Goal: Task Accomplishment & Management: Manage account settings

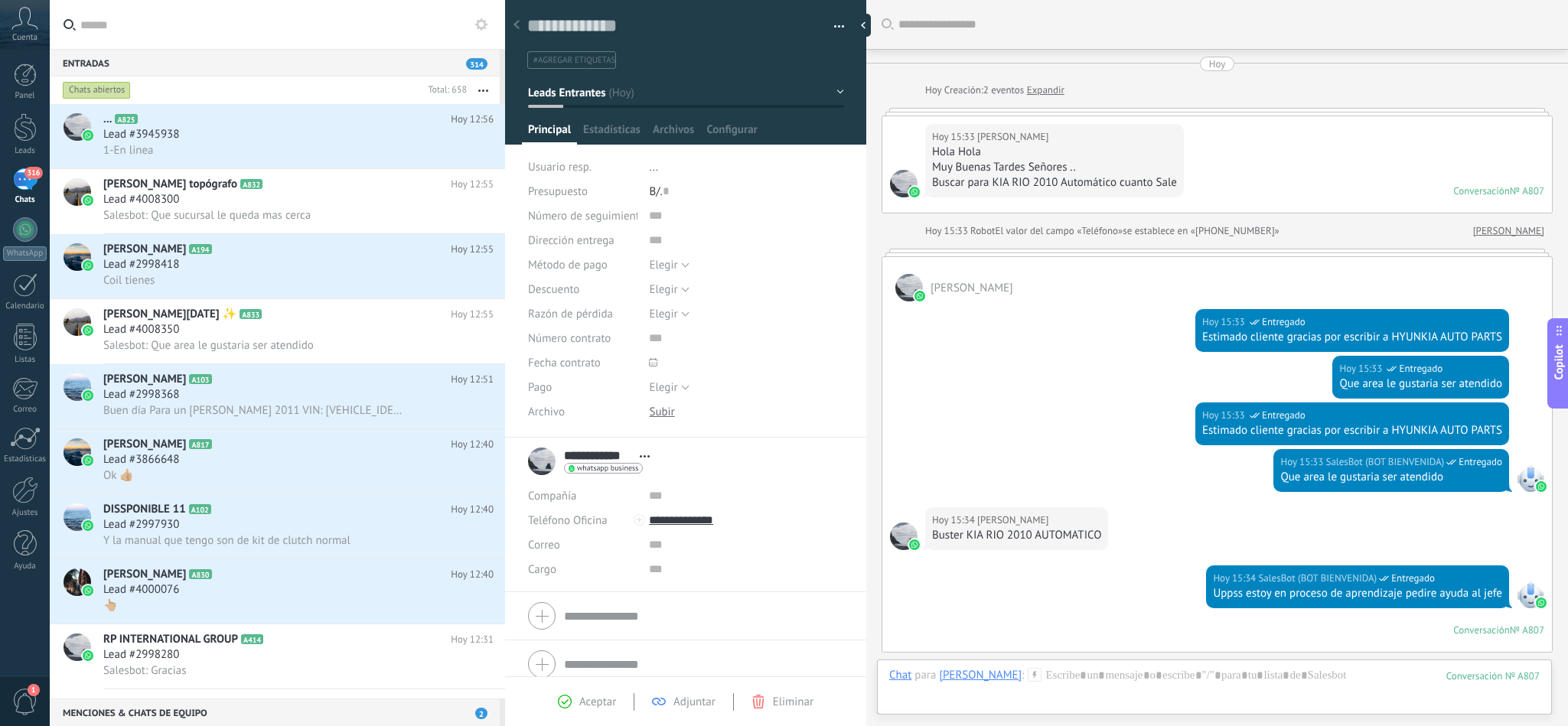
scroll to position [23, 0]
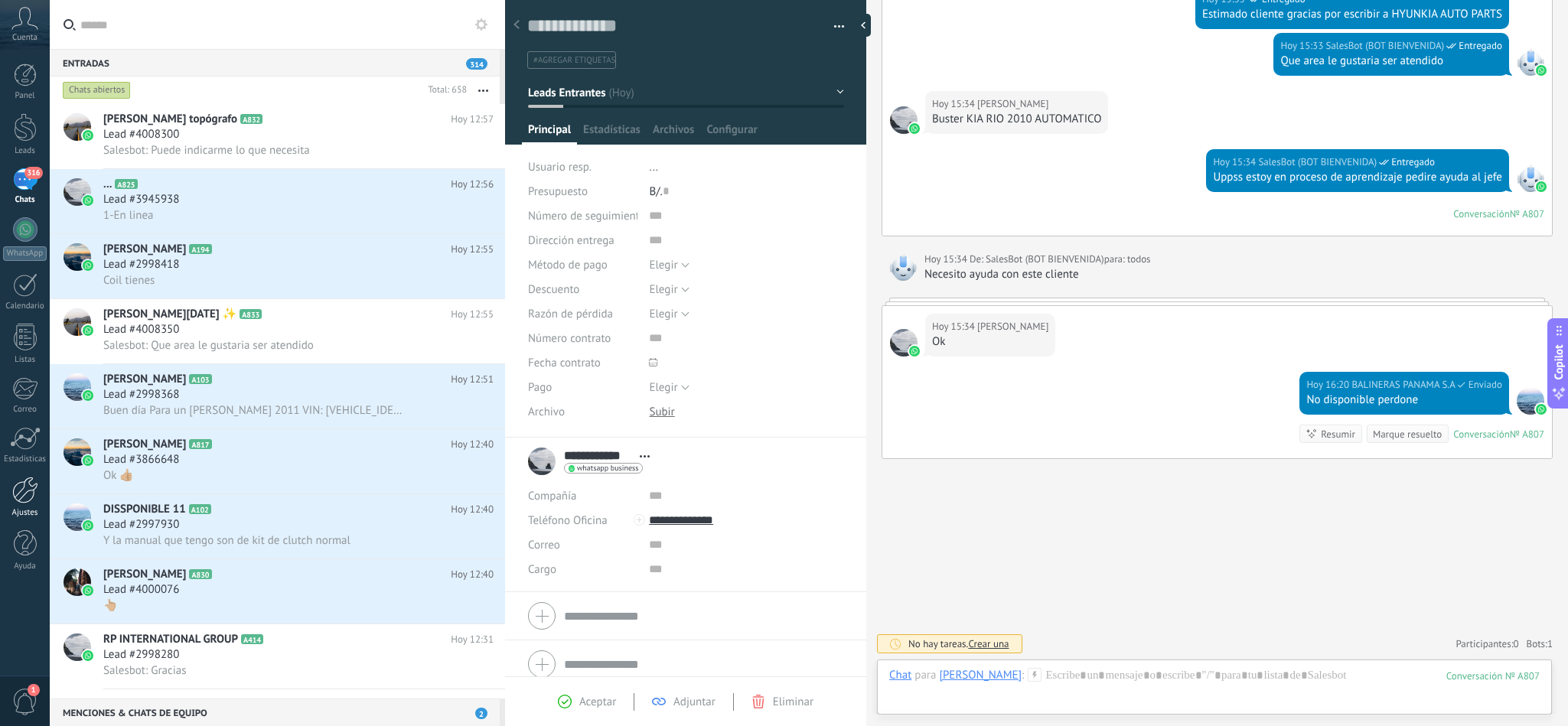
click at [13, 491] on div at bounding box center [25, 490] width 26 height 27
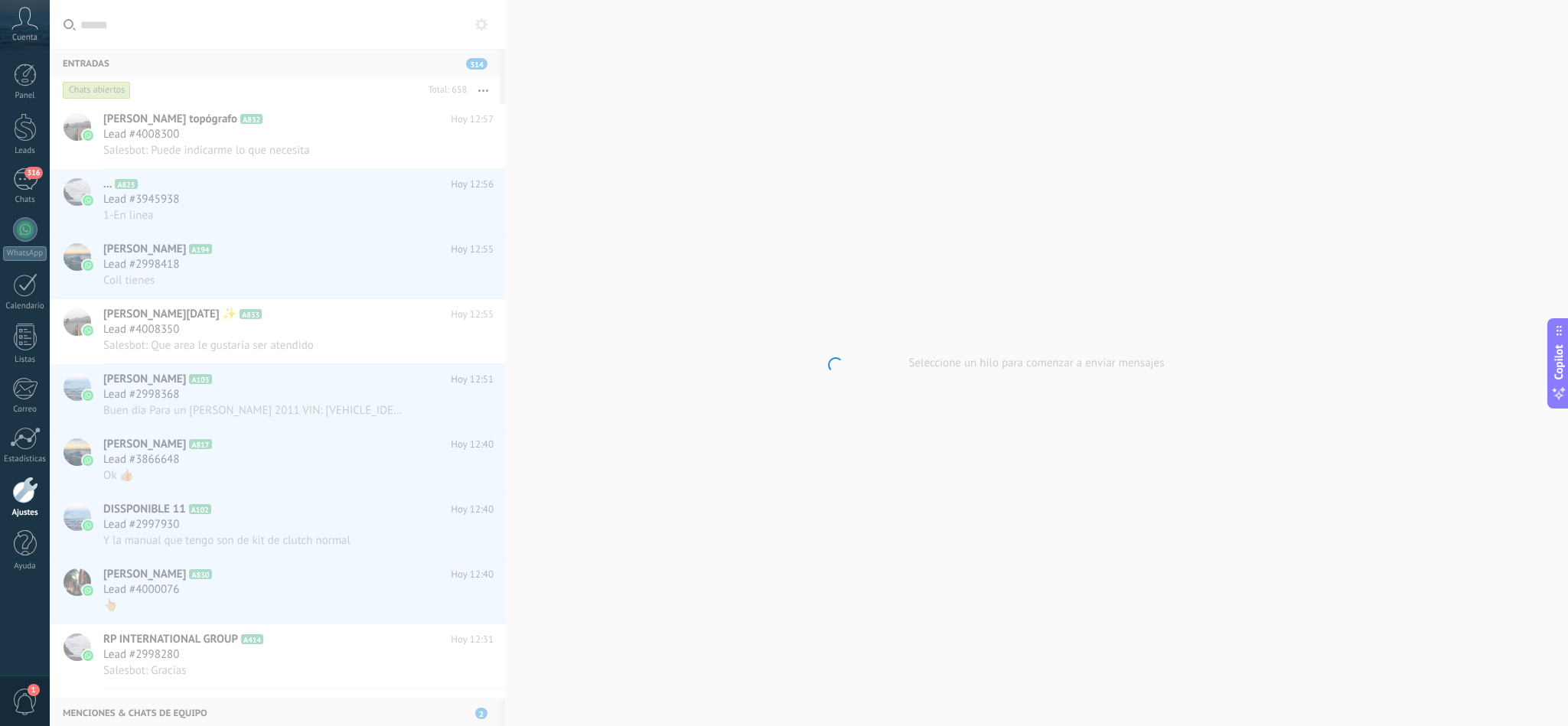
click at [28, 495] on div at bounding box center [25, 490] width 26 height 27
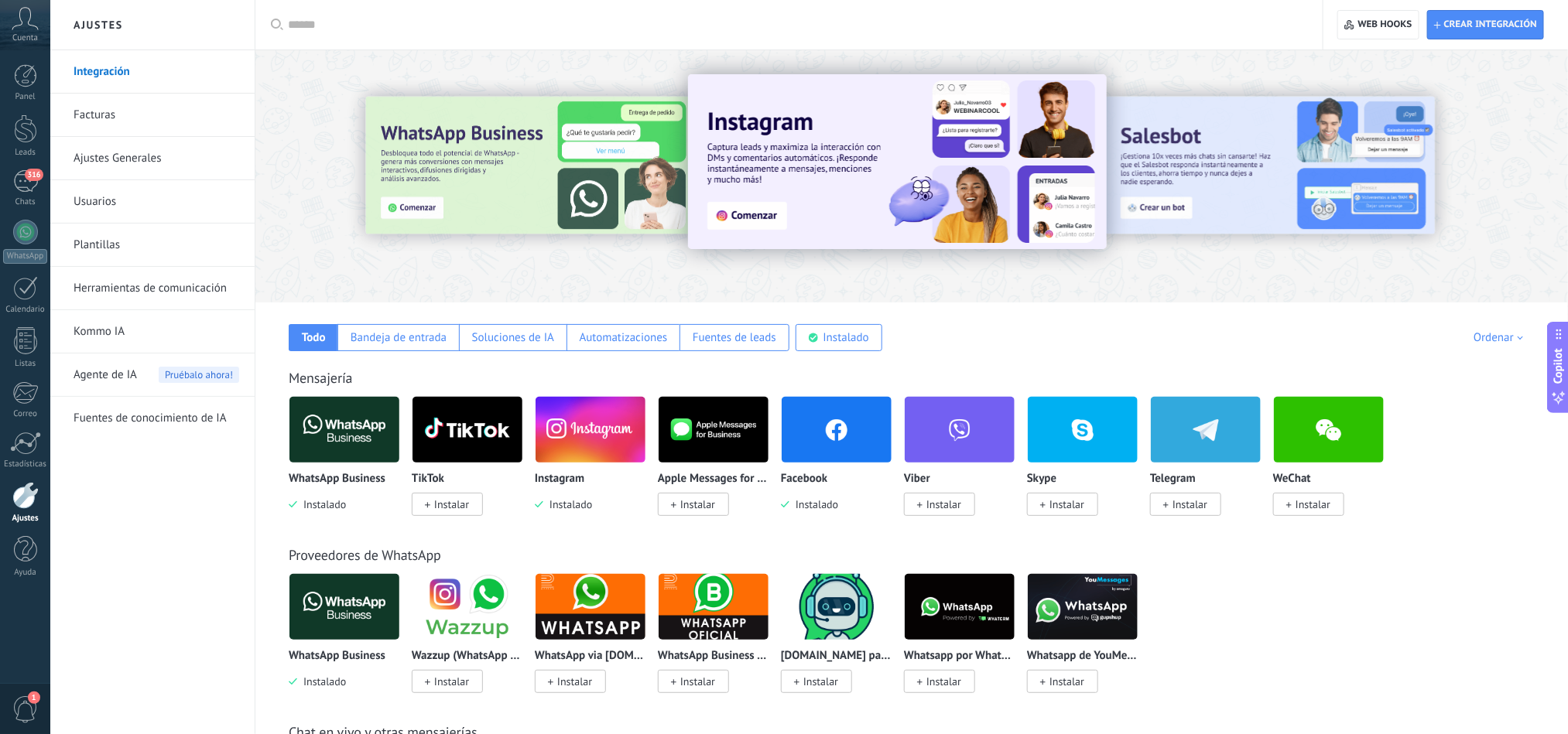
click at [176, 288] on link "Herramientas de comunicación" at bounding box center [156, 288] width 166 height 43
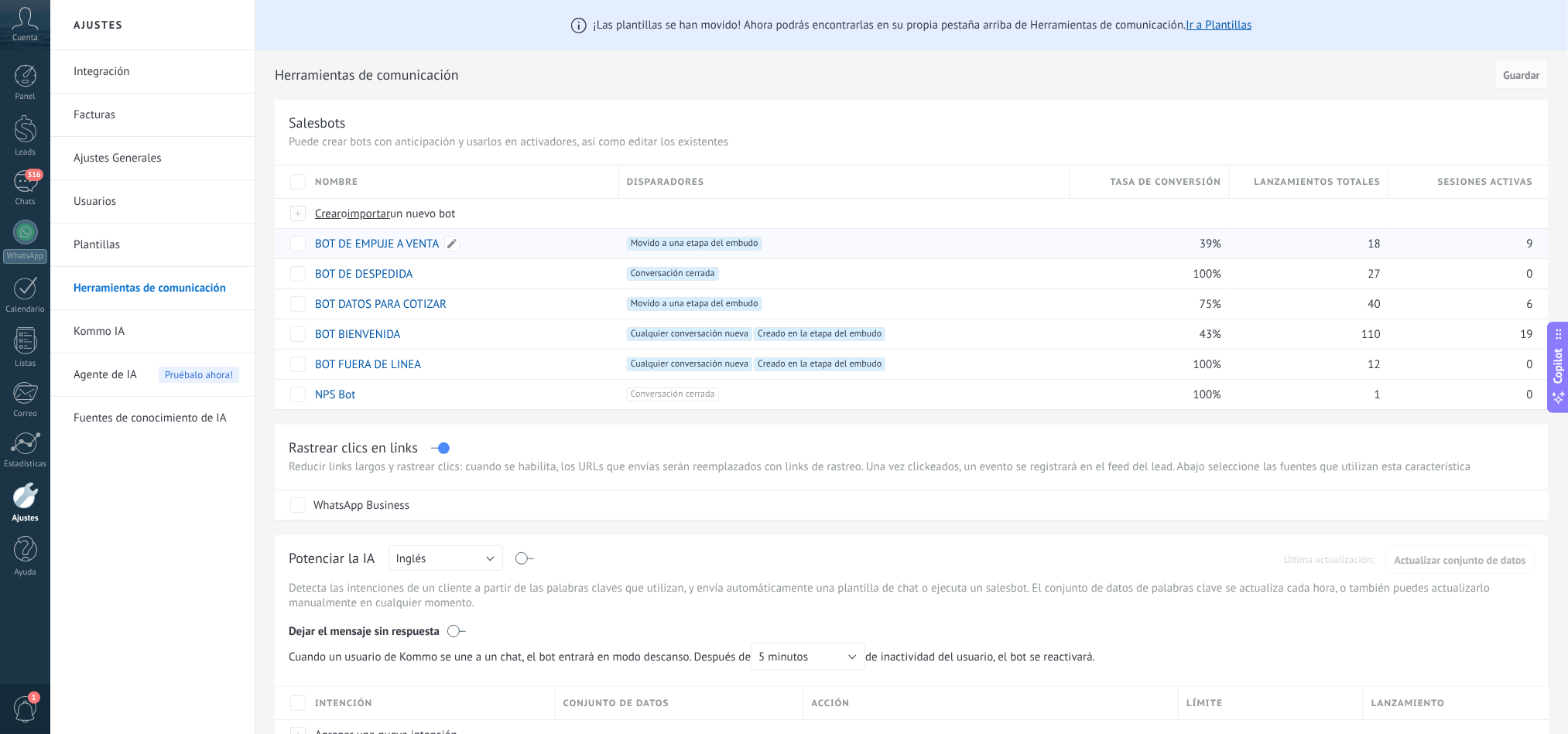
click at [356, 247] on link "BOT DE EMPUJE A VENTA" at bounding box center [377, 244] width 123 height 14
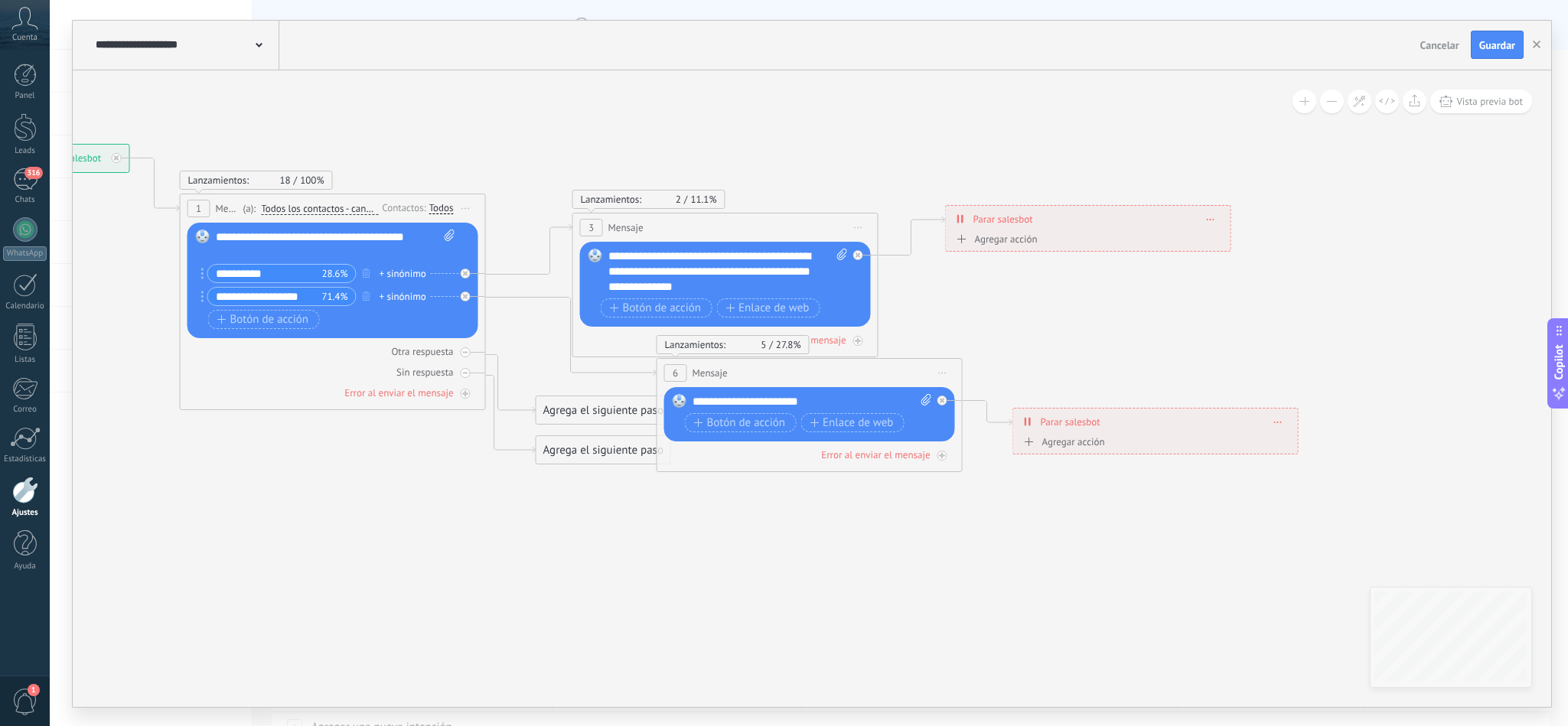
drag, startPoint x: 1048, startPoint y: 590, endPoint x: 655, endPoint y: 564, distance: 393.9
click at [655, 564] on icon at bounding box center [649, 309] width 2064 height 1095
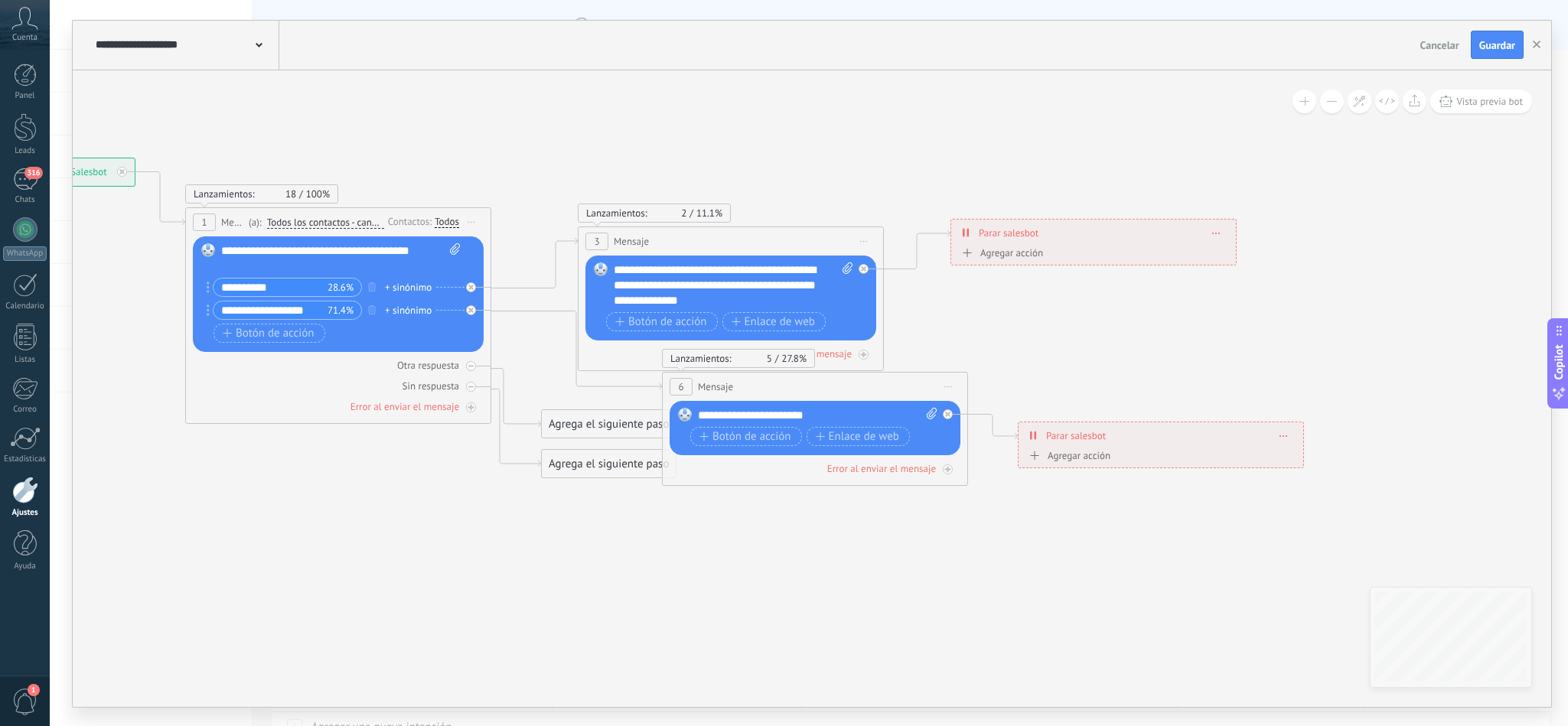
click at [255, 47] on icon at bounding box center [258, 45] width 7 height 5
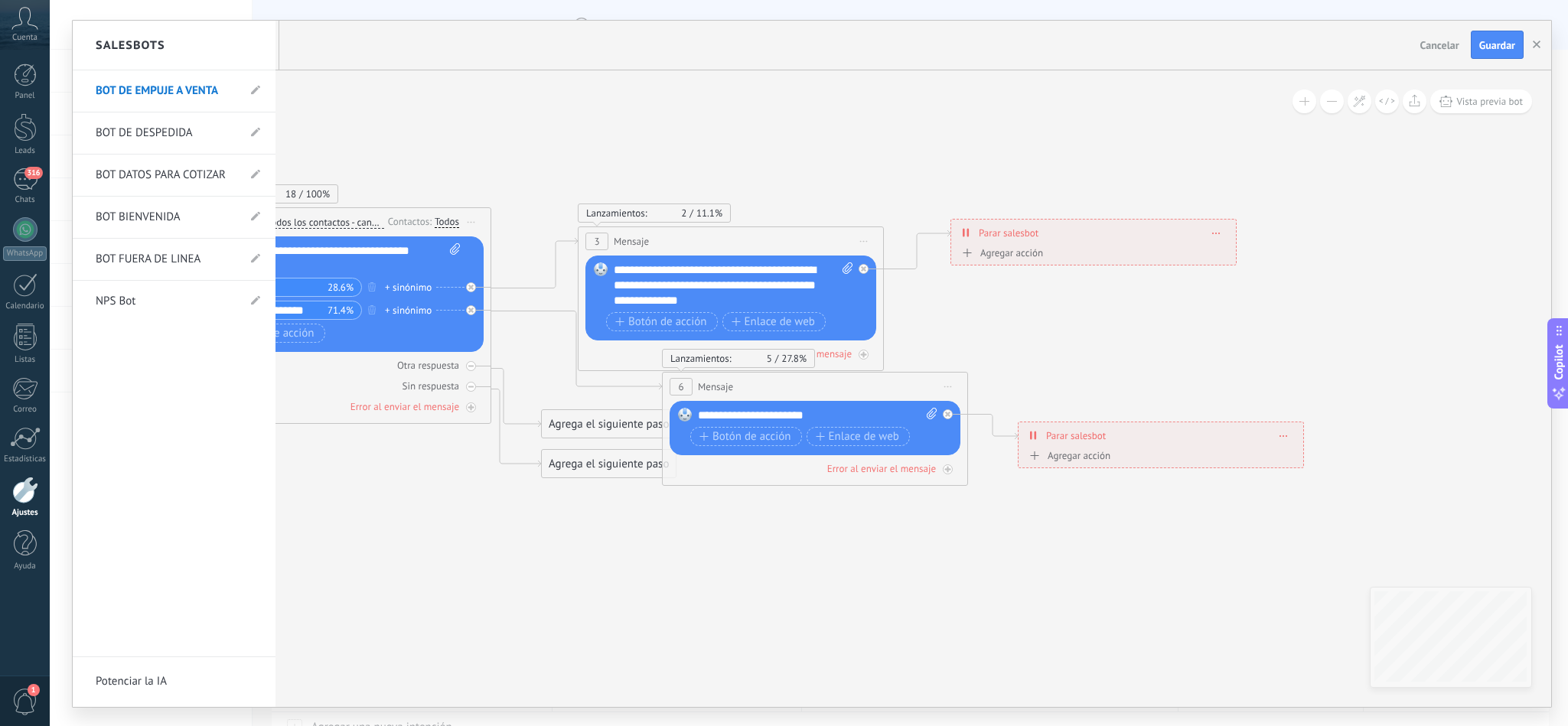
click at [180, 133] on link "BOT DE DESPEDIDA" at bounding box center [166, 133] width 142 height 43
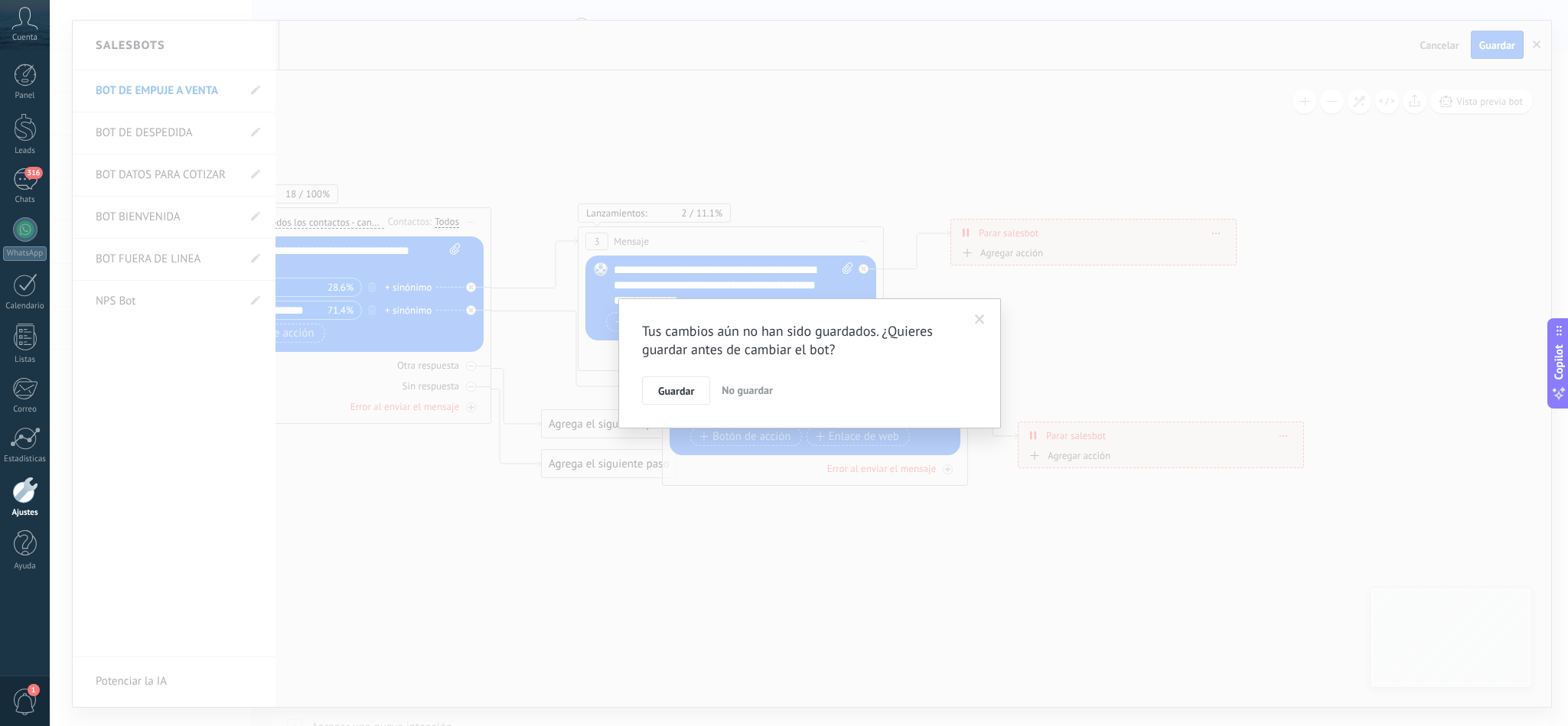
click at [744, 388] on span "No guardar" at bounding box center [747, 390] width 52 height 13
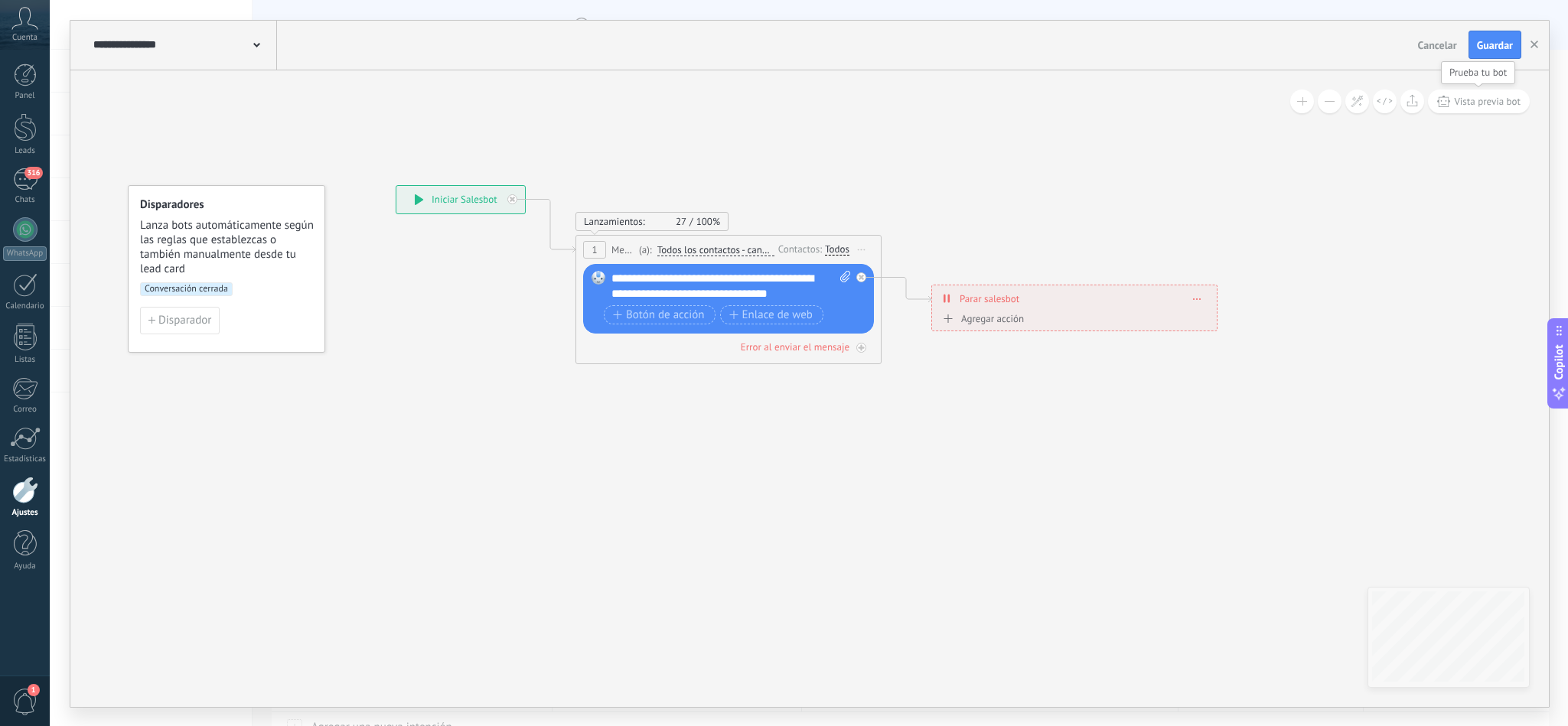
click at [1479, 93] on button "Vista previa bot" at bounding box center [1478, 101] width 101 height 24
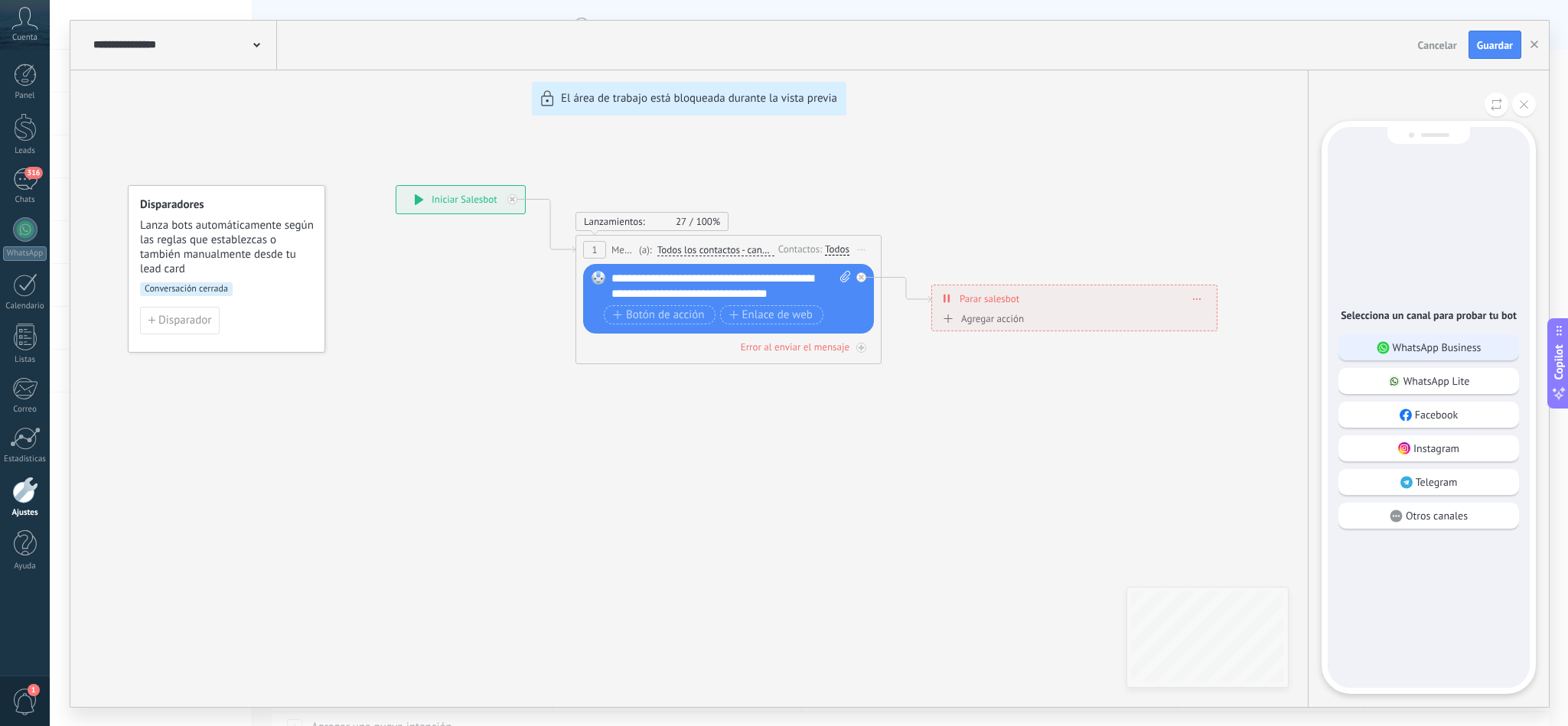
click at [1472, 347] on p "WhatsApp Business" at bounding box center [1437, 347] width 89 height 13
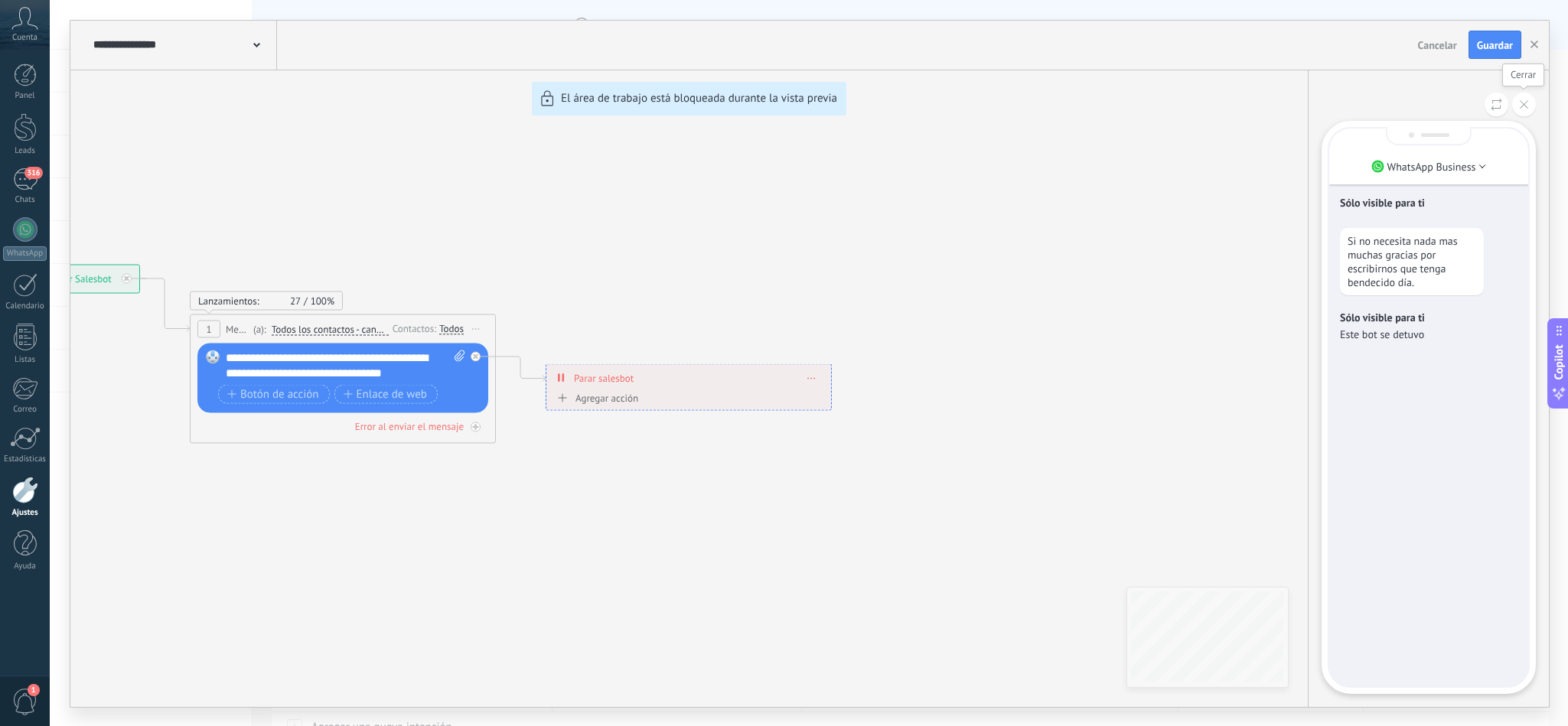
click at [1517, 103] on button at bounding box center [1524, 105] width 24 height 24
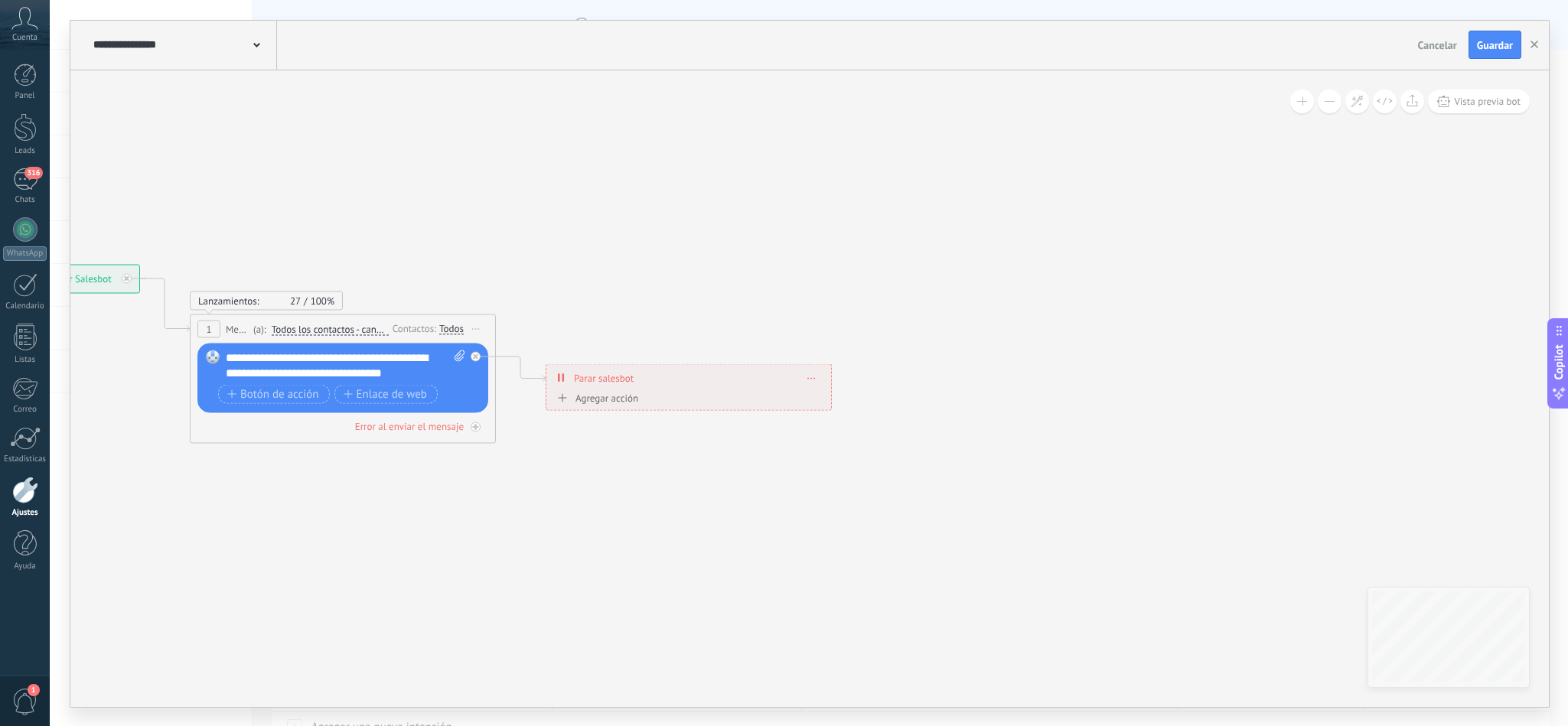
click at [250, 55] on div "**********" at bounding box center [183, 45] width 188 height 49
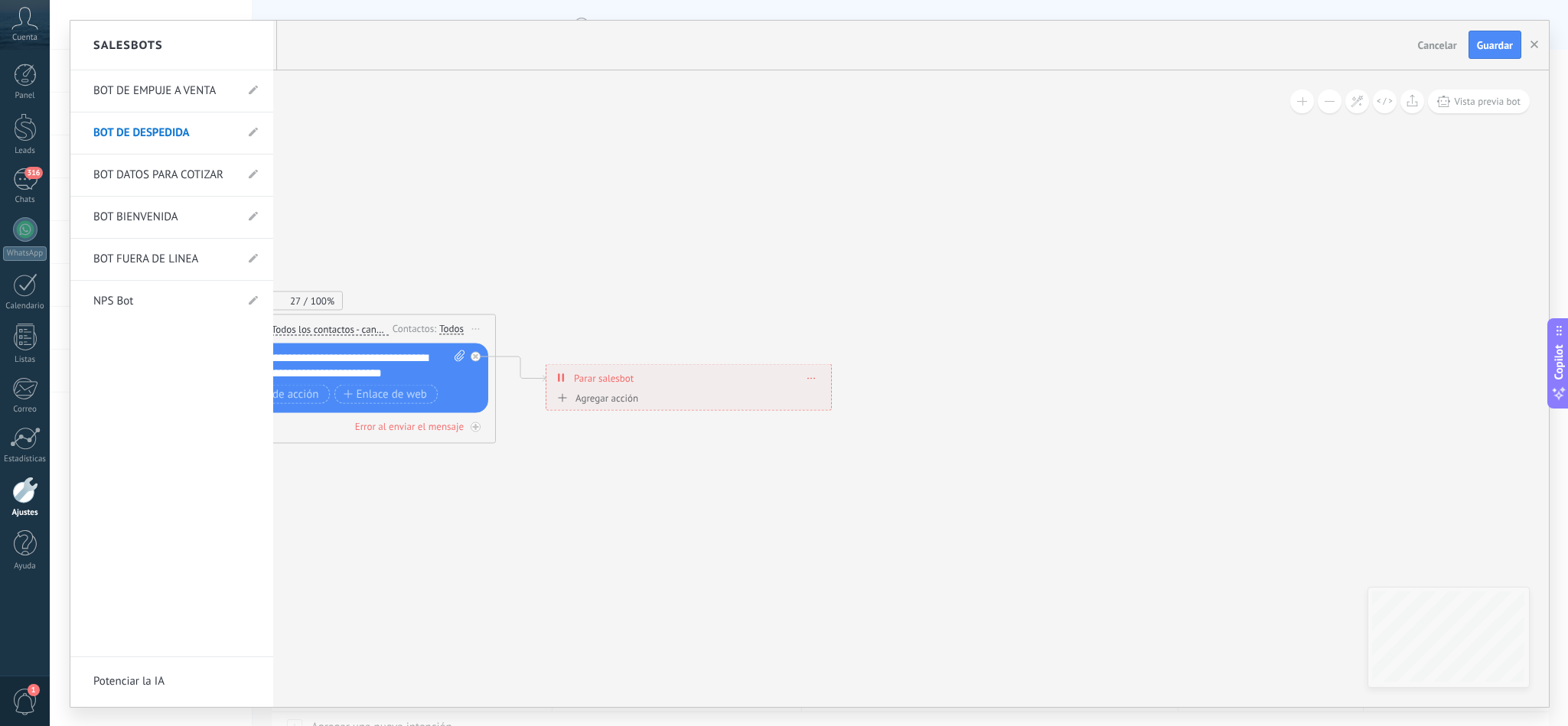
click at [154, 220] on link "BOT BIENVENIDA" at bounding box center [164, 217] width 142 height 43
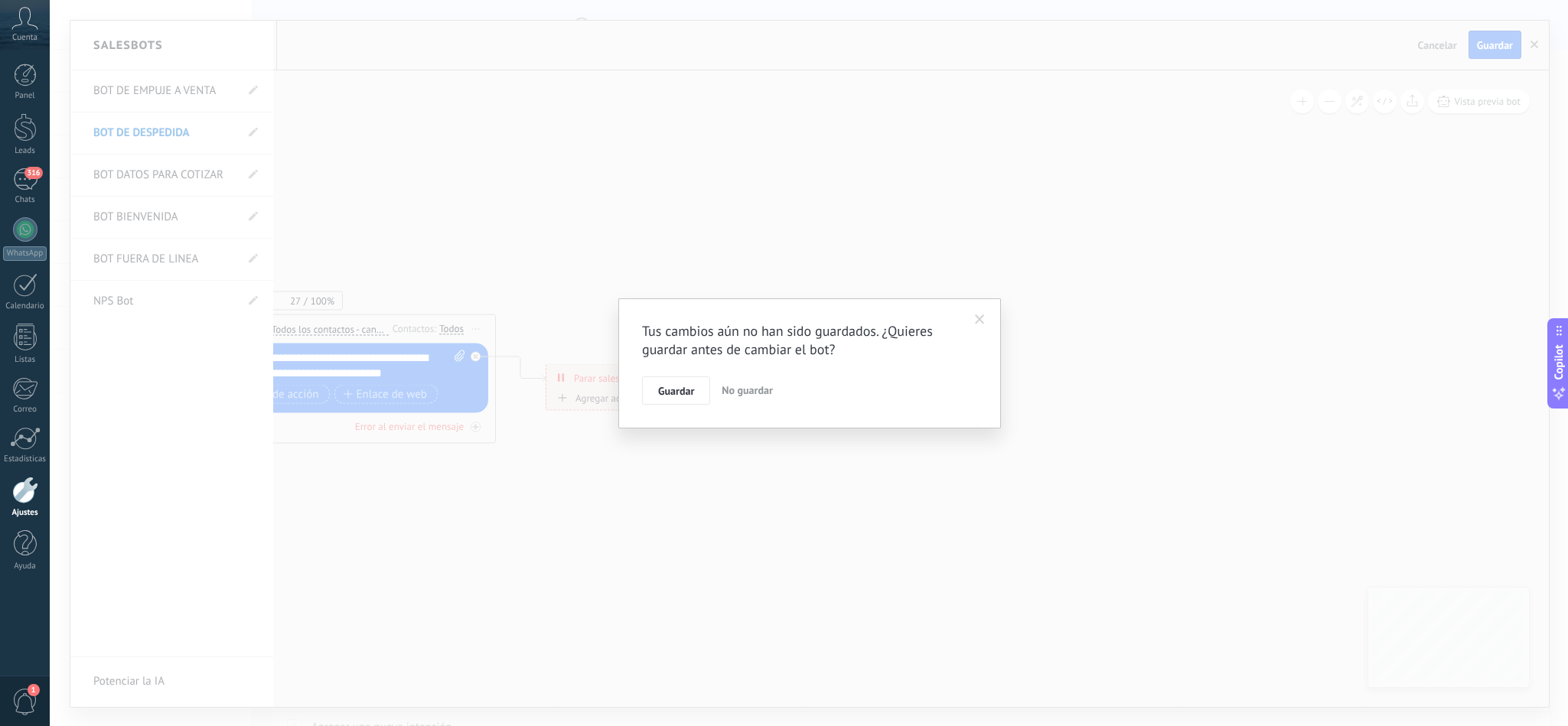
click at [744, 395] on span "No guardar" at bounding box center [747, 390] width 52 height 13
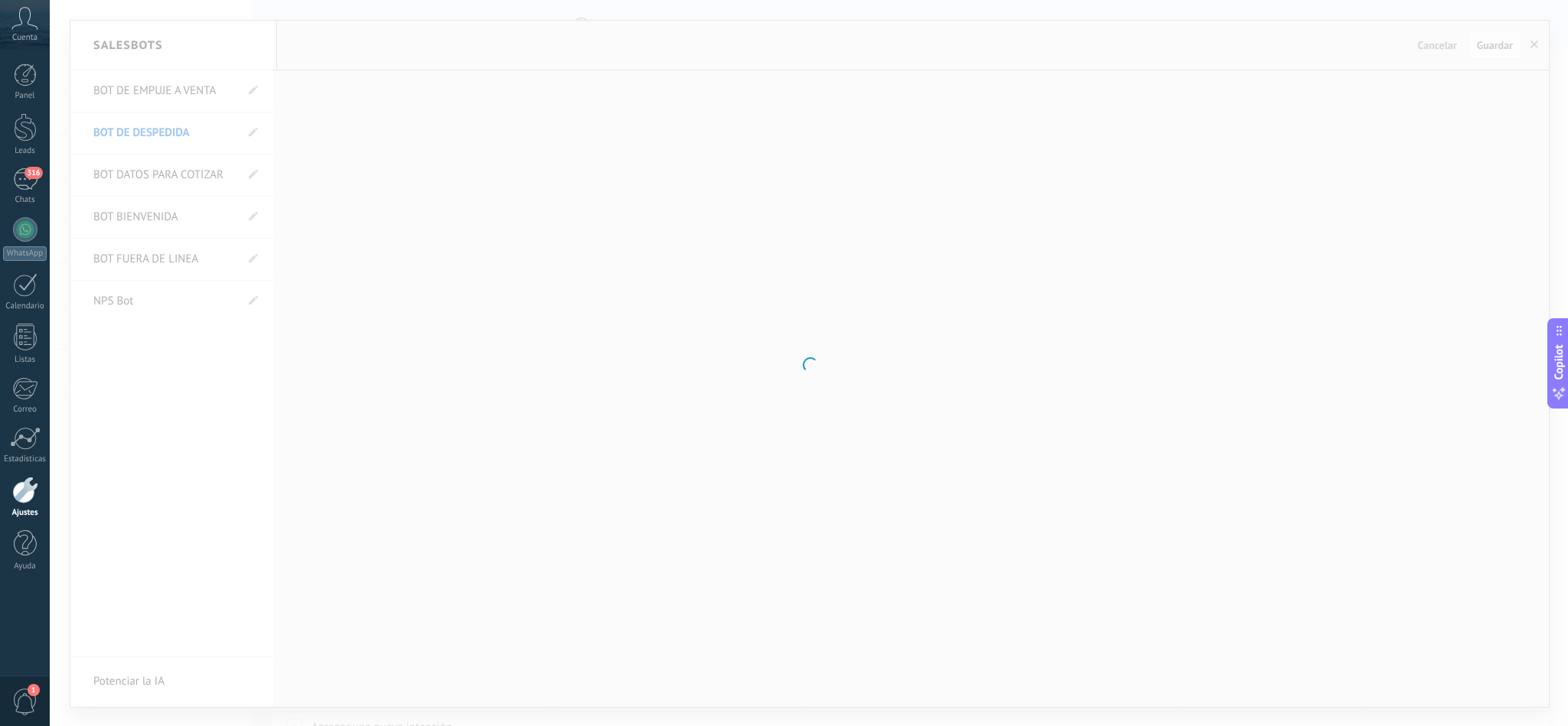
type input "**********"
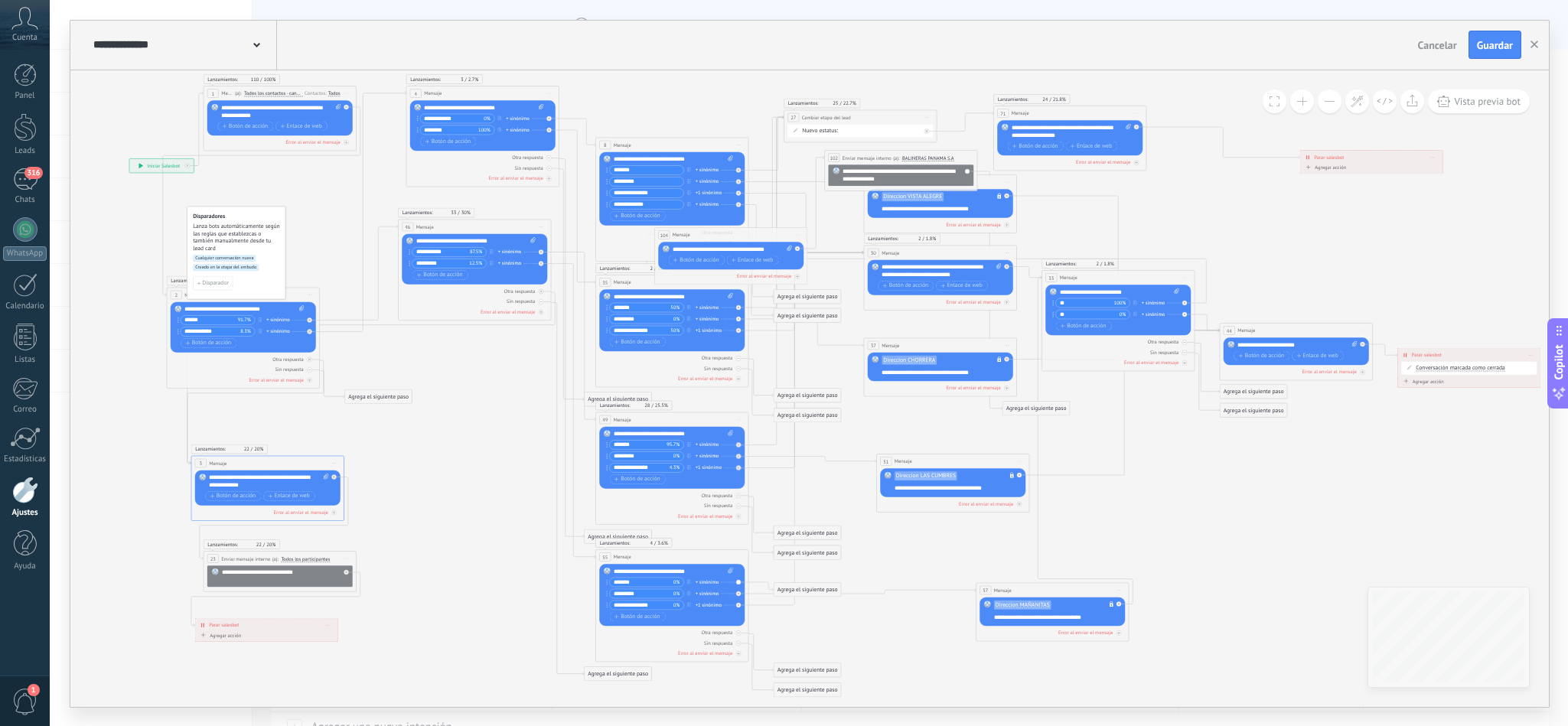
drag, startPoint x: 726, startPoint y: 508, endPoint x: 483, endPoint y: 374, distance: 277.5
click at [483, 374] on icon at bounding box center [836, 392] width 1795 height 995
click at [1491, 94] on button "Vista previa bot" at bounding box center [1478, 101] width 101 height 24
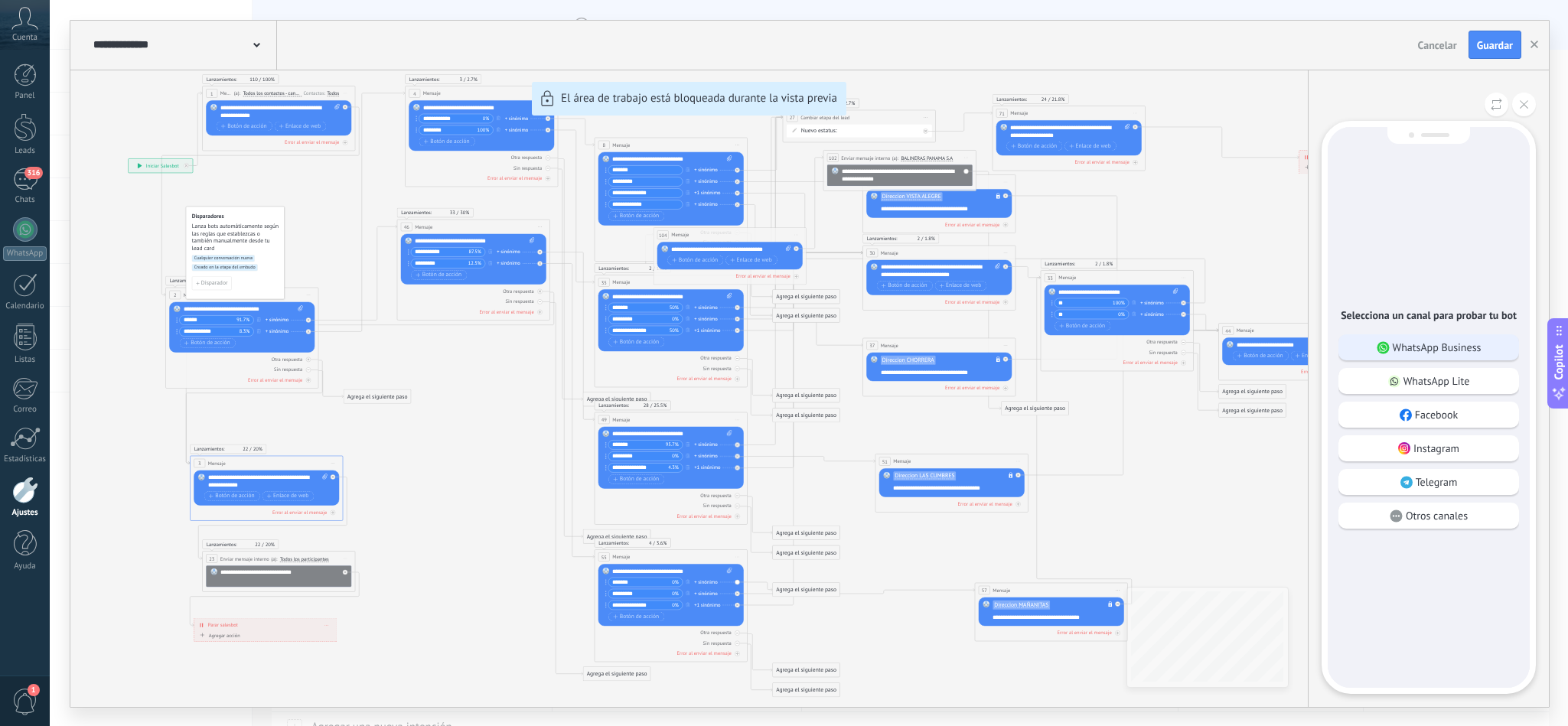
click at [1417, 342] on p "WhatsApp Business" at bounding box center [1437, 347] width 89 height 13
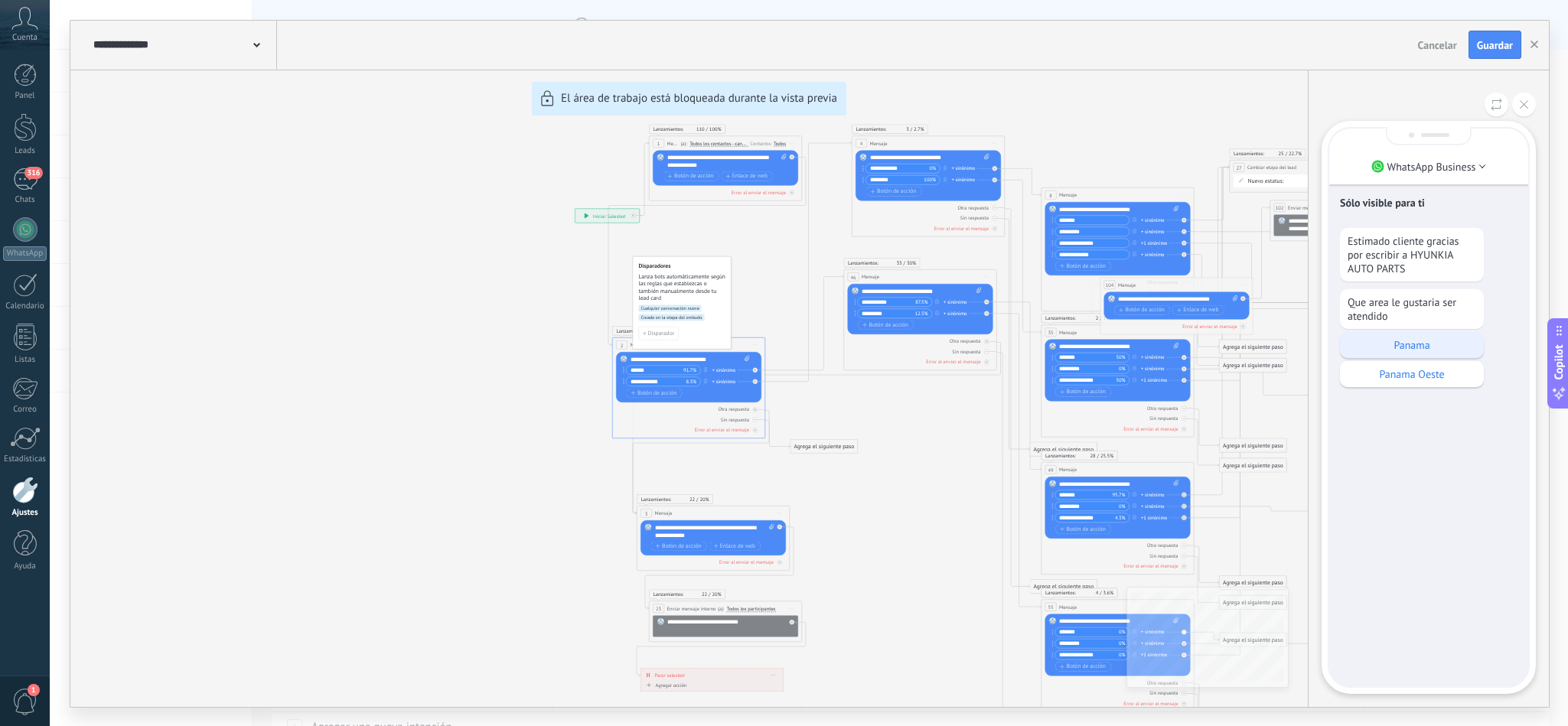
click at [1420, 342] on p "Panama" at bounding box center [1412, 345] width 128 height 13
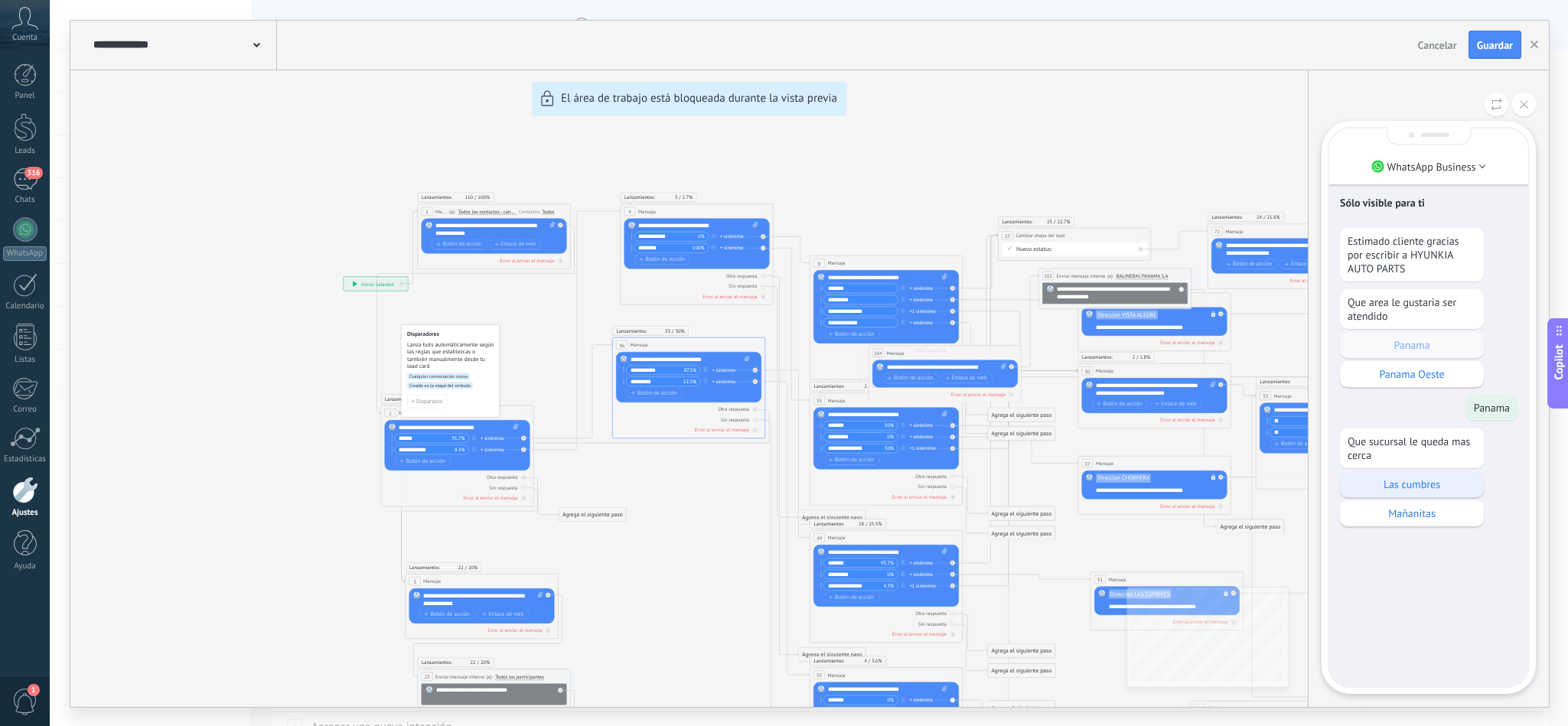
click at [1407, 487] on p "Las cumbres" at bounding box center [1412, 483] width 128 height 13
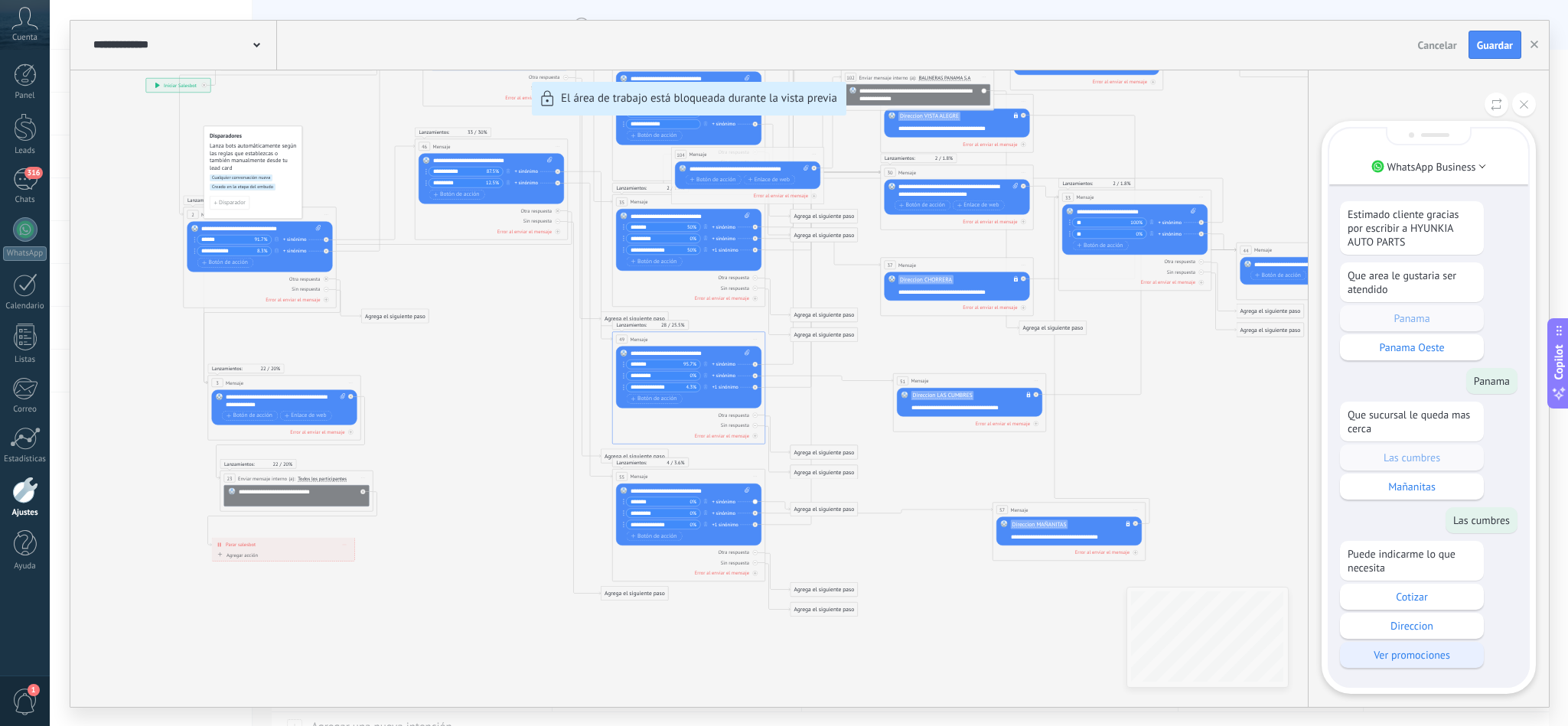
click at [1405, 654] on p "Ver promociones" at bounding box center [1412, 655] width 128 height 13
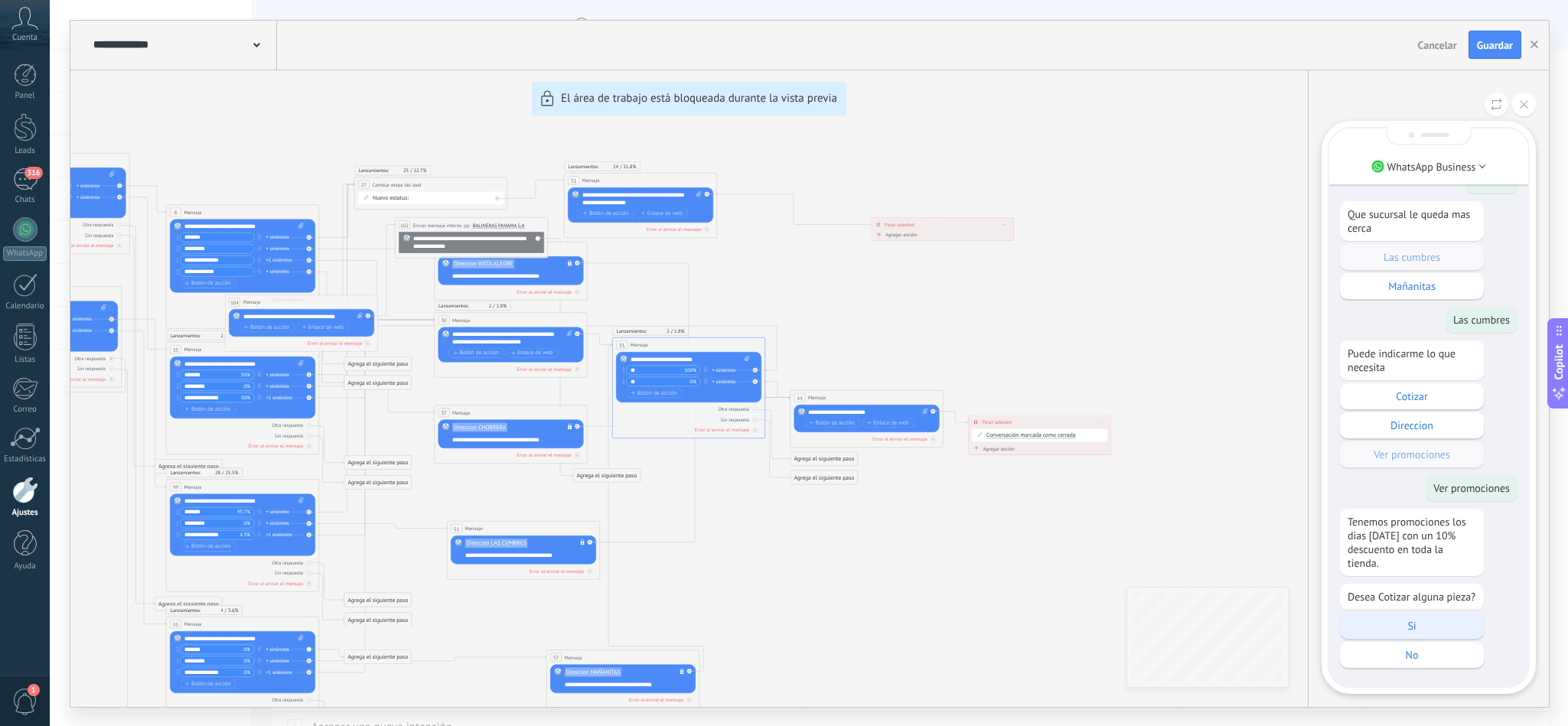
click at [1425, 625] on p "Si" at bounding box center [1412, 625] width 128 height 13
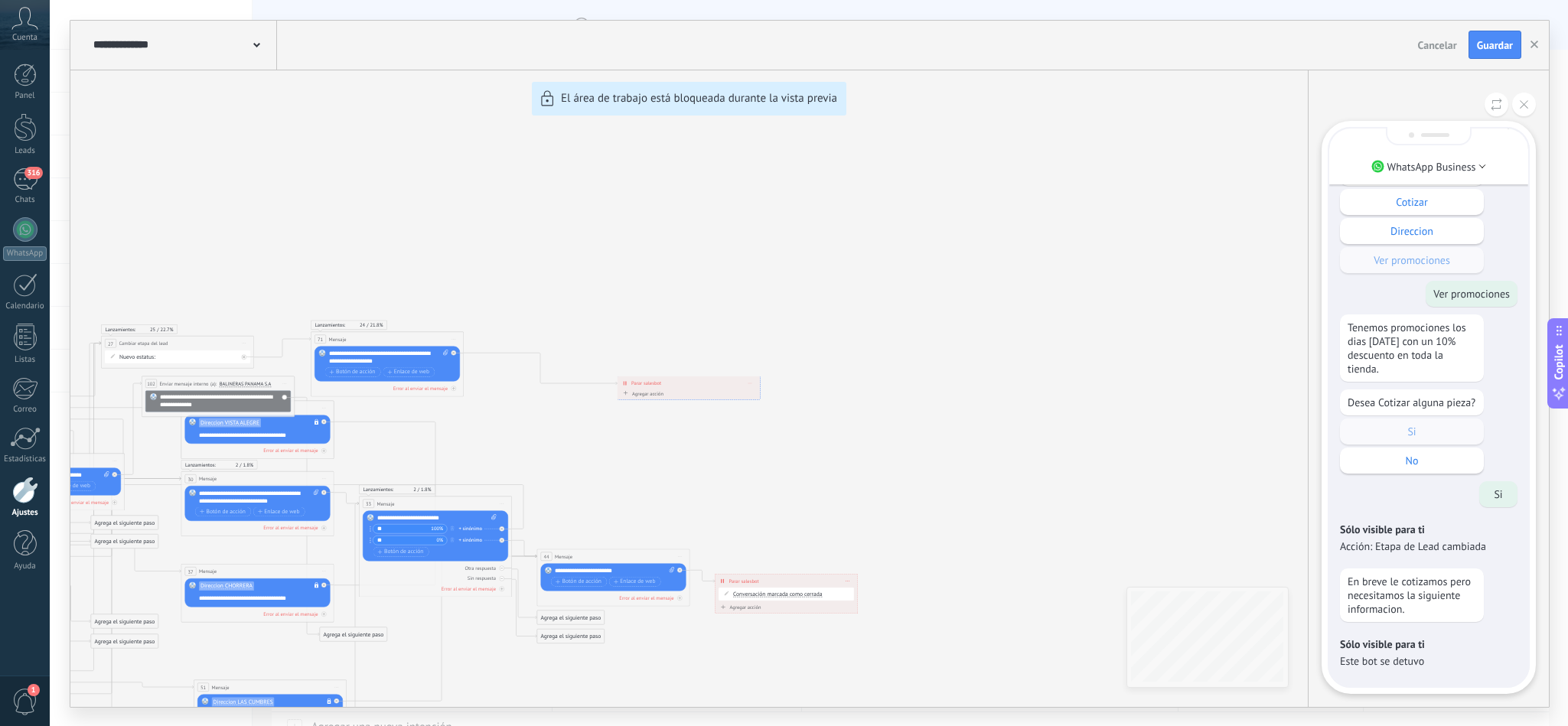
click at [1225, 351] on div "**********" at bounding box center [809, 364] width 1478 height 686
click at [1532, 54] on button "button" at bounding box center [1534, 45] width 23 height 29
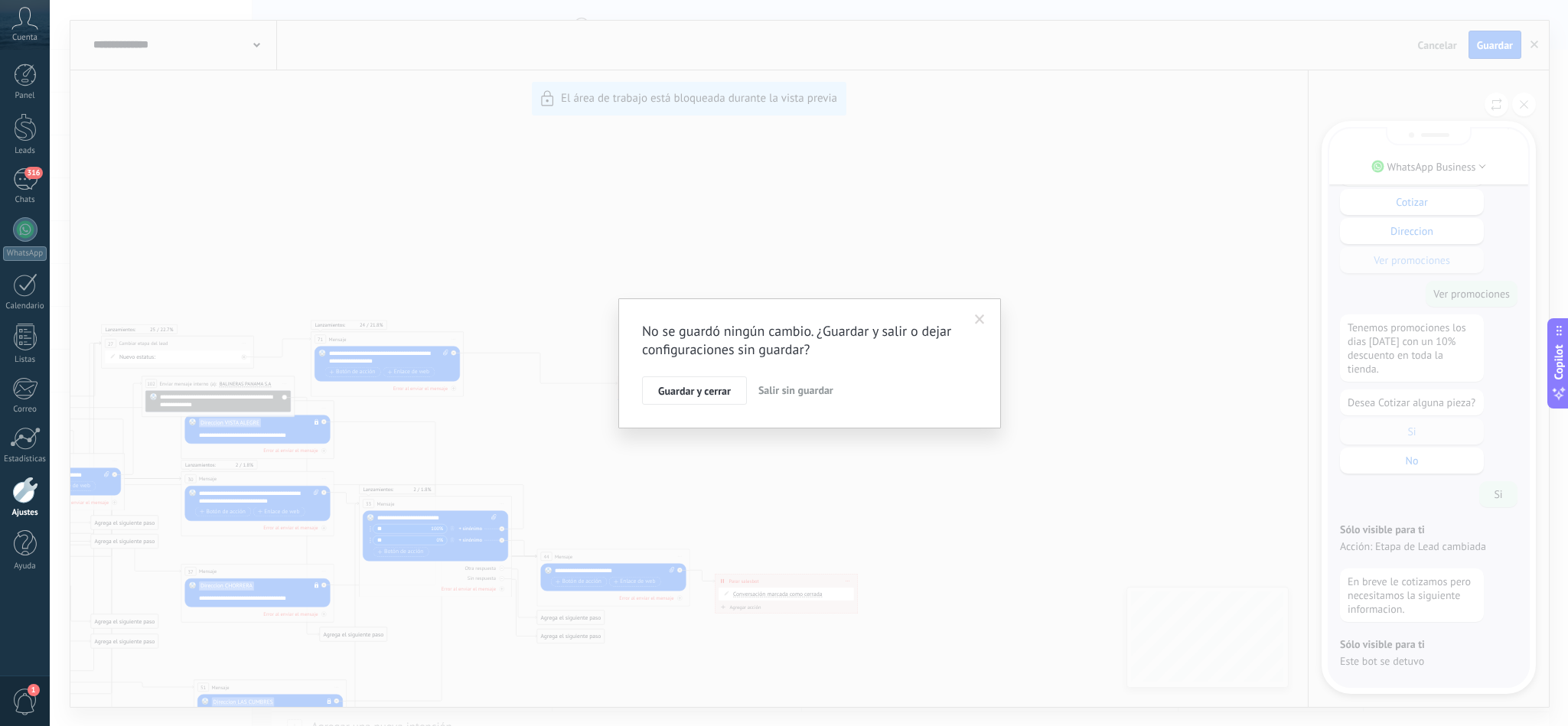
click at [788, 395] on span "Salir sin guardar" at bounding box center [796, 390] width 75 height 13
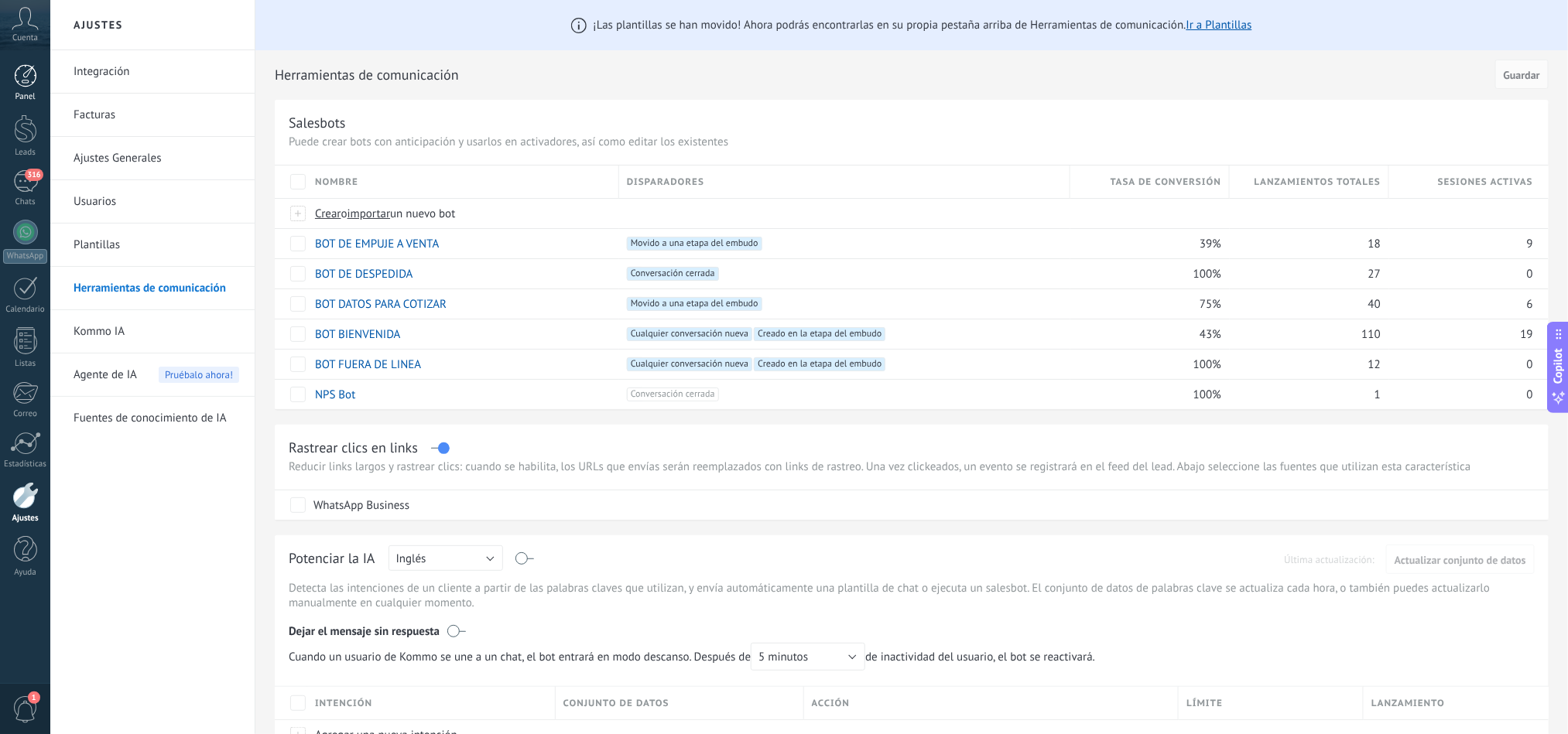
click at [18, 77] on div at bounding box center [25, 75] width 23 height 23
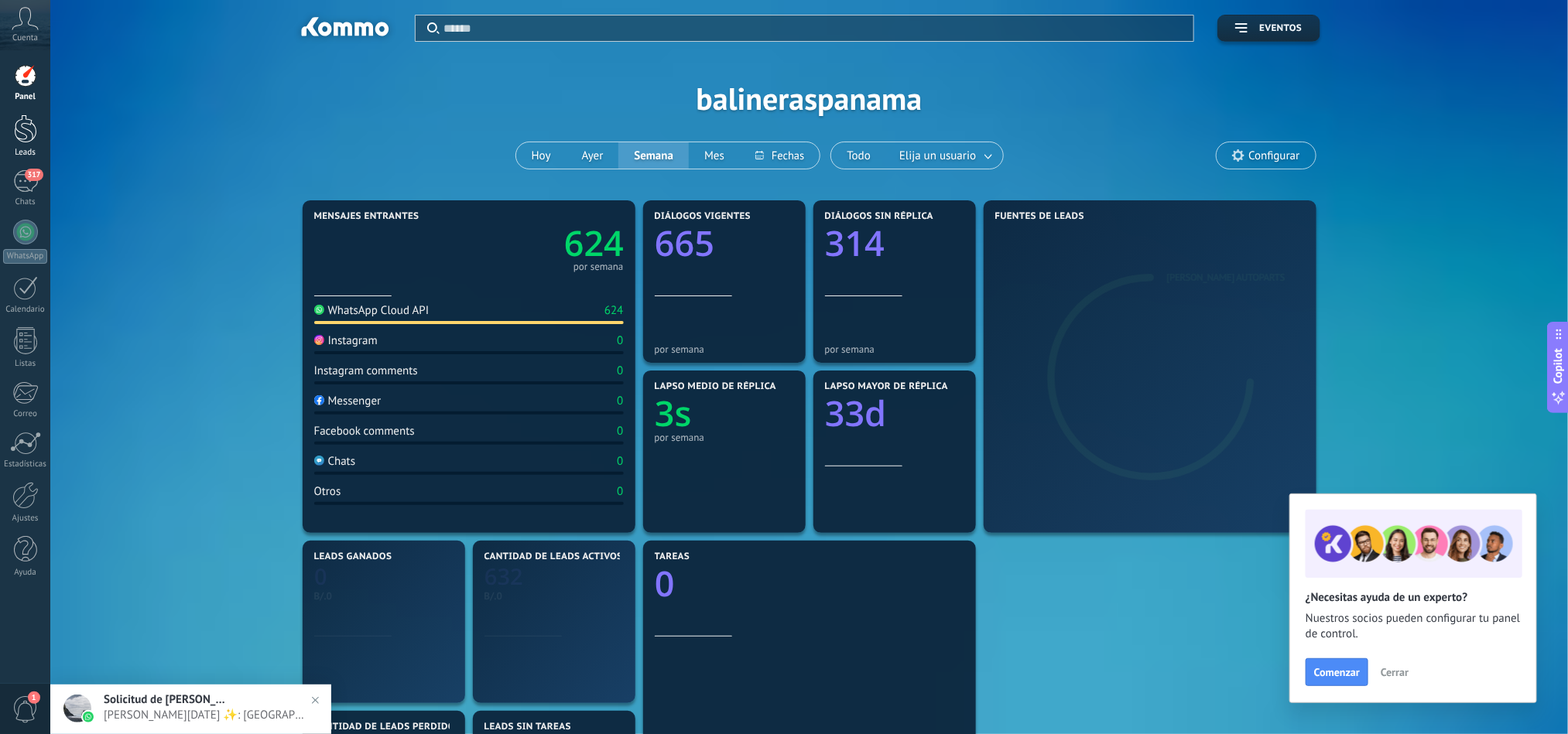
click at [21, 123] on div at bounding box center [25, 129] width 23 height 29
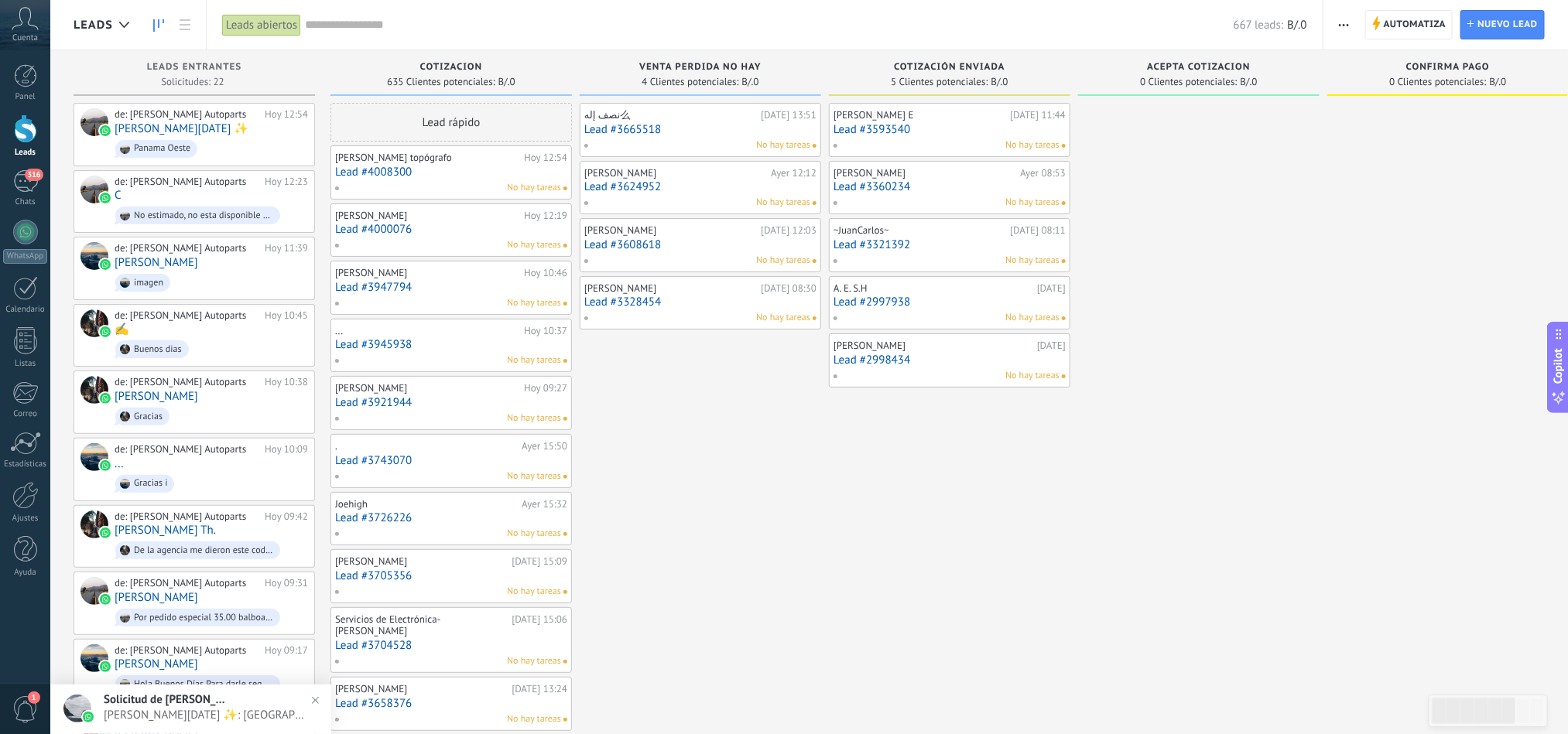
drag, startPoint x: 783, startPoint y: 430, endPoint x: 999, endPoint y: 425, distance: 216.1
click at [999, 425] on div "Leads Entrantes Solicitudes: 22 0 0 0 22 0 0 0 22 de: [PERSON_NAME] Autoparts […" at bounding box center [1082, 744] width 2017 height 1389
click at [477, 175] on link "Lead #4008300" at bounding box center [451, 172] width 232 height 13
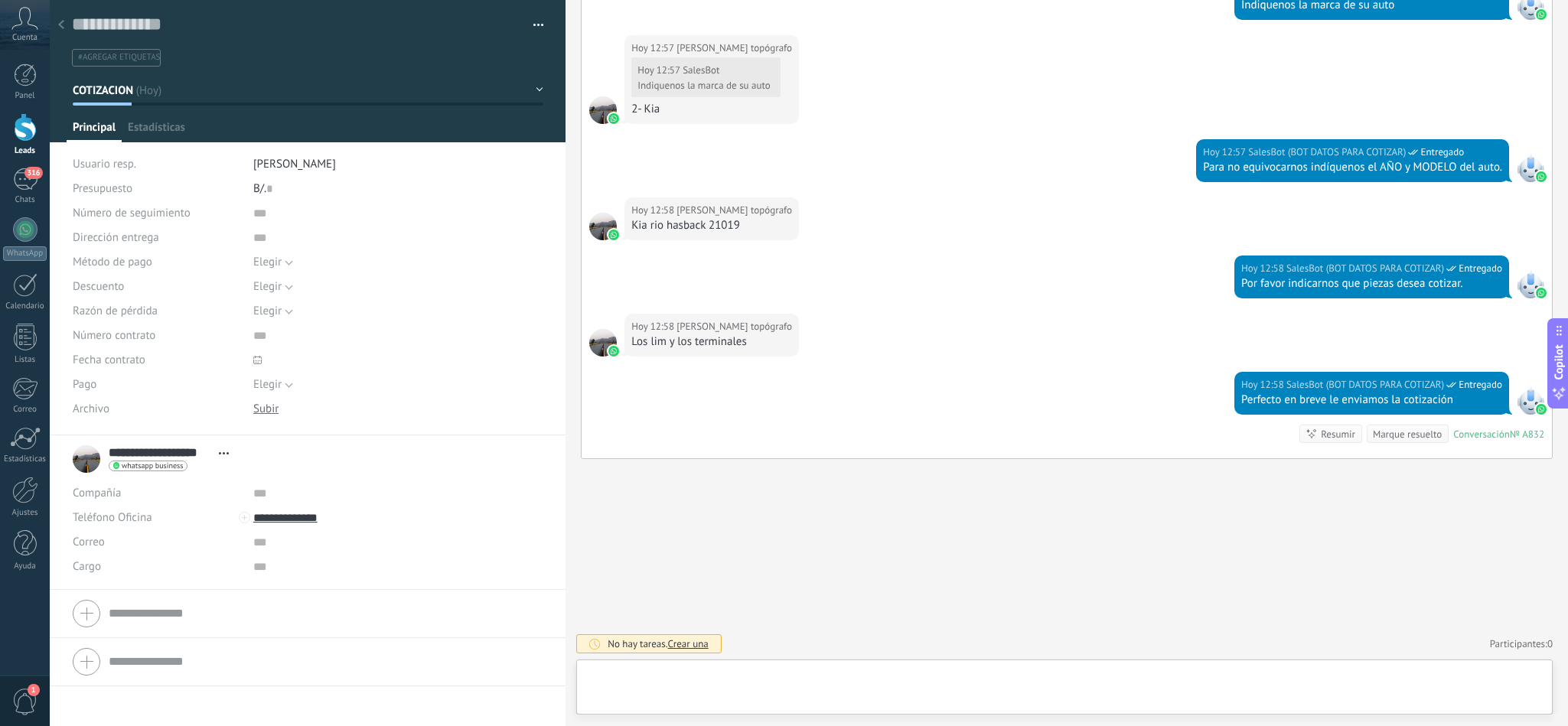
scroll to position [23, 0]
click at [678, 639] on span "Crear una" at bounding box center [688, 644] width 40 height 13
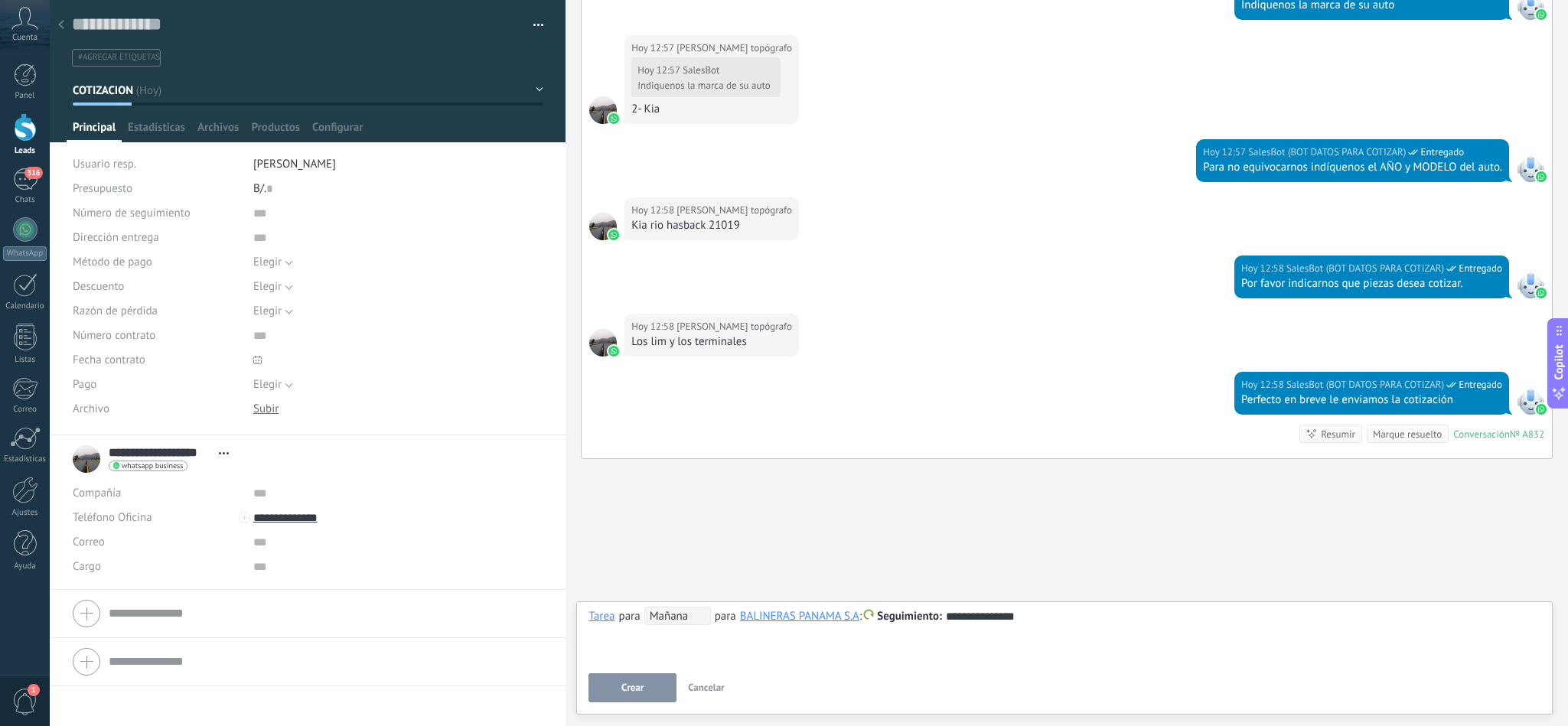
click at [787, 613] on div "BALINERAS PANAMA S.A" at bounding box center [800, 615] width 120 height 13
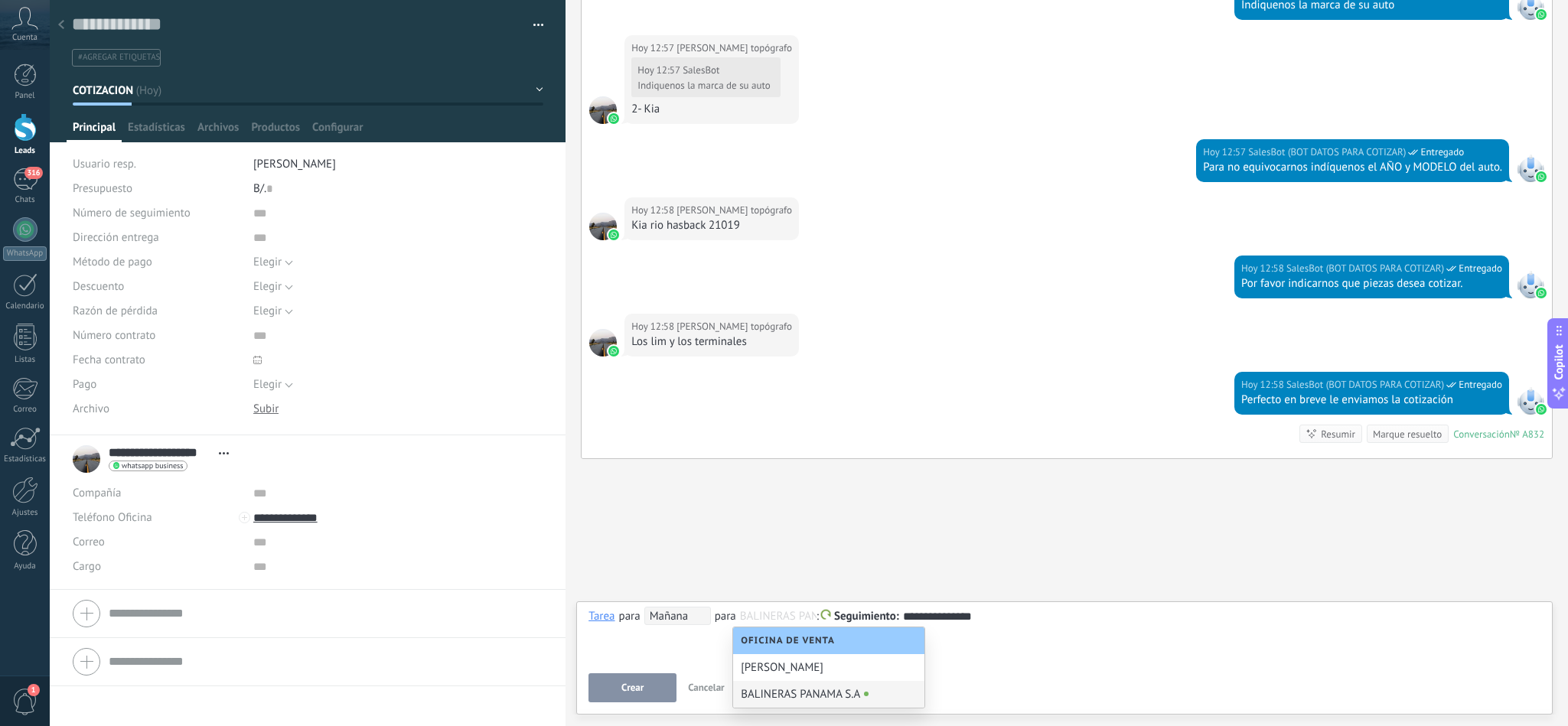
click at [785, 696] on div "BALINERAS PANAMA S.A" at bounding box center [828, 694] width 191 height 27
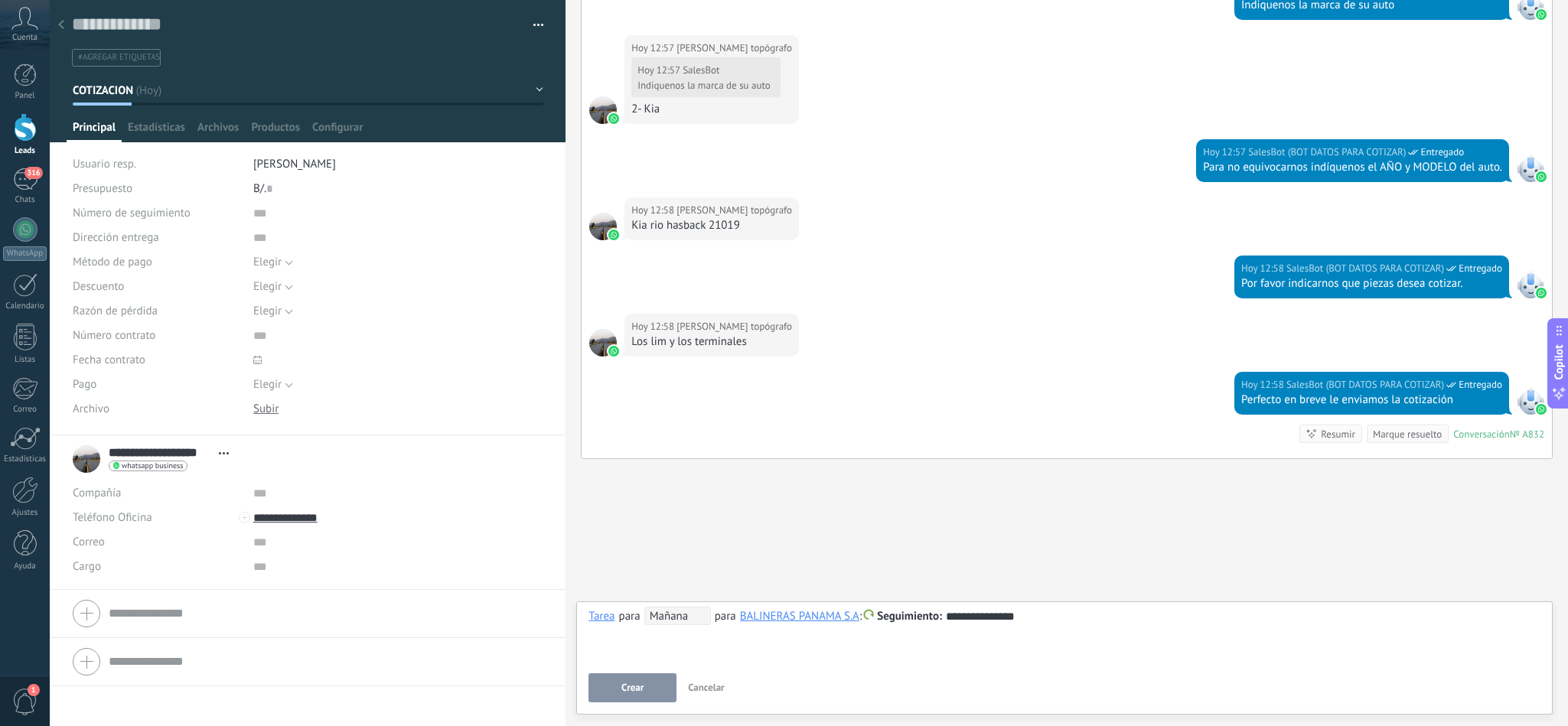
click at [629, 674] on button "Crear" at bounding box center [632, 688] width 88 height 29
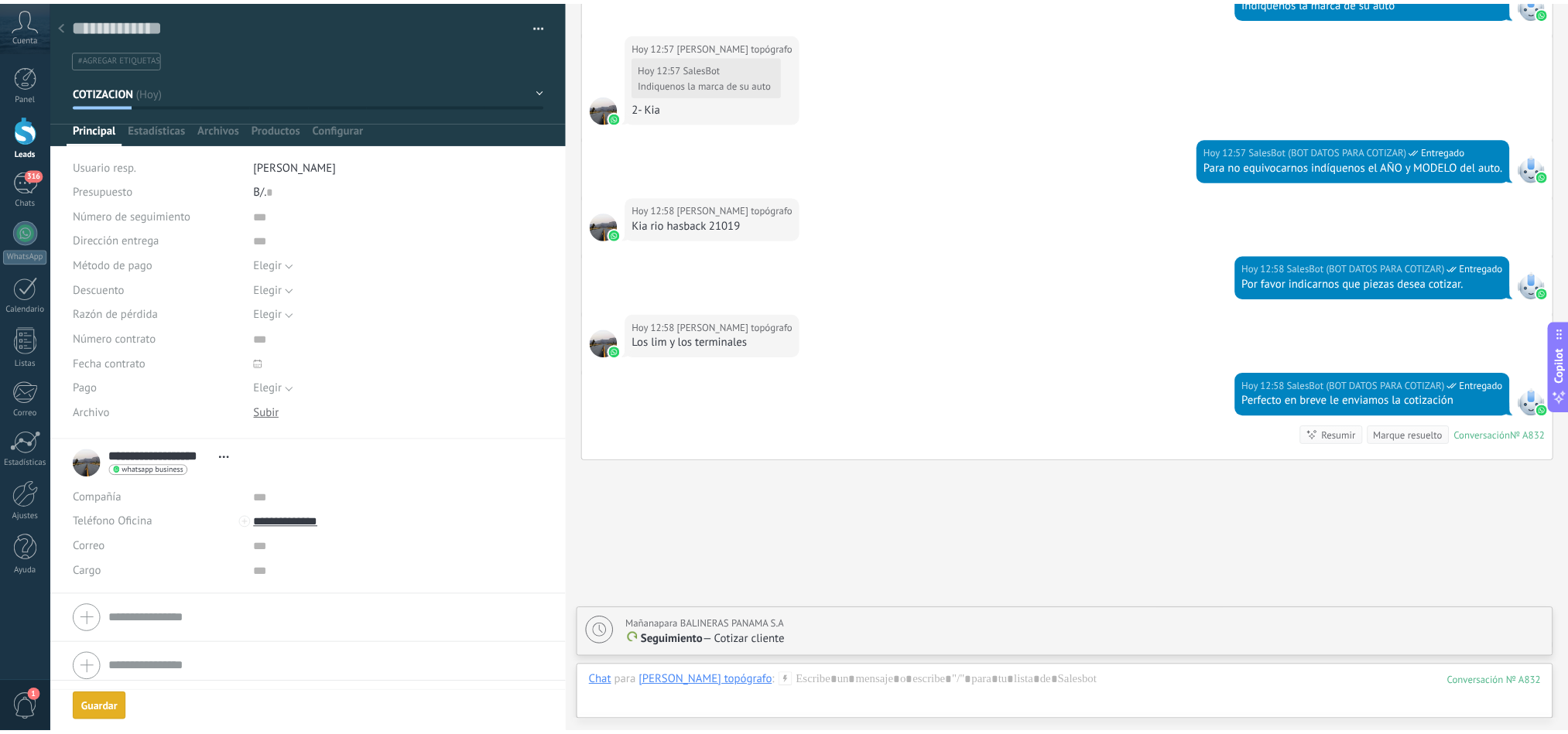
scroll to position [1067, 0]
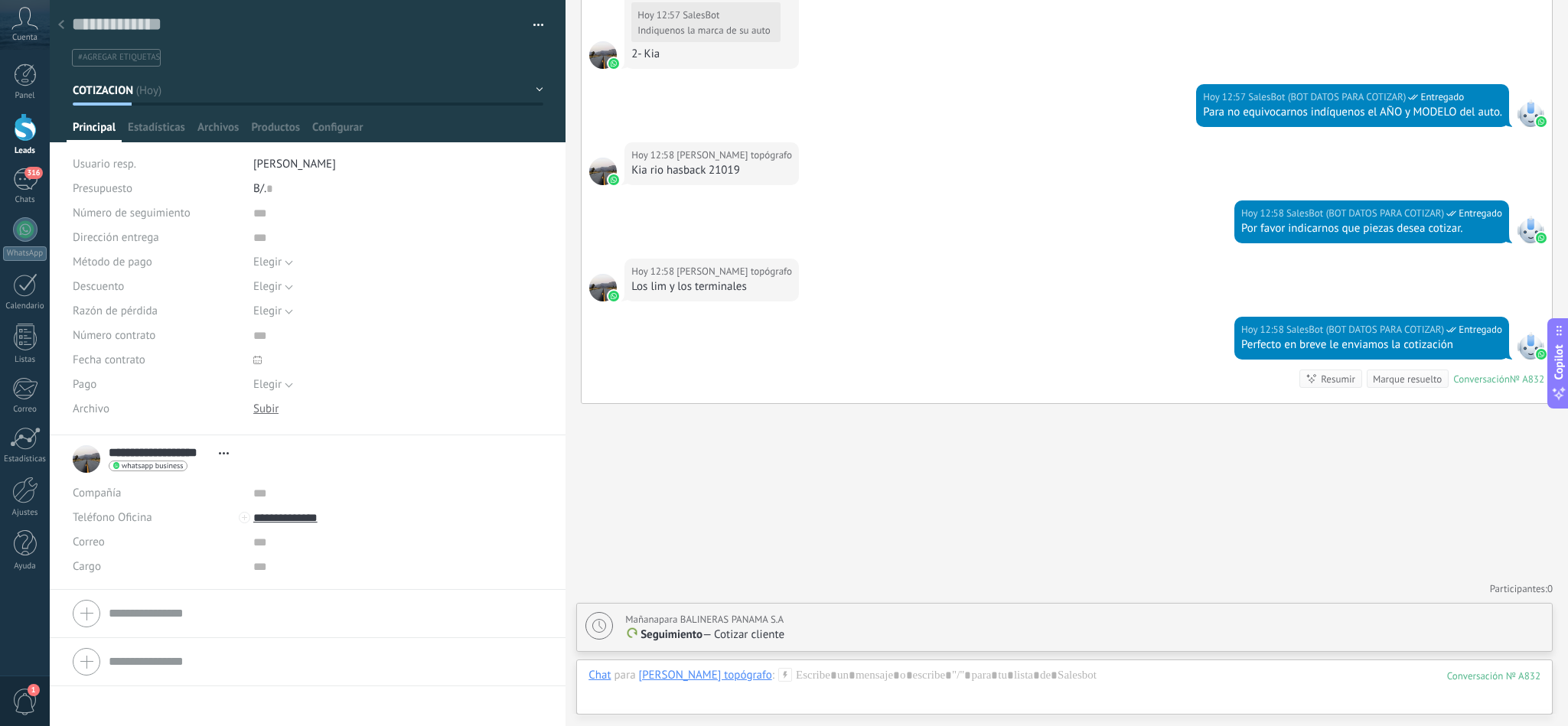
click at [63, 23] on icon at bounding box center [61, 25] width 6 height 10
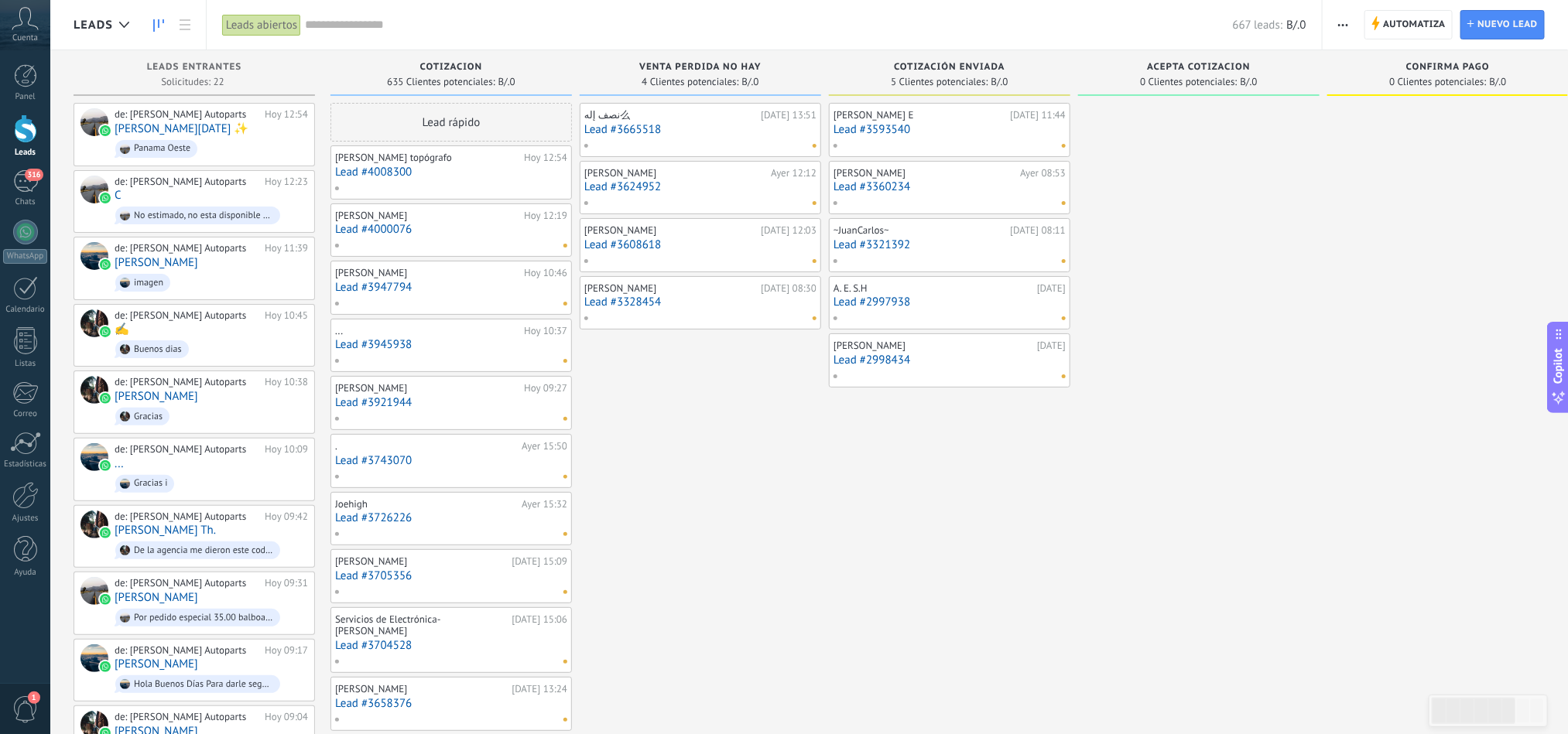
click at [467, 181] on div at bounding box center [450, 188] width 231 height 14
click at [433, 169] on link "Lead #4008300" at bounding box center [451, 172] width 232 height 13
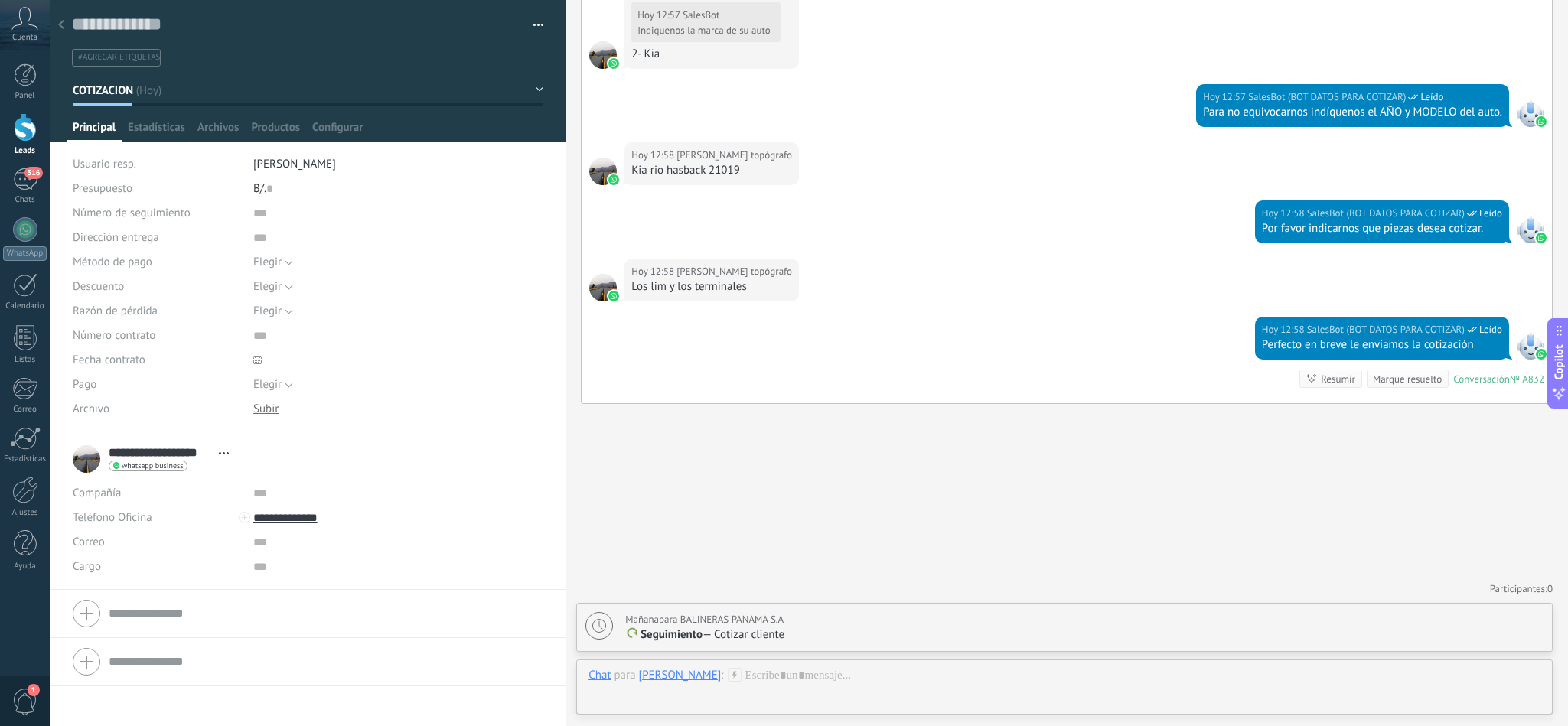
scroll to position [1056, 0]
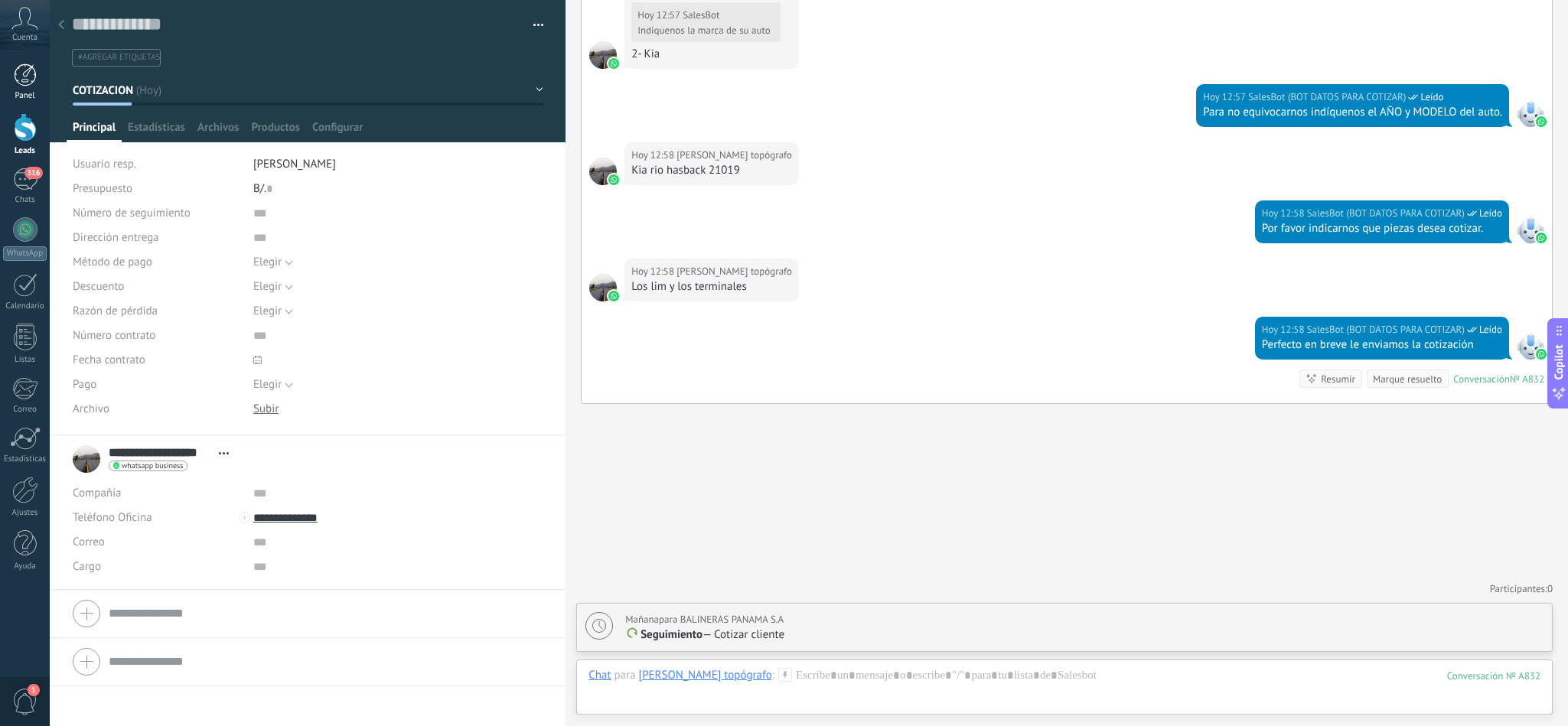
click at [29, 88] on link "Panel" at bounding box center [25, 82] width 50 height 37
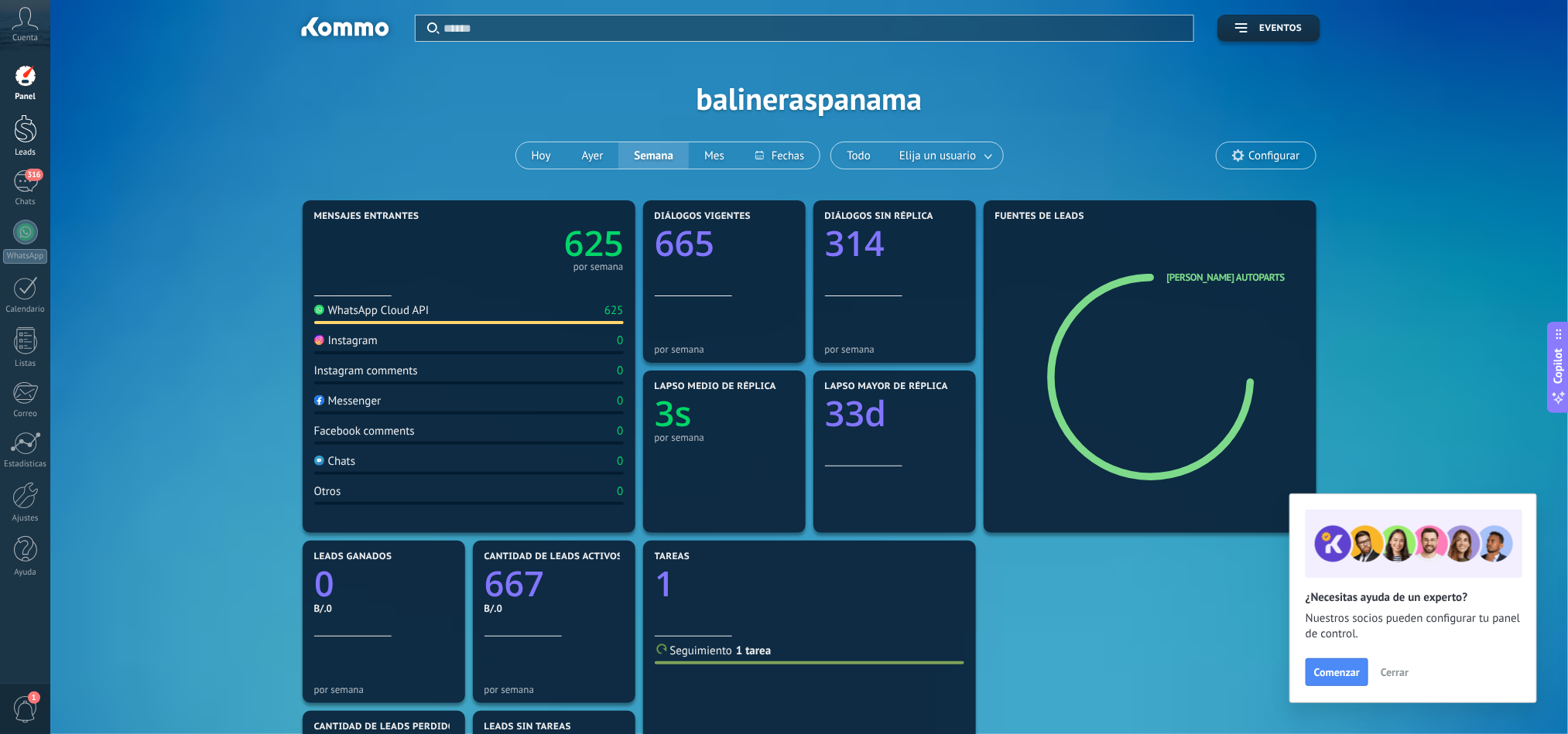
click at [18, 133] on div at bounding box center [25, 129] width 23 height 29
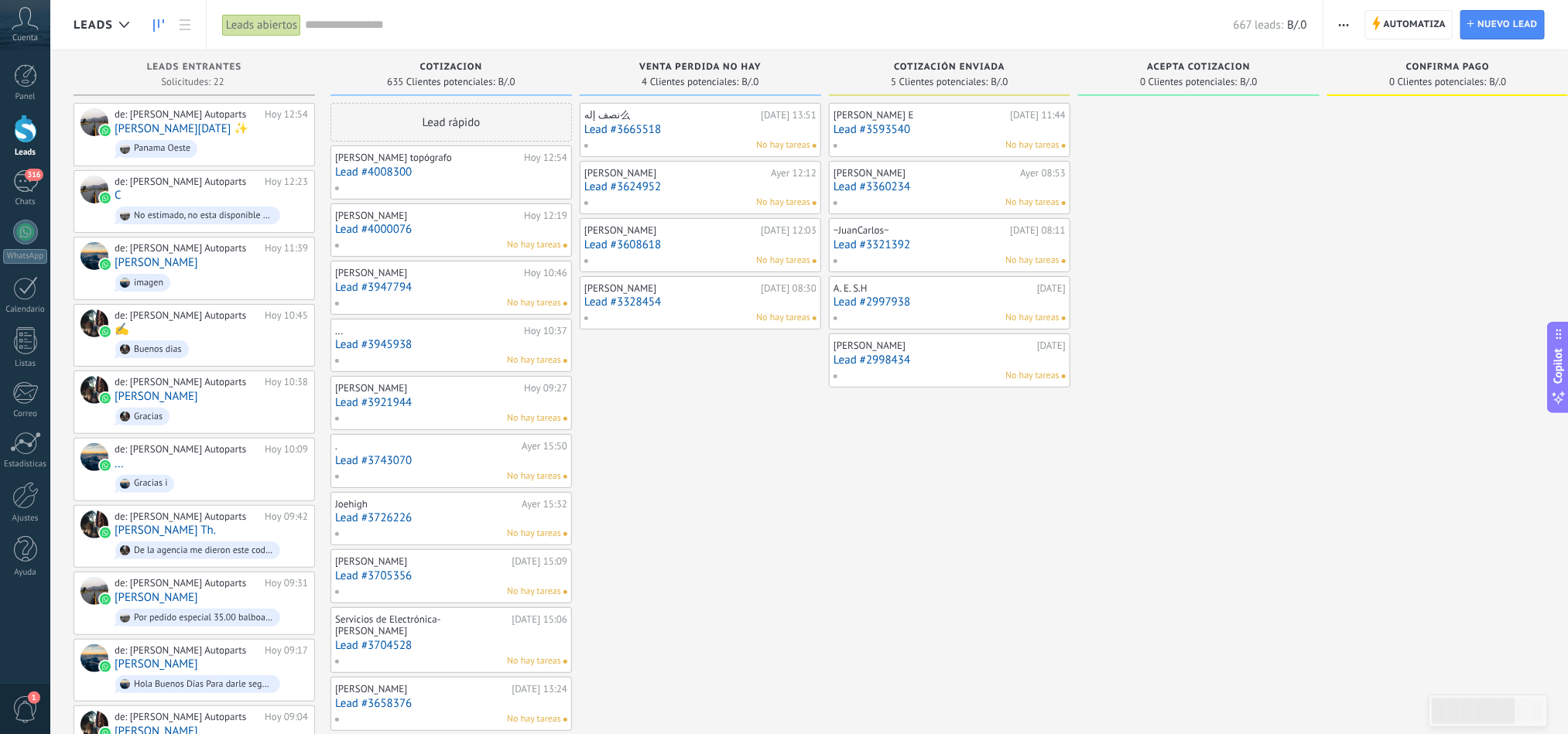
click at [503, 167] on link "Lead #4008300" at bounding box center [451, 172] width 232 height 13
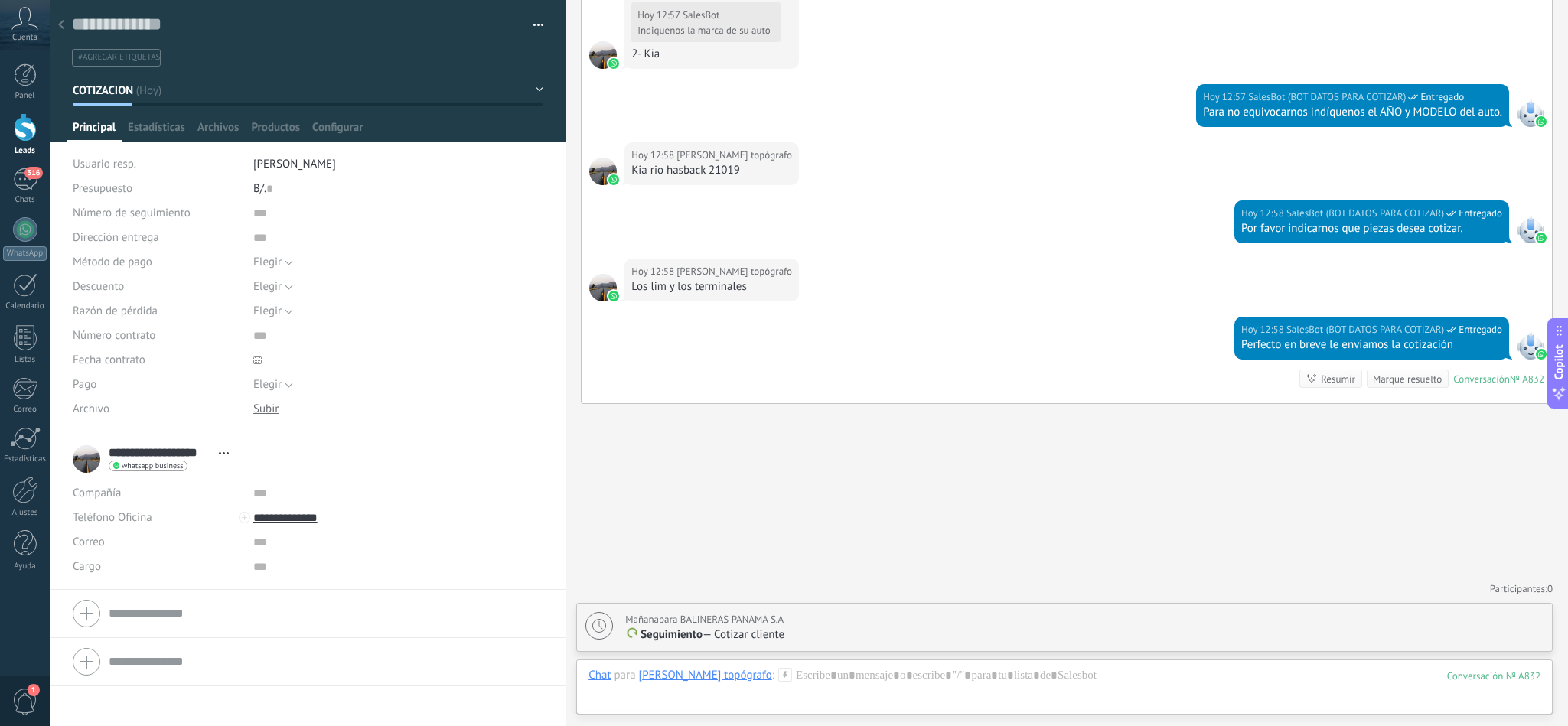
scroll to position [1056, 0]
click at [54, 28] on div at bounding box center [61, 26] width 21 height 30
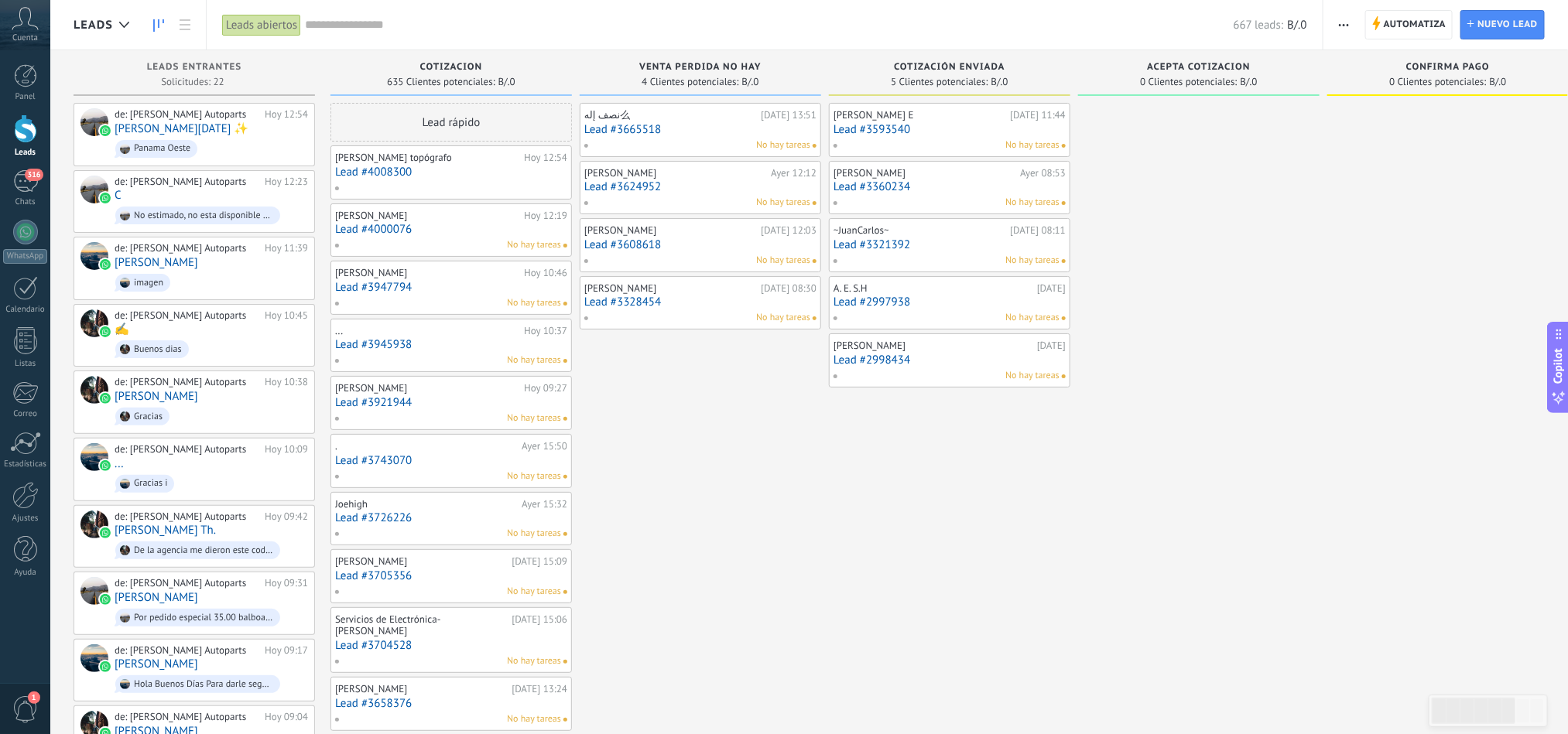
click at [525, 235] on link "Lead #4000076" at bounding box center [451, 229] width 232 height 13
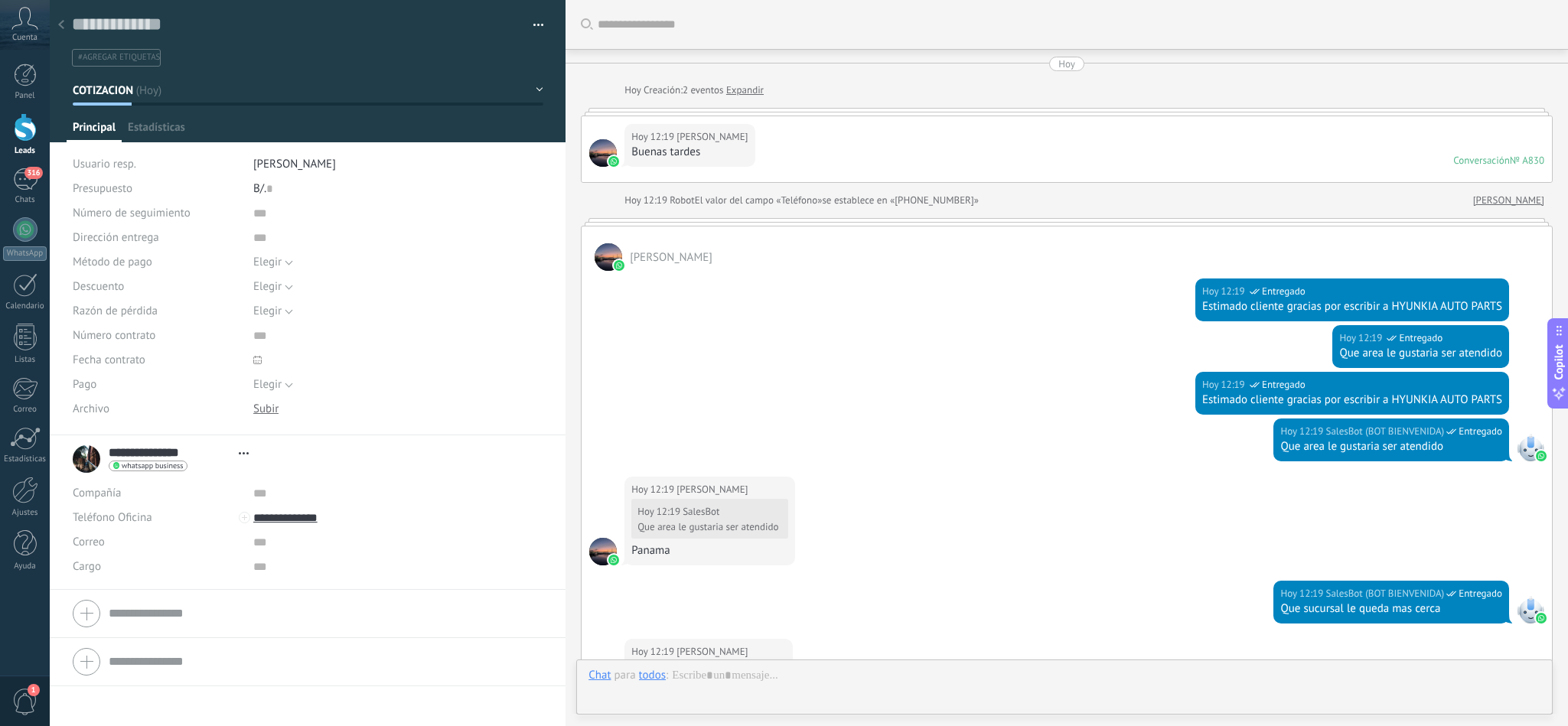
type textarea "**********"
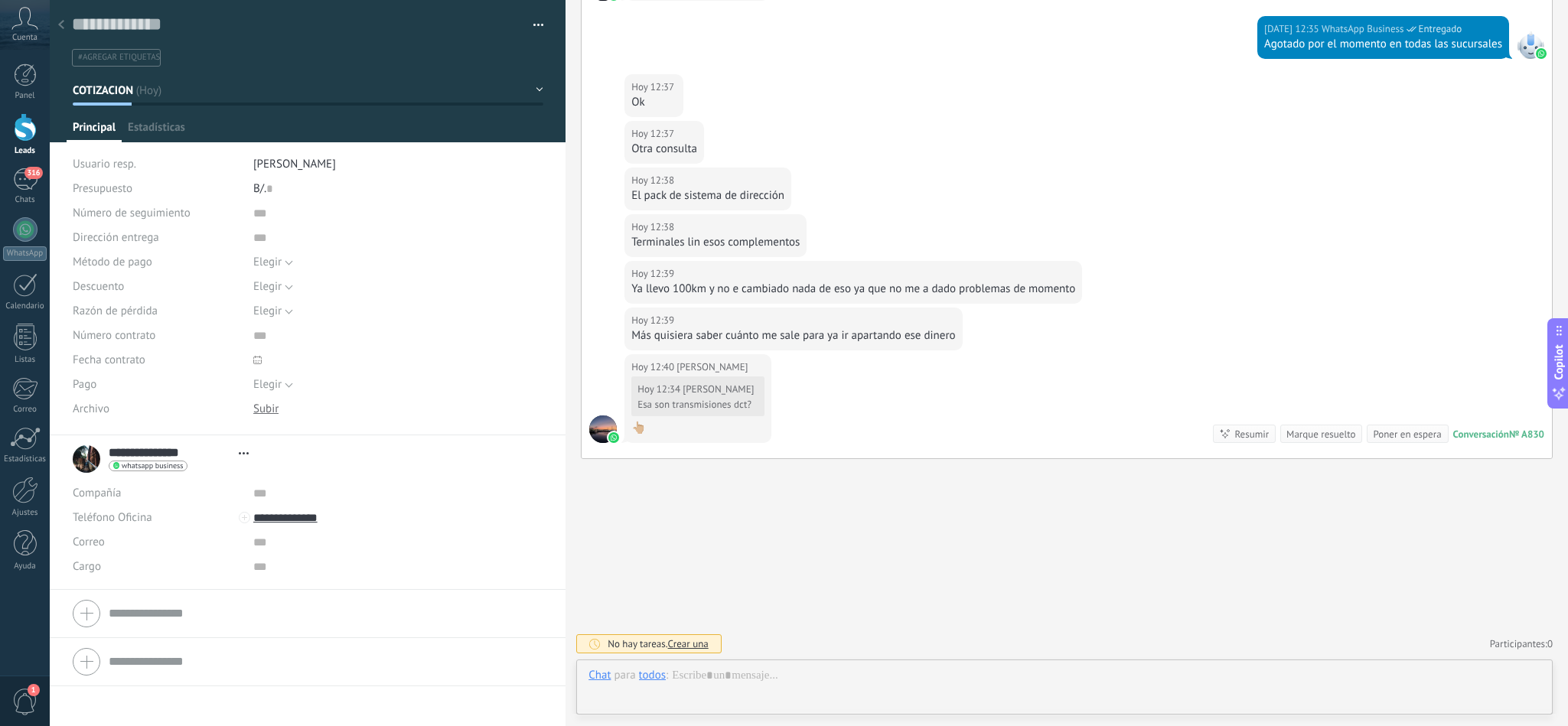
scroll to position [23, 0]
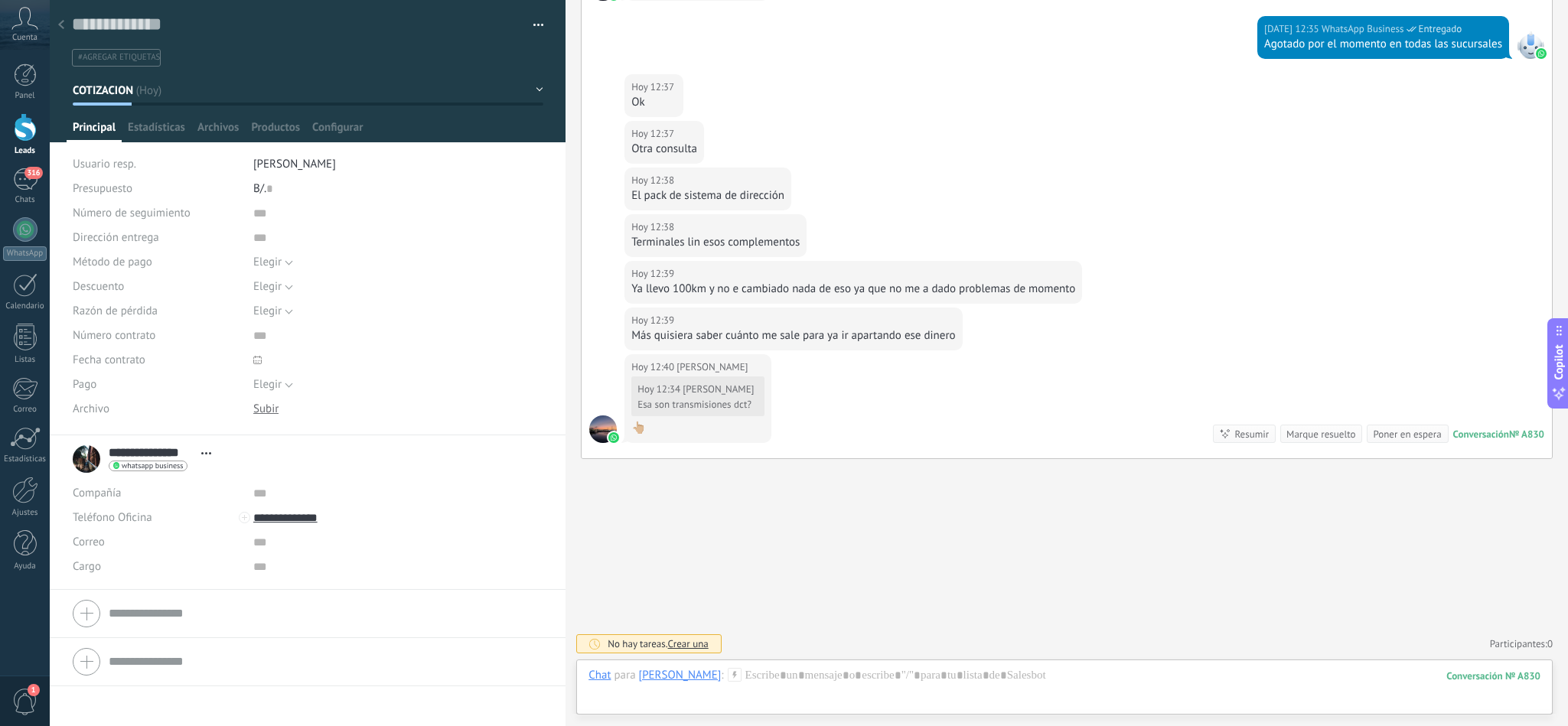
click at [683, 641] on span "Crear una" at bounding box center [688, 644] width 40 height 13
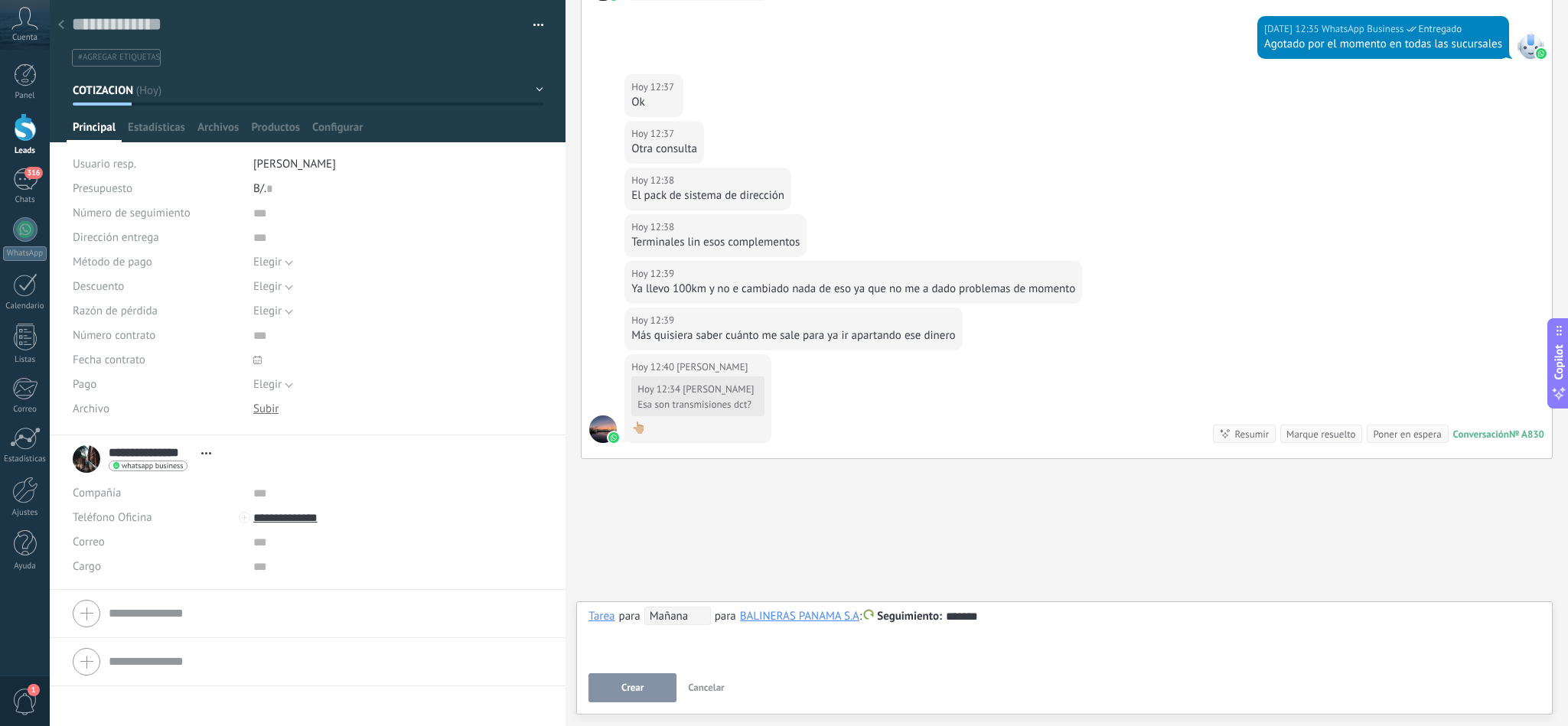
click at [671, 613] on span "Mañana" at bounding box center [678, 616] width 67 height 18
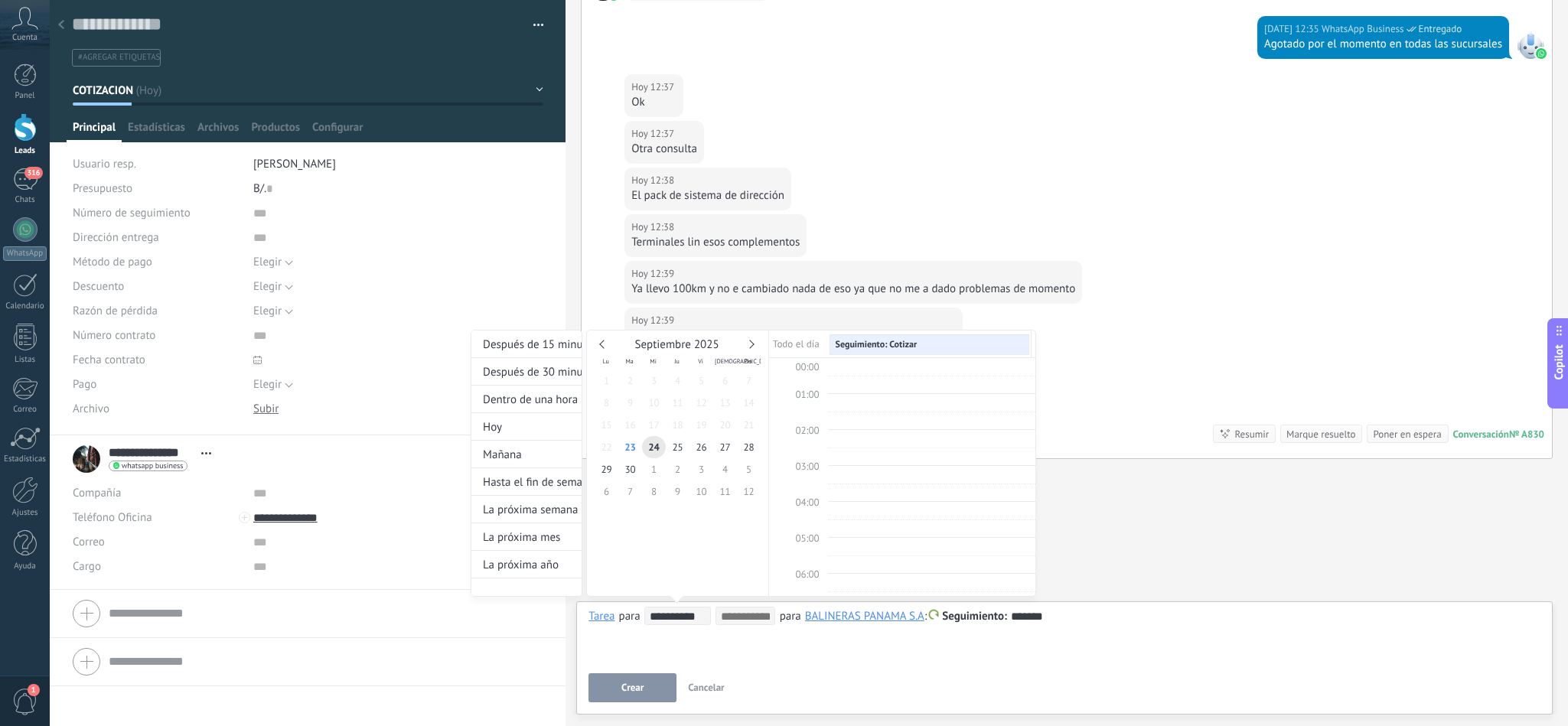
scroll to position [295, 0]
type input "**********"
click at [632, 445] on span "23" at bounding box center [630, 448] width 24 height 22
click at [632, 445] on span "23" at bounding box center [630, 447] width 24 height 22
click at [819, 393] on span "09:00" at bounding box center [807, 388] width 24 height 13
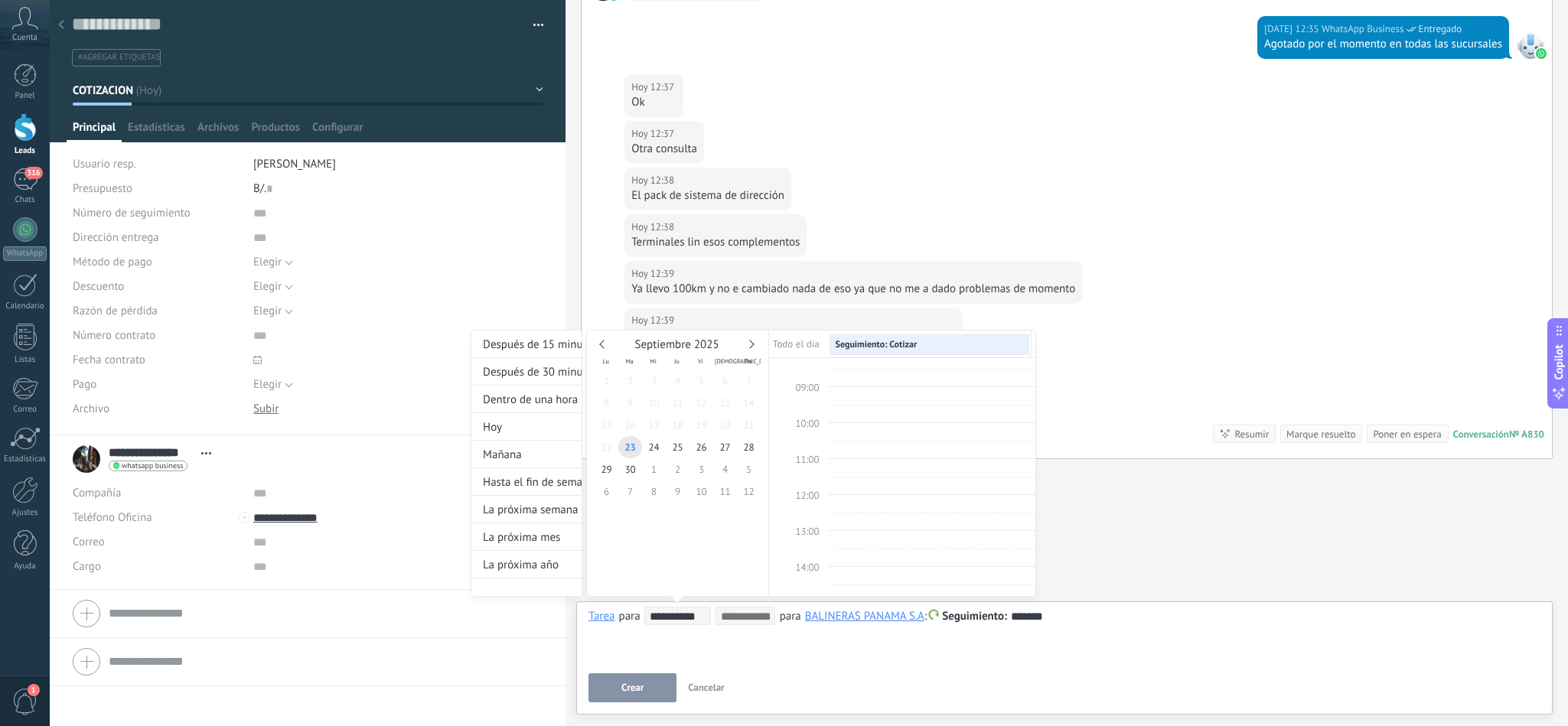
click at [1138, 611] on div at bounding box center [784, 363] width 1568 height 726
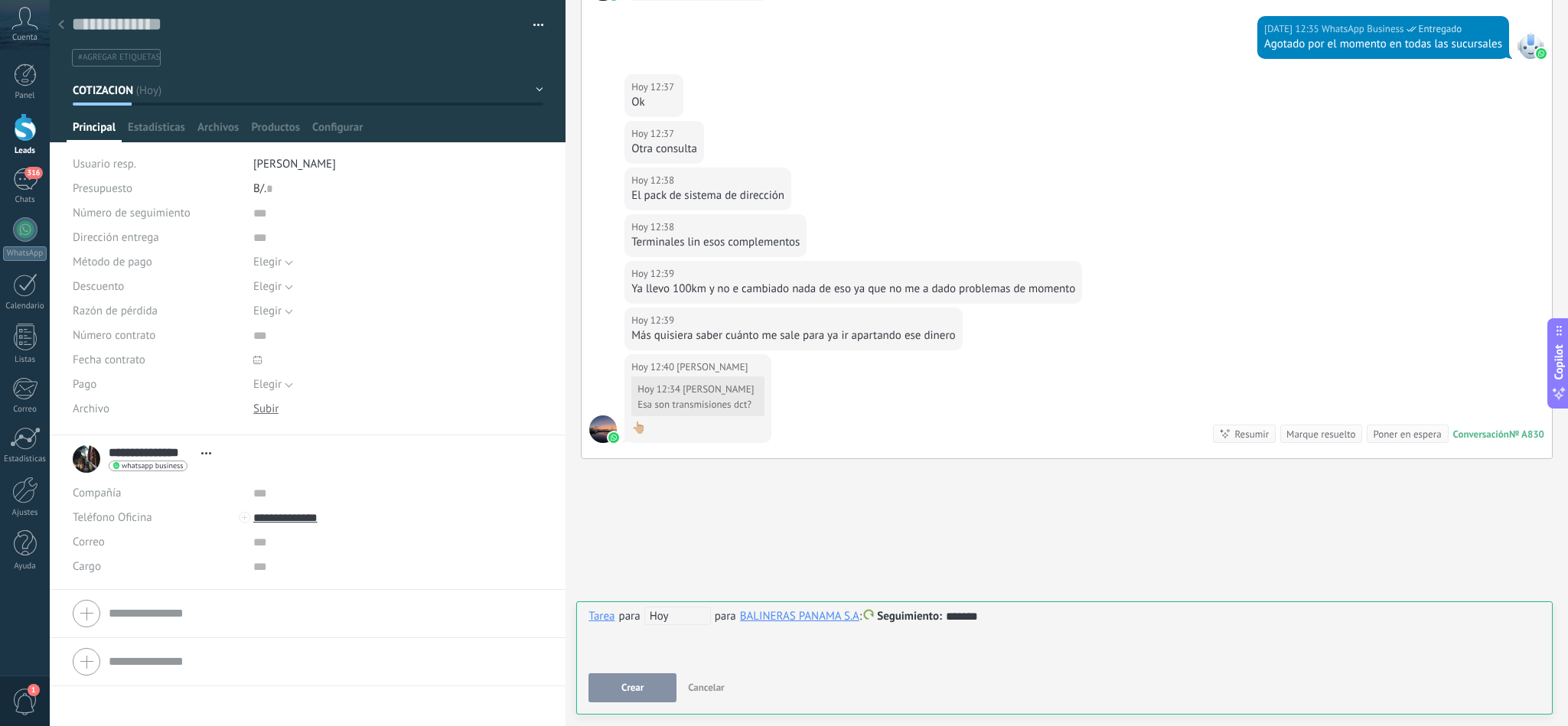
click at [981, 613] on div "*******" at bounding box center [1064, 617] width 951 height 18
click at [652, 682] on button "Crear" at bounding box center [632, 688] width 88 height 29
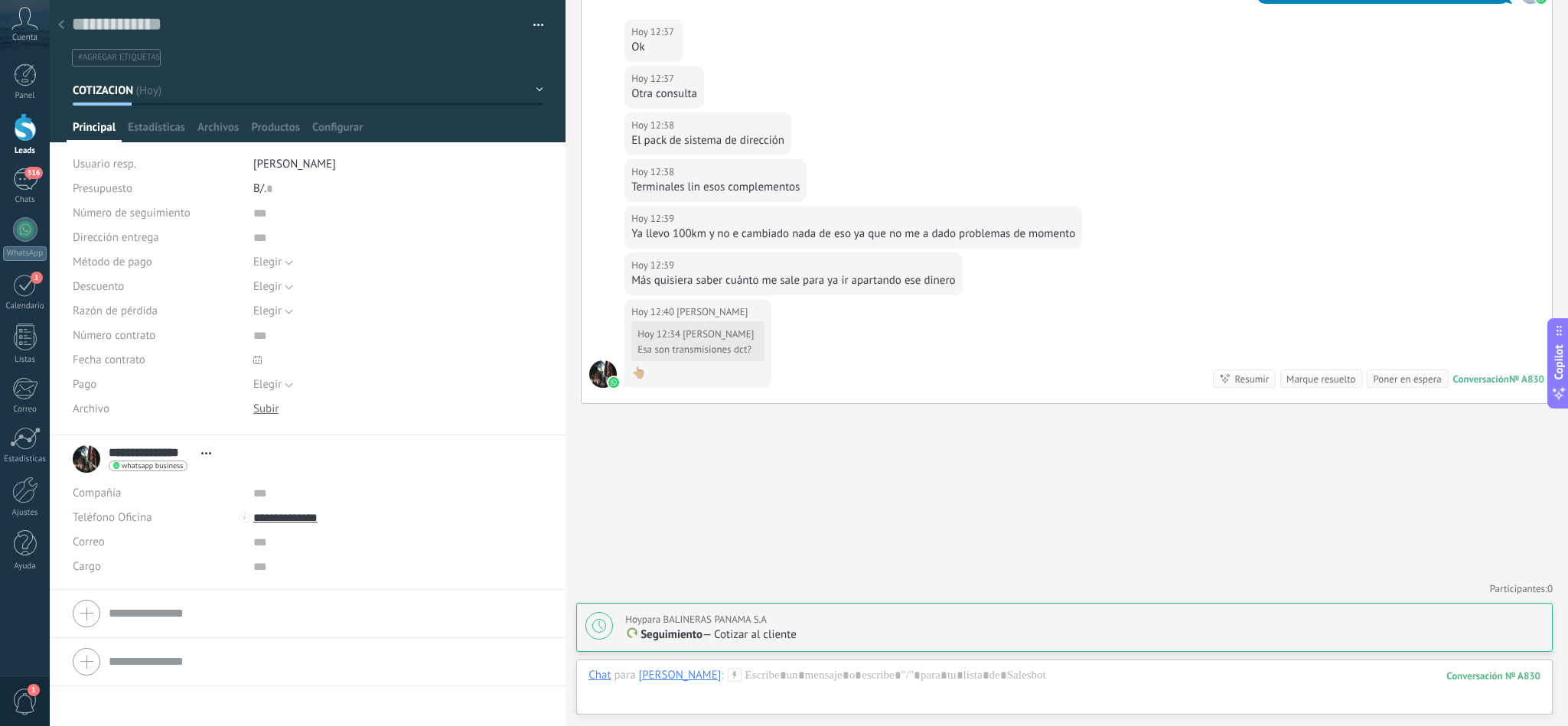
click at [63, 26] on icon at bounding box center [61, 25] width 6 height 10
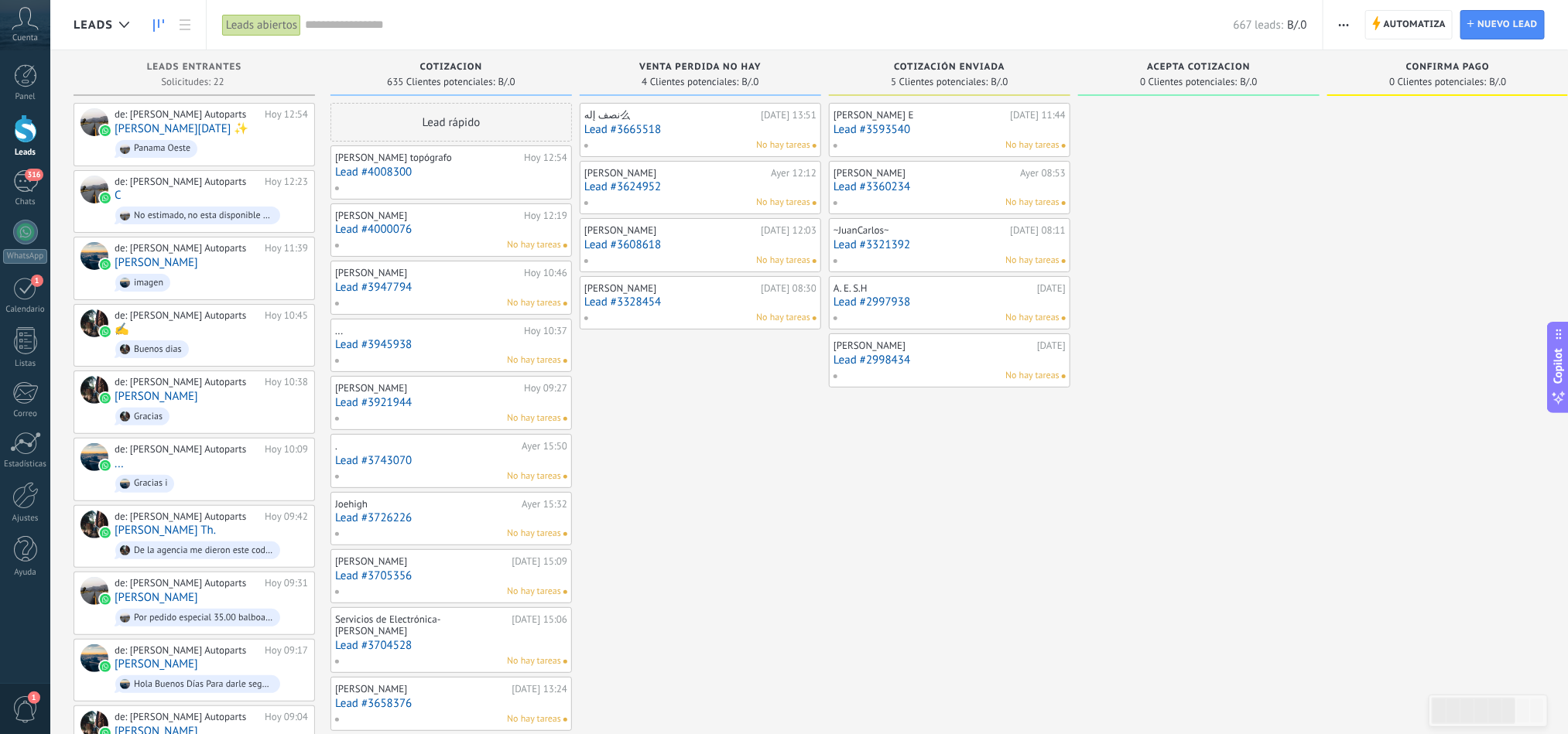
click at [462, 186] on div at bounding box center [450, 188] width 231 height 14
click at [394, 167] on link "Lead #4008300" at bounding box center [451, 172] width 232 height 13
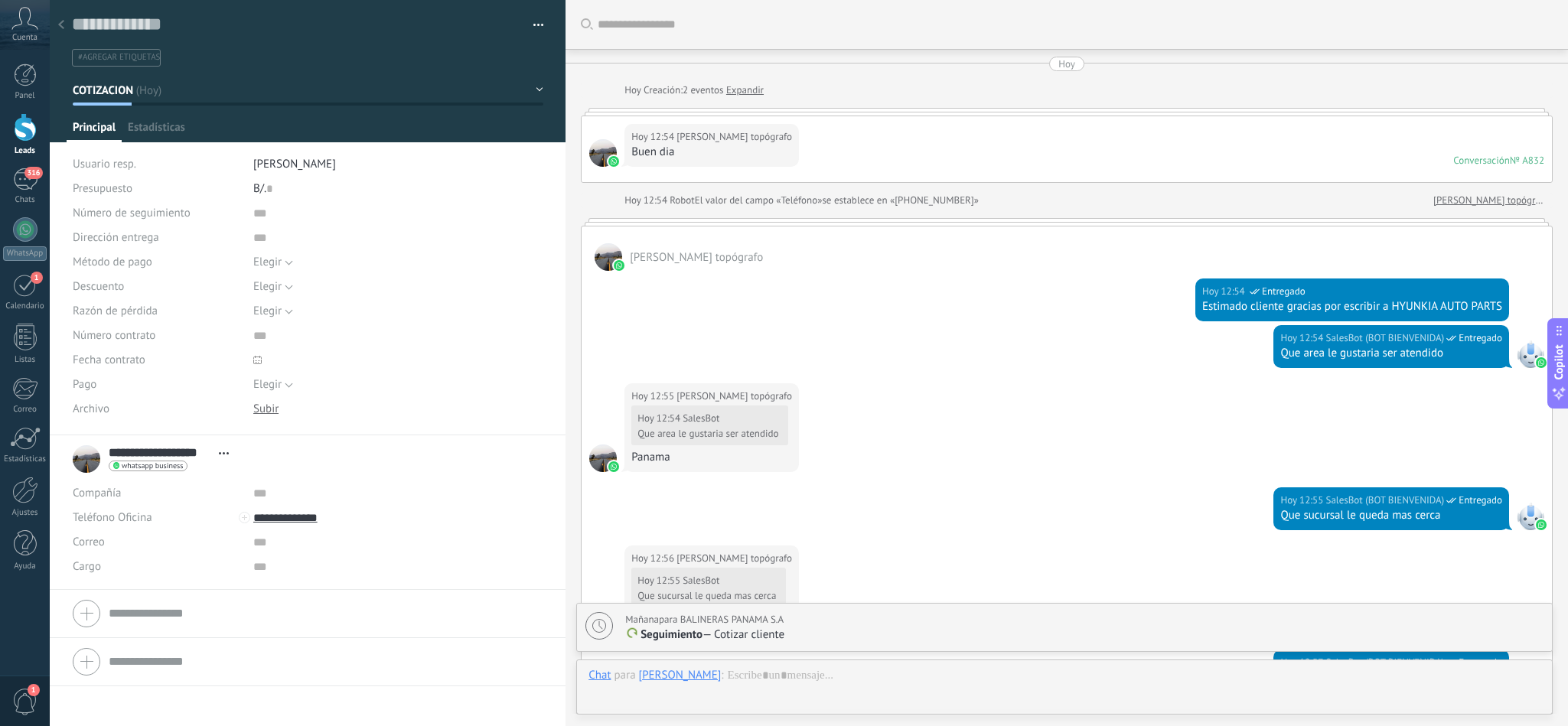
scroll to position [1056, 0]
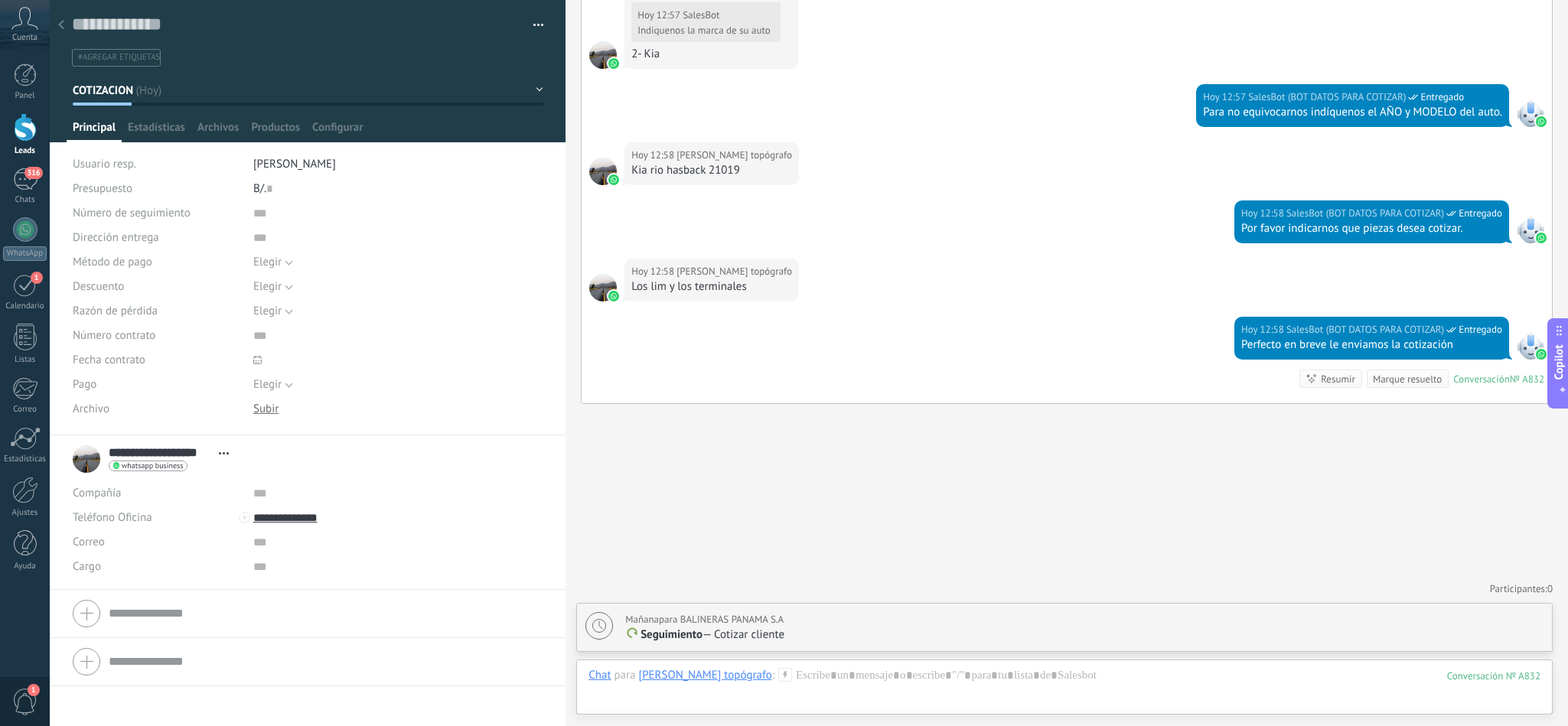
click at [664, 632] on span "Seguimiento" at bounding box center [671, 635] width 62 height 14
type textarea "**********"
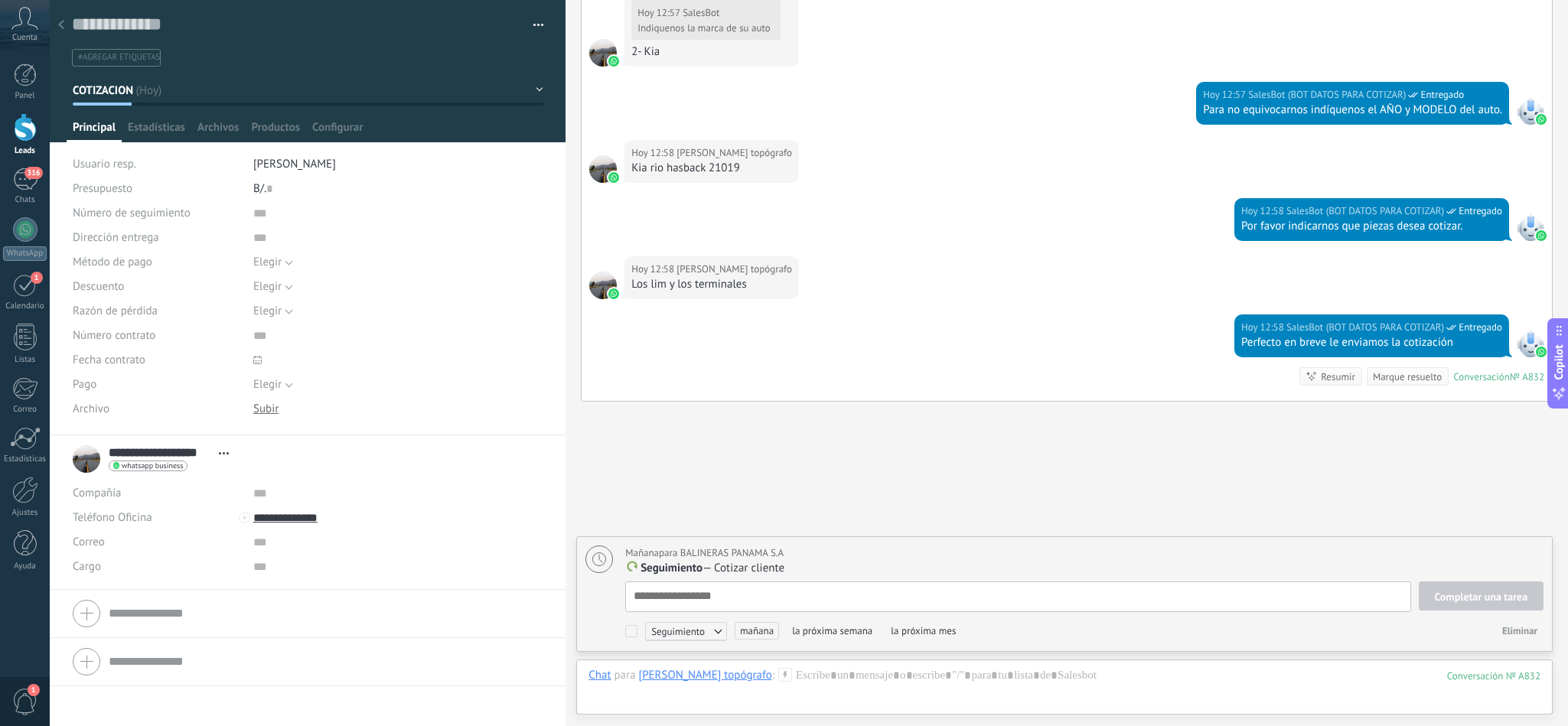
scroll to position [16, 0]
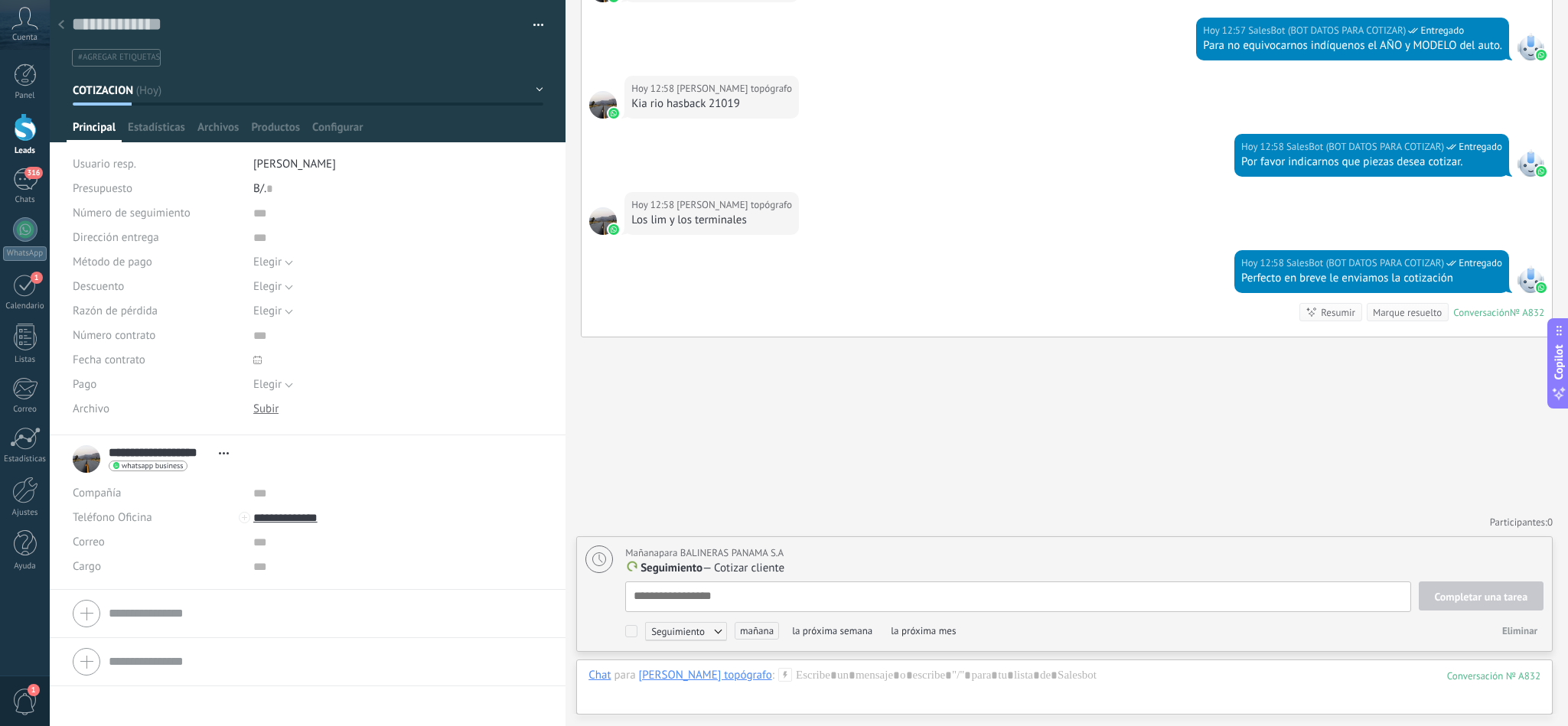
click at [747, 632] on span "mañana" at bounding box center [757, 631] width 44 height 17
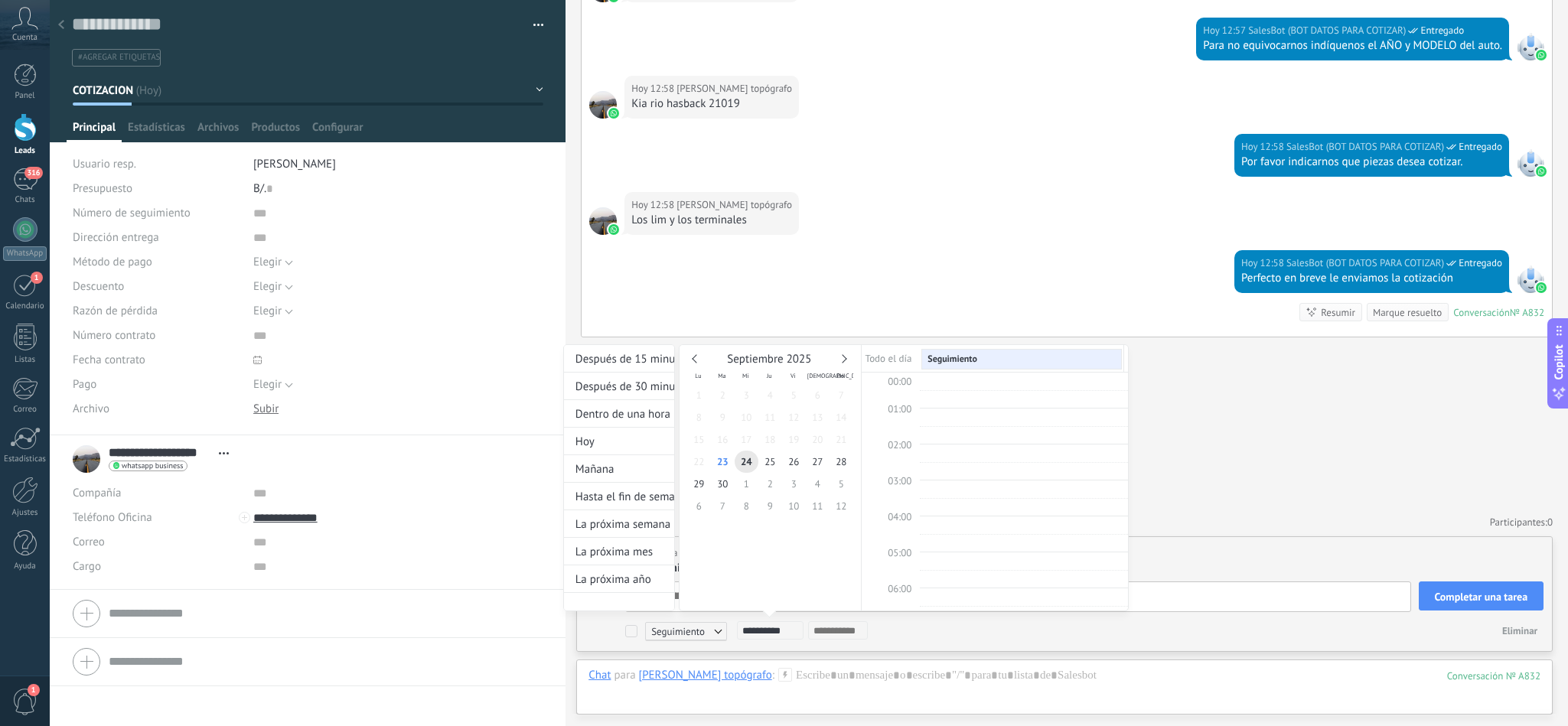
scroll to position [295, 0]
type input "**********"
click at [723, 464] on span "23" at bounding box center [723, 463] width 24 height 22
click at [944, 640] on div at bounding box center [784, 363] width 1568 height 726
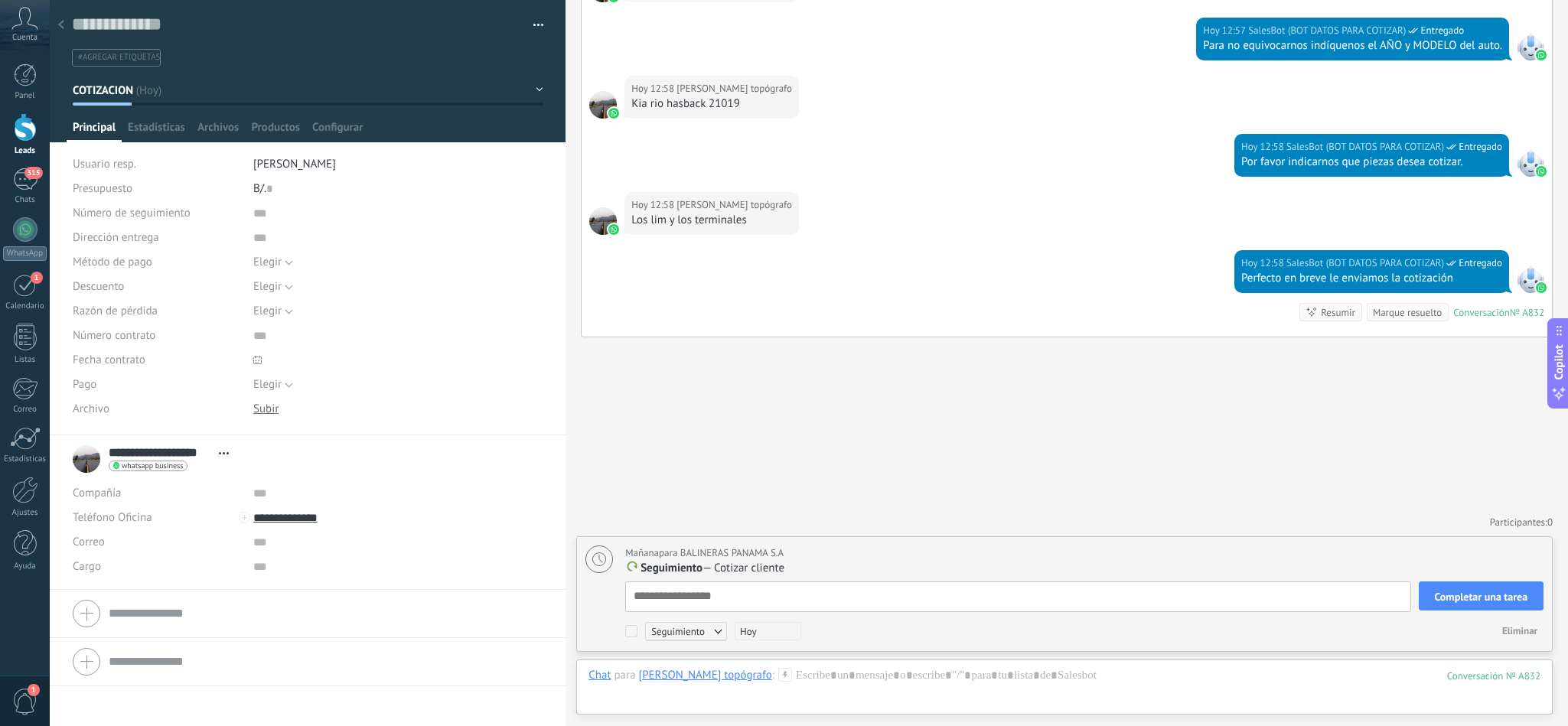
click at [737, 590] on textarea at bounding box center [1018, 597] width 785 height 31
click at [1492, 594] on span "Completar una tarea" at bounding box center [1482, 597] width 94 height 11
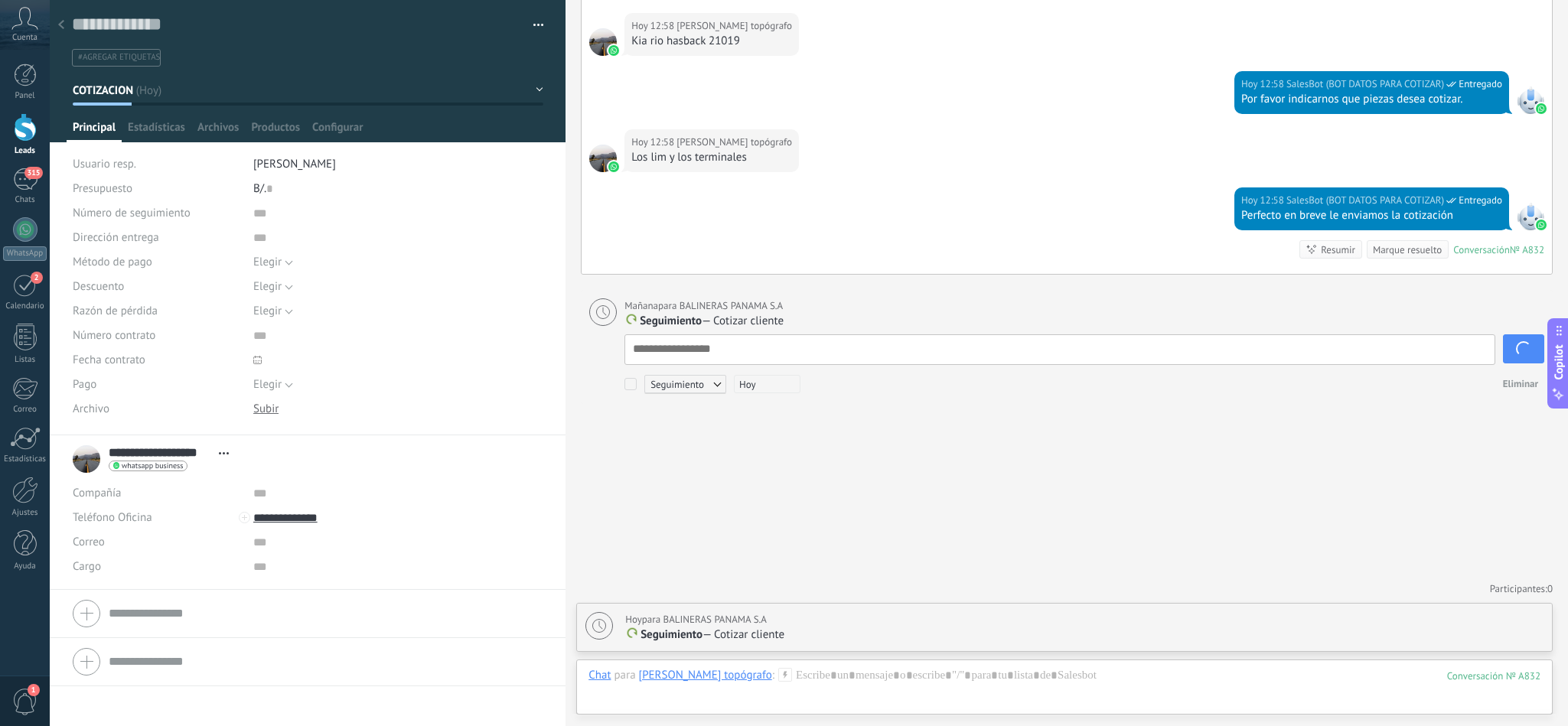
scroll to position [1123, 0]
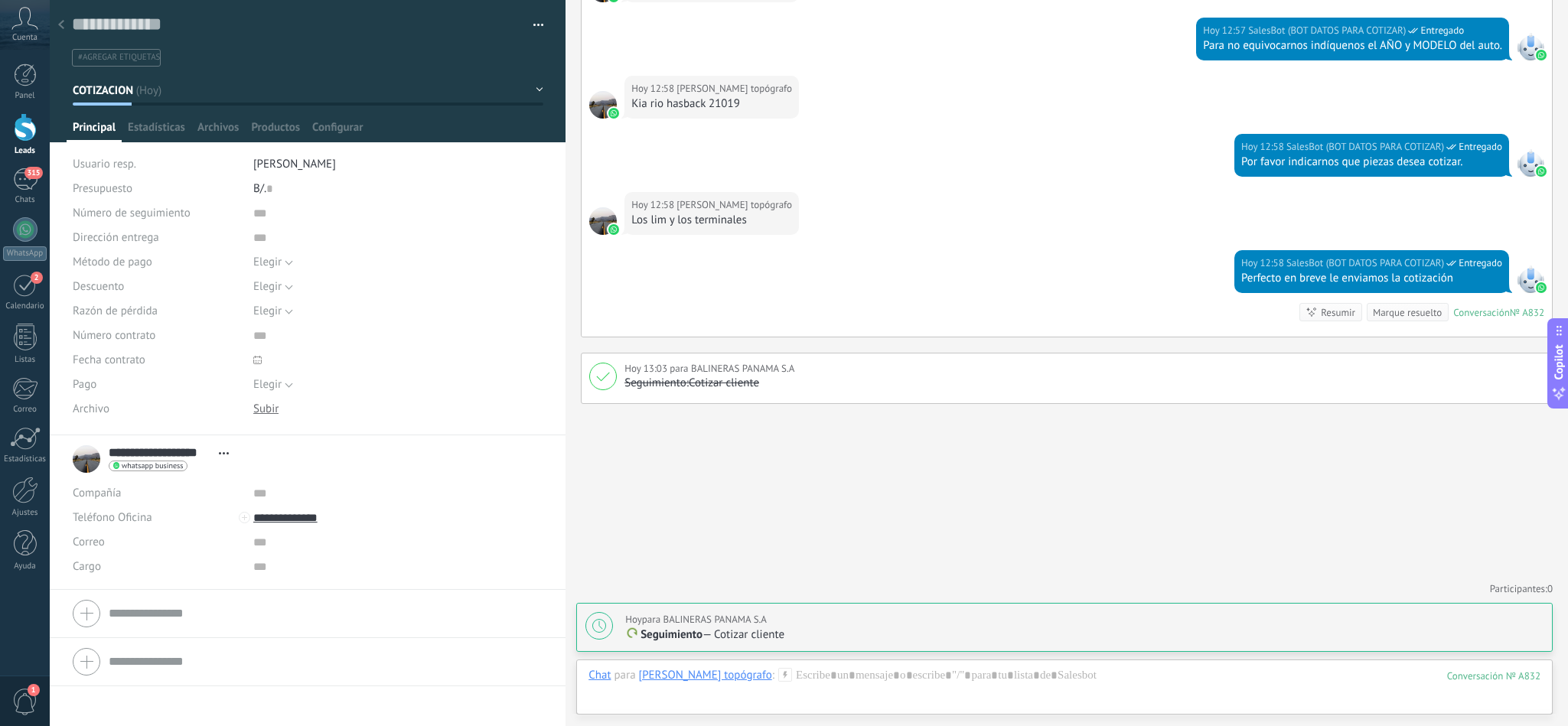
click at [742, 628] on p "Seguimiento — Cotizar cliente" at bounding box center [1084, 635] width 918 height 15
type textarea "**********"
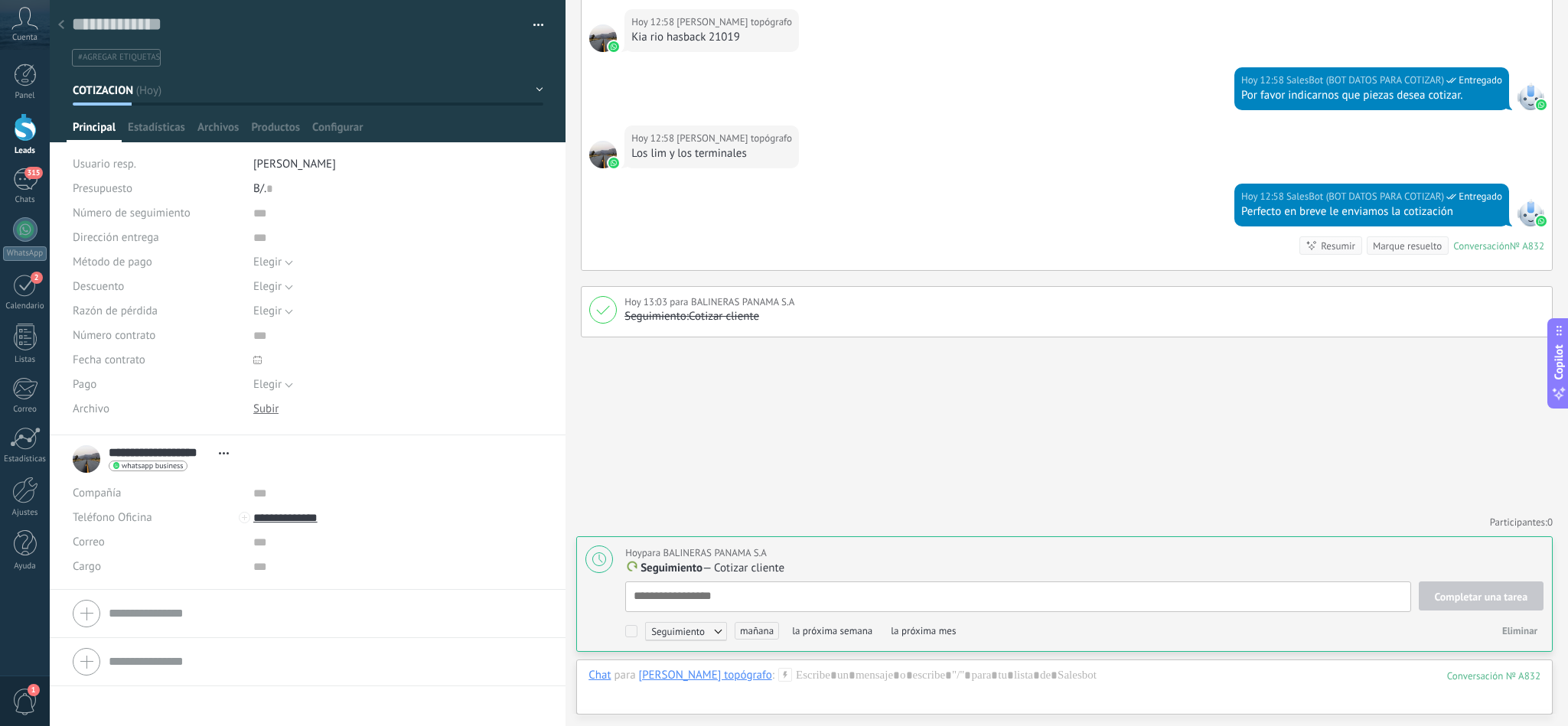
click at [761, 629] on span "mañana" at bounding box center [757, 631] width 44 height 17
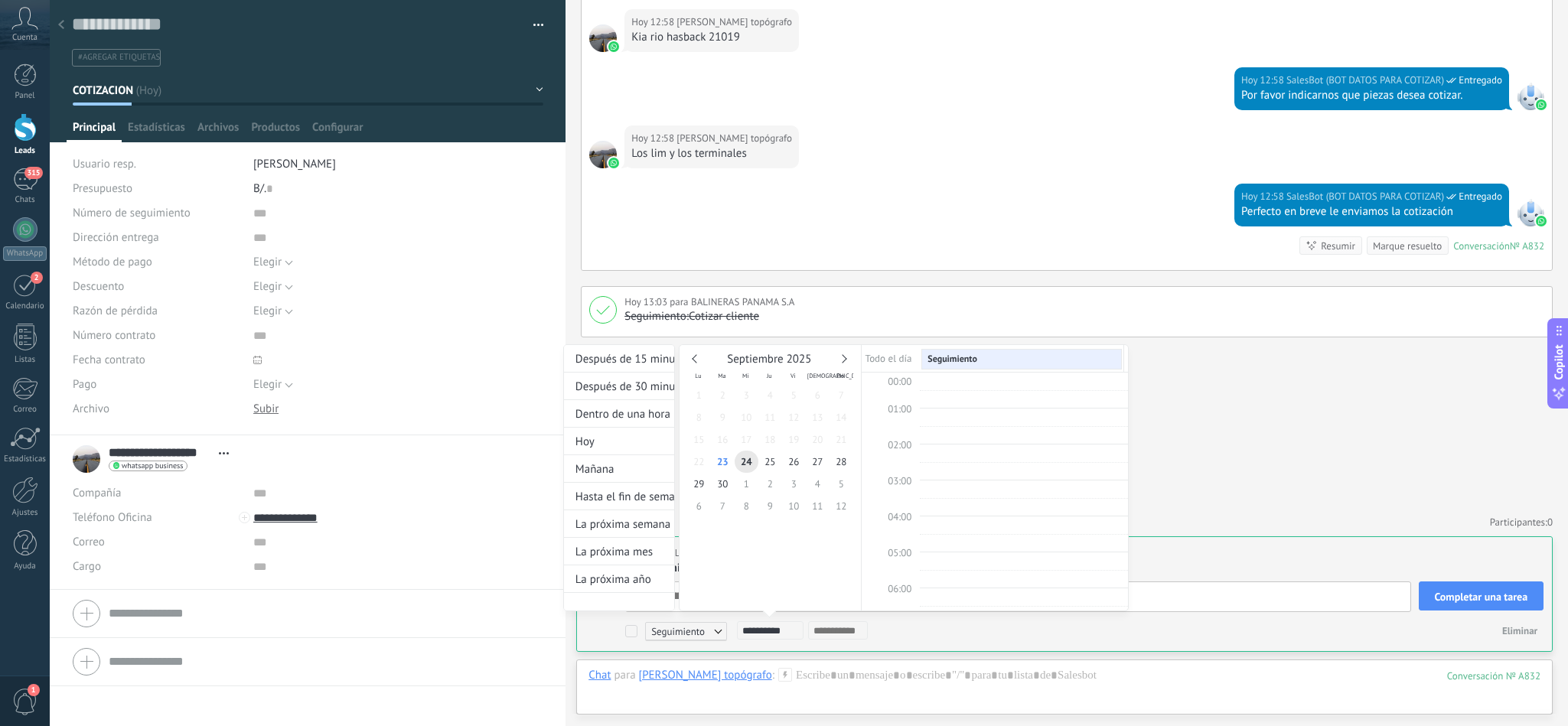
scroll to position [295, 0]
type input "**********"
click at [725, 460] on span "23" at bounding box center [723, 462] width 24 height 22
click at [1199, 487] on div at bounding box center [784, 363] width 1568 height 726
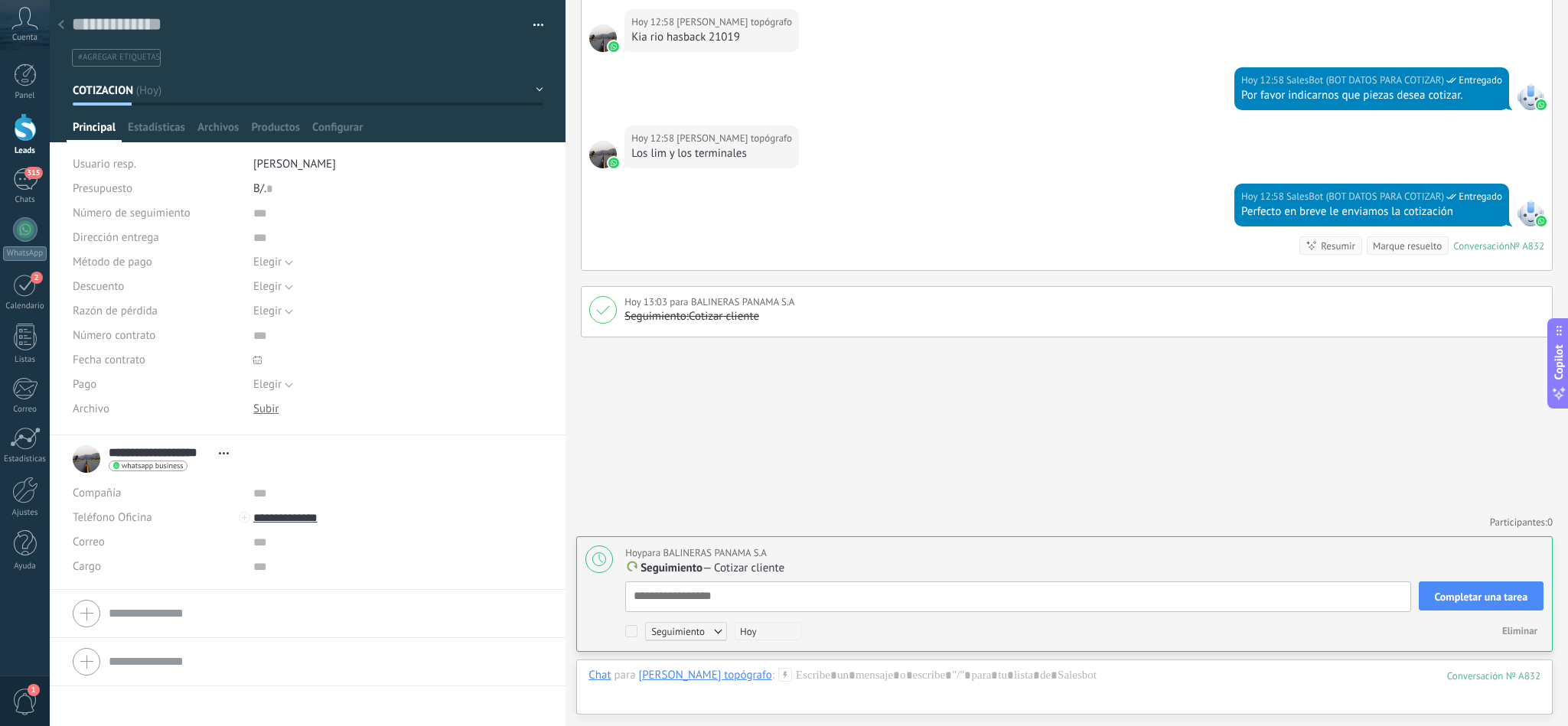
click at [680, 678] on div "[PERSON_NAME] topógrafo" at bounding box center [706, 674] width 133 height 13
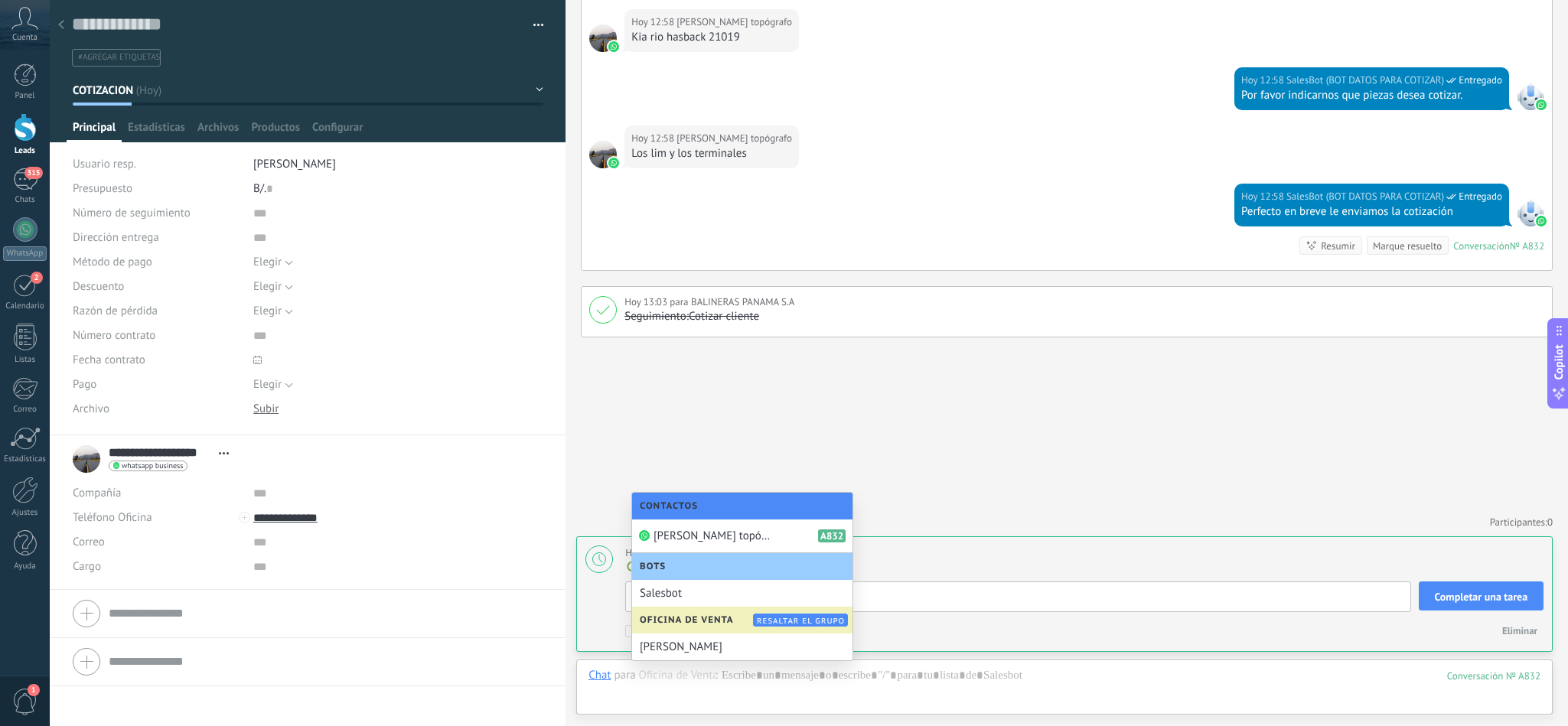
click at [709, 625] on span "Oficina de Venta" at bounding box center [690, 620] width 101 height 11
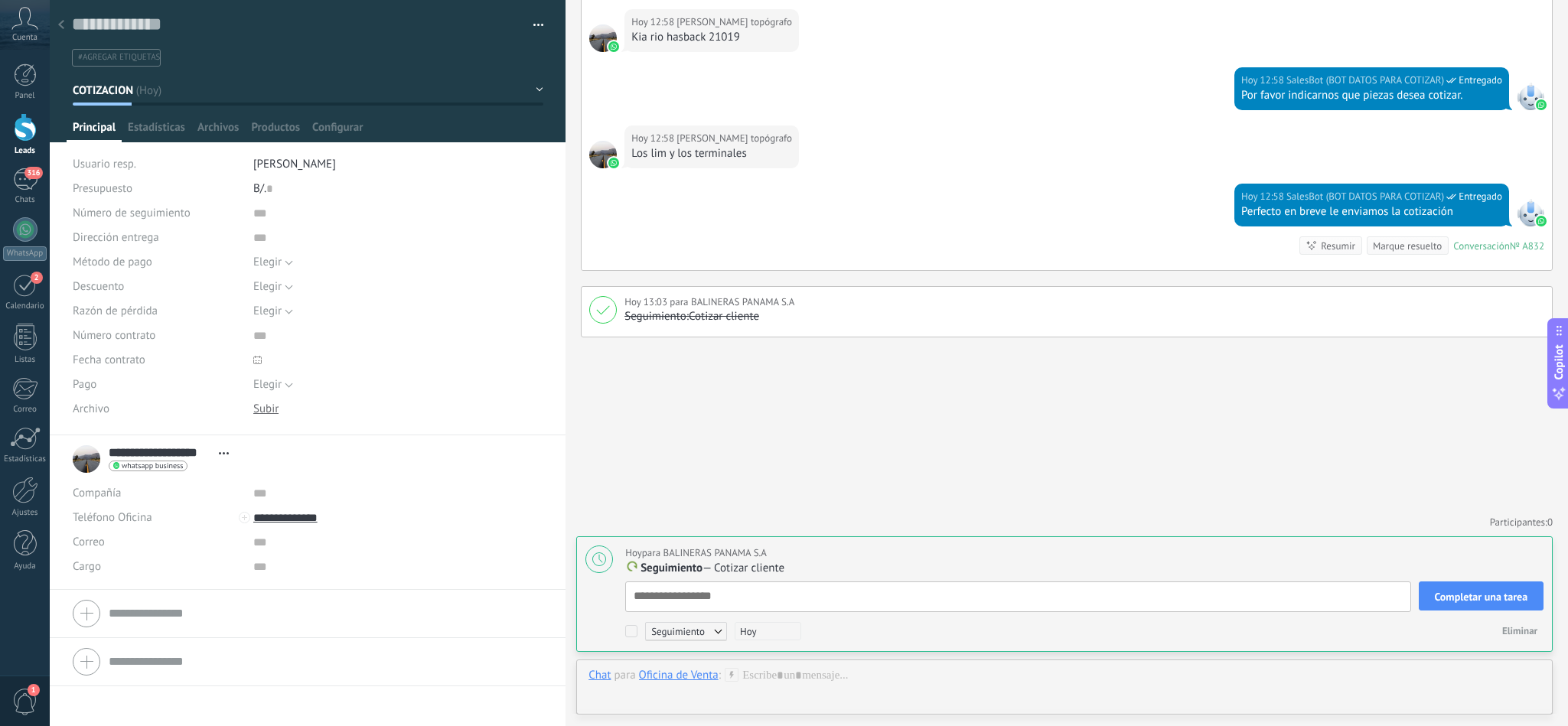
click at [67, 28] on div at bounding box center [61, 26] width 21 height 30
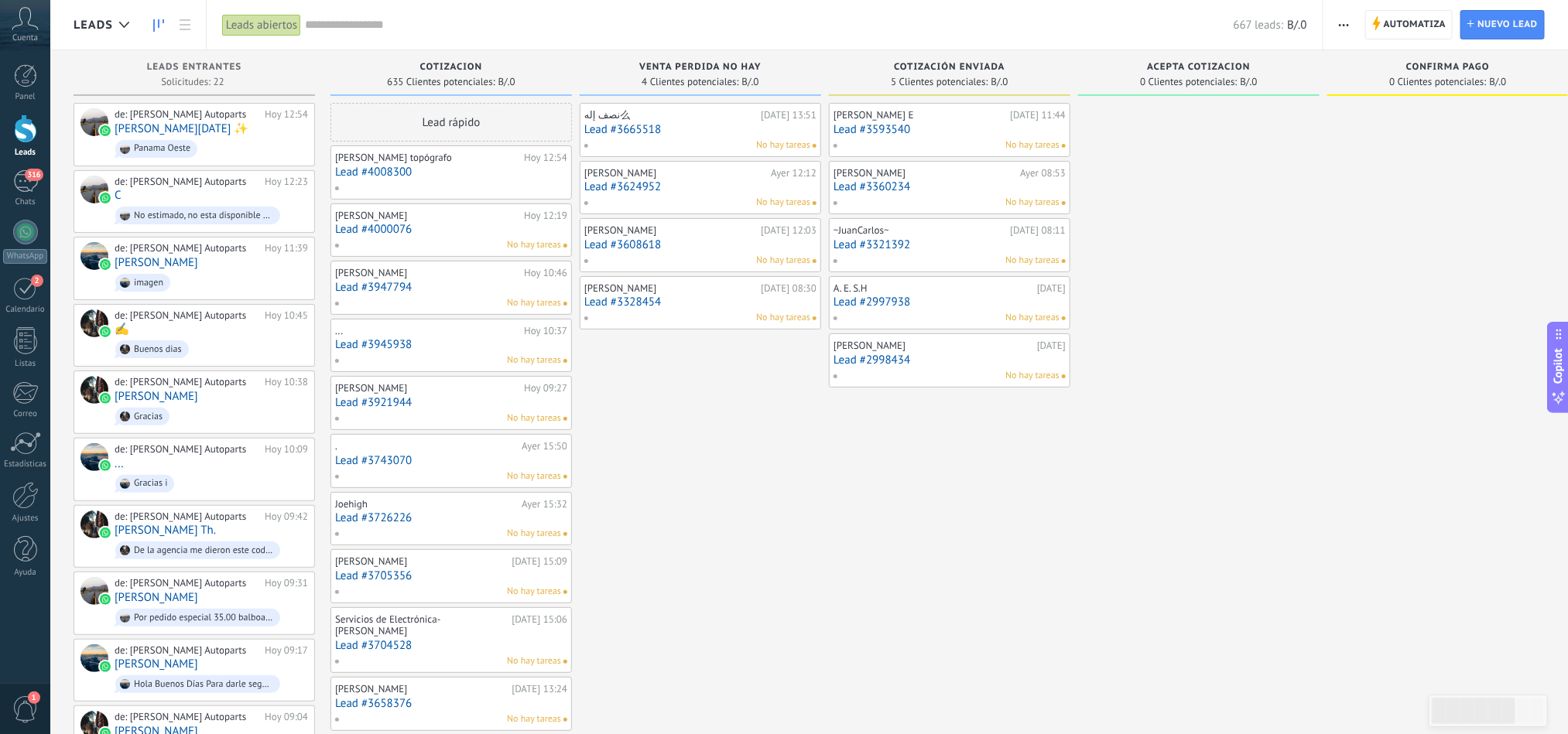
click at [509, 351] on link "Lead #3945938" at bounding box center [451, 345] width 232 height 13
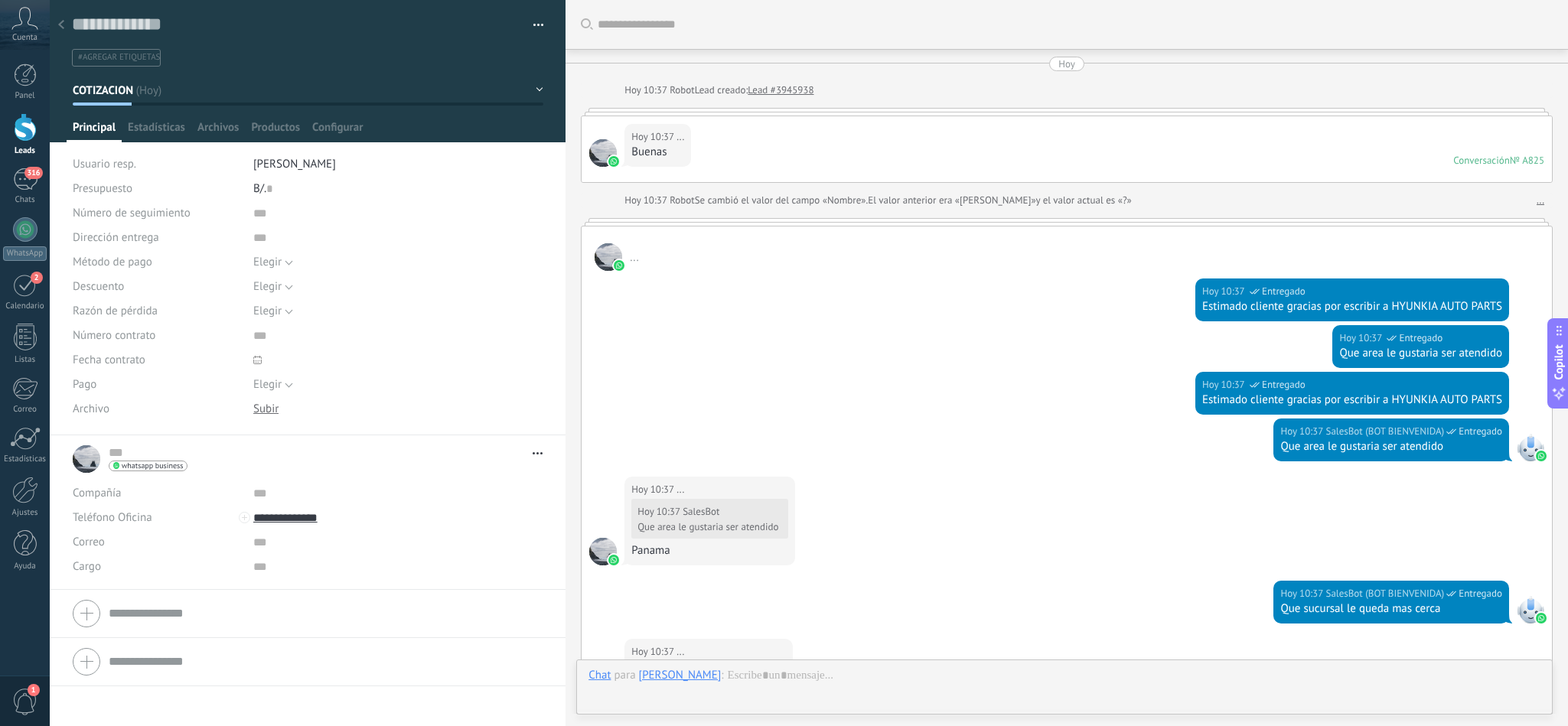
scroll to position [1194, 0]
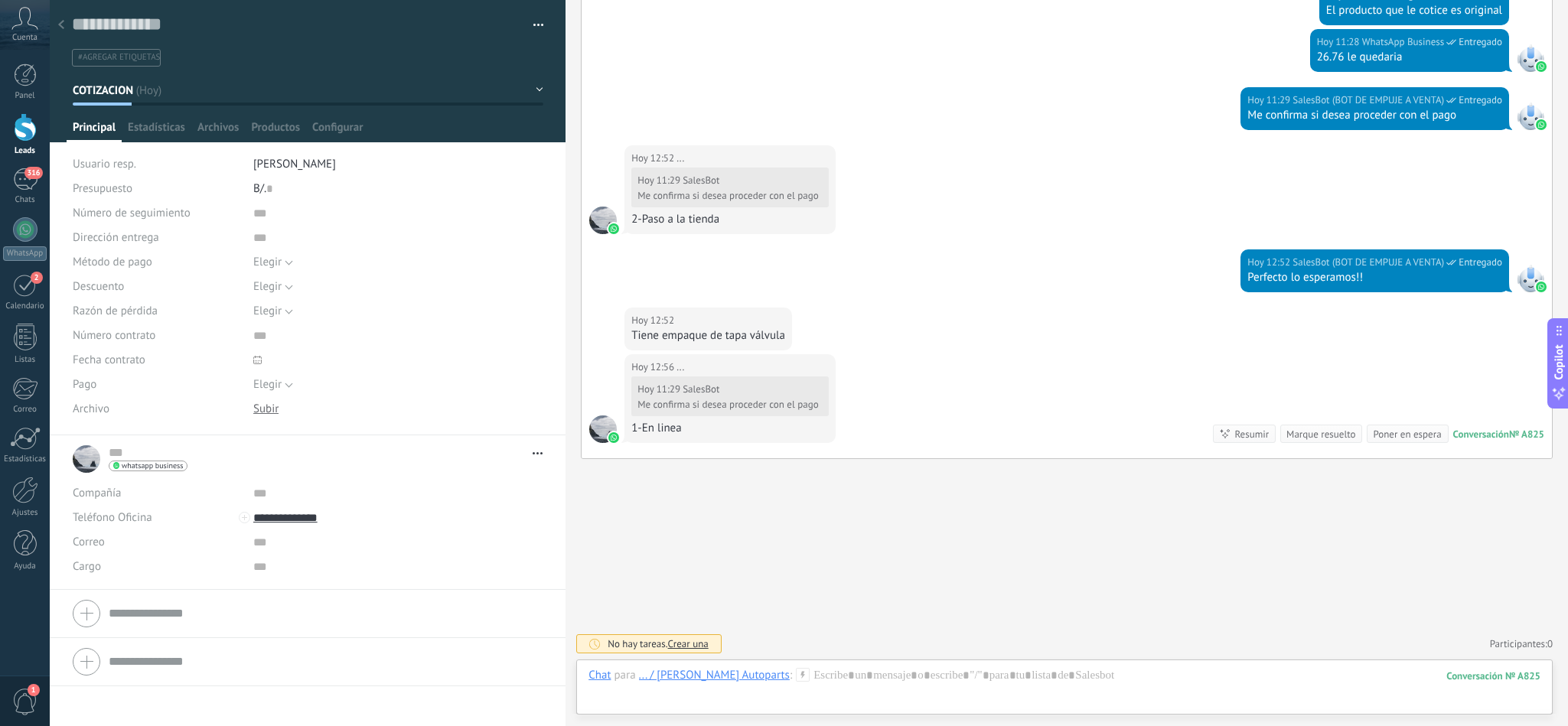
click at [796, 674] on icon at bounding box center [802, 674] width 13 height 13
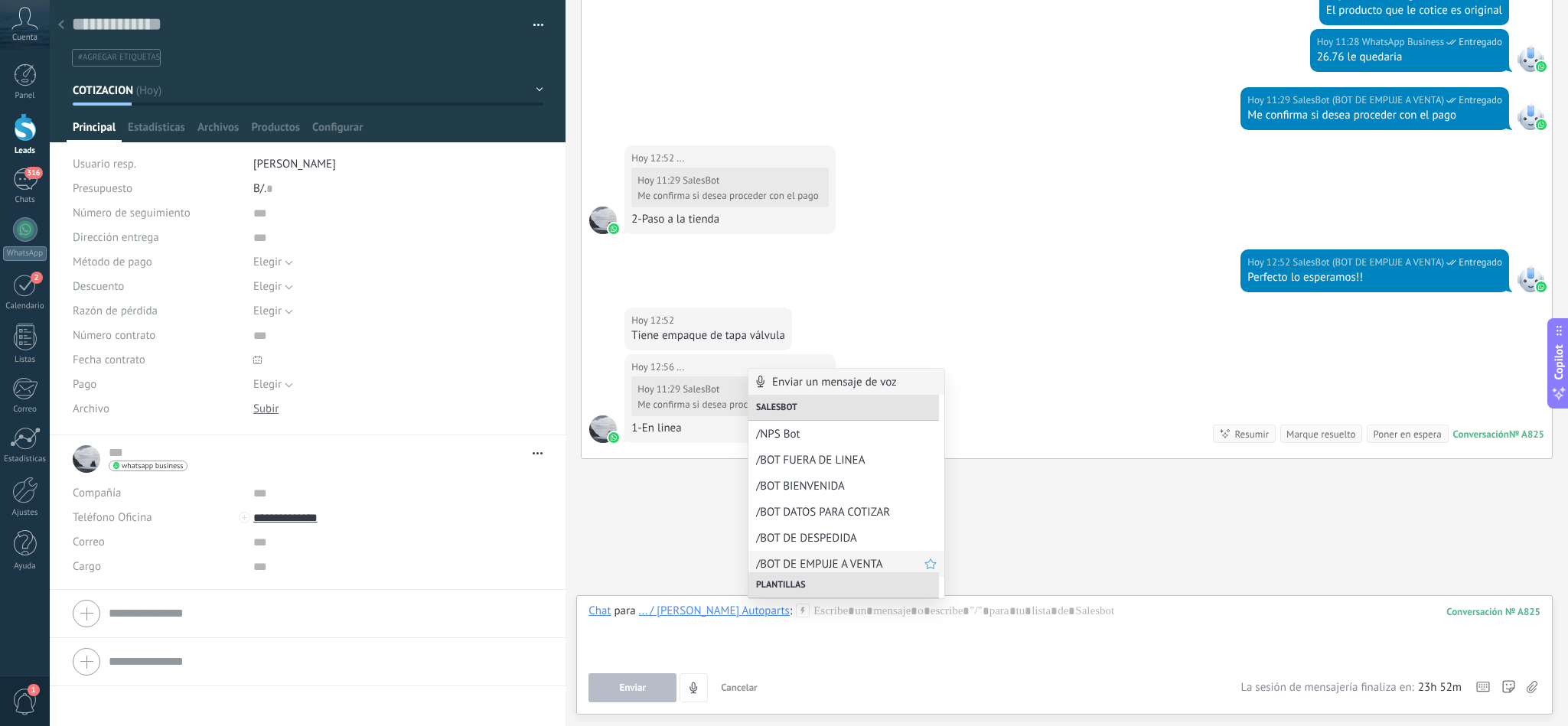
click at [820, 561] on span "/BOT DE EMPUJE A VENTA" at bounding box center [840, 564] width 168 height 14
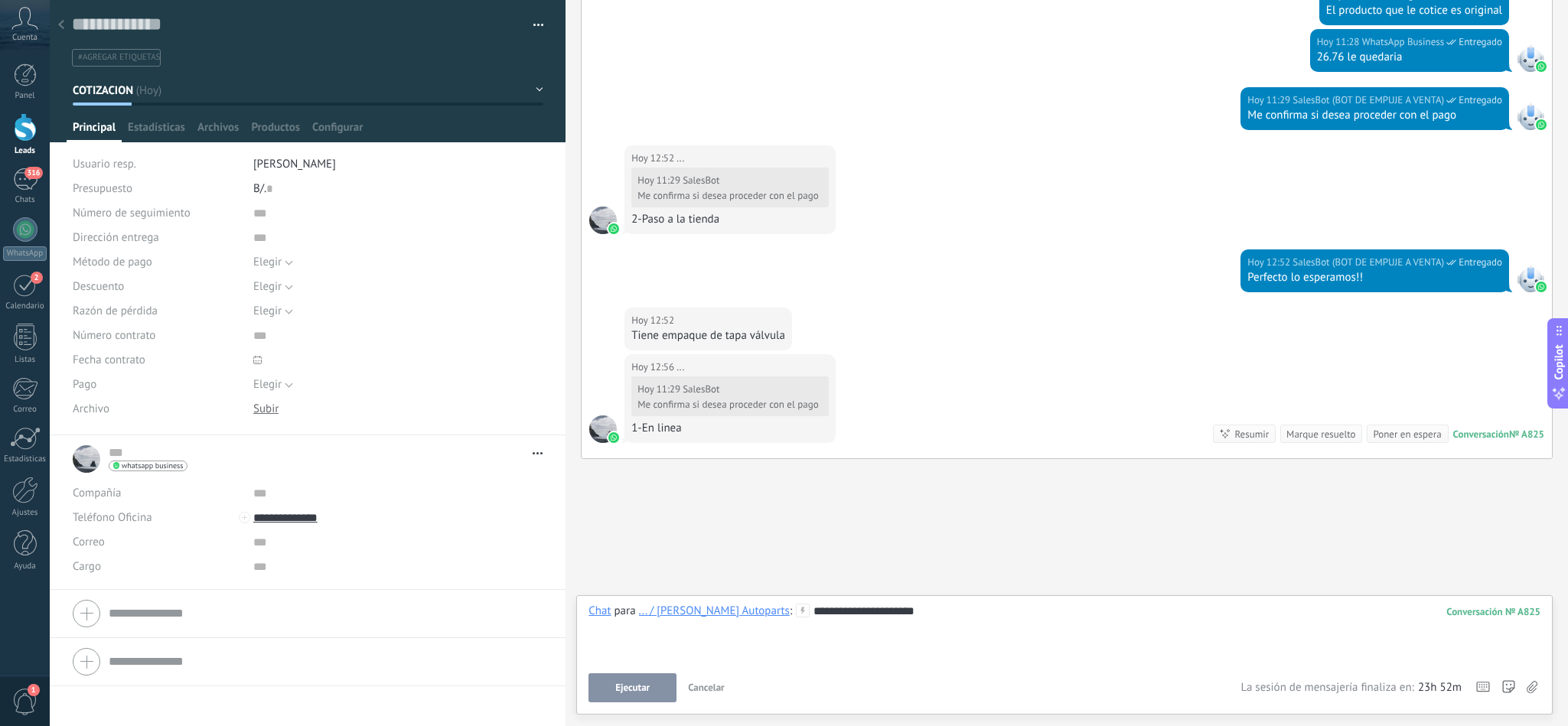
click at [622, 671] on div "**********" at bounding box center [1064, 653] width 952 height 99
click at [622, 677] on button "Ejecutar" at bounding box center [632, 688] width 88 height 29
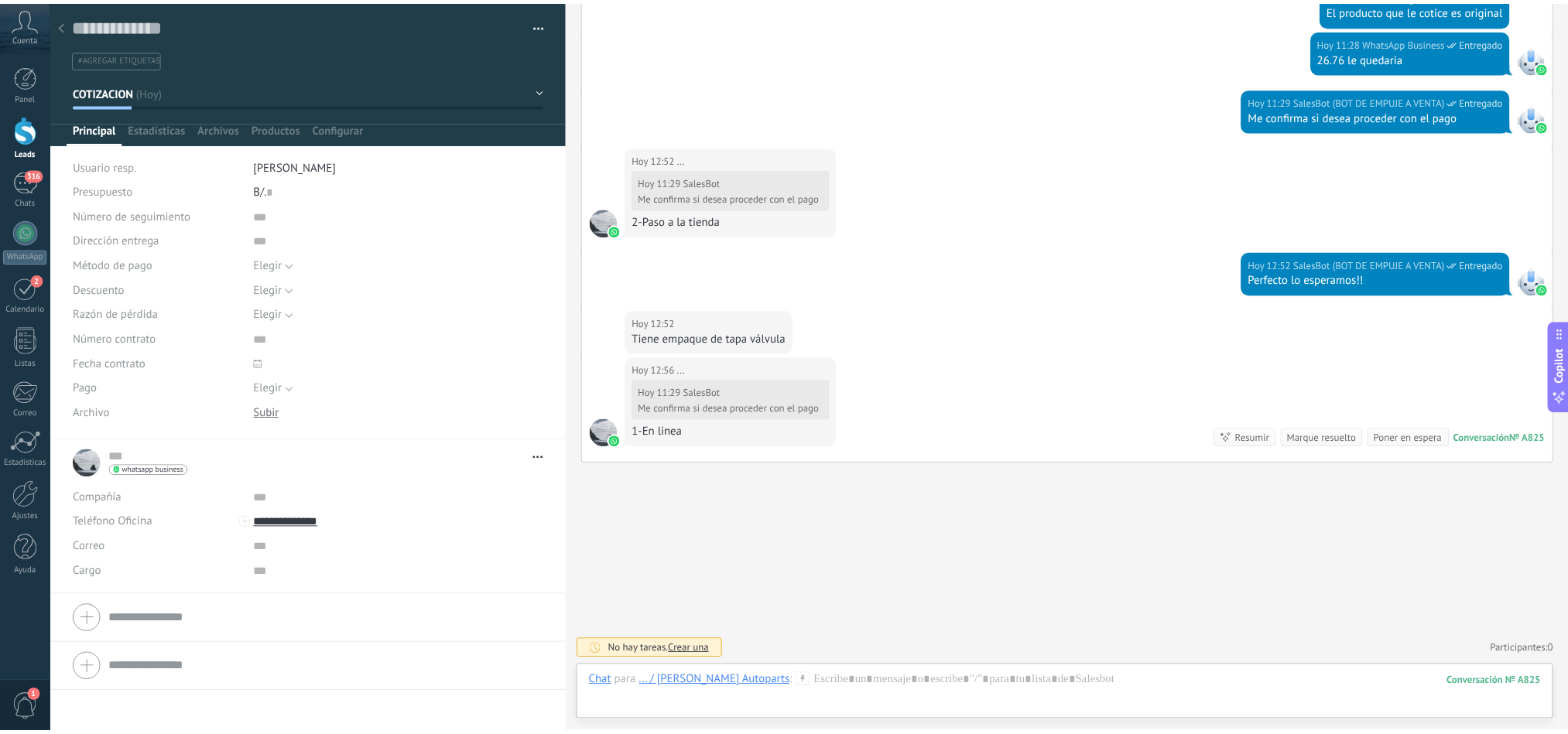
scroll to position [1295, 0]
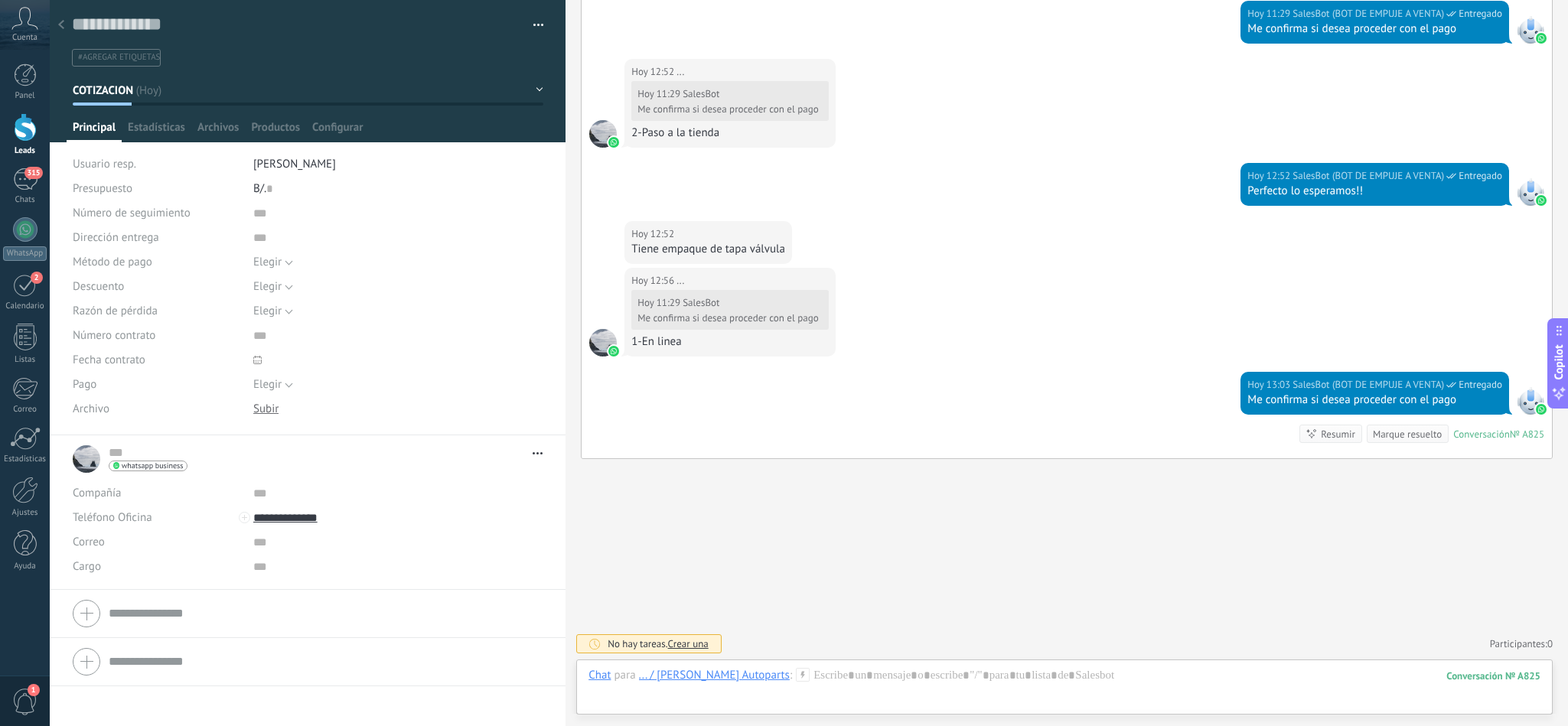
click at [69, 26] on div at bounding box center [61, 26] width 21 height 30
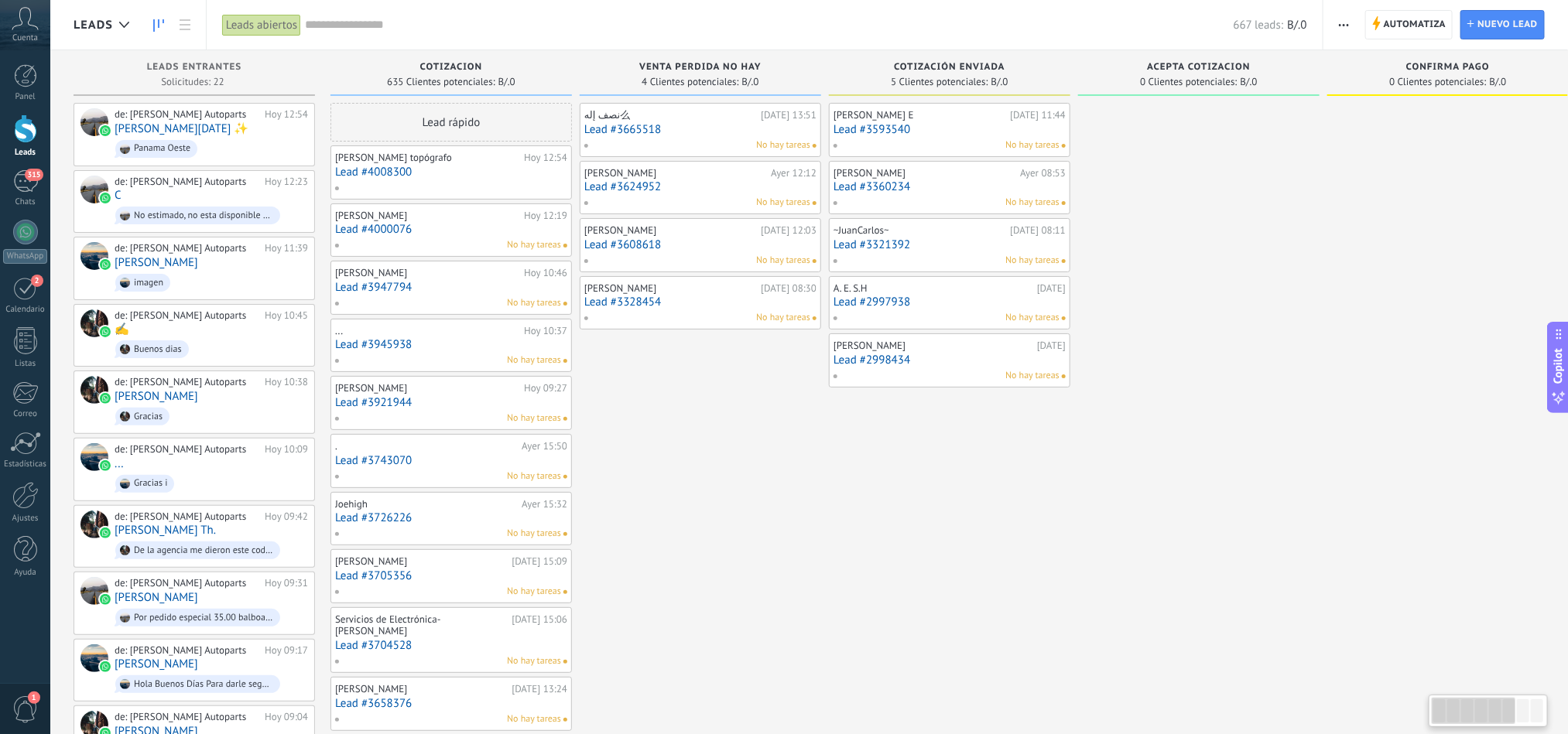
drag, startPoint x: 1126, startPoint y: 386, endPoint x: 998, endPoint y: 438, distance: 138.2
click at [998, 438] on div "Leads Entrantes Solicitudes: 22 0 0 0 22 0 0 0 22 de: [PERSON_NAME] Autoparts […" at bounding box center [1082, 744] width 2017 height 1389
click at [377, 288] on link "Lead #3947794" at bounding box center [451, 287] width 232 height 13
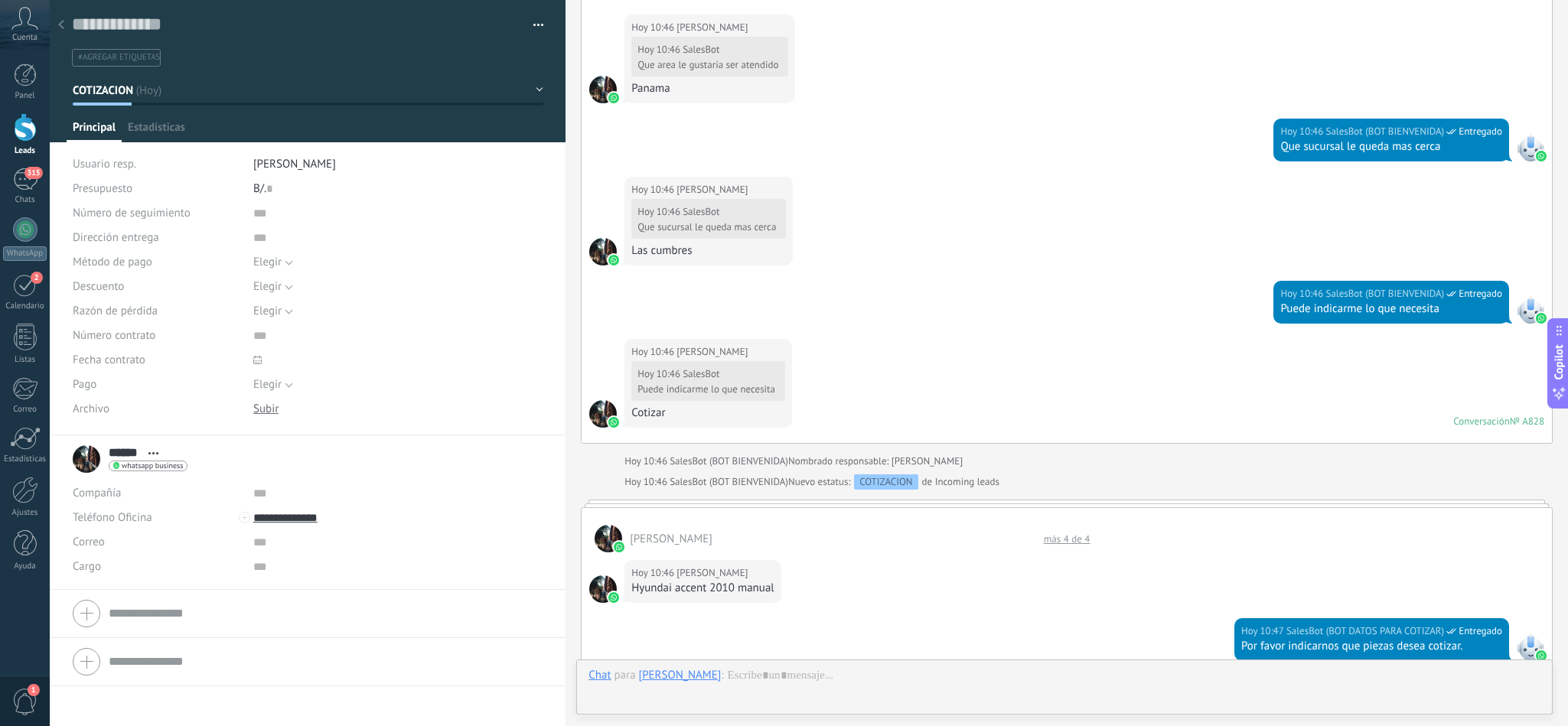
scroll to position [1155, 0]
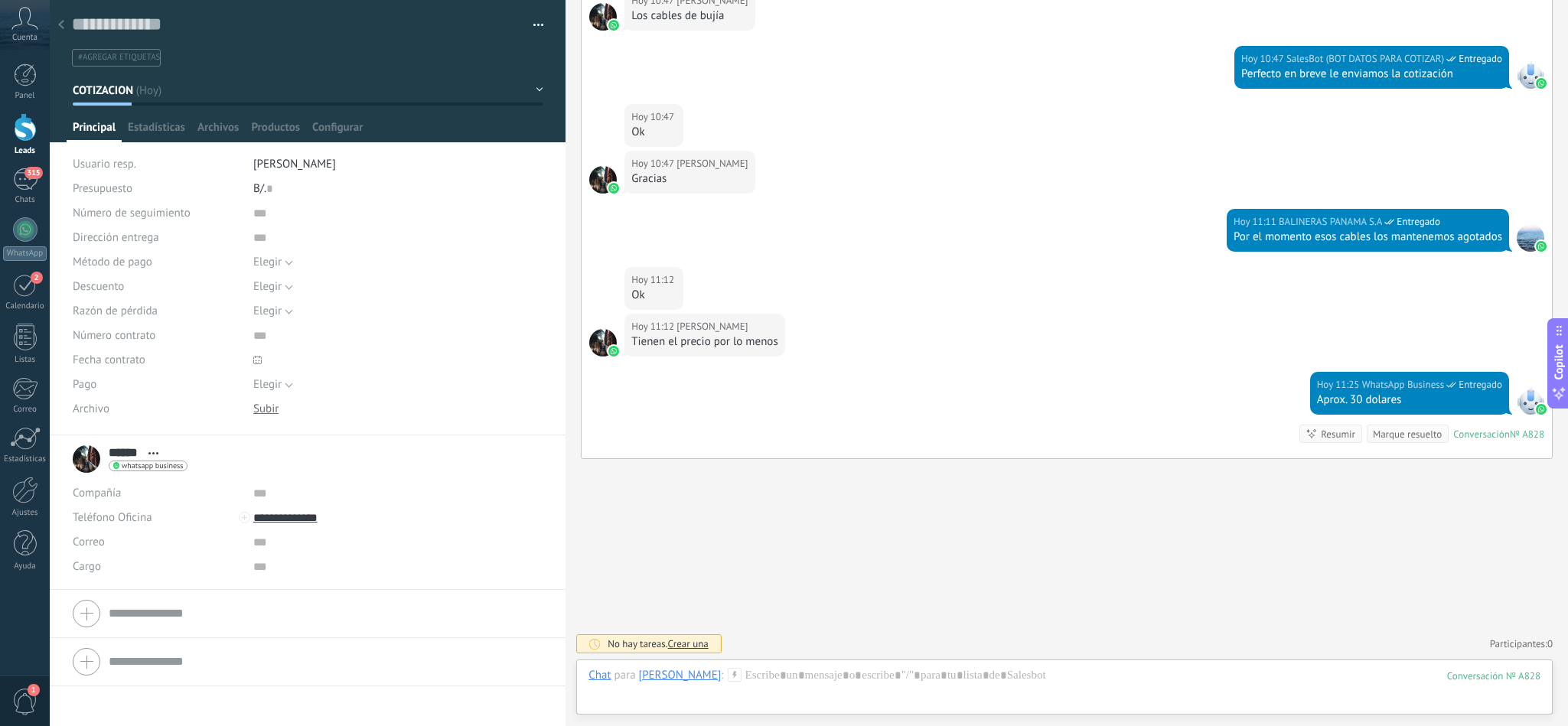
click at [57, 32] on div at bounding box center [61, 26] width 21 height 30
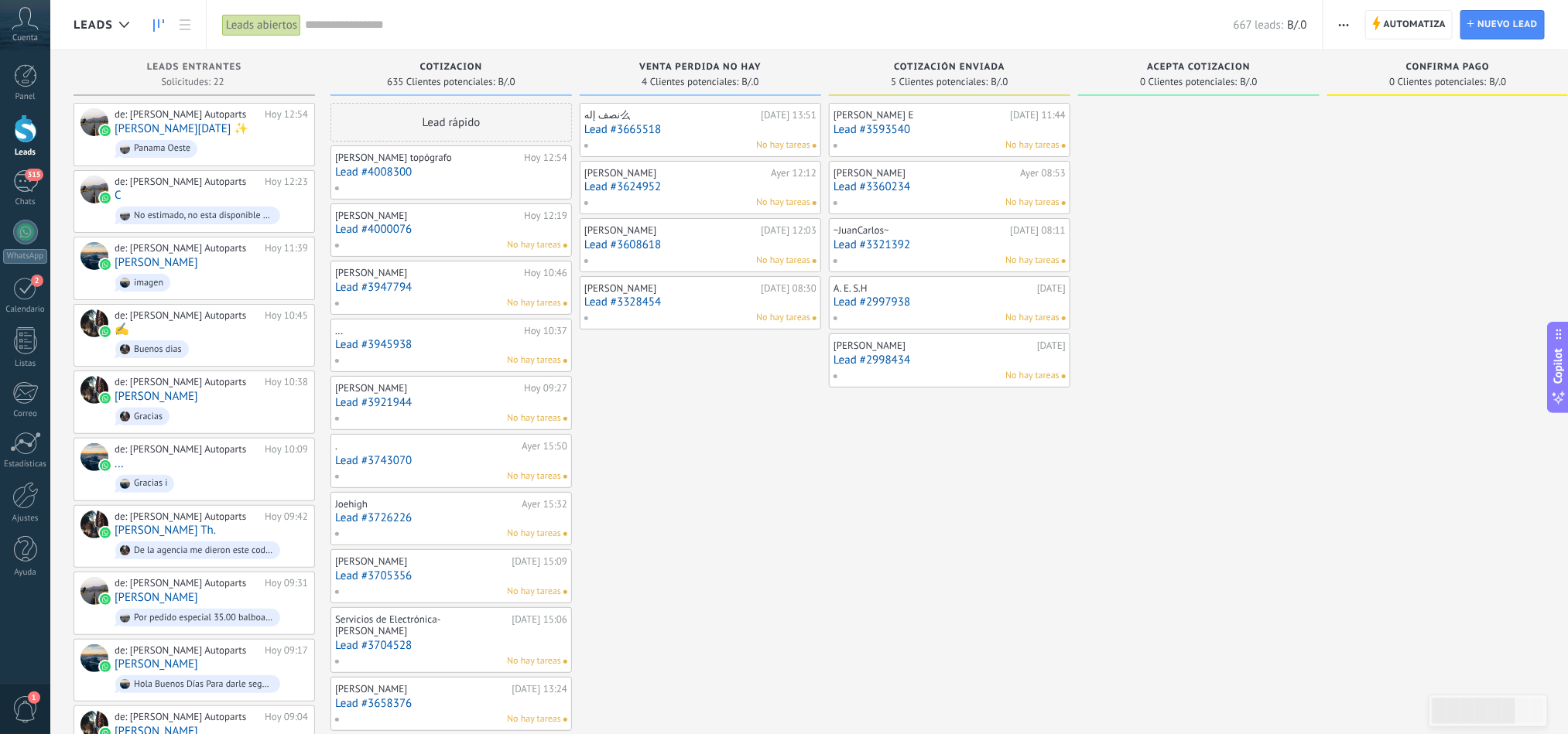
click at [374, 346] on link "Lead #3945938" at bounding box center [451, 345] width 232 height 13
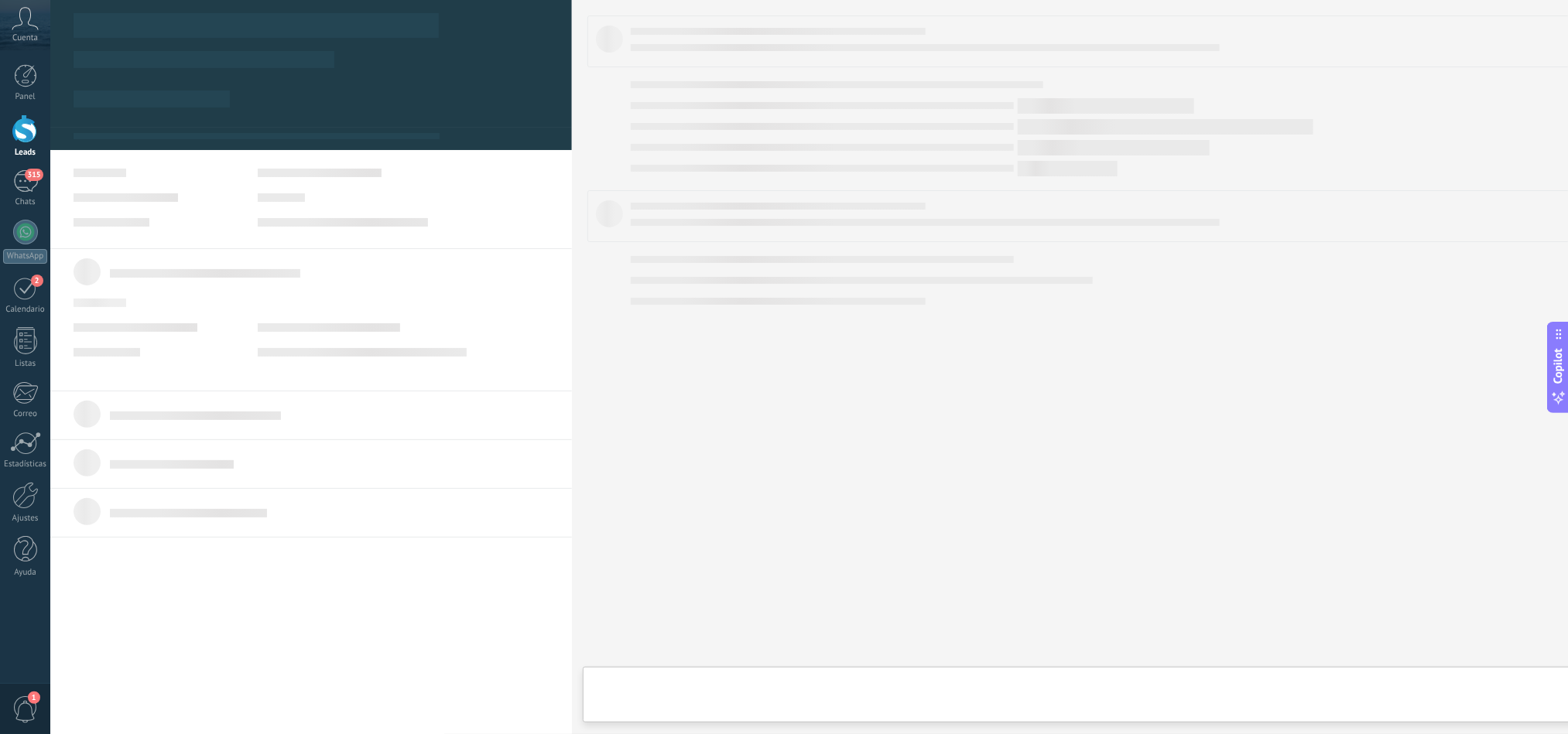
type textarea "**********"
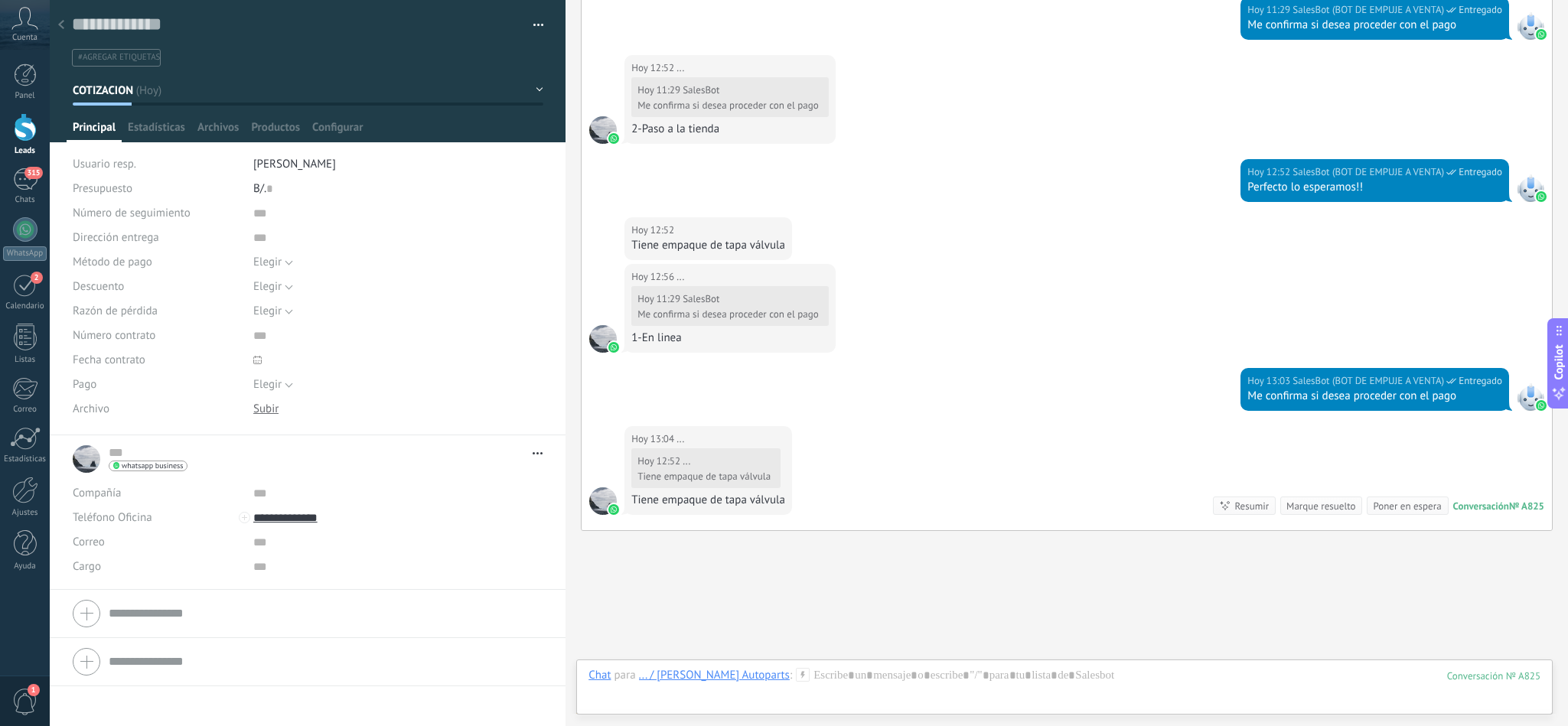
scroll to position [1299, 0]
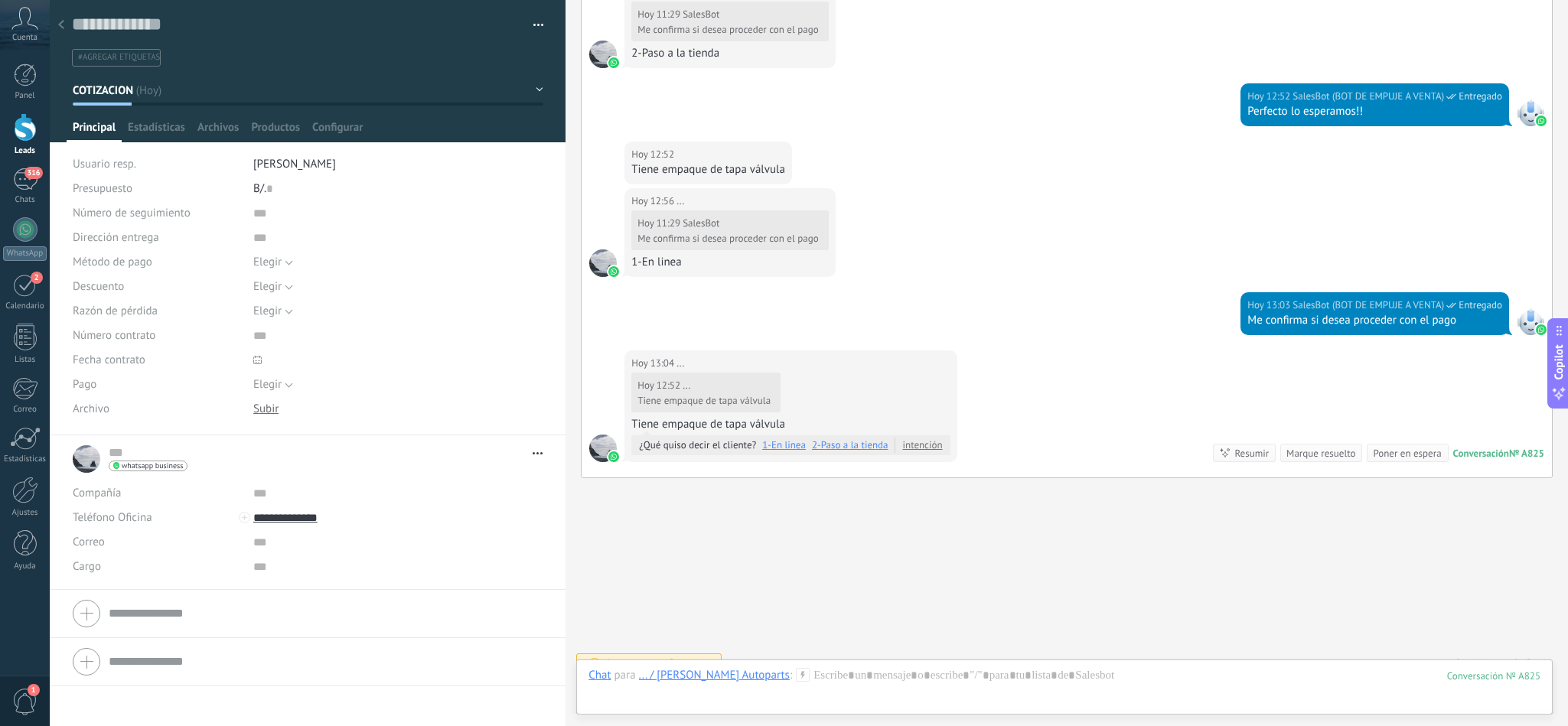
drag, startPoint x: 1259, startPoint y: 269, endPoint x: 1144, endPoint y: 205, distance: 131.6
click at [1144, 205] on div "[DATE] 12:56 ... [DATE] 11:29 SalesBot Me confirma si desea proceder con el pag…" at bounding box center [1067, 239] width 970 height 104
drag, startPoint x: 1054, startPoint y: 185, endPoint x: 1029, endPoint y: 311, distance: 128.5
click at [1029, 311] on div "[DATE] 11:27 WhatsApp Business Entregado No ese se lo debo [DATE] 11:28 WhatsAp…" at bounding box center [1067, 97] width 970 height 762
click at [1029, 269] on div "[DATE] 12:56 ... [DATE] 11:29 SalesBot Me confirma si desea proceder con el pag…" at bounding box center [1067, 239] width 970 height 104
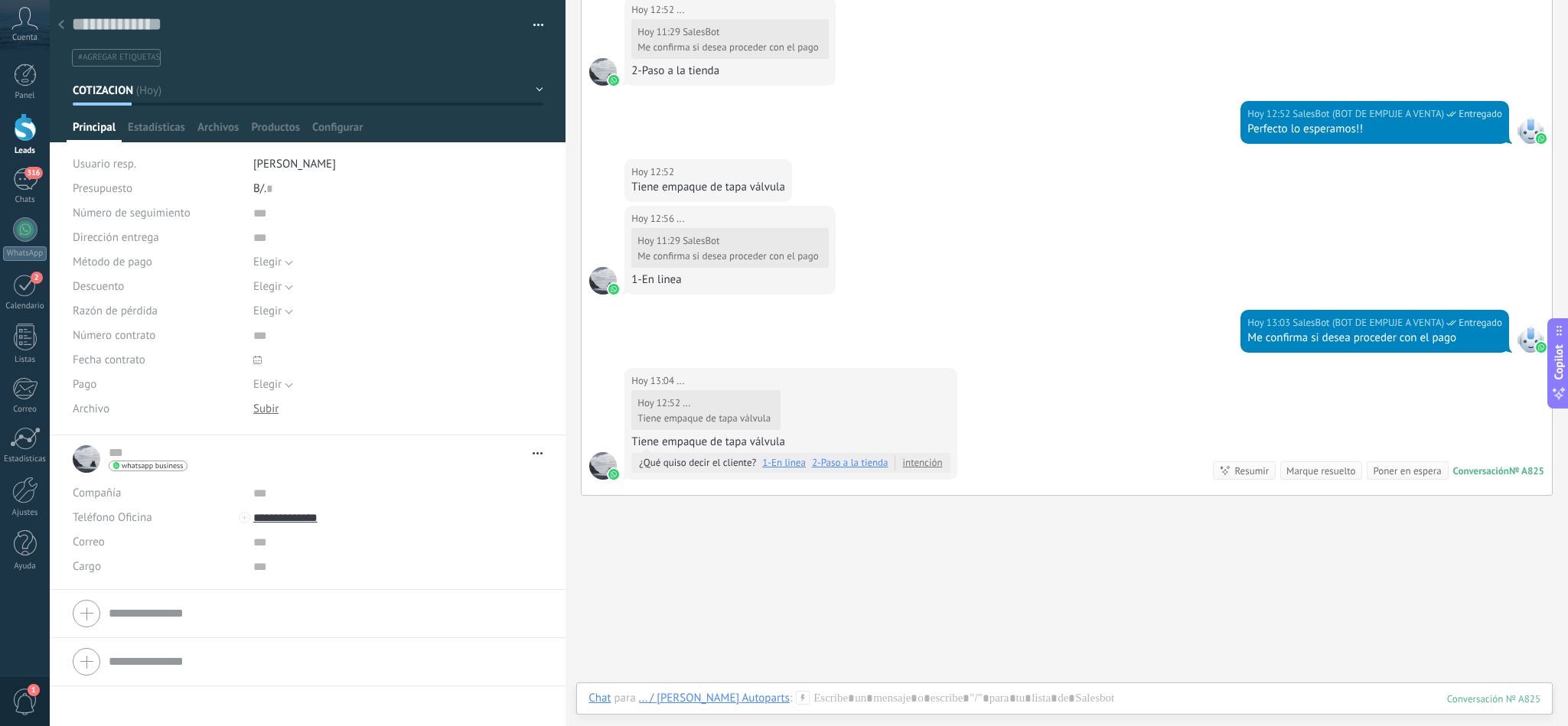
scroll to position [1322, 0]
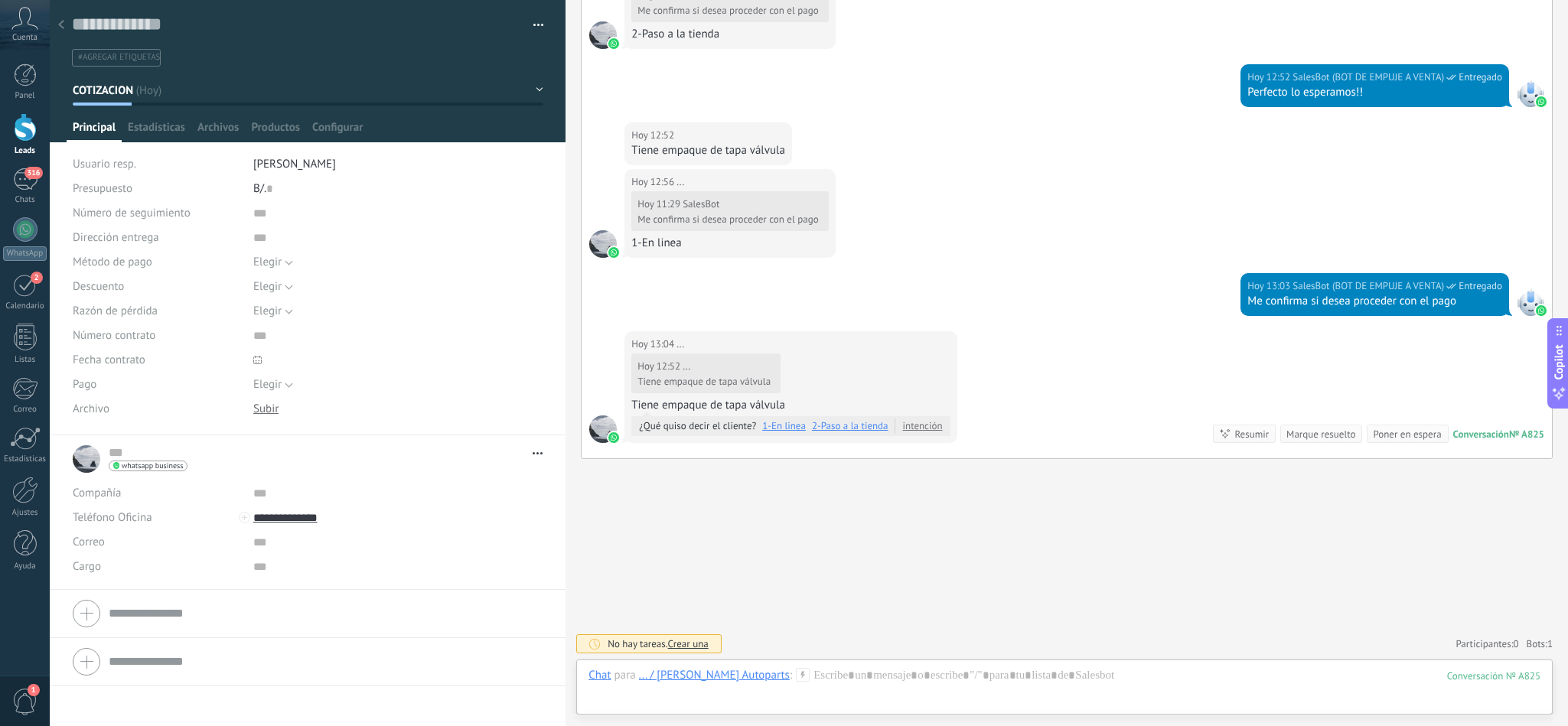
drag, startPoint x: 1133, startPoint y: 336, endPoint x: 1031, endPoint y: 299, distance: 108.5
click at [1031, 299] on div "[DATE] 13:03 SalesBot (BOT DE EMPUJE A VENTA) Entregado Me confirma si desea pr…" at bounding box center [1067, 302] width 970 height 58
click at [794, 682] on div at bounding box center [1064, 691] width 952 height 46
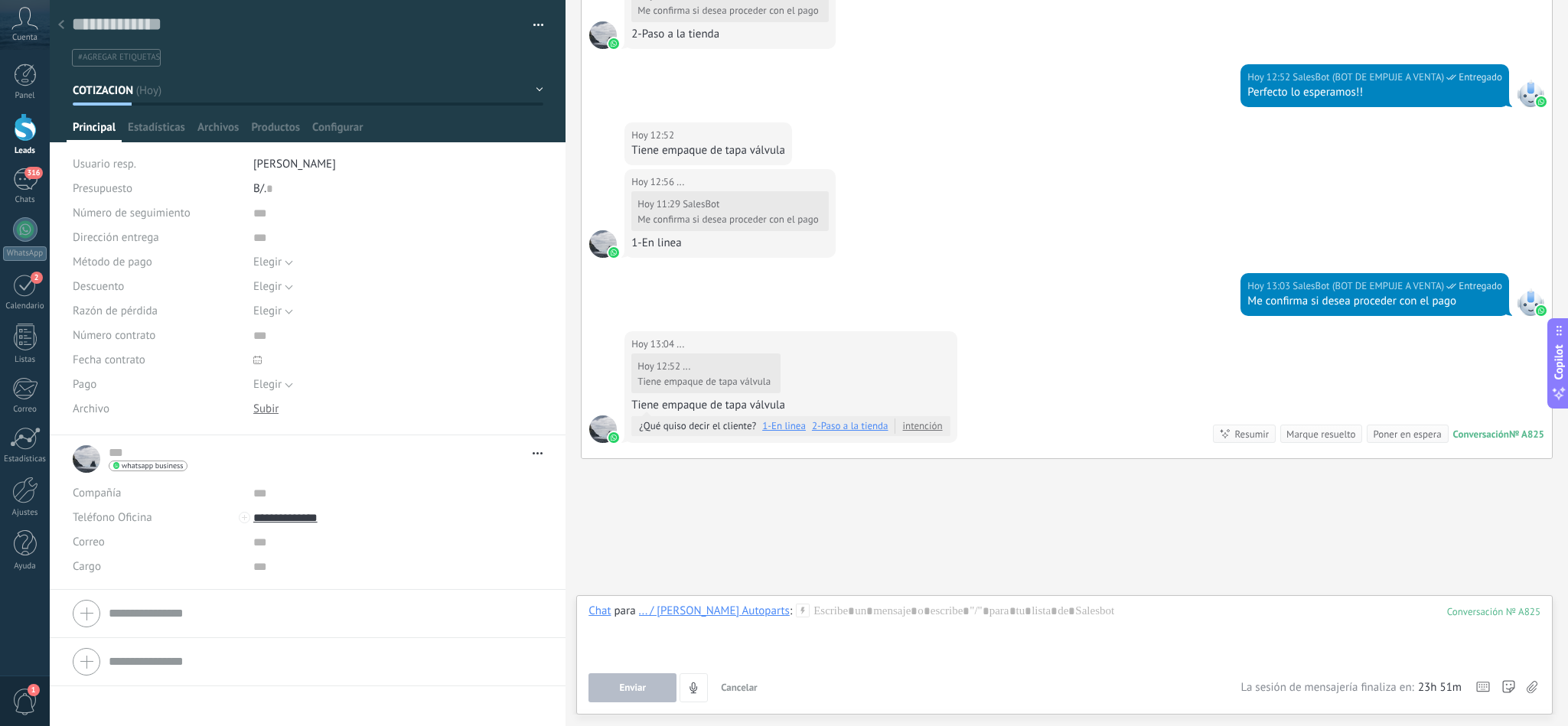
click at [721, 605] on div "... / [PERSON_NAME] Autoparts" at bounding box center [714, 610] width 151 height 13
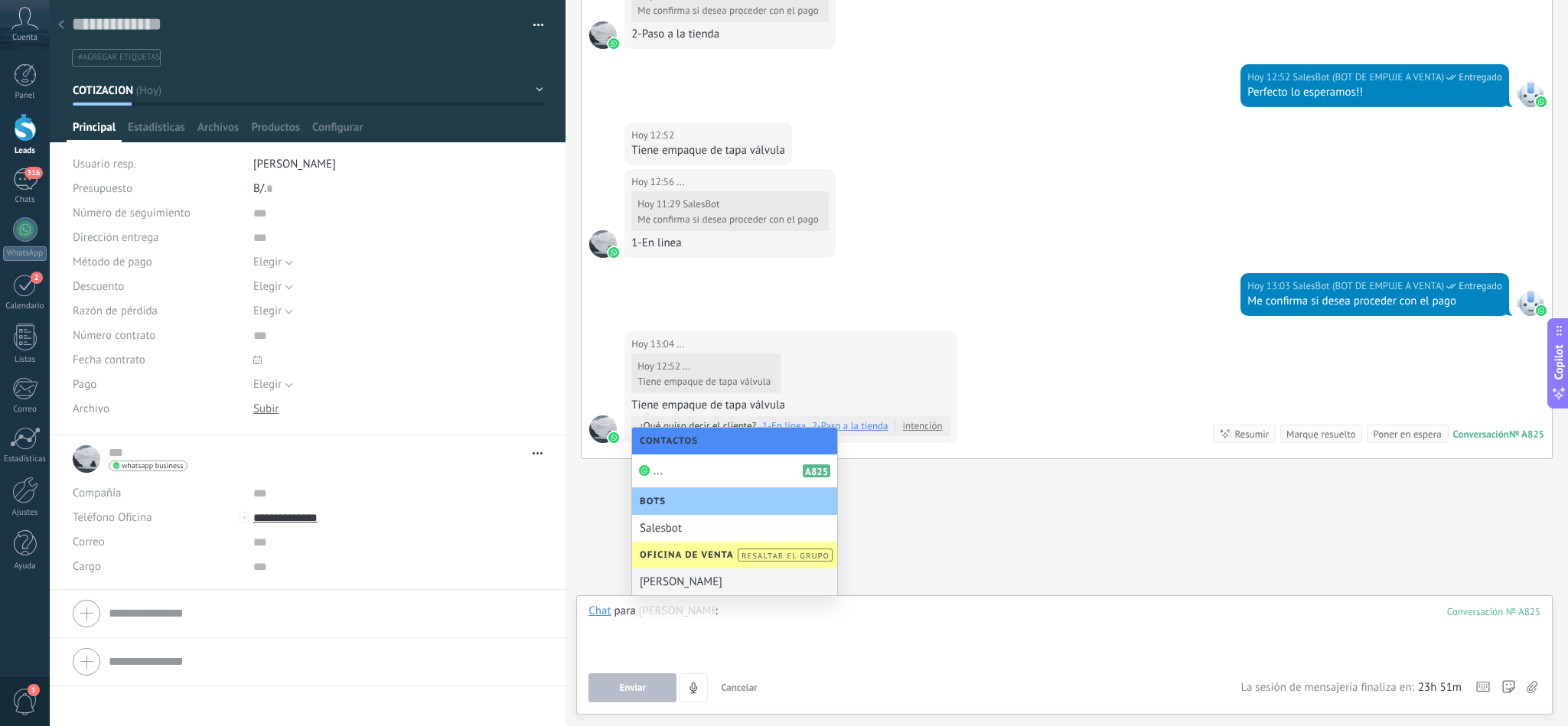
click at [788, 645] on div at bounding box center [1064, 632] width 952 height 58
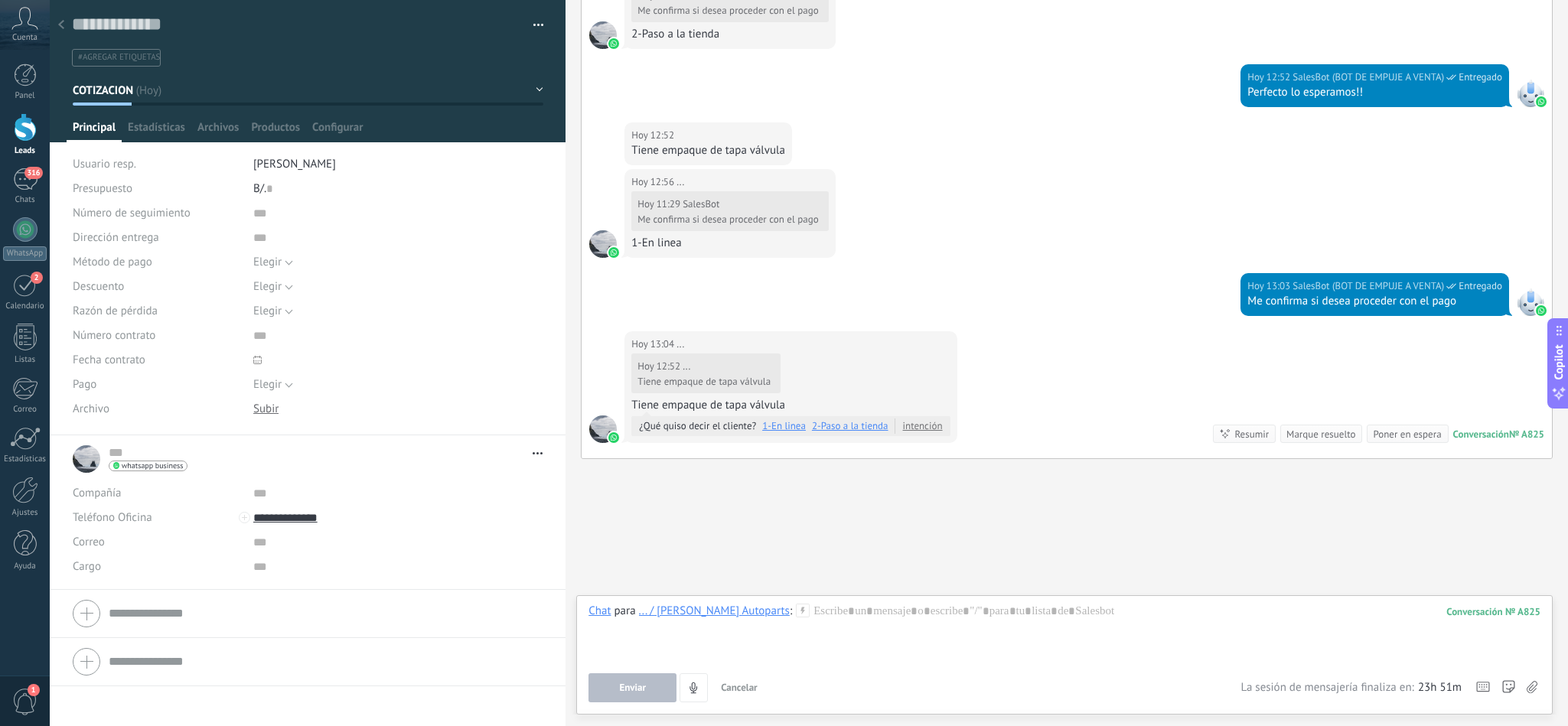
click at [1031, 411] on div "[DATE] 13:04 ... [DATE] 12:52 ... Tiene empaque de tapa válvula Tiene empaque d…" at bounding box center [1067, 395] width 970 height 127
click at [1082, 395] on div "[DATE] 13:04 ... [DATE] 12:52 ... Tiene empaque de tapa válvula Tiene empaque d…" at bounding box center [1067, 395] width 970 height 127
click at [917, 421] on span "intención" at bounding box center [923, 426] width 55 height 15
click at [1066, 328] on div "[DATE] 13:03 SalesBot (BOT DE EMPUJE A VENTA) Entregado Me confirma si desea pr…" at bounding box center [1065, 302] width 966 height 58
click at [799, 613] on div at bounding box center [1064, 632] width 951 height 58
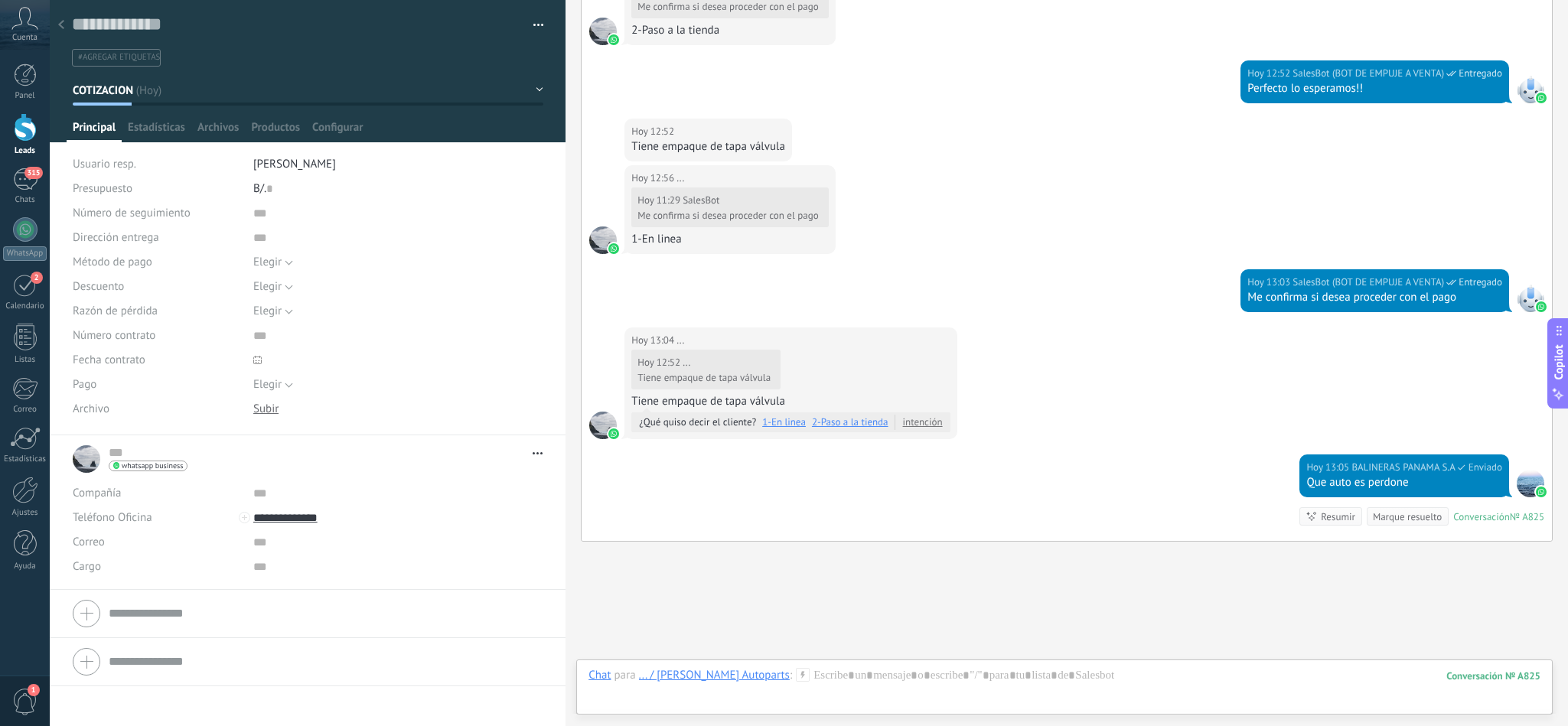
scroll to position [1408, 0]
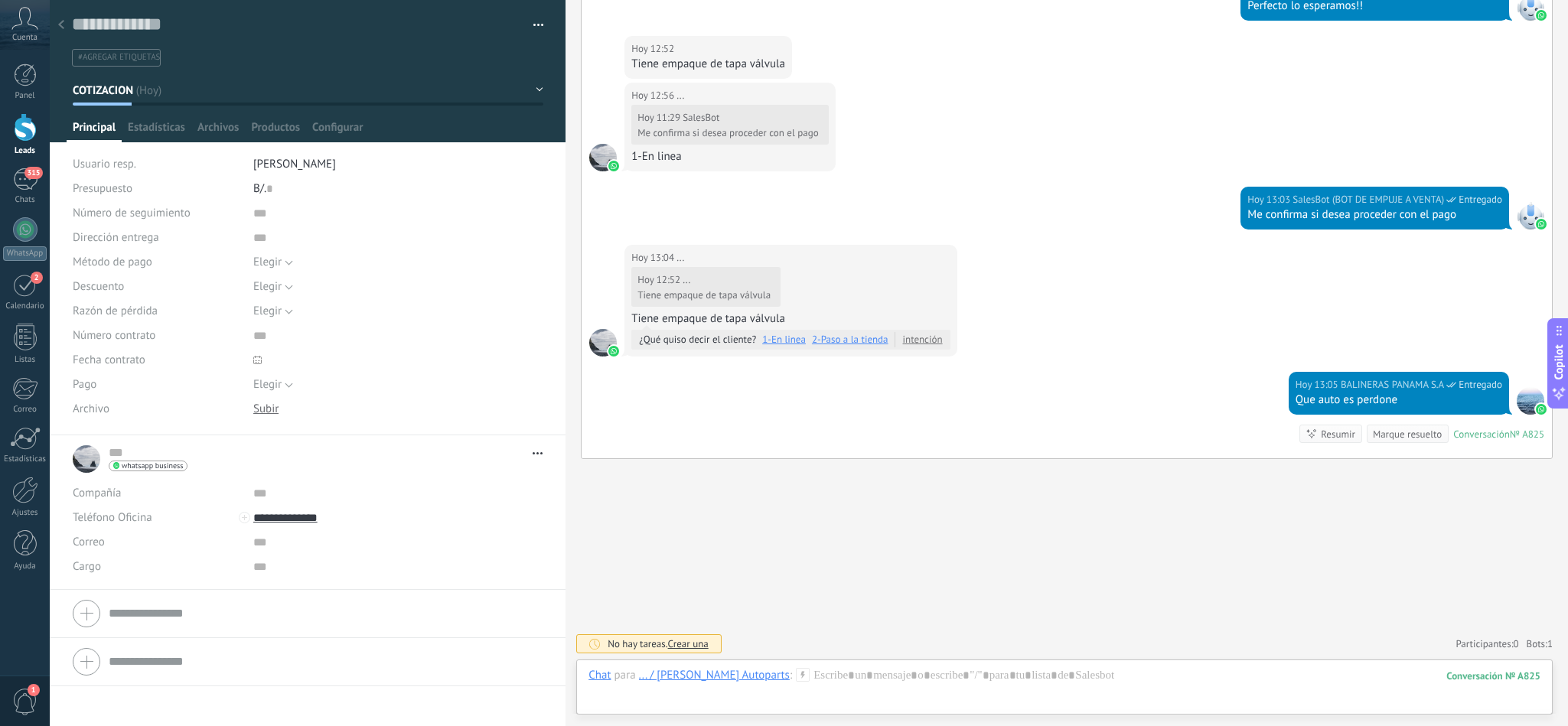
click at [721, 372] on div "[DATE] 13:05 BALINERAS PANAMA S.A Entregado Que auto es perdone Conversación № …" at bounding box center [1067, 415] width 970 height 86
click at [70, 23] on div at bounding box center [61, 26] width 21 height 30
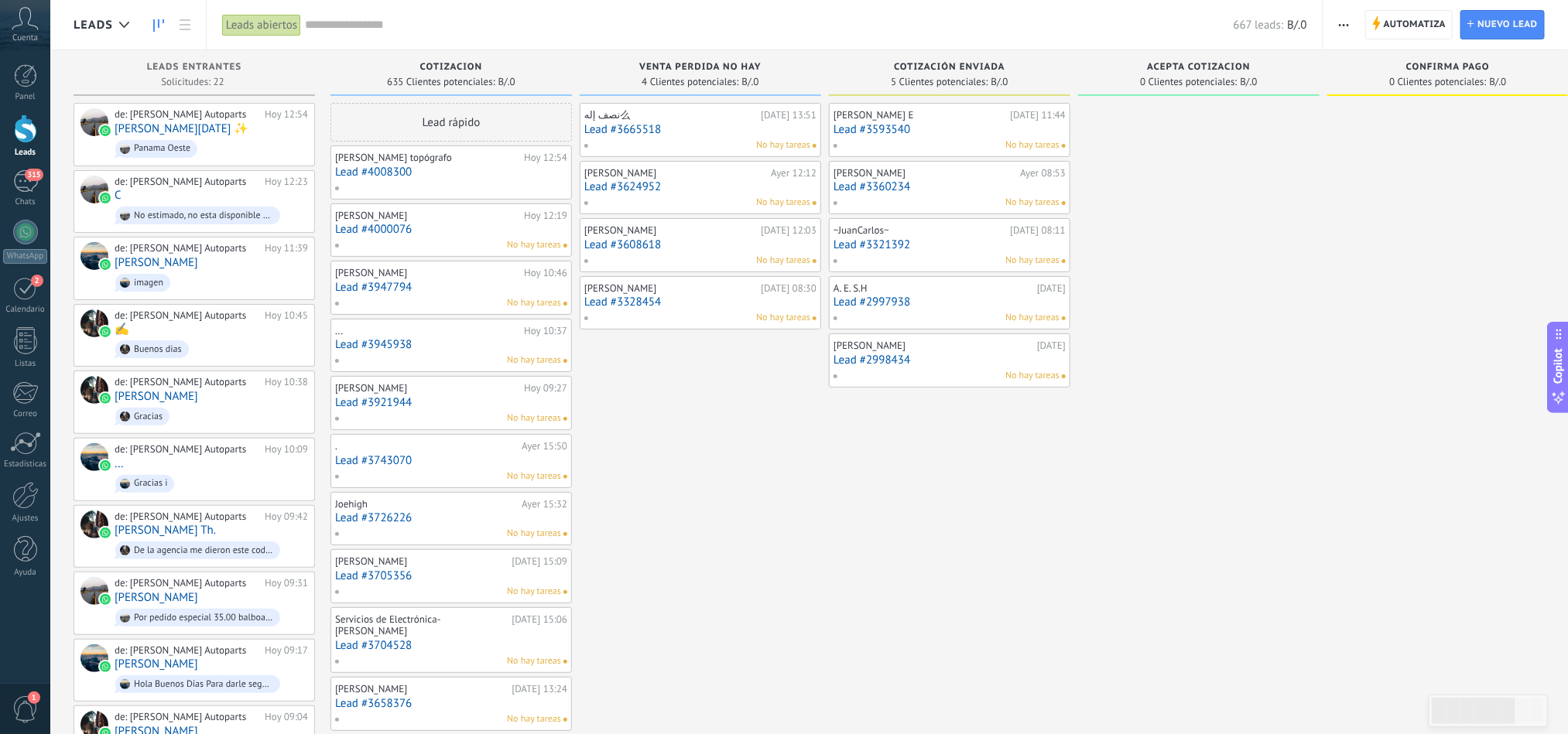
click at [379, 401] on link "Lead #3921944" at bounding box center [451, 402] width 232 height 13
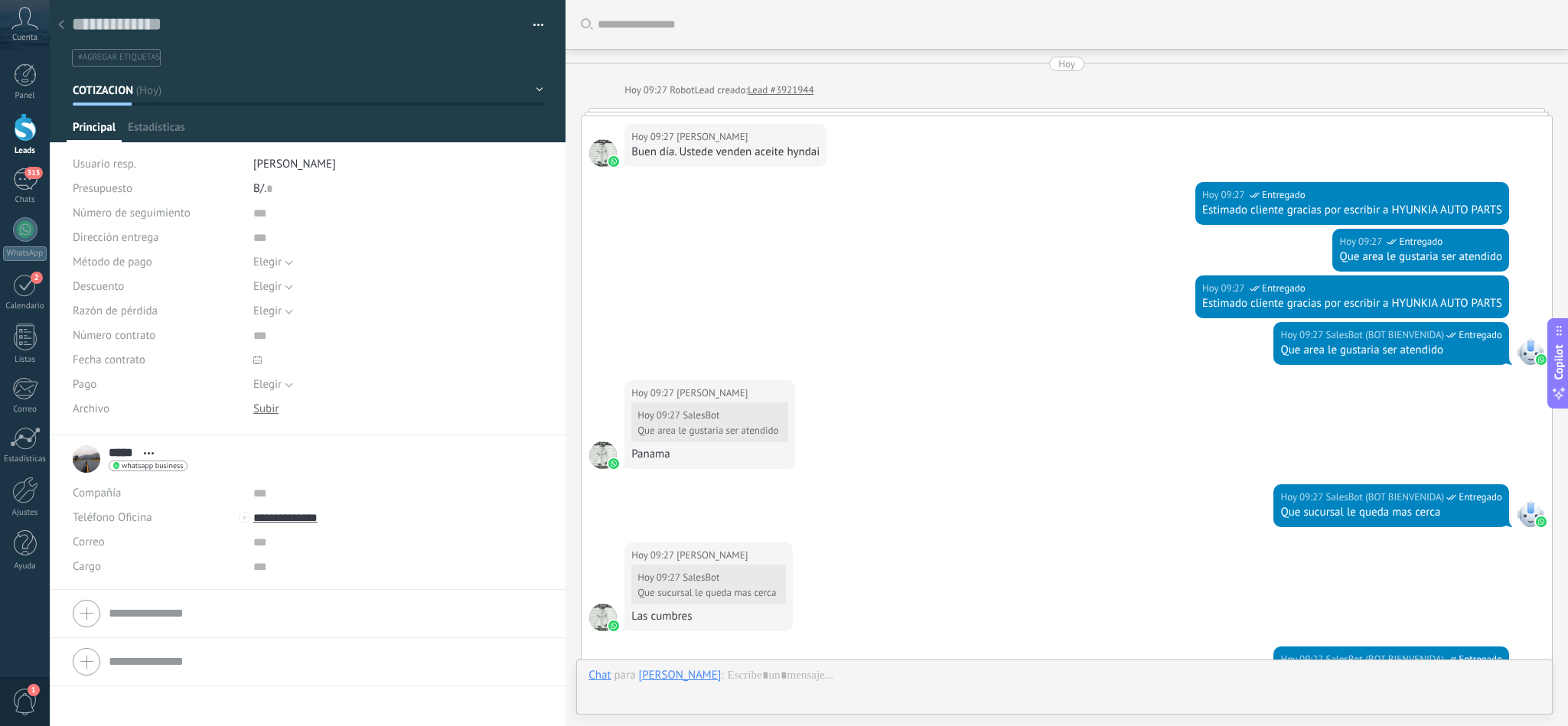
scroll to position [1309, 0]
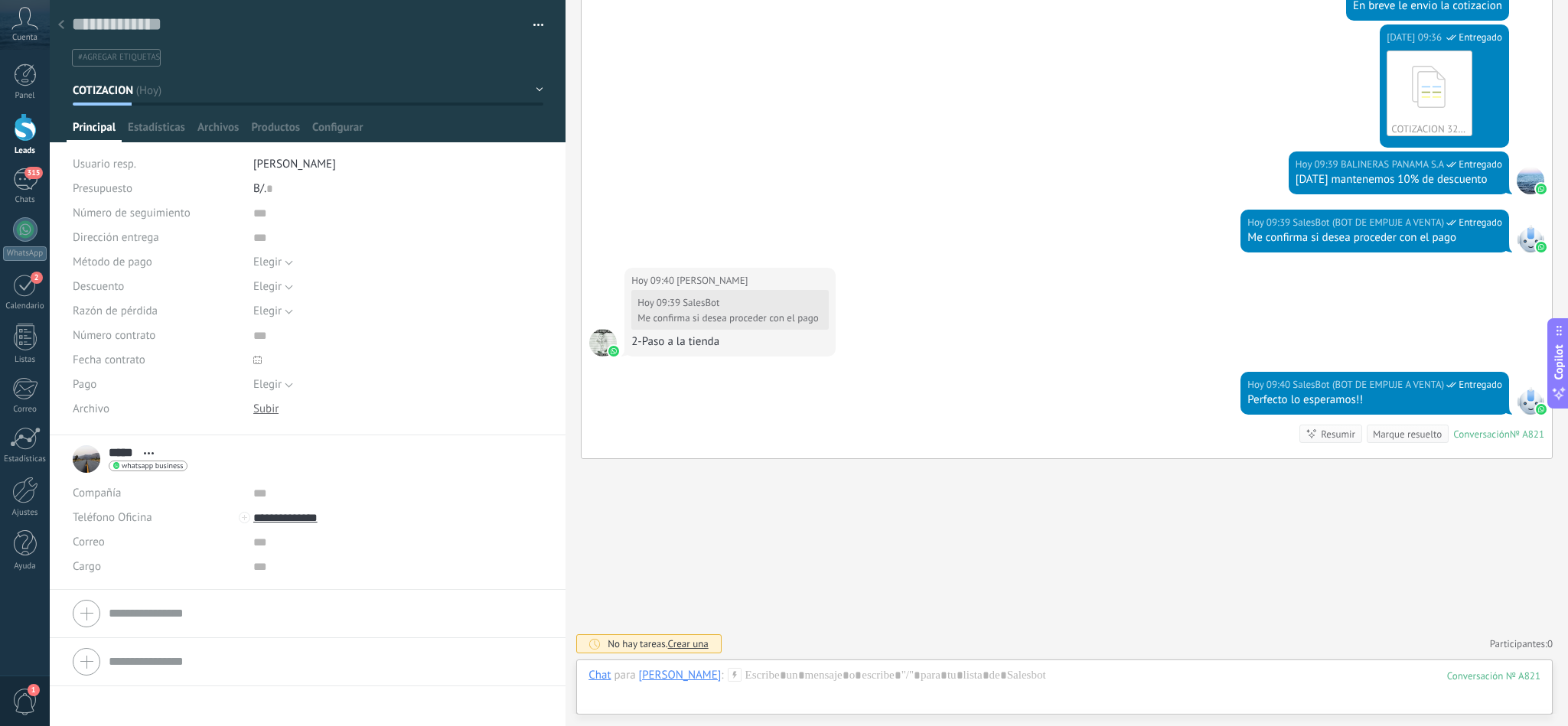
click at [65, 33] on div at bounding box center [61, 26] width 21 height 30
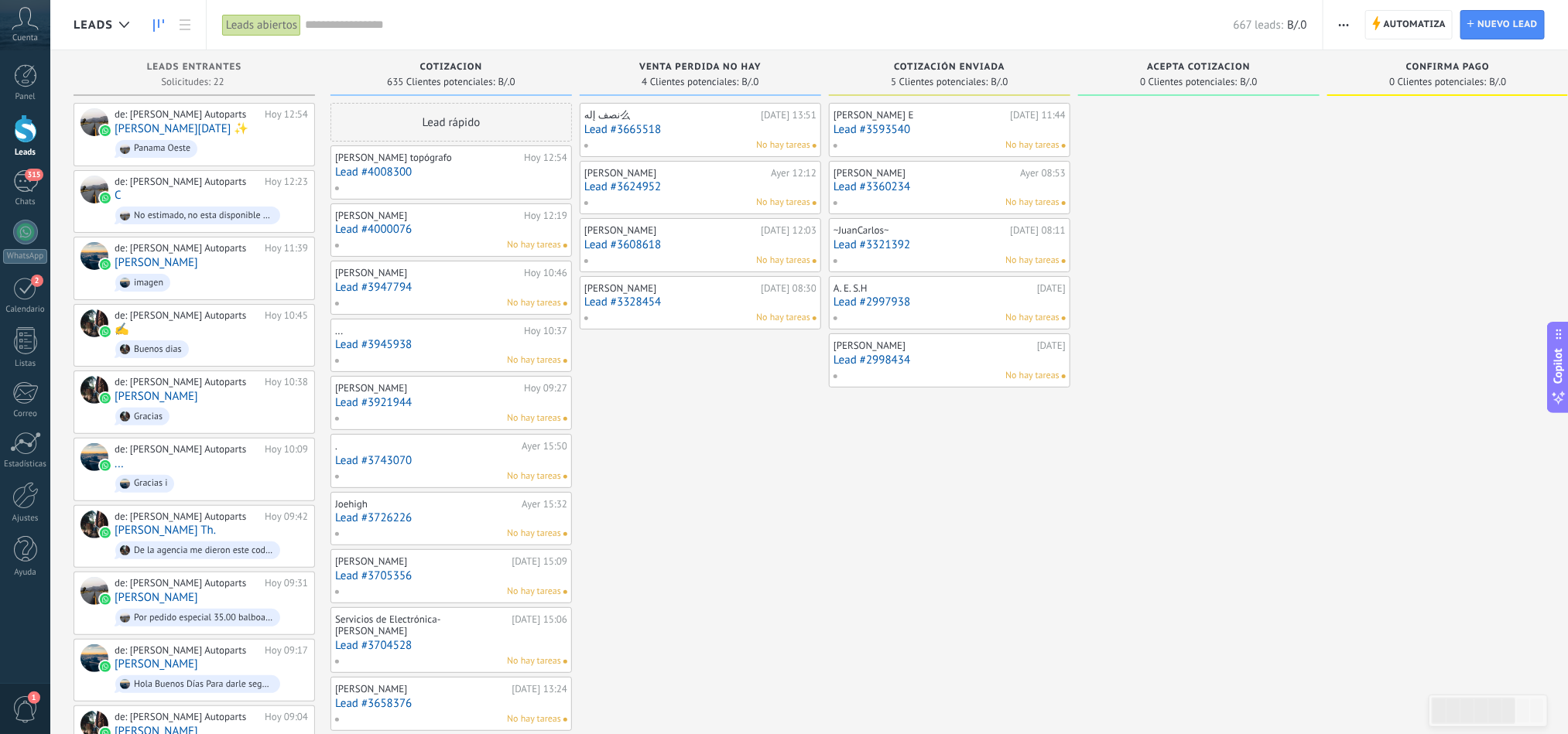
click at [388, 413] on div "No hay tareas" at bounding box center [447, 418] width 227 height 14
click at [376, 404] on link "Lead #3921944" at bounding box center [451, 402] width 232 height 13
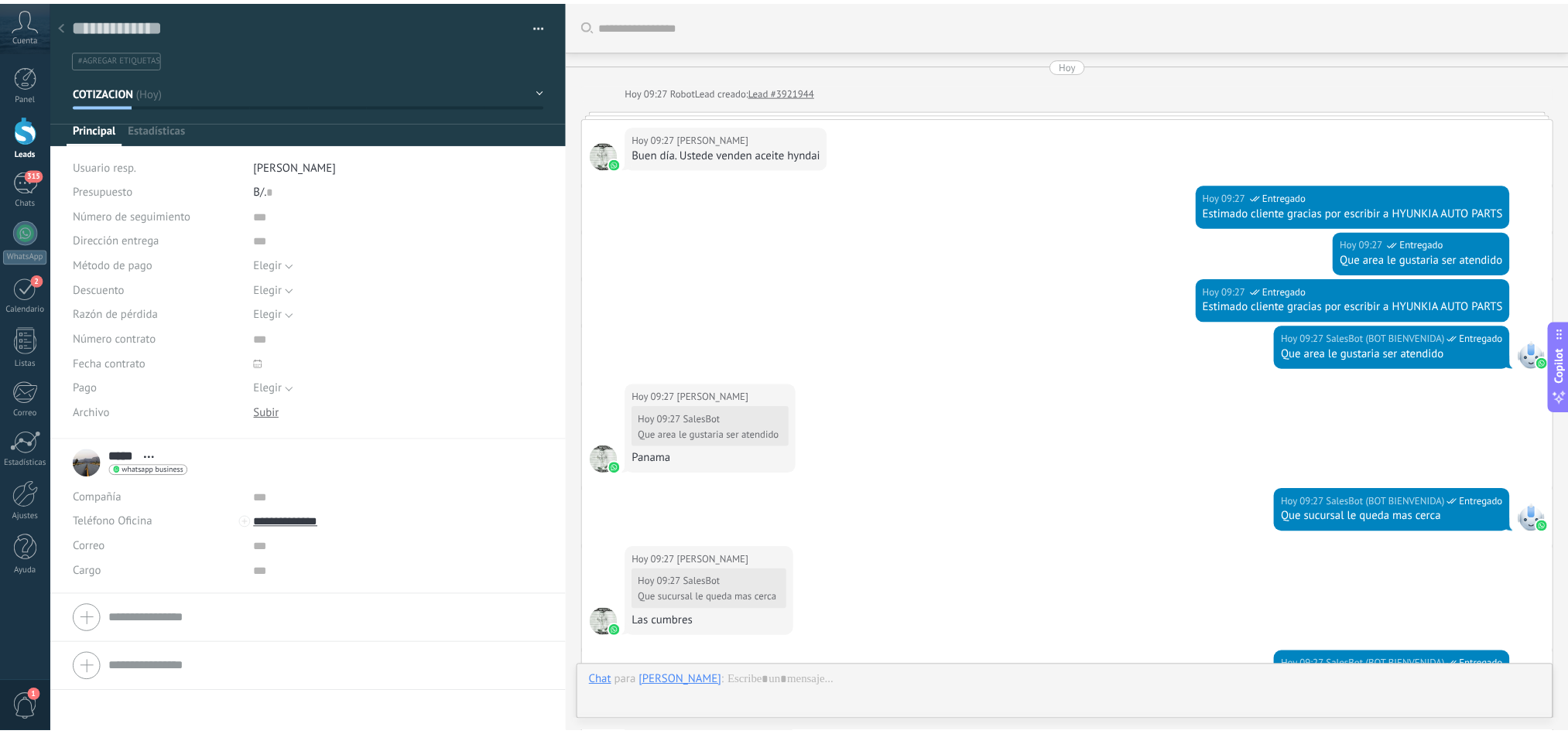
scroll to position [1324, 0]
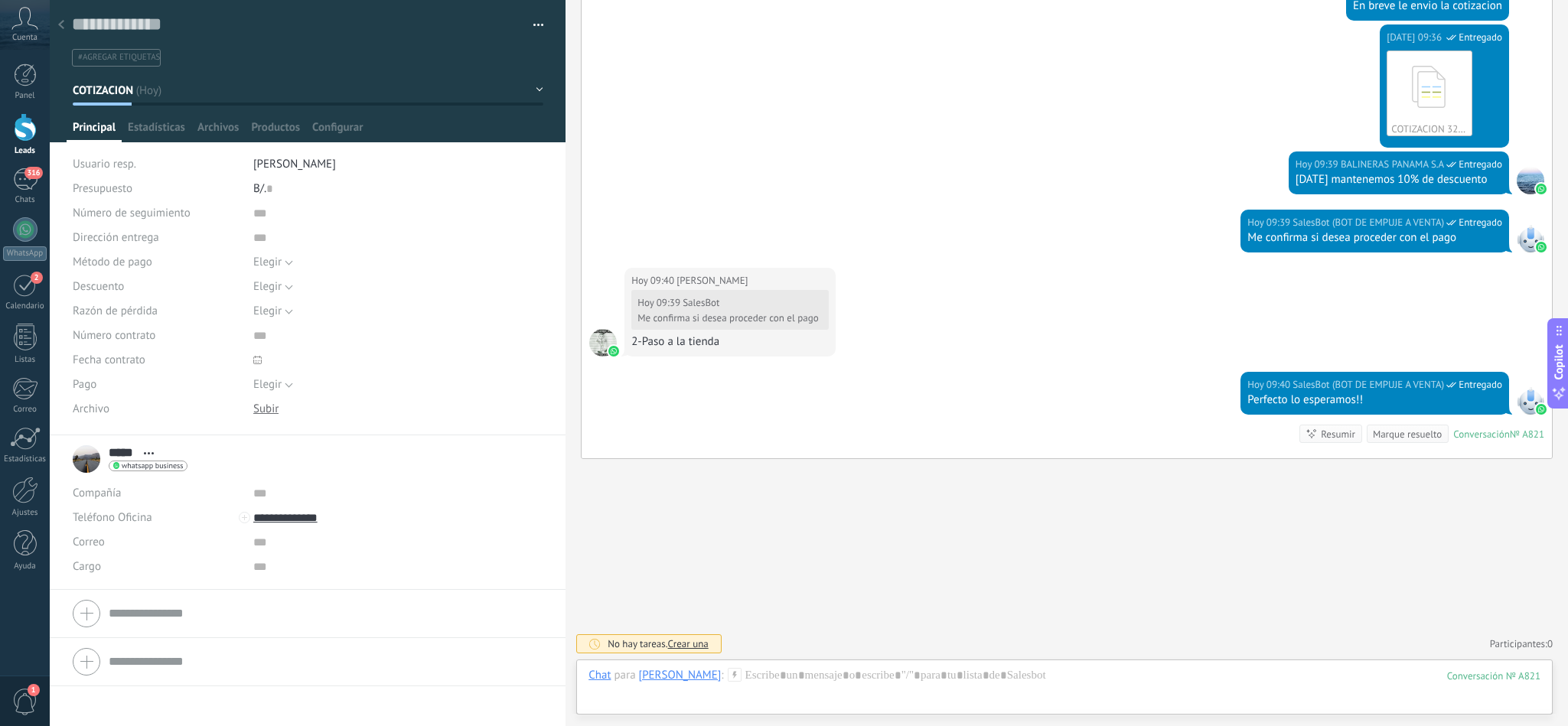
click at [65, 32] on div at bounding box center [61, 26] width 21 height 30
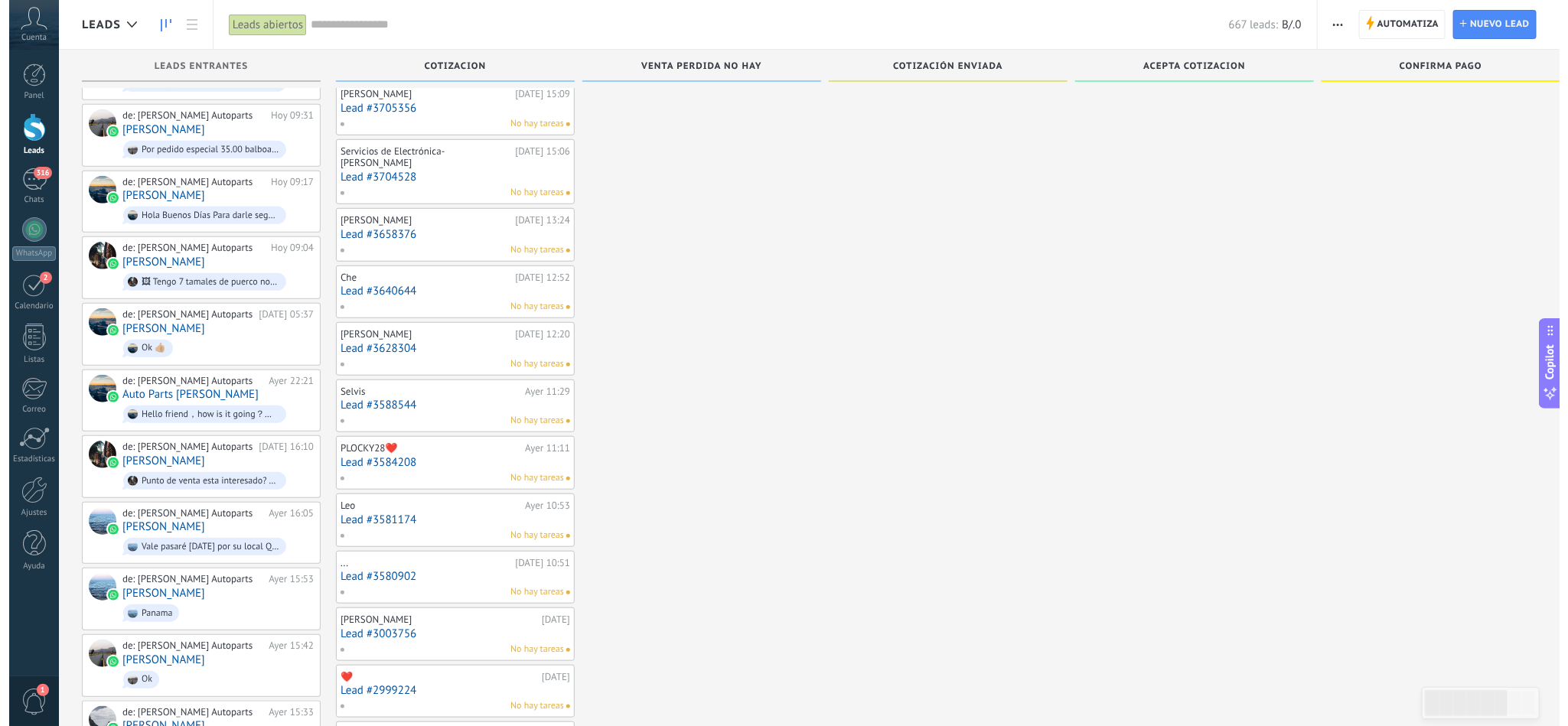
scroll to position [485, 0]
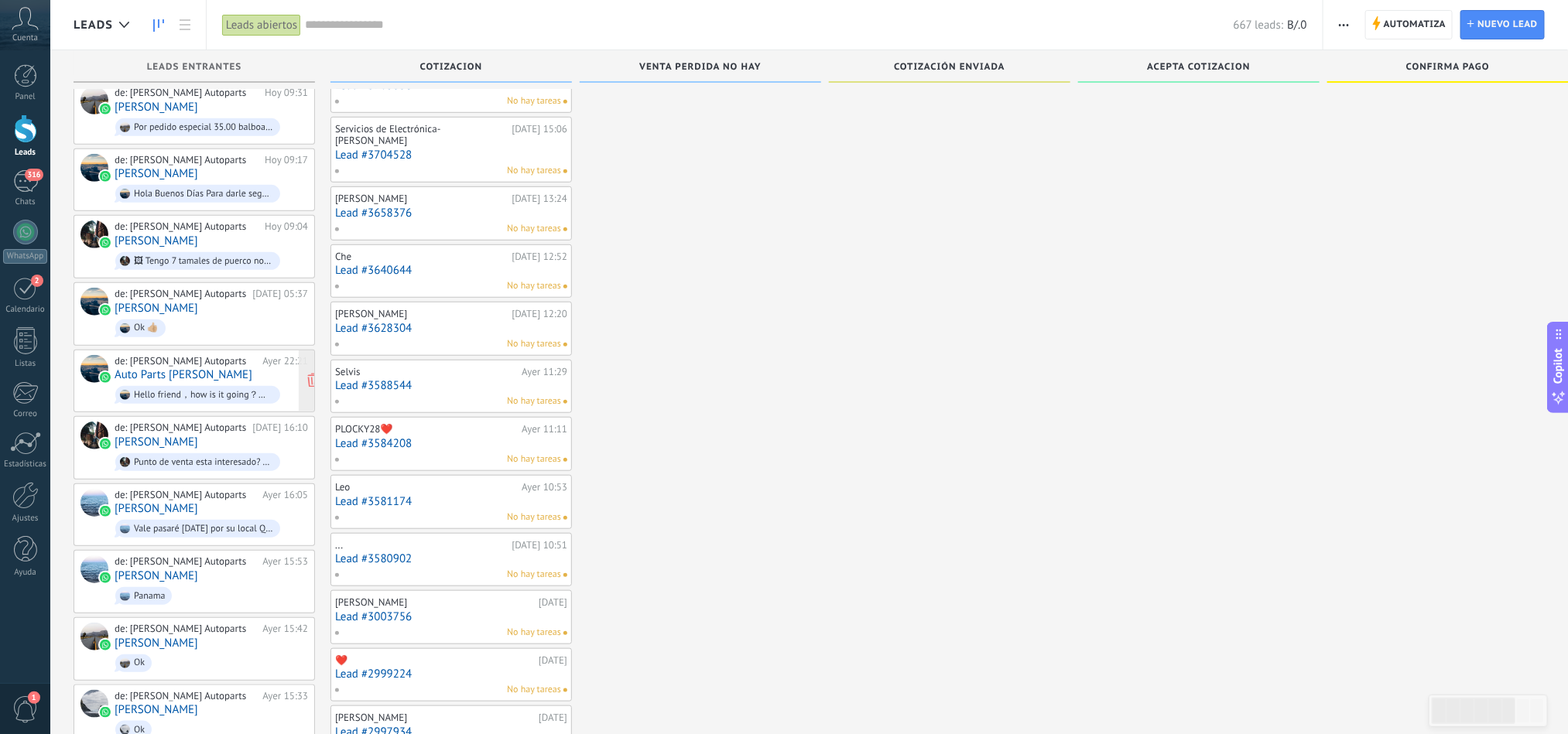
click at [188, 397] on div "Hello friend，how is it going？Wish you have a nice day！🥰" at bounding box center [198, 395] width 165 height 18
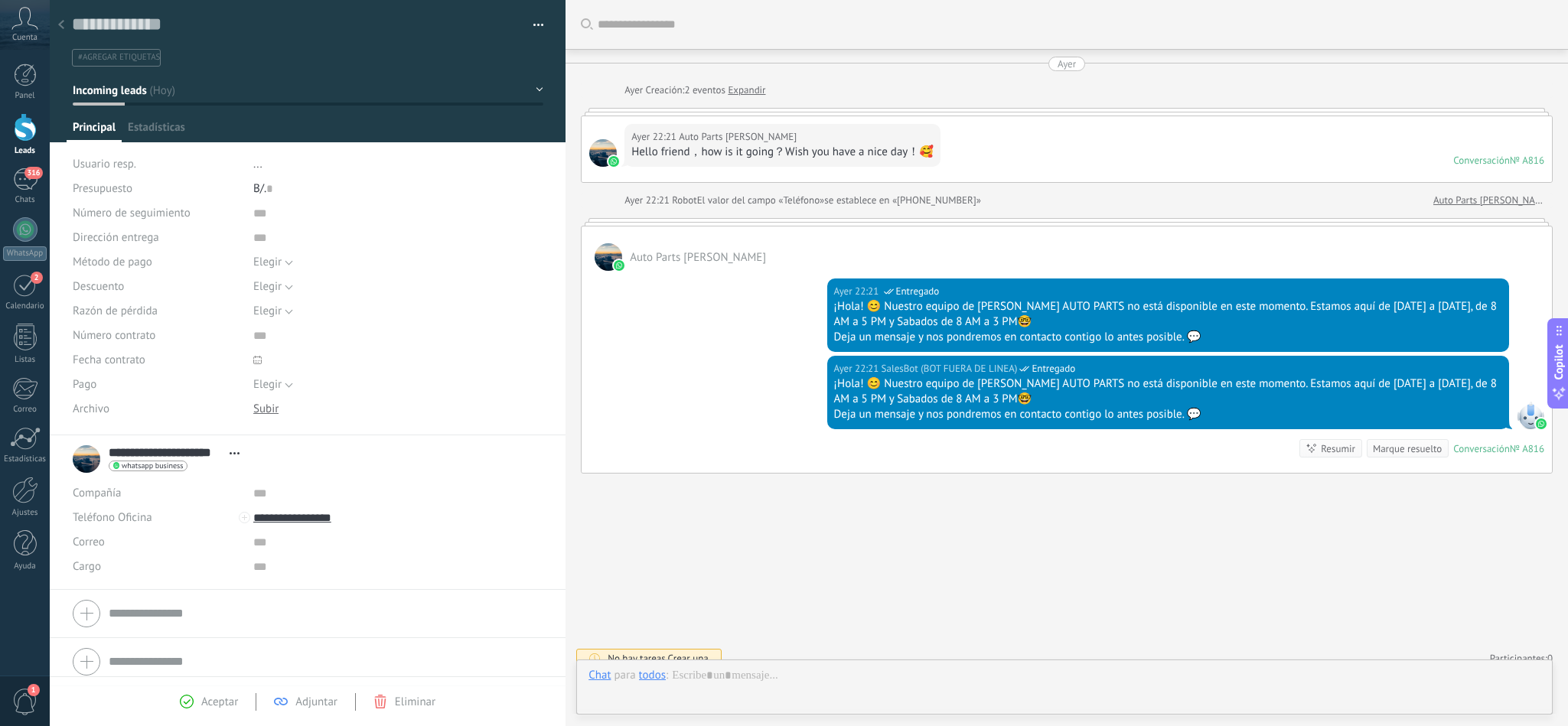
scroll to position [17, 0]
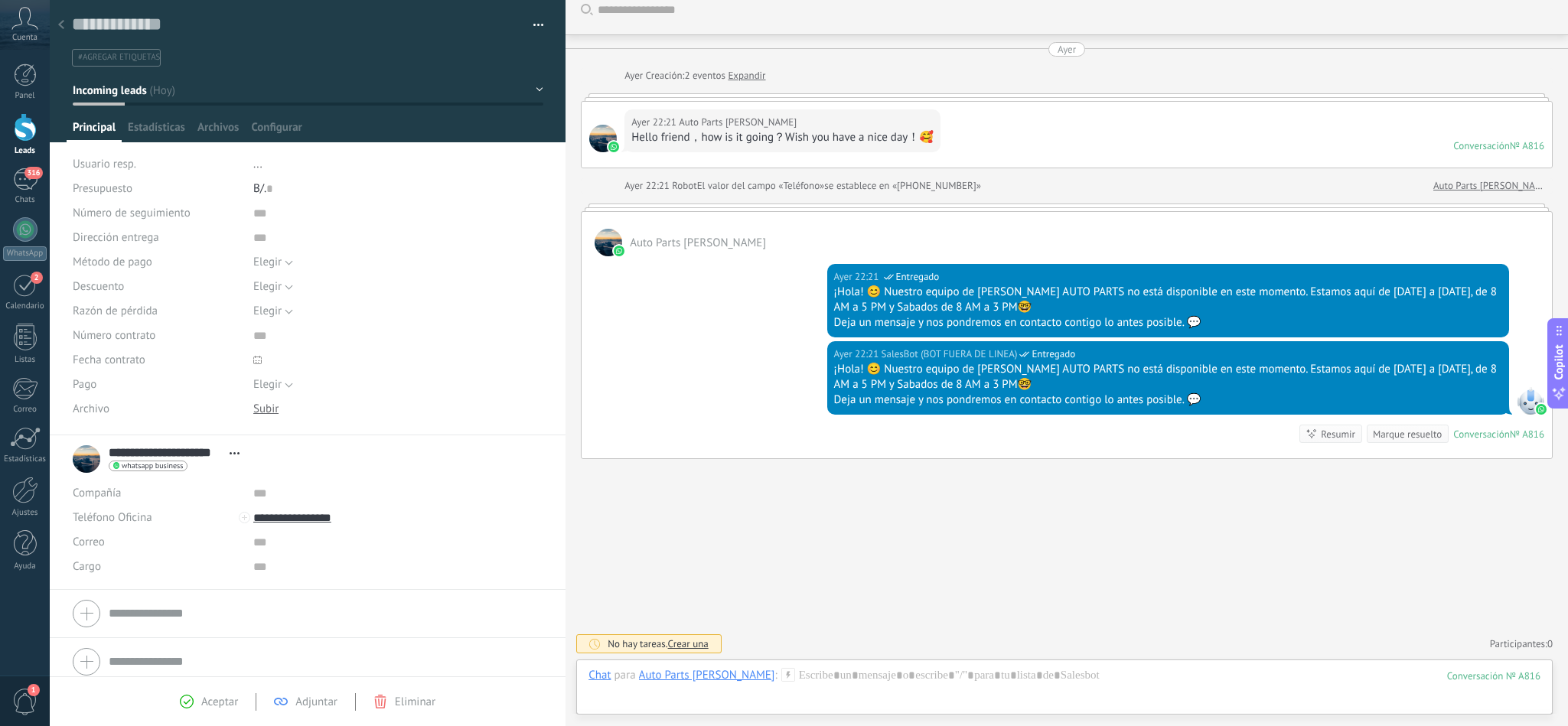
click at [724, 315] on div "[DATE] 22:21 SalesBot (BOT FUERA DE LINEA) Entregado ¡Hola! 😊 Nuestro equipo de…" at bounding box center [1067, 298] width 970 height 85
click at [58, 28] on icon at bounding box center [61, 25] width 6 height 10
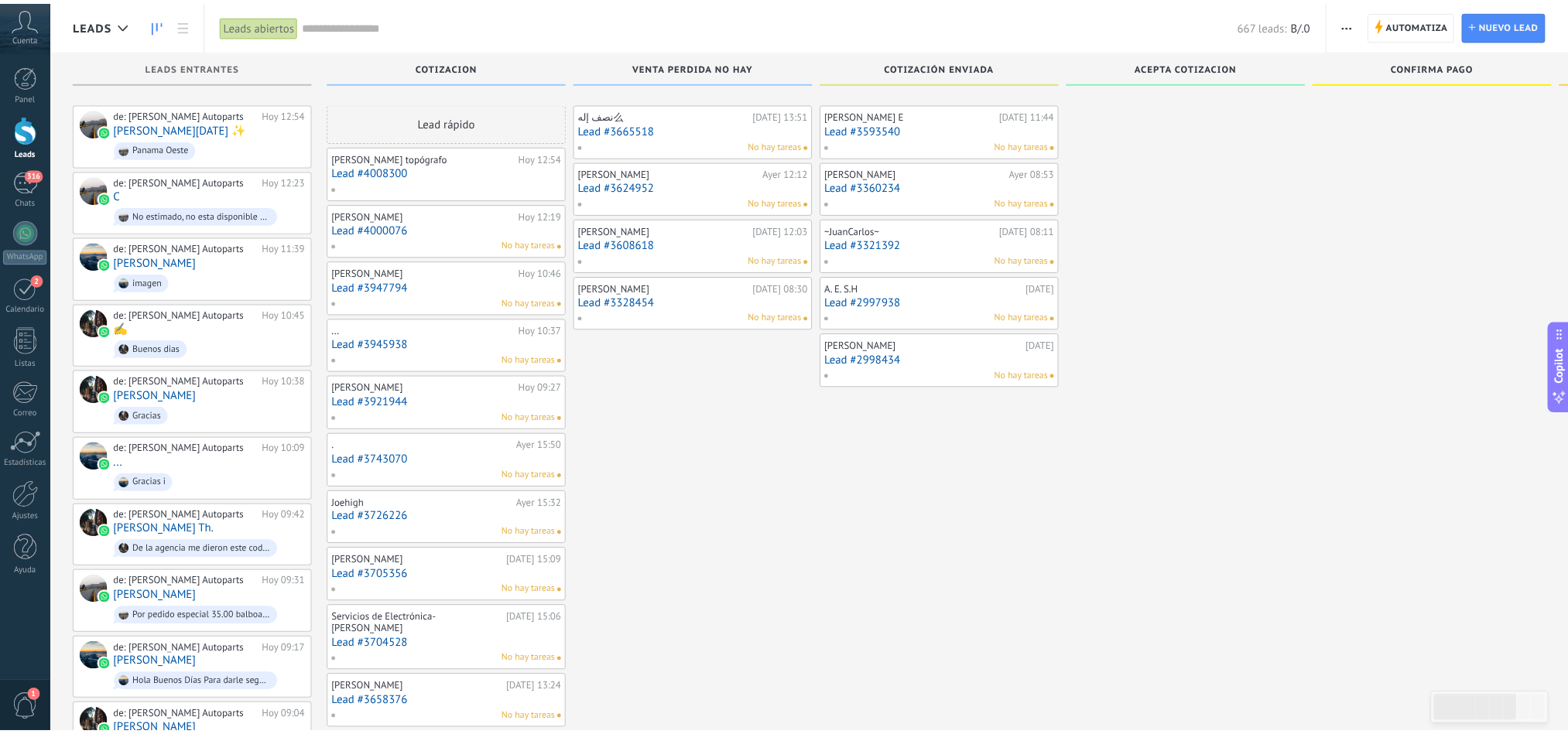
scroll to position [490, 0]
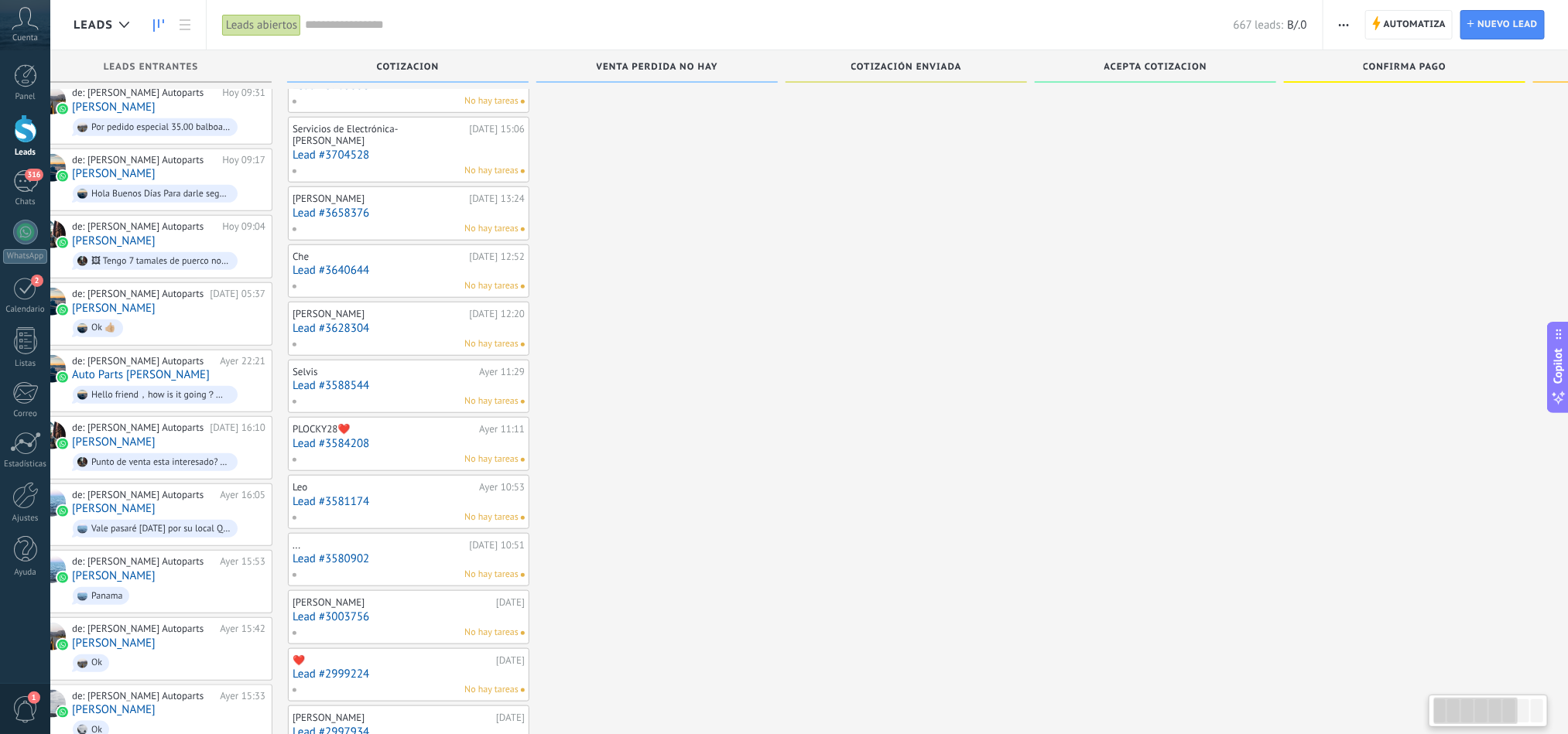
drag, startPoint x: 743, startPoint y: 235, endPoint x: 700, endPoint y: 553, distance: 320.9
click at [700, 553] on div "نصف إله么 [DATE] 13:51 Lead #3665518 No hay tareas [PERSON_NAME][DATE] 12:12 Lea…" at bounding box center [657, 280] width 241 height 1336
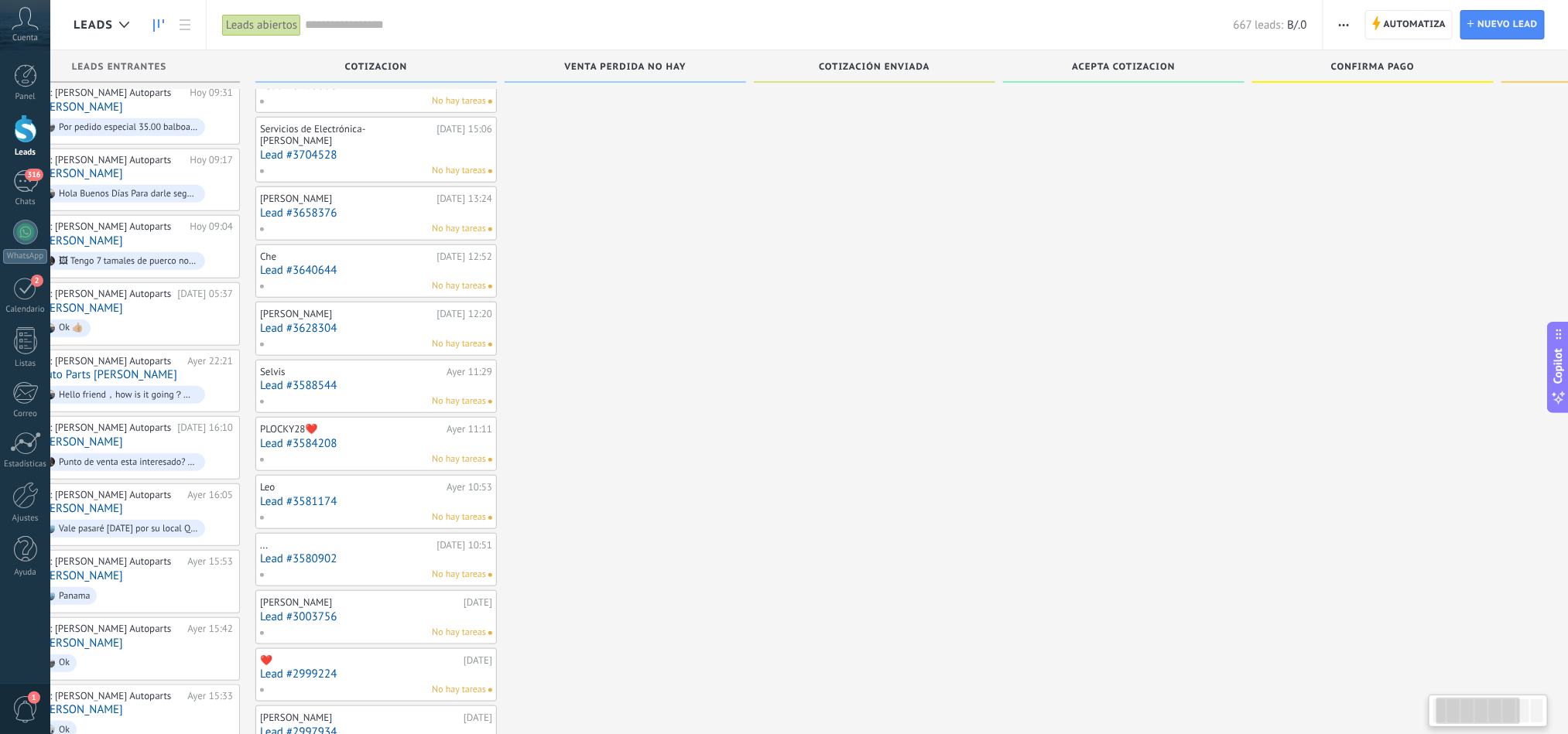
drag, startPoint x: 678, startPoint y: 197, endPoint x: 649, endPoint y: 435, distance: 239.8
click at [649, 435] on div "نصف إله么 [DATE] 13:51 Lead #3665518 No hay tareas [PERSON_NAME][DATE] 12:12 Lea…" at bounding box center [624, 280] width 241 height 1336
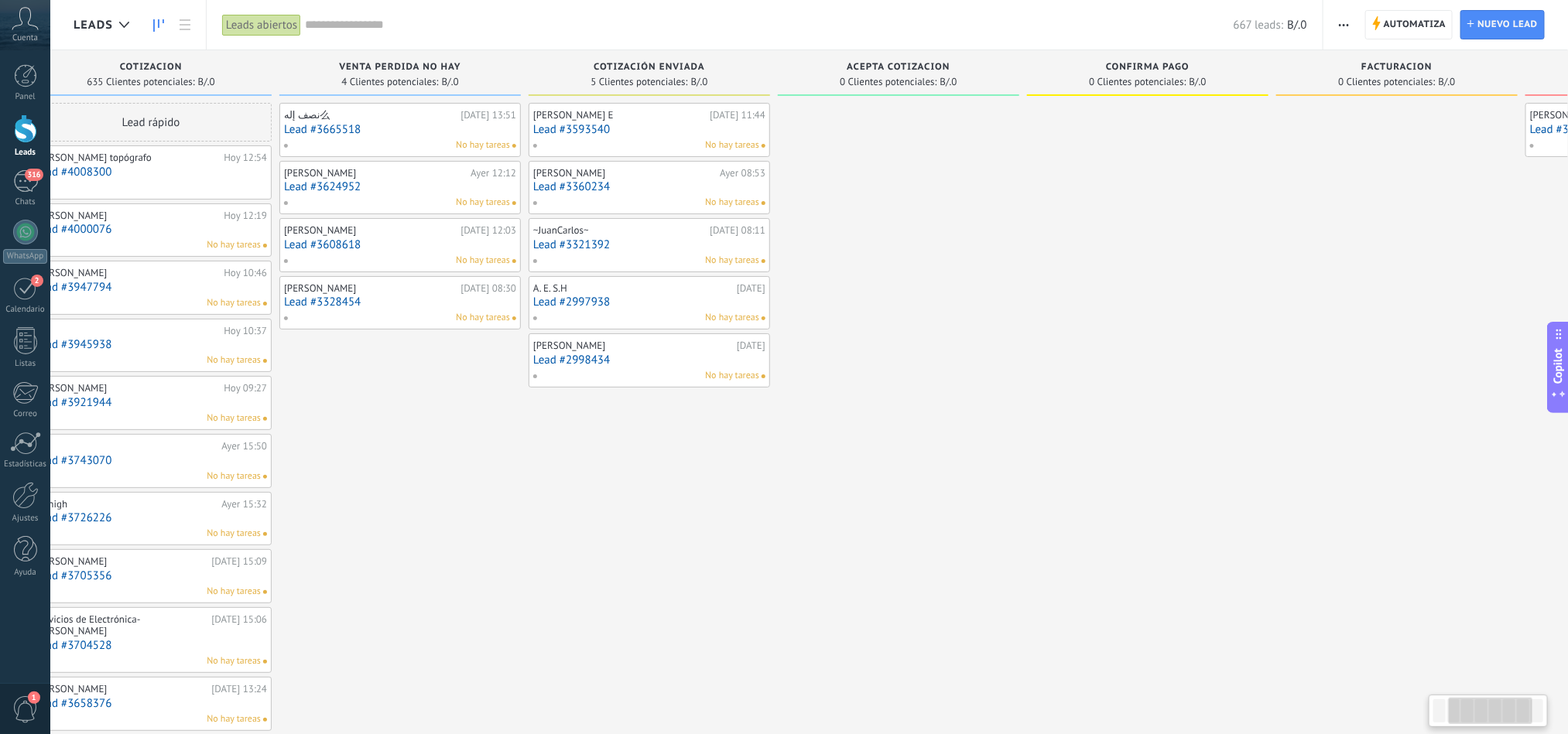
scroll to position [0, 0]
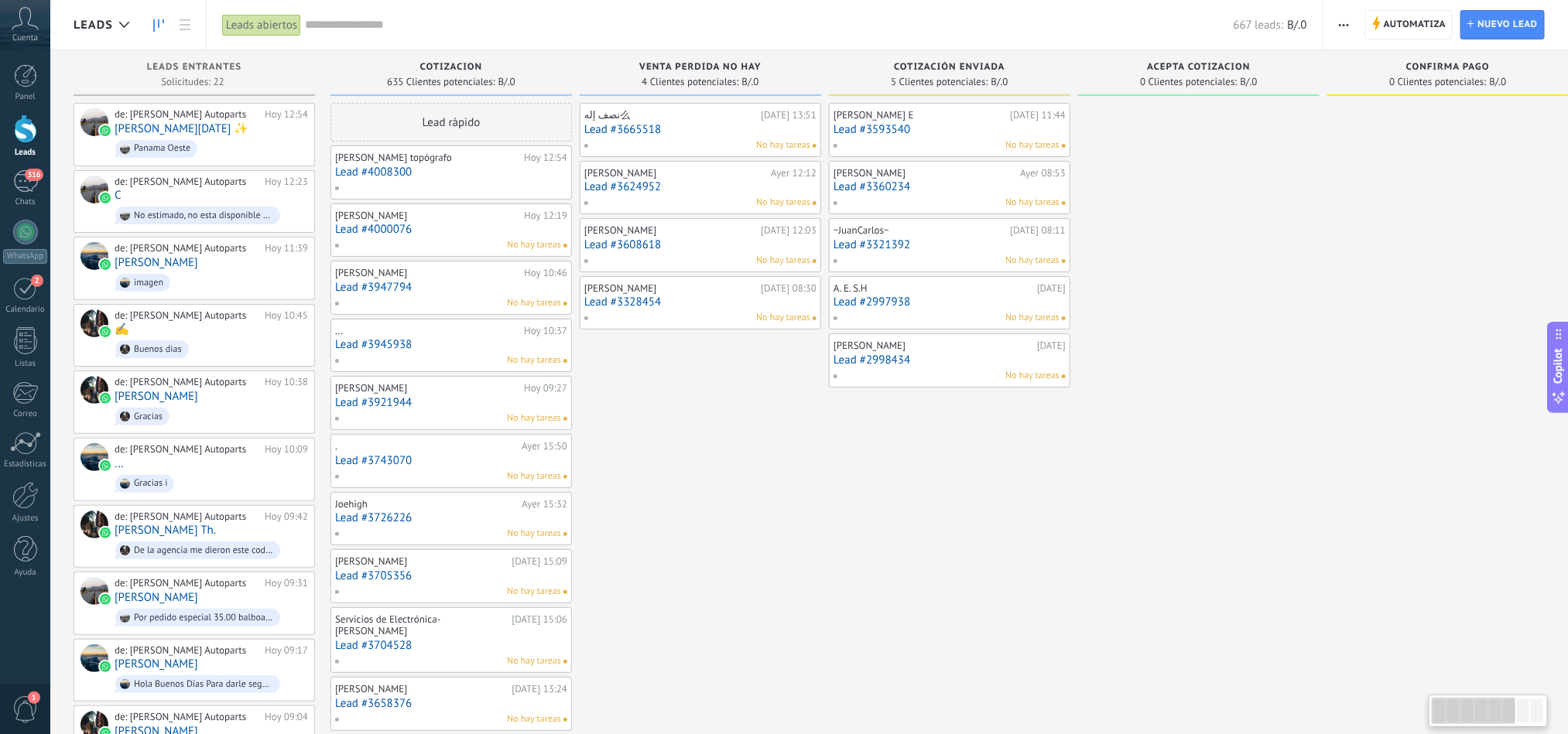
drag, startPoint x: 1196, startPoint y: 451, endPoint x: 1412, endPoint y: 418, distance: 218.5
drag, startPoint x: 742, startPoint y: 474, endPoint x: 1081, endPoint y: 487, distance: 339.2
drag, startPoint x: 738, startPoint y: 411, endPoint x: 919, endPoint y: 448, distance: 184.7
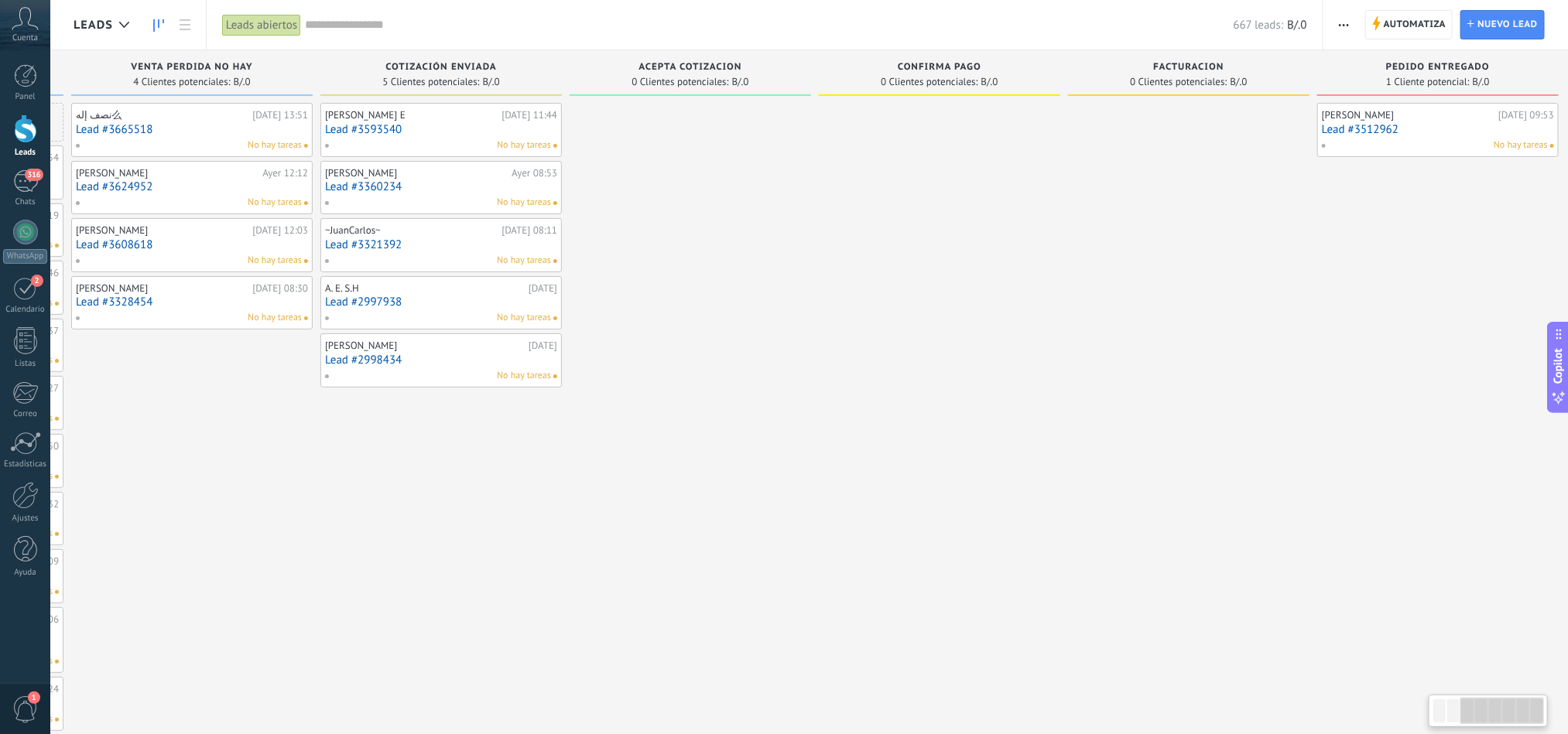
drag, startPoint x: 1094, startPoint y: 467, endPoint x: 584, endPoint y: 412, distance: 513.0
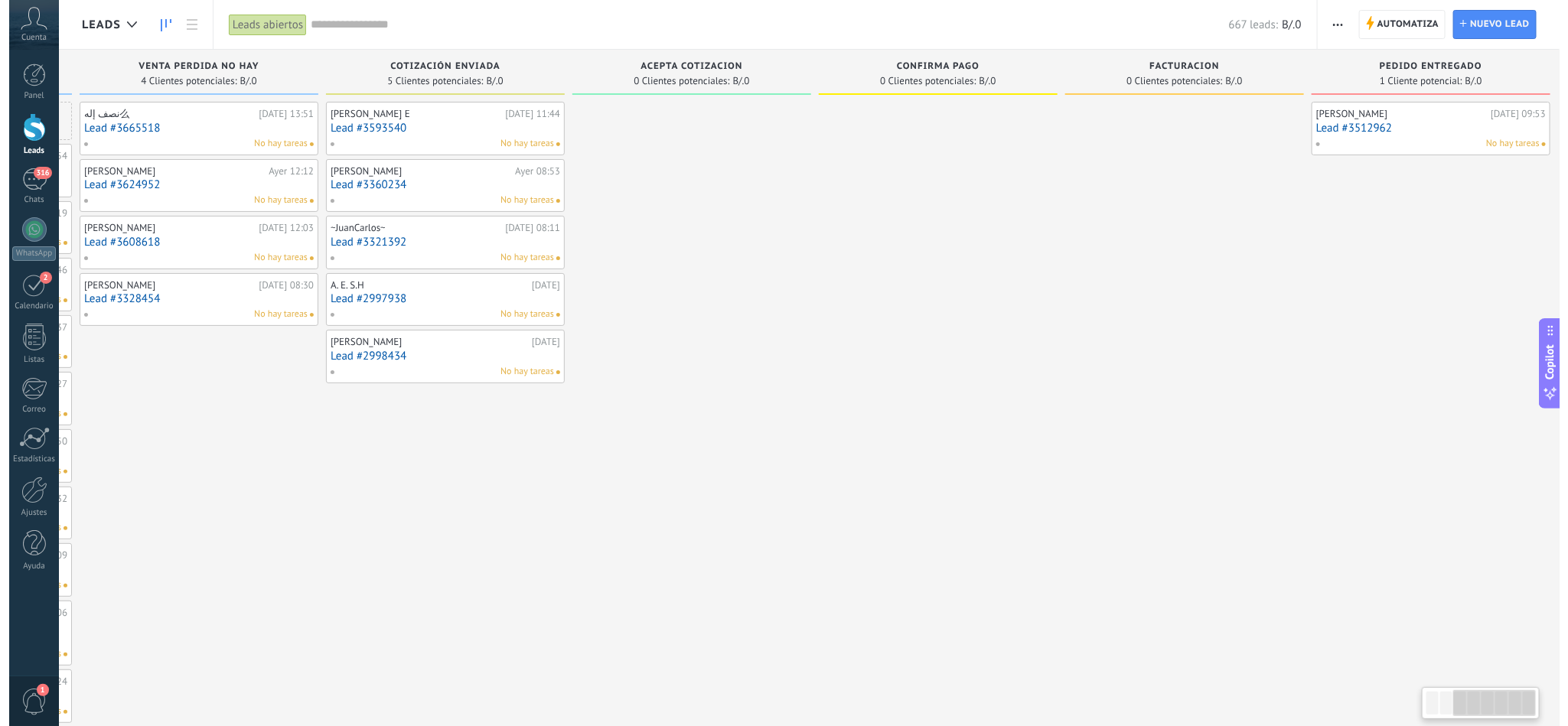
scroll to position [0, 515]
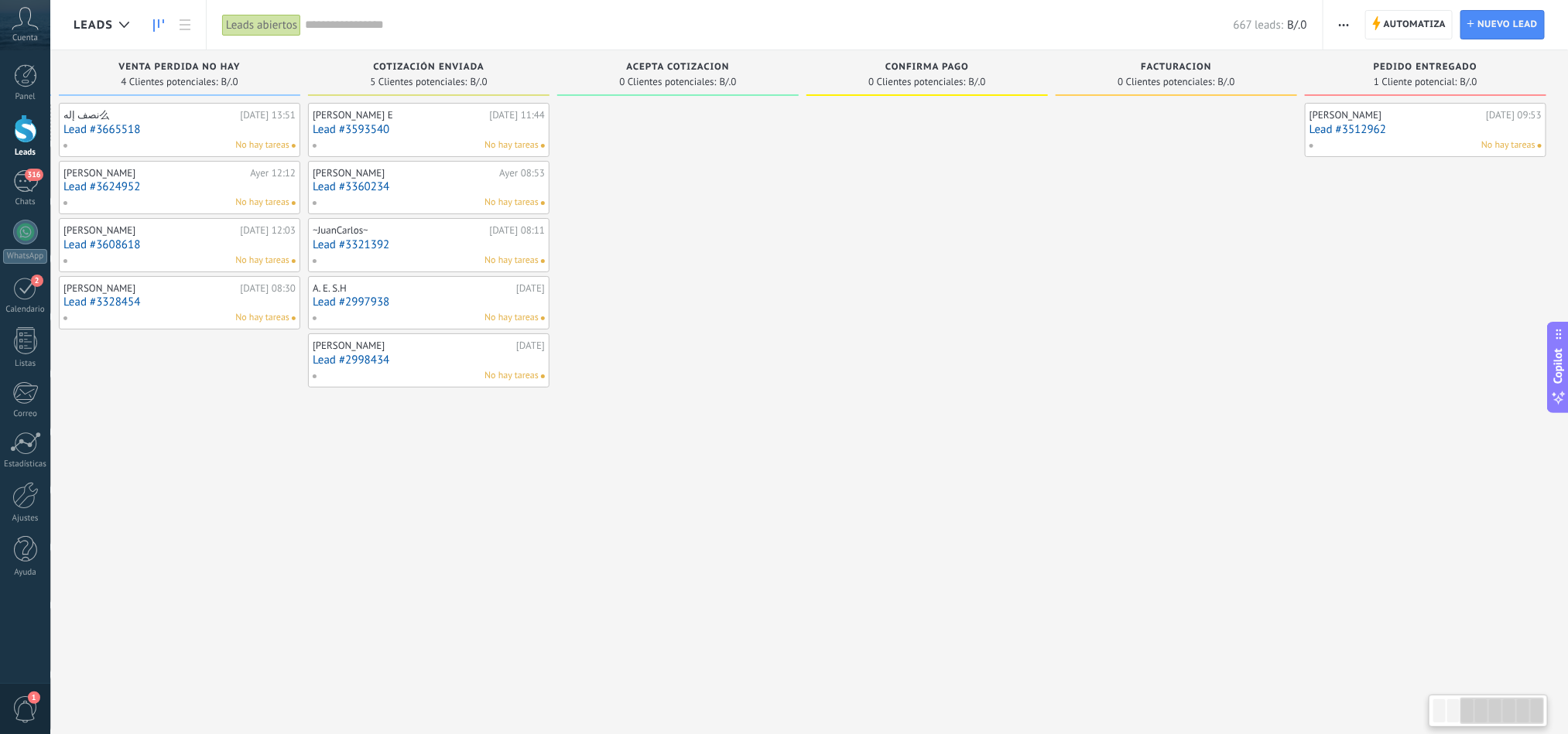
drag, startPoint x: 1017, startPoint y: 385, endPoint x: 814, endPoint y: 383, distance: 203.0
click at [1393, 126] on link "Lead #3512962" at bounding box center [1425, 129] width 232 height 13
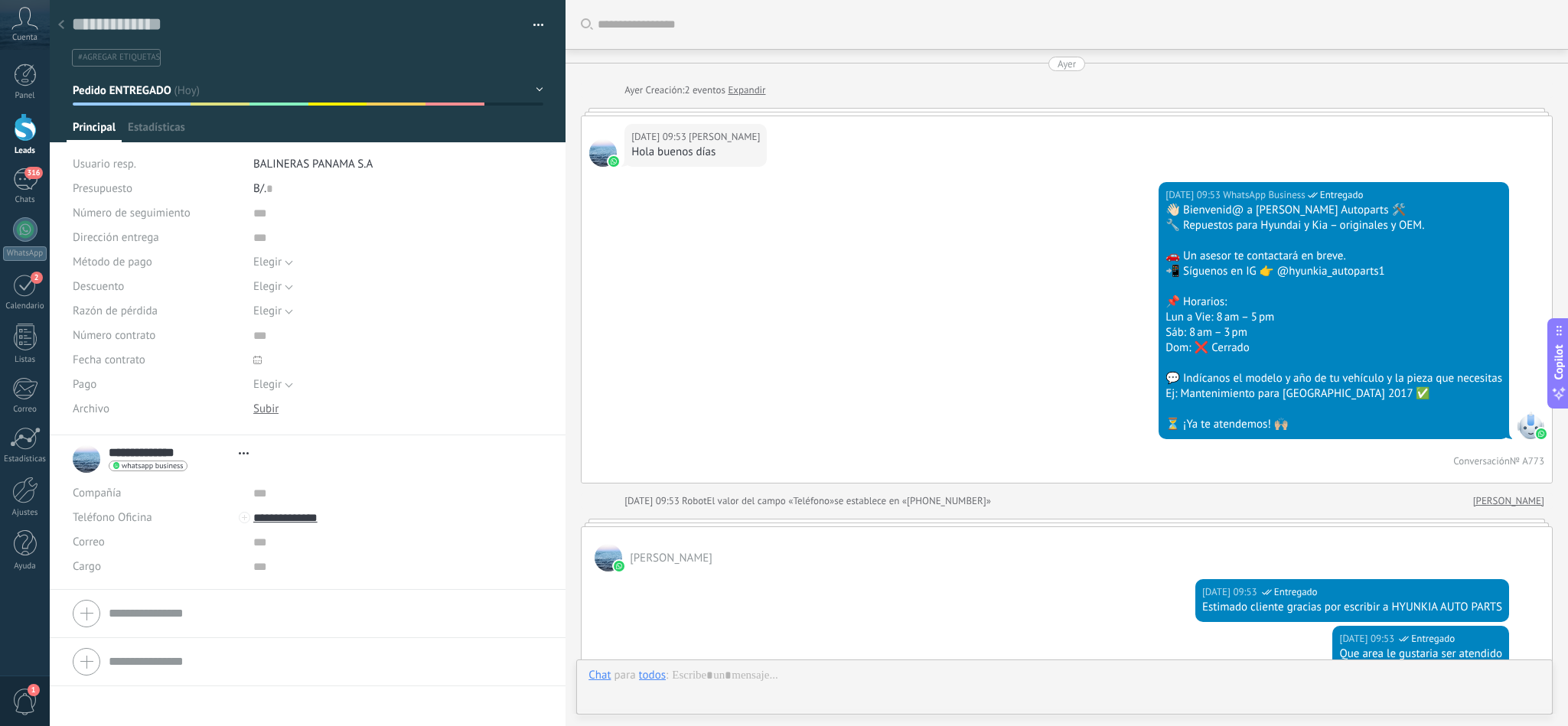
type textarea "**********"
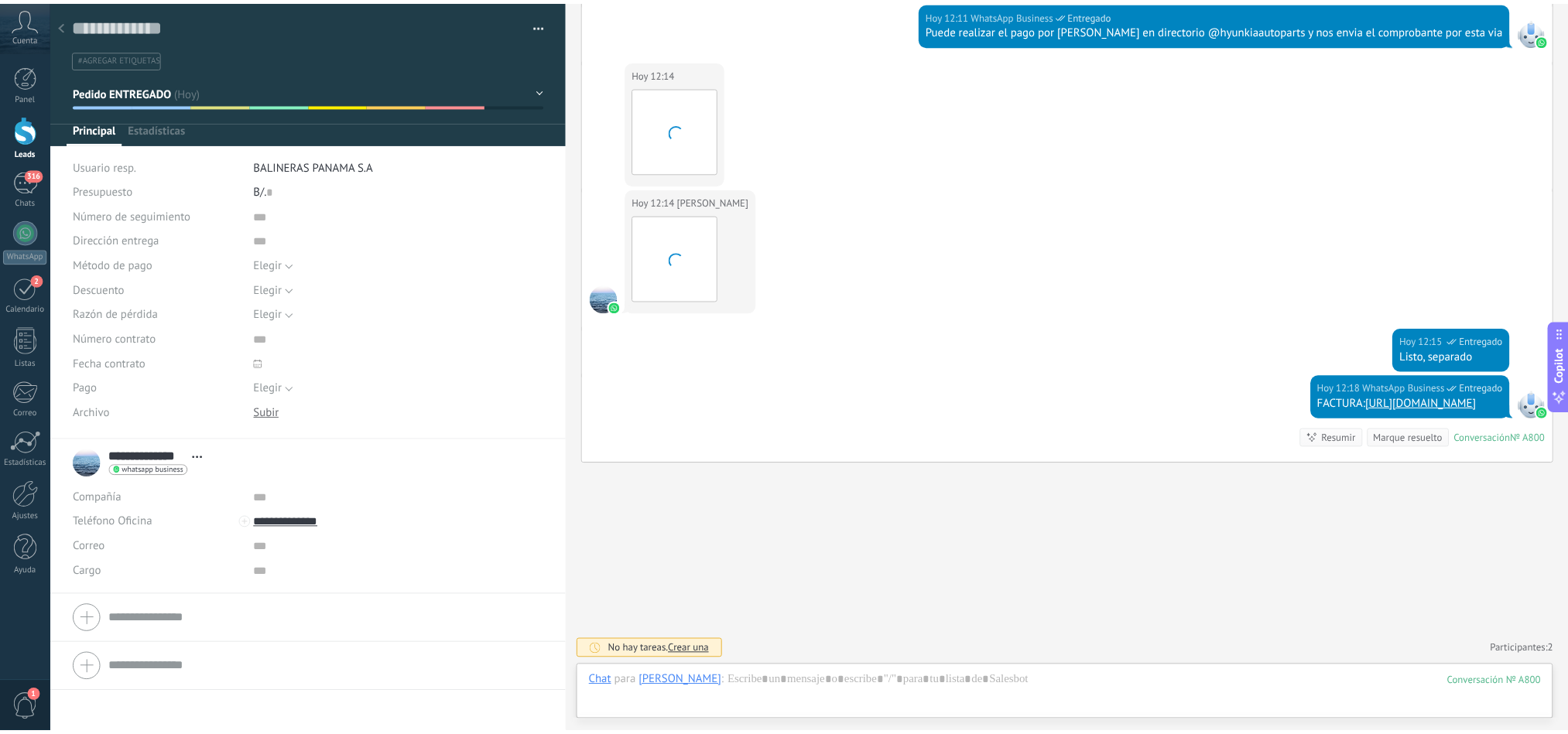
scroll to position [23, 0]
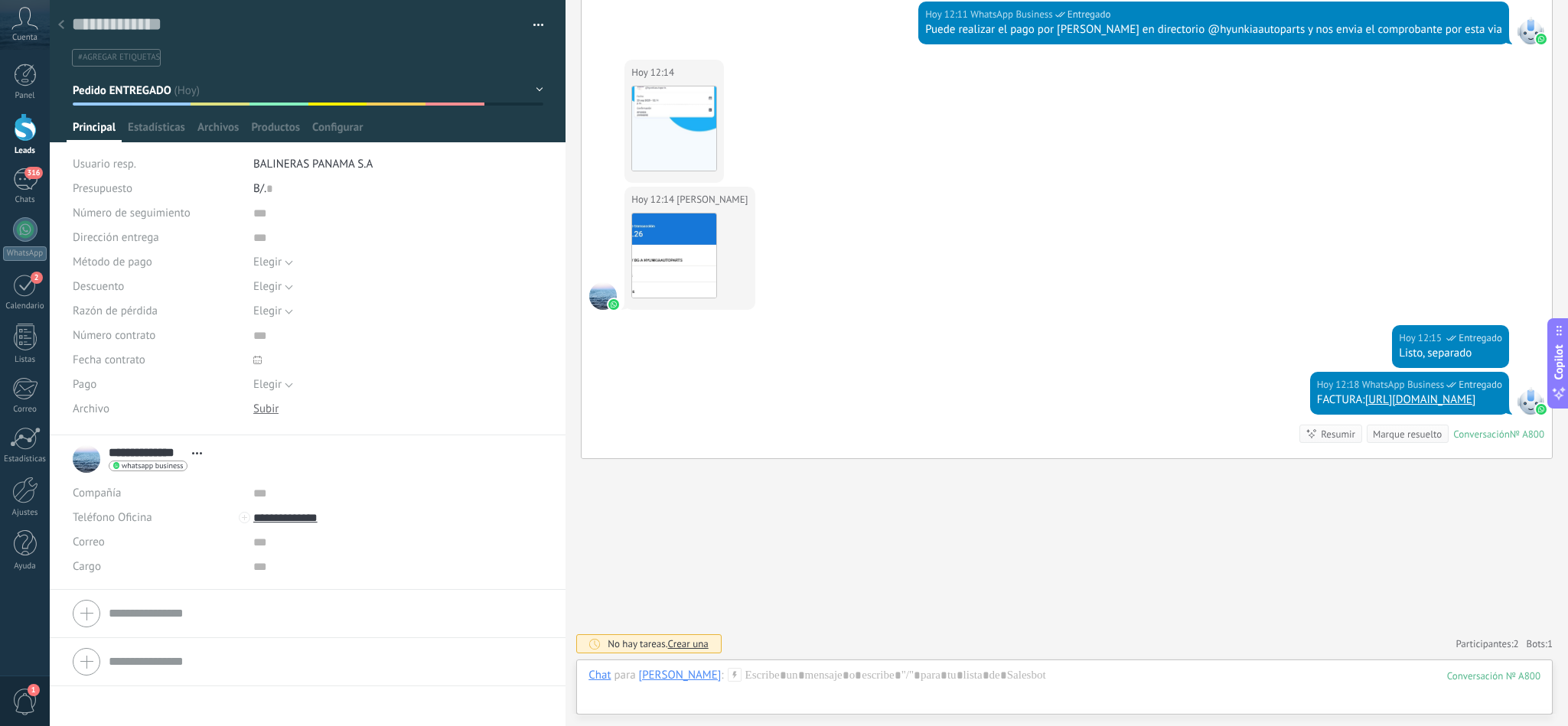
click at [64, 33] on div at bounding box center [61, 26] width 21 height 30
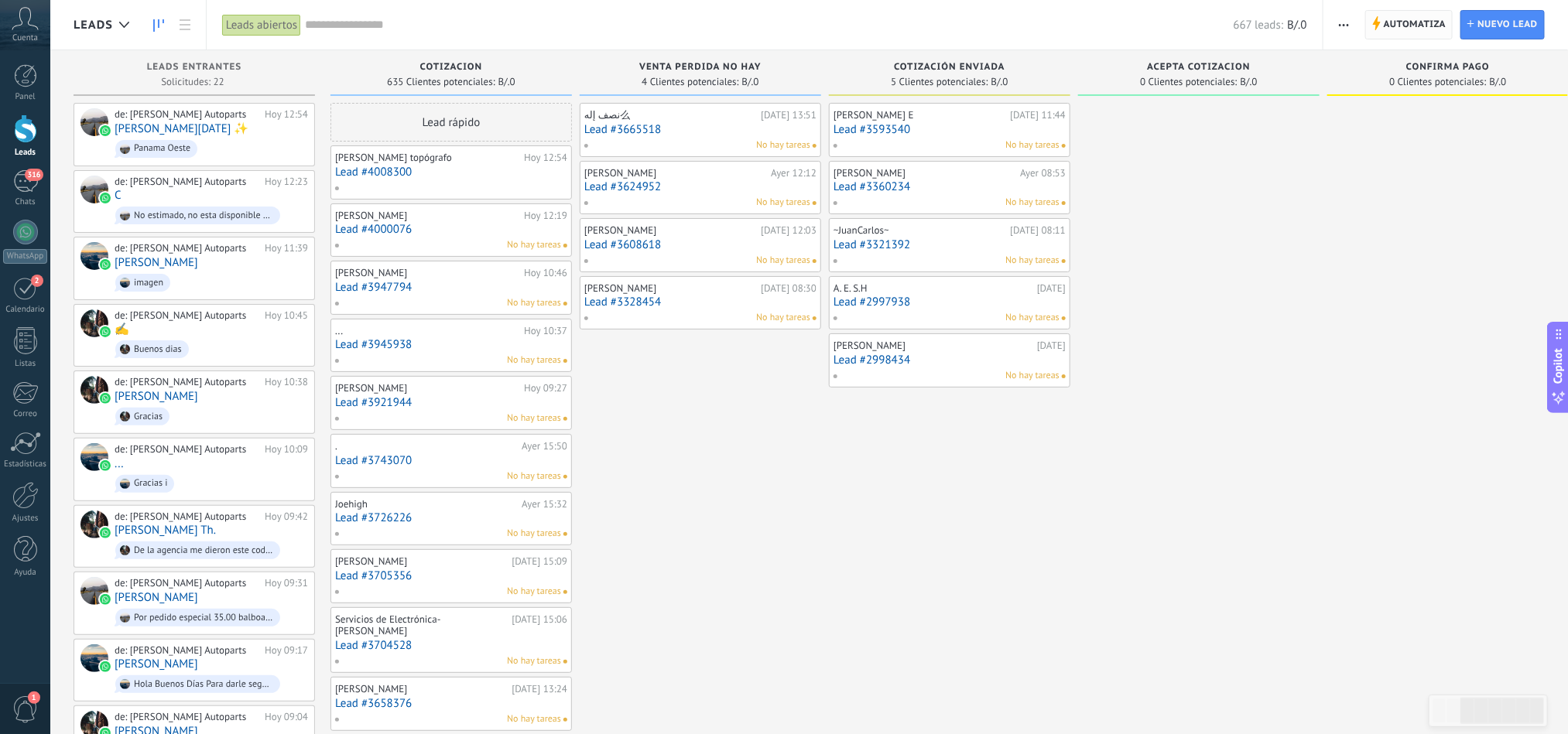
click at [1405, 34] on span "Automatiza" at bounding box center [1415, 25] width 63 height 28
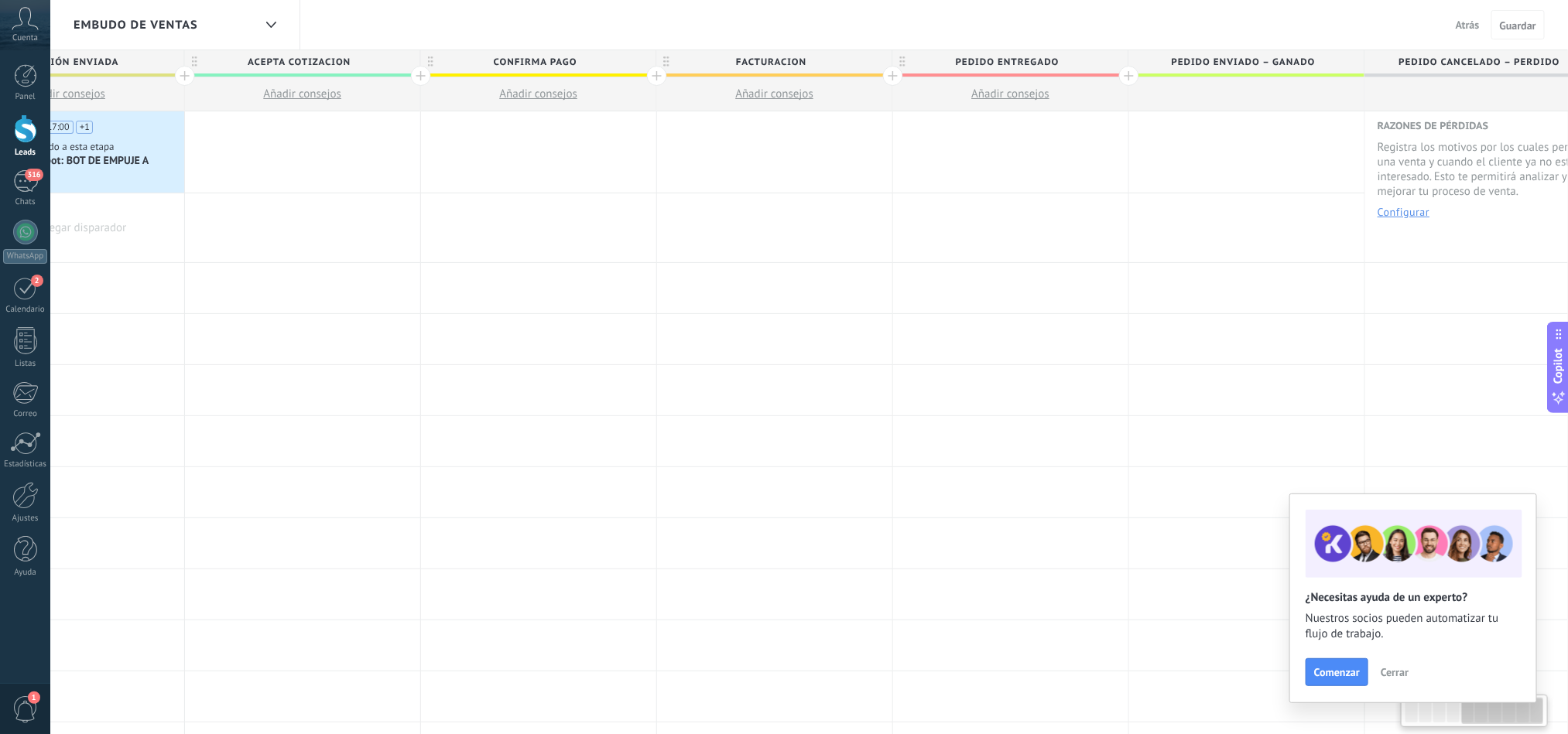
scroll to position [0, 1096]
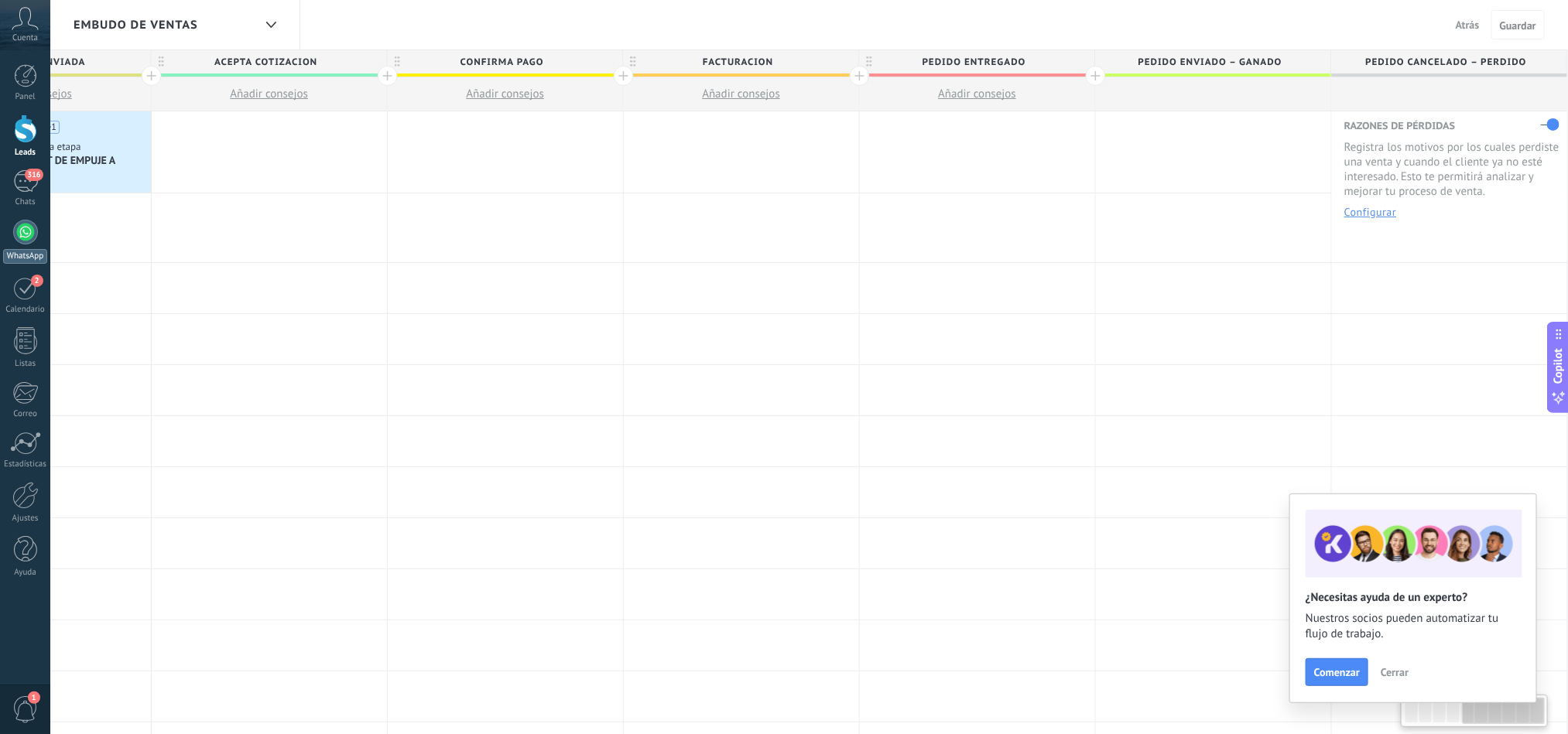
drag, startPoint x: 1342, startPoint y: 280, endPoint x: 2, endPoint y: 257, distance: 1340.2
click at [2, 257] on body ".abccls-1,.abccls-2{fill-rule:evenodd}.abccls-2{fill:#fff} .abfcls-1{fill:none}…" at bounding box center [784, 367] width 1568 height 734
drag, startPoint x: 1407, startPoint y: 281, endPoint x: 868, endPoint y: 283, distance: 539.0
click at [868, 283] on div "Agregar disparador [PERSON_NAME] disparador [PERSON_NAME] disparador [PERSON_NA…" at bounding box center [387, 288] width 2360 height 51
click at [915, 146] on div at bounding box center [977, 151] width 235 height 81
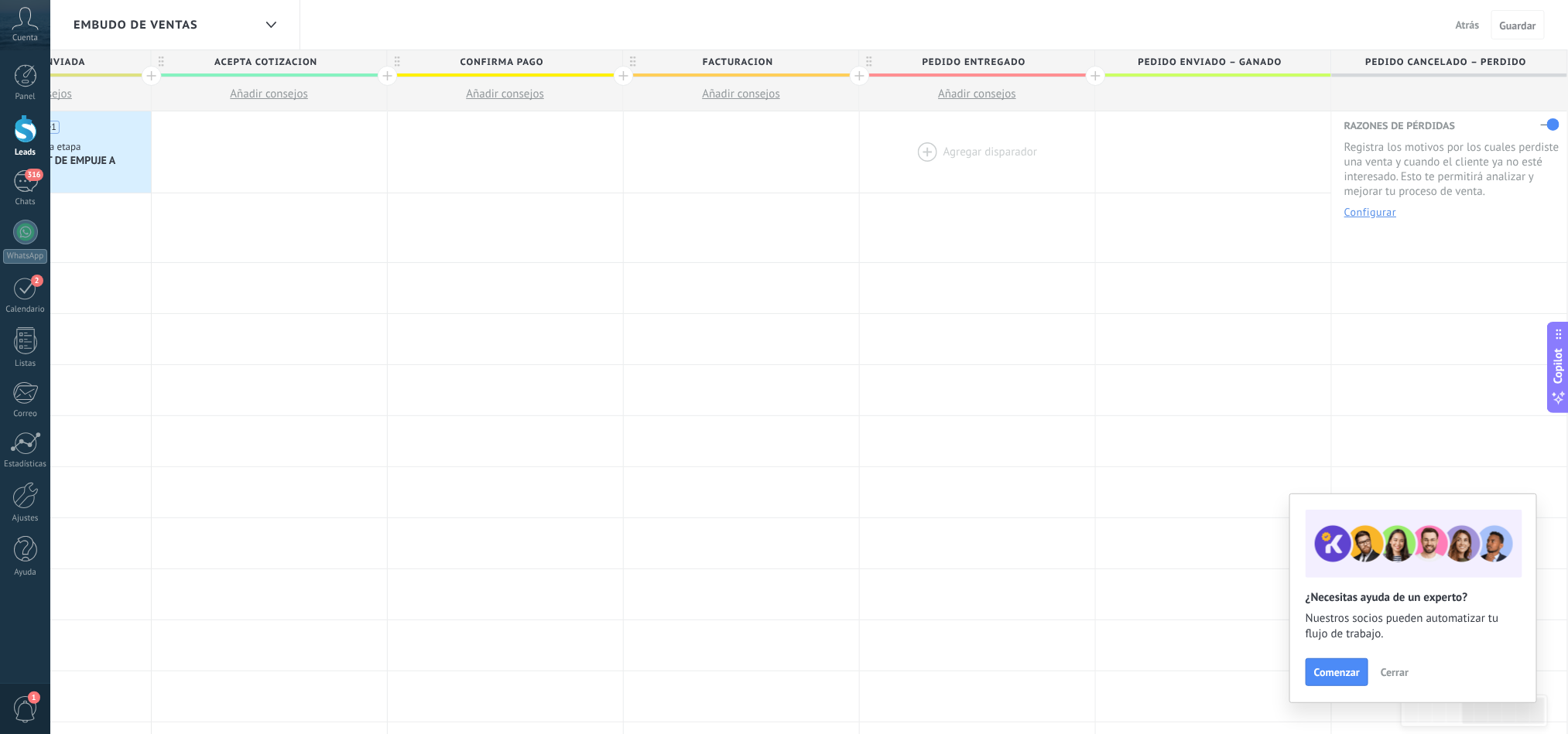
click at [948, 171] on div at bounding box center [977, 151] width 235 height 81
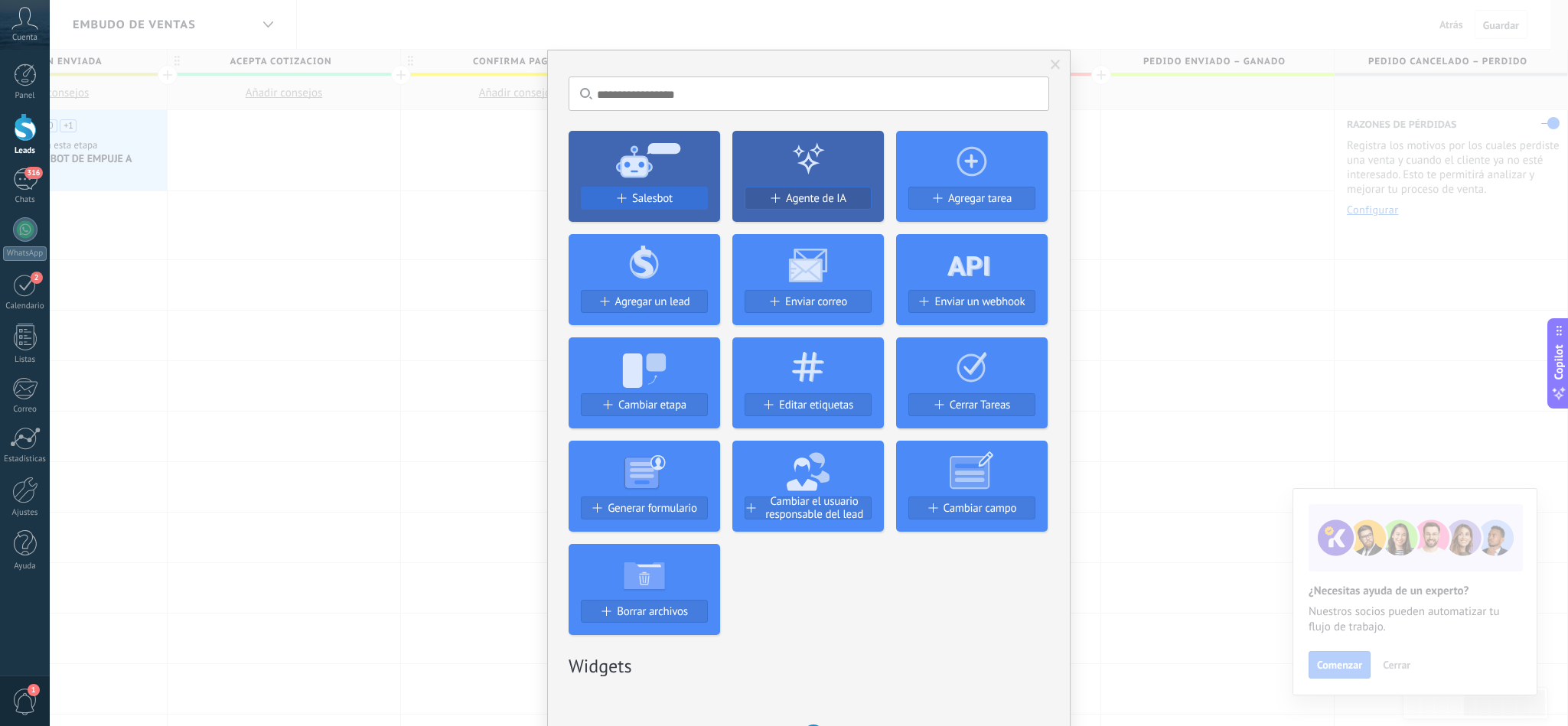
click at [632, 198] on span "Salesbot" at bounding box center [652, 198] width 40 height 13
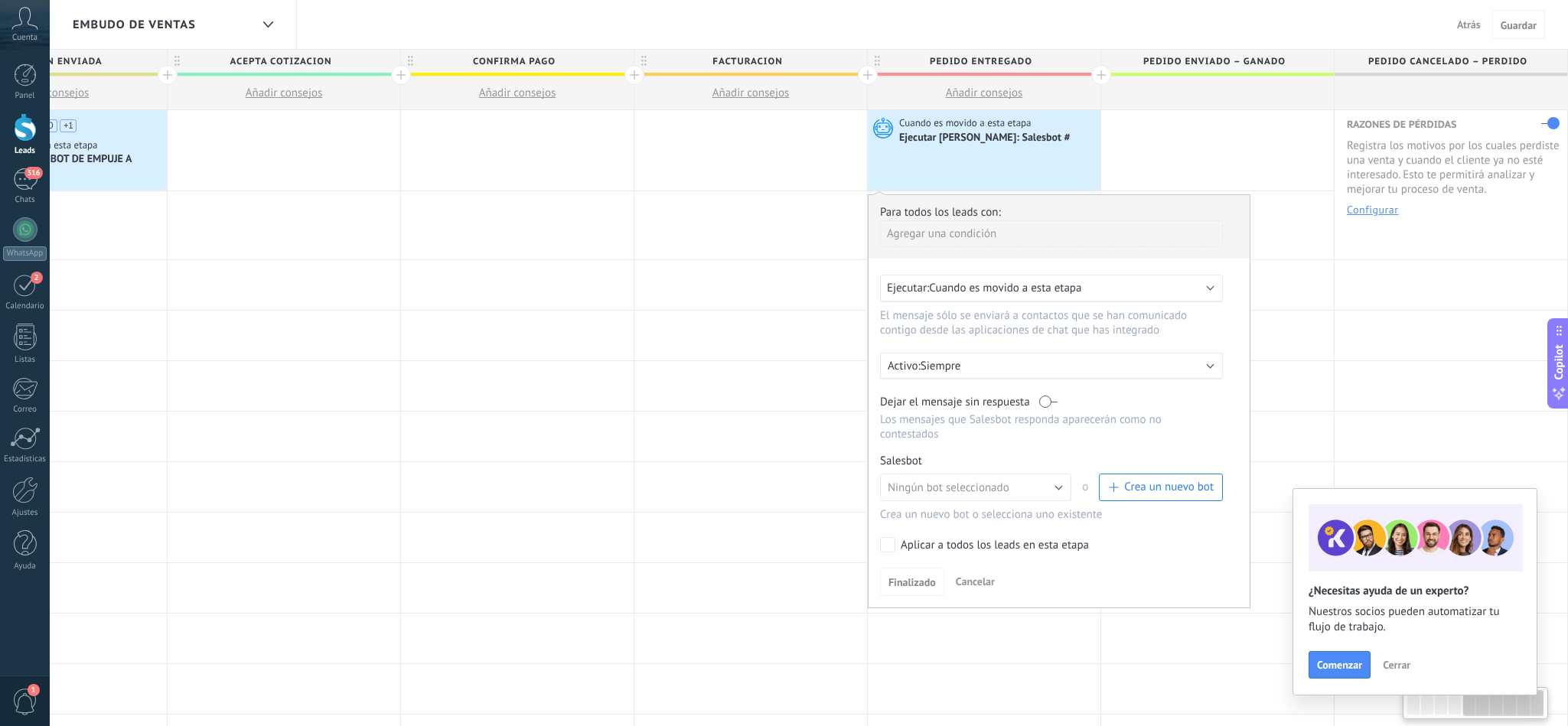
scroll to position [0, 1066]
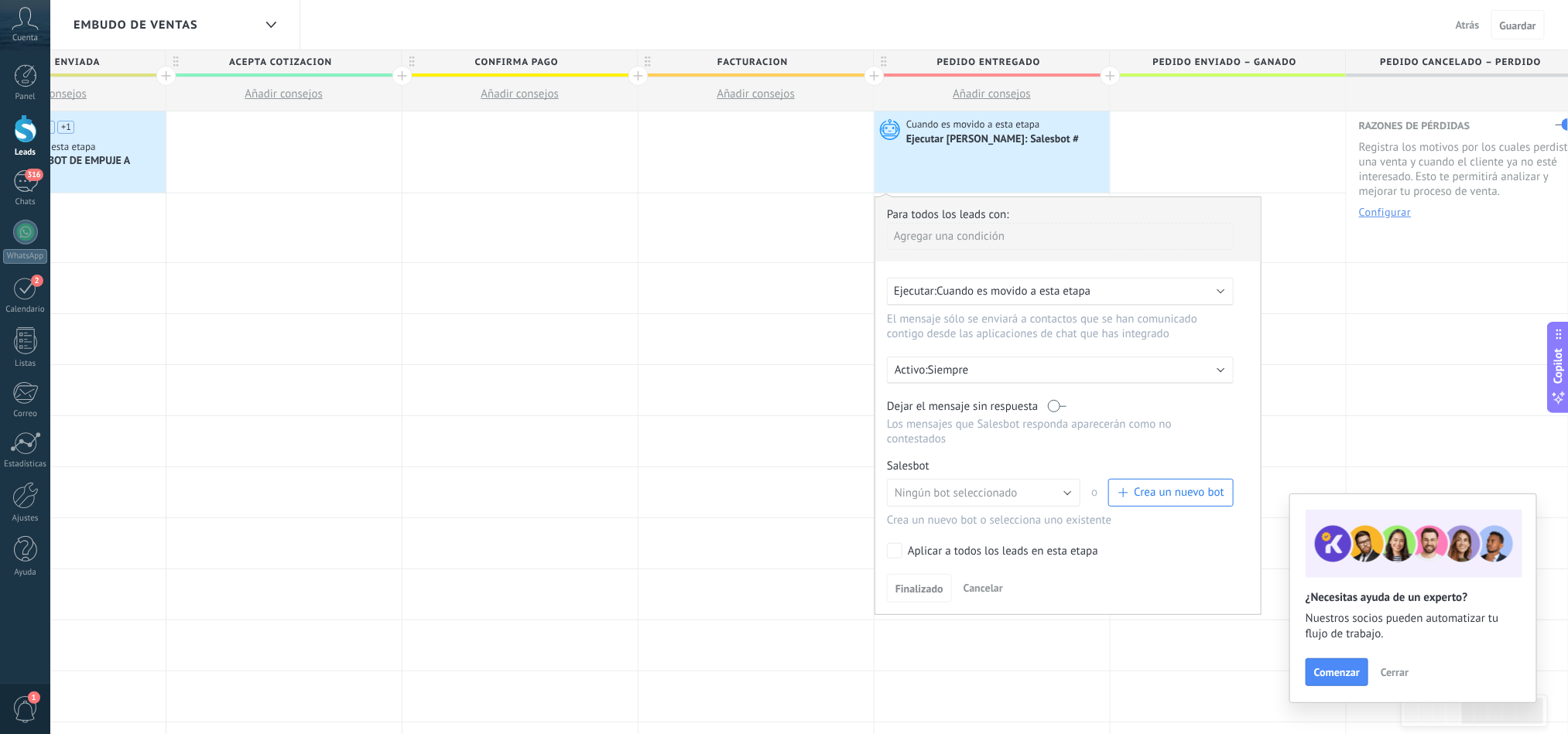
click at [1154, 486] on button "Crea un nuevo bot" at bounding box center [1170, 493] width 125 height 28
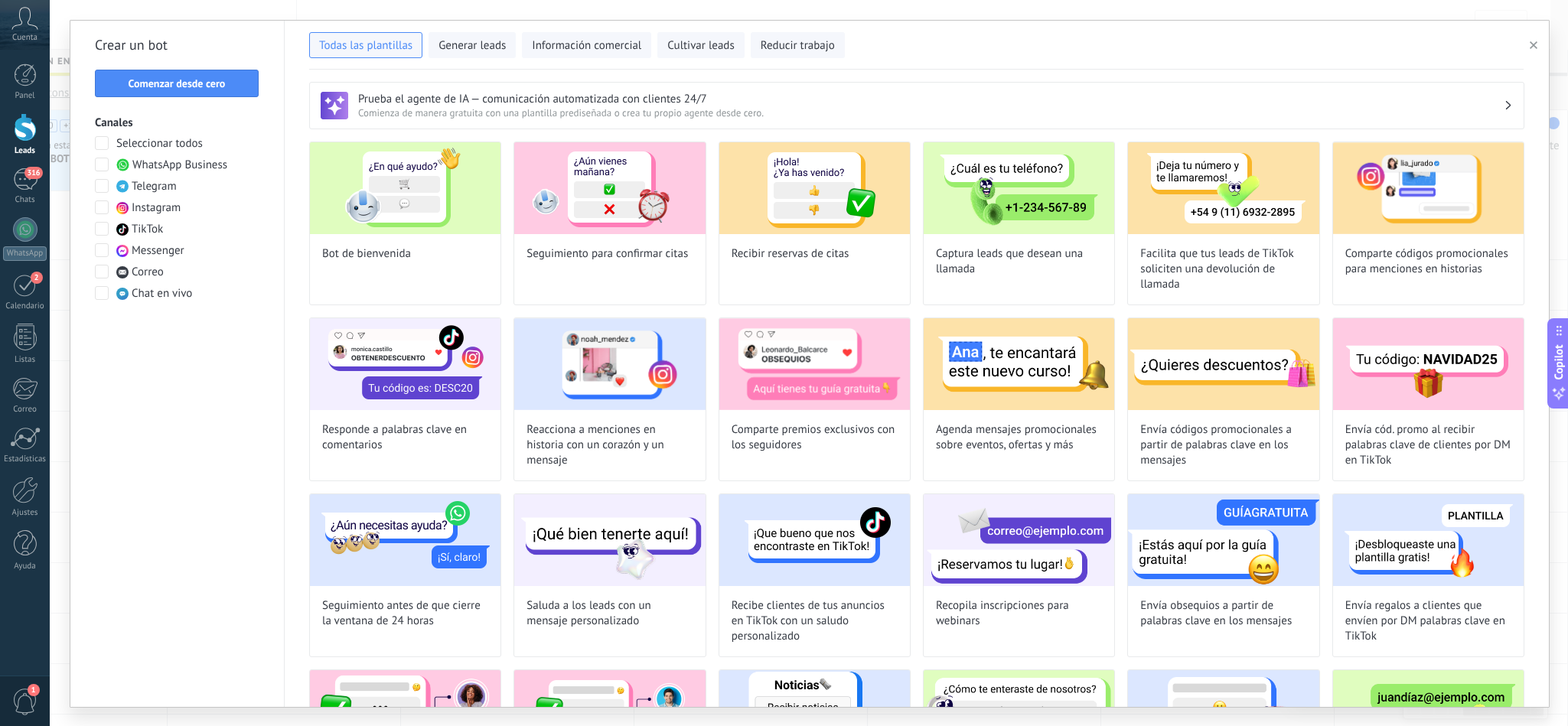
click at [101, 143] on span at bounding box center [101, 143] width 13 height 13
click at [209, 72] on button "Comenzar desde cero" at bounding box center [177, 83] width 164 height 28
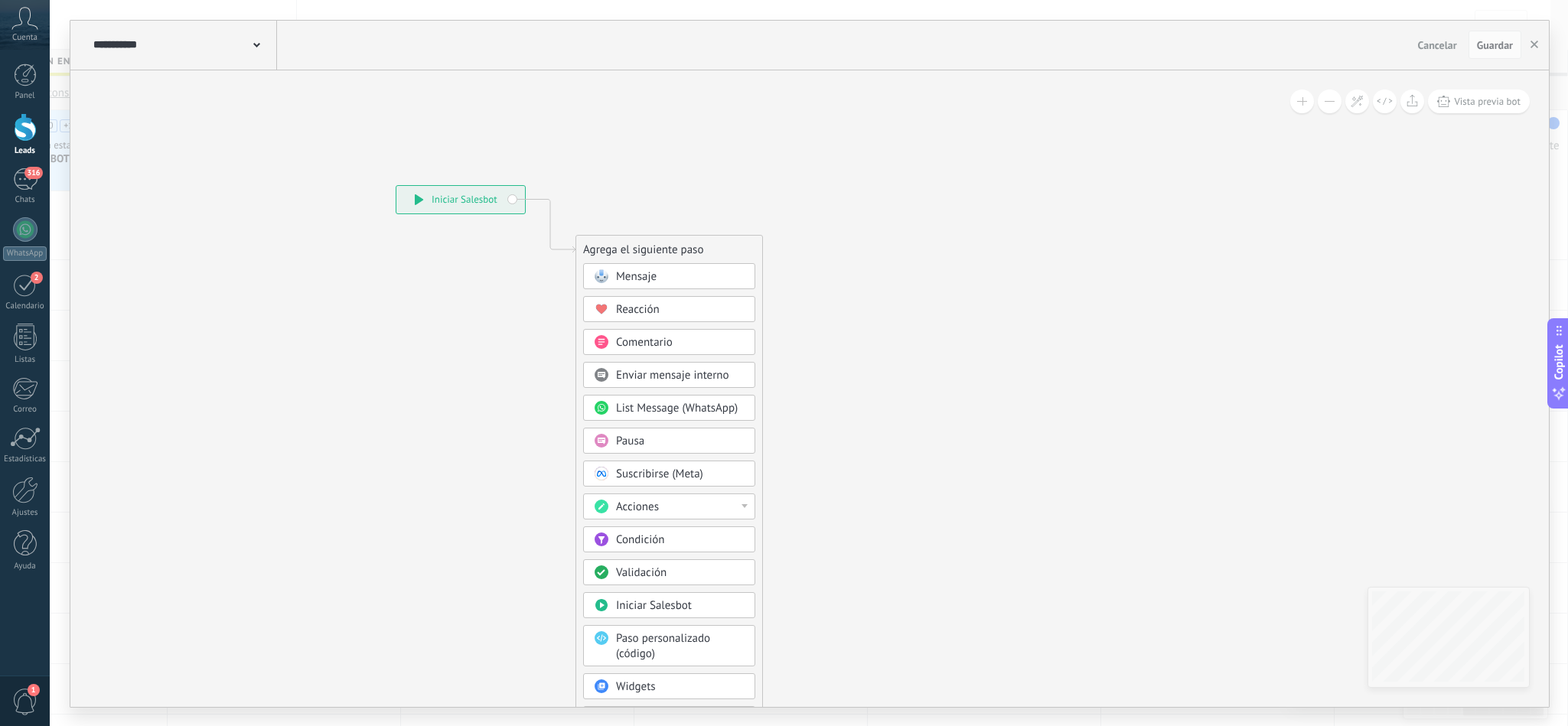
click at [673, 282] on div "Mensaje" at bounding box center [680, 277] width 128 height 15
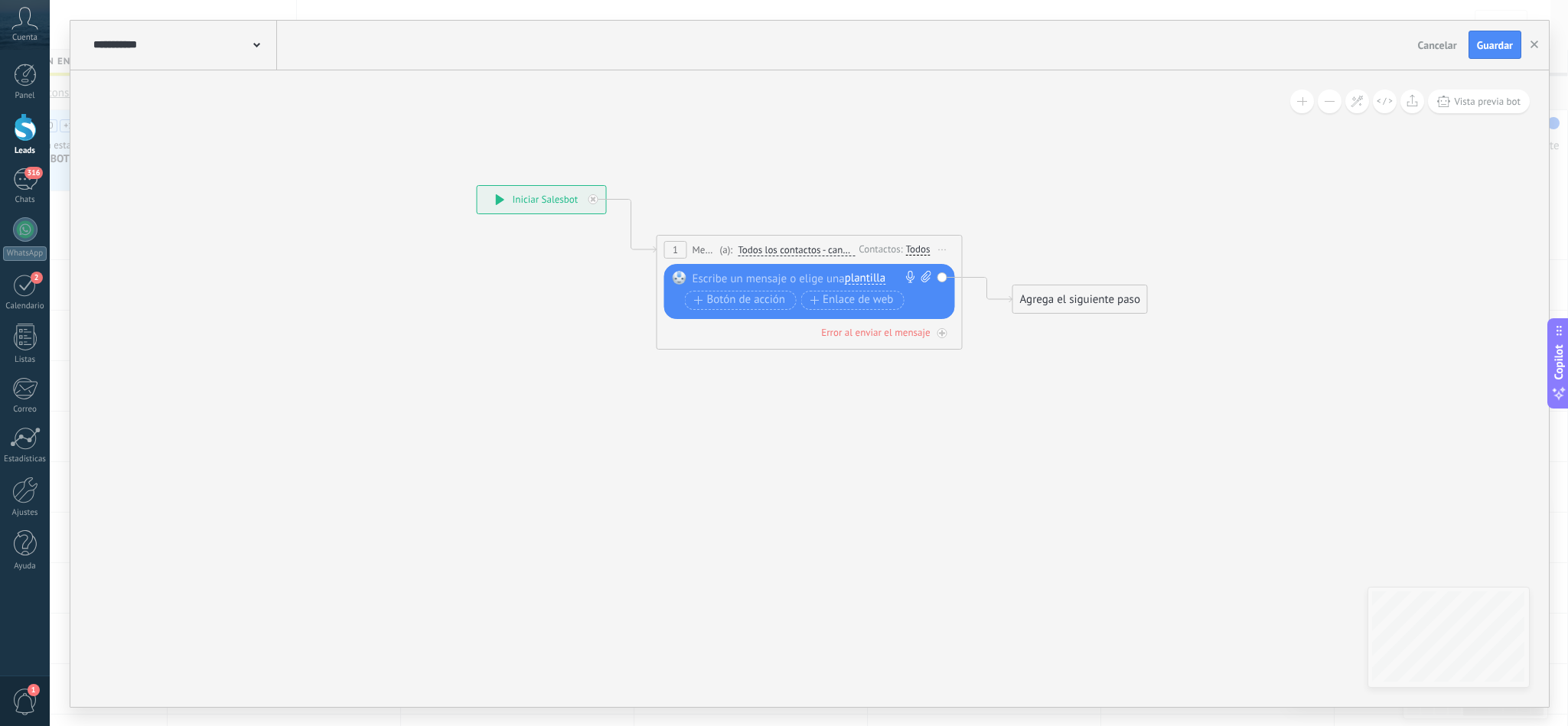
click at [788, 282] on div at bounding box center [806, 278] width 228 height 15
click at [1073, 289] on div "Agrega el siguiente paso" at bounding box center [1080, 300] width 134 height 25
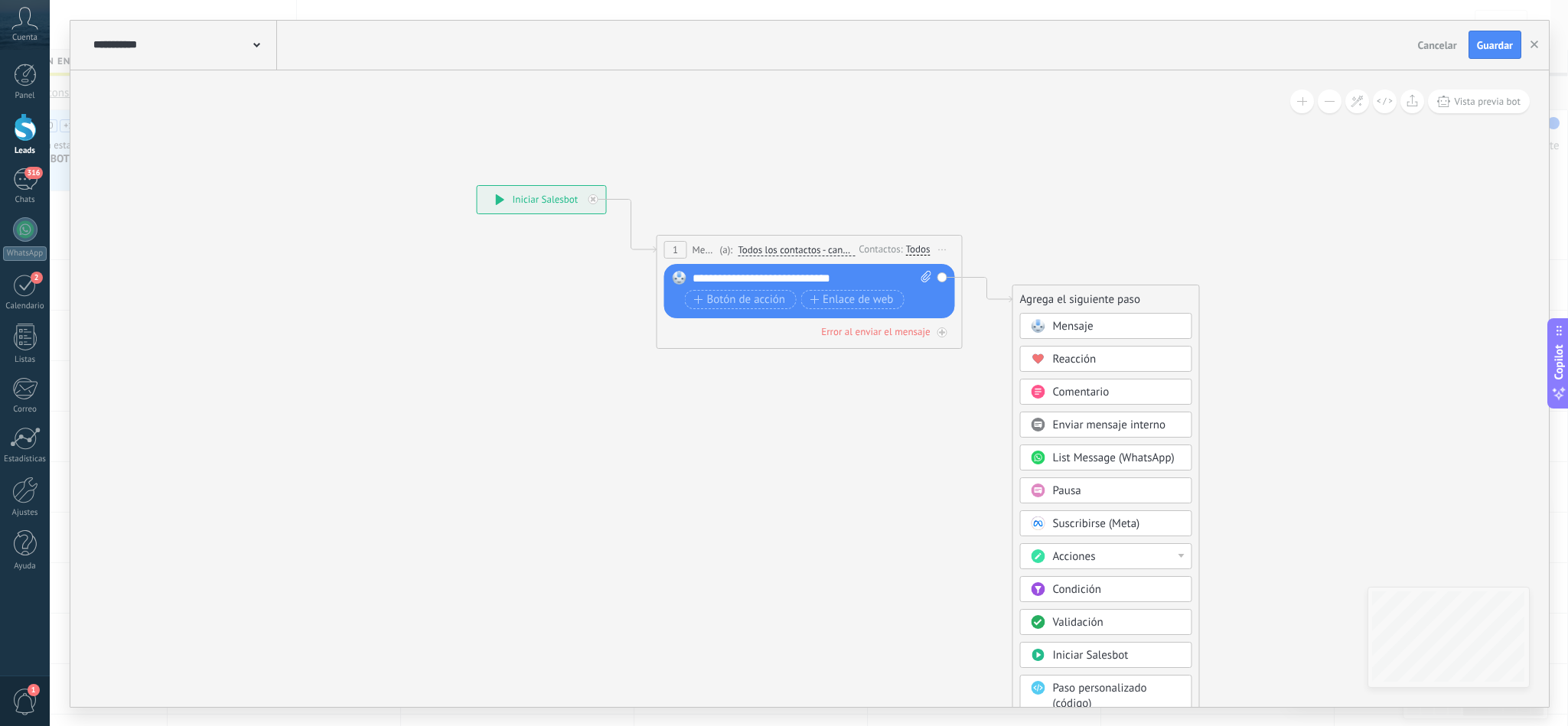
click at [1171, 564] on div "Acciones" at bounding box center [1117, 556] width 128 height 15
click at [1286, 526] on icon at bounding box center [786, 258] width 1384 height 911
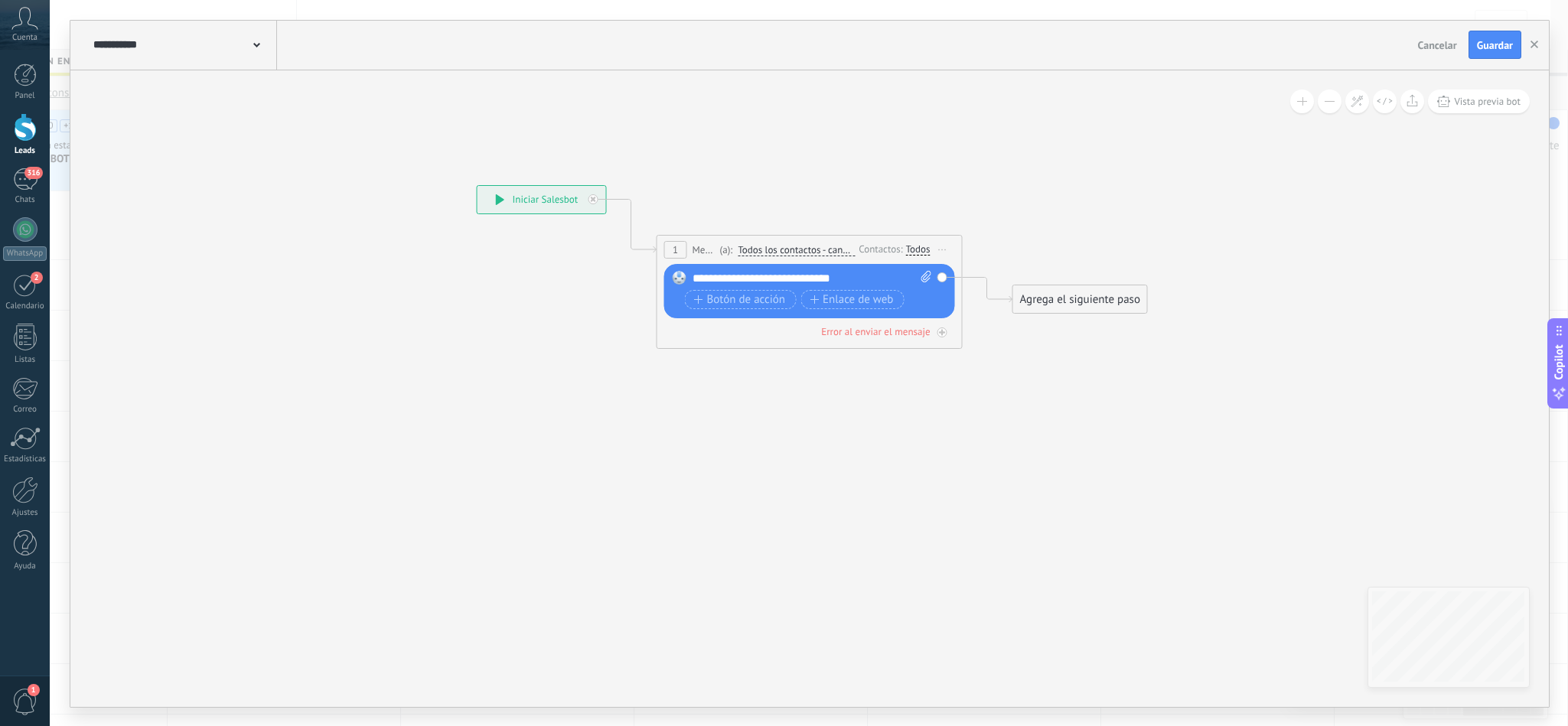
click at [1104, 300] on div "Agrega el siguiente paso" at bounding box center [1080, 300] width 134 height 25
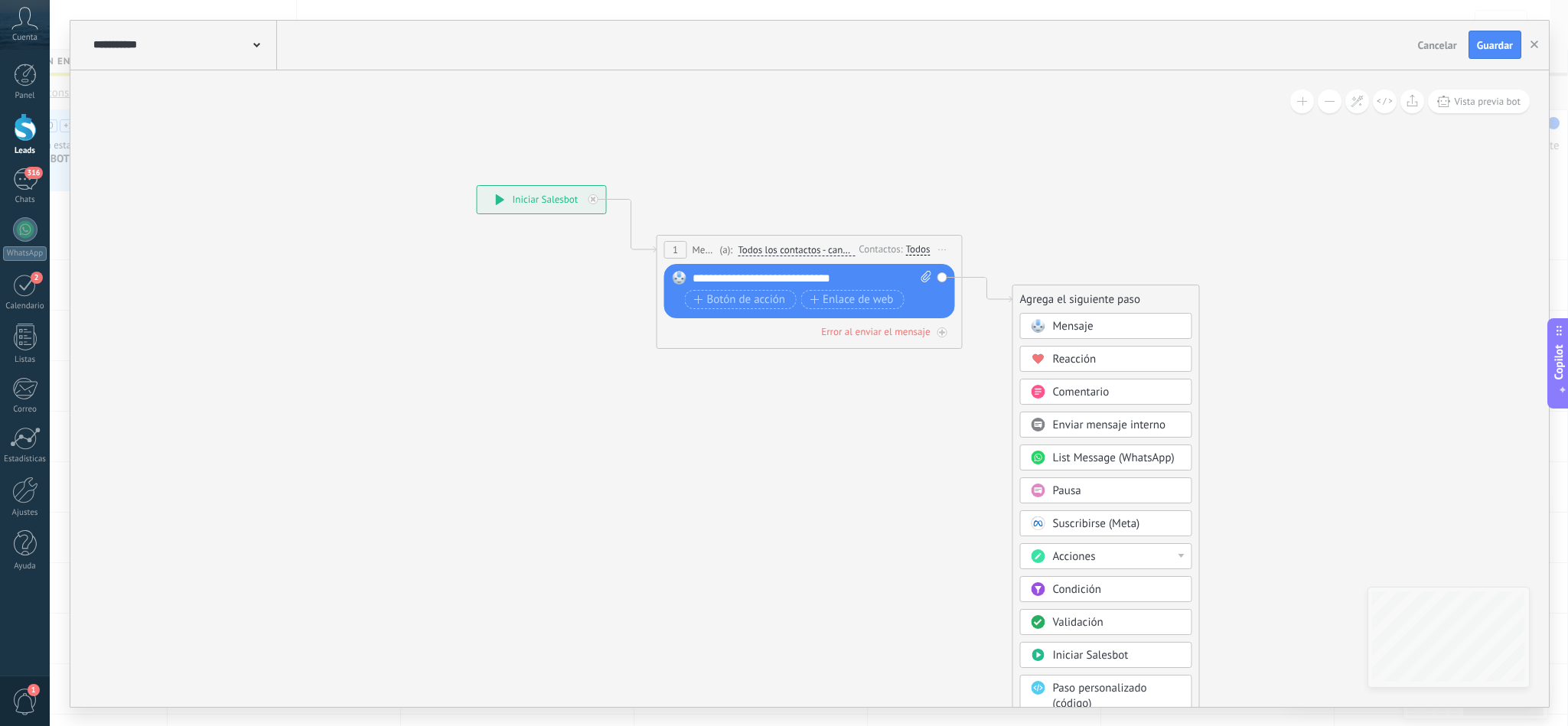
click at [1094, 556] on span "Acciones" at bounding box center [1074, 556] width 43 height 14
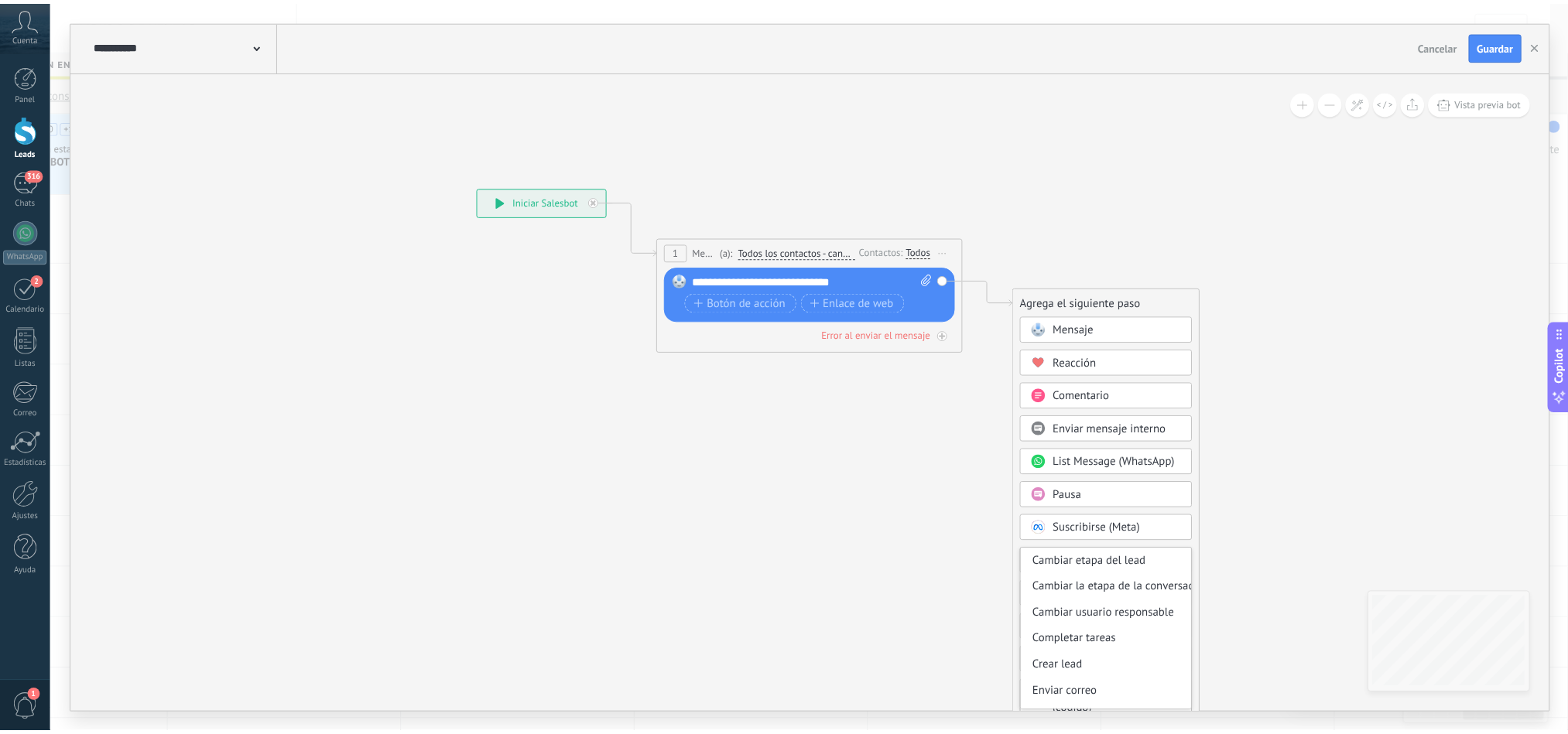
scroll to position [82, 0]
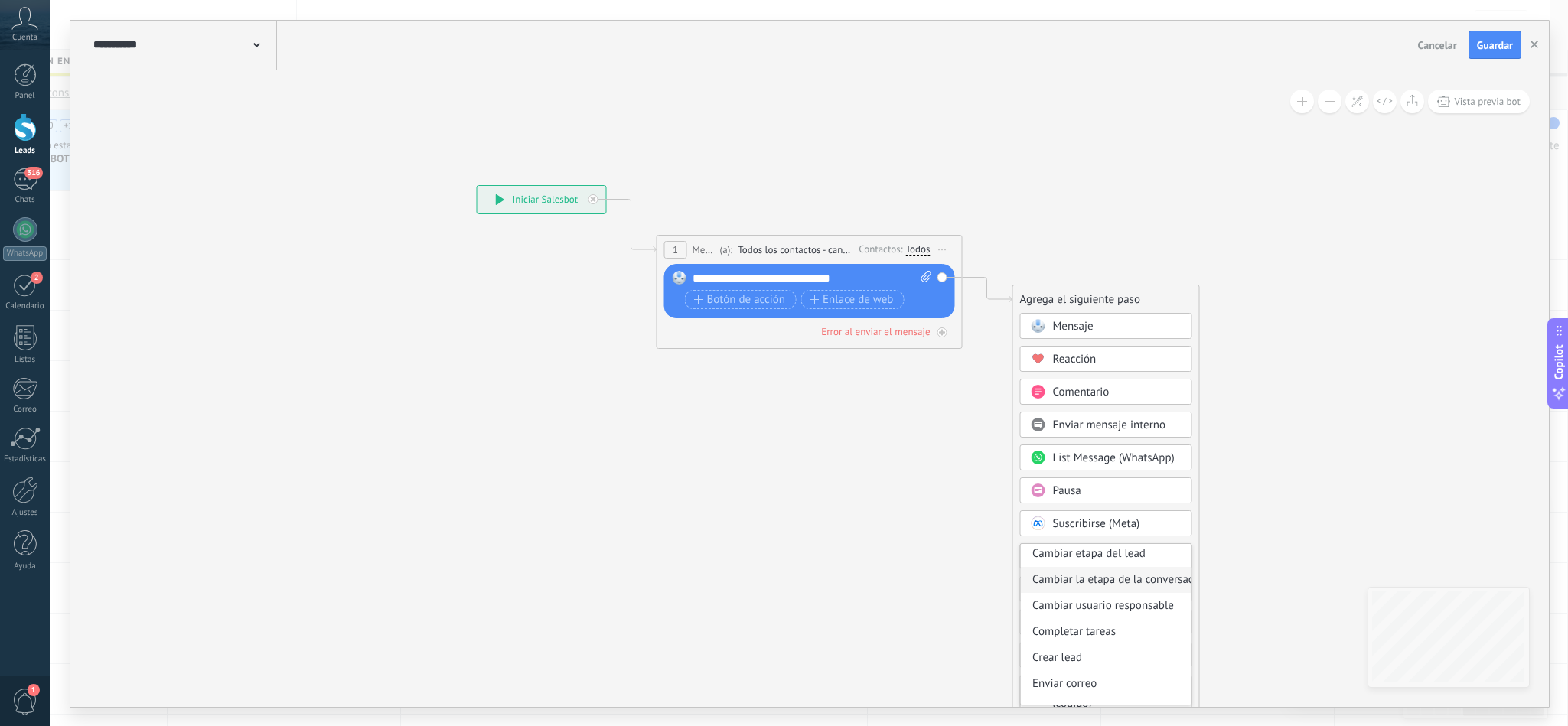
click at [1143, 584] on div "Cambiar la etapa de la conversación" at bounding box center [1106, 579] width 170 height 26
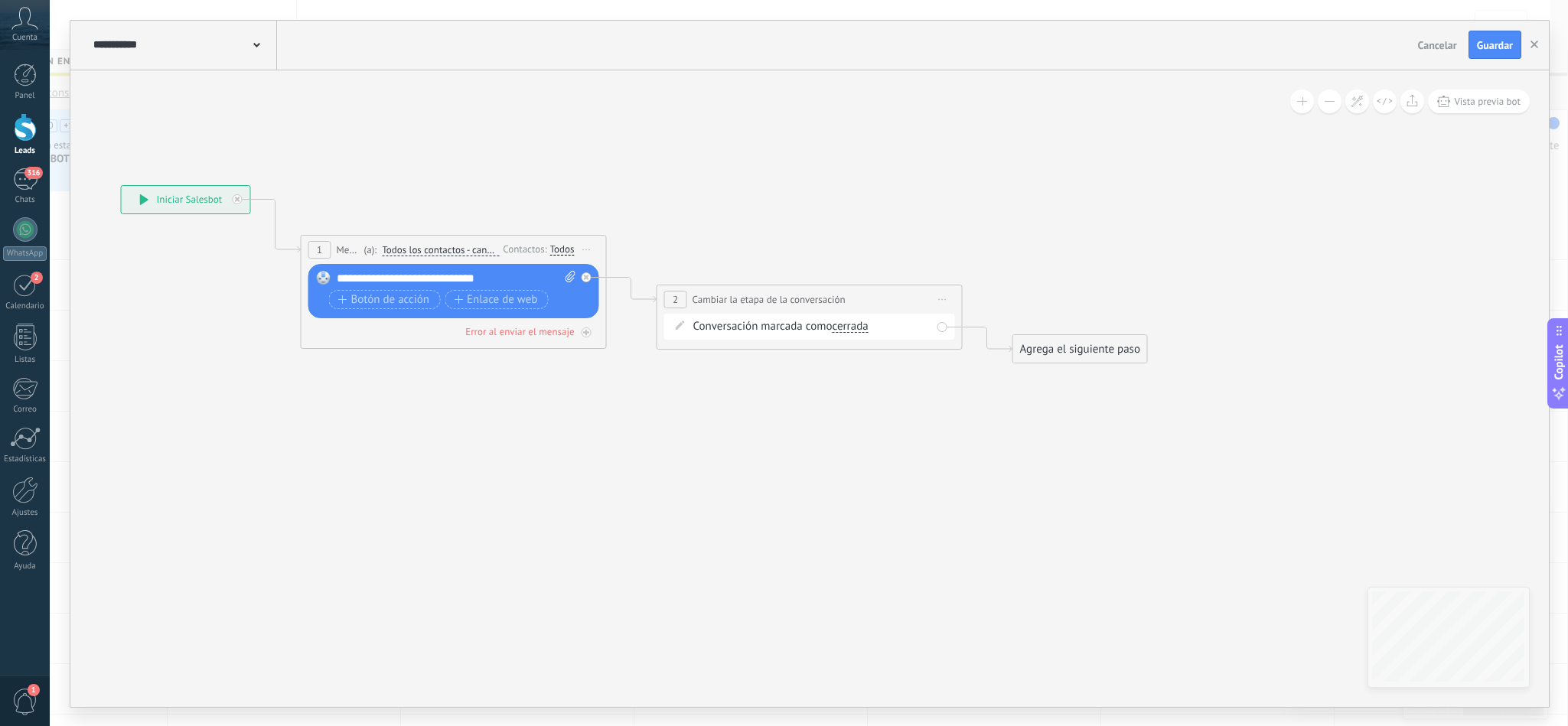
click at [1074, 351] on div "Agrega el siguiente paso" at bounding box center [1080, 350] width 134 height 25
click at [932, 438] on icon at bounding box center [608, 274] width 1740 height 944
click at [859, 338] on div "Conversación marcada como cerrada cerrada [GEOGRAPHIC_DATA] cerrada cerrada [GE…" at bounding box center [809, 327] width 291 height 26
click at [855, 328] on span "cerrada" at bounding box center [849, 326] width 36 height 12
click at [855, 328] on button "cerrada" at bounding box center [920, 327] width 191 height 28
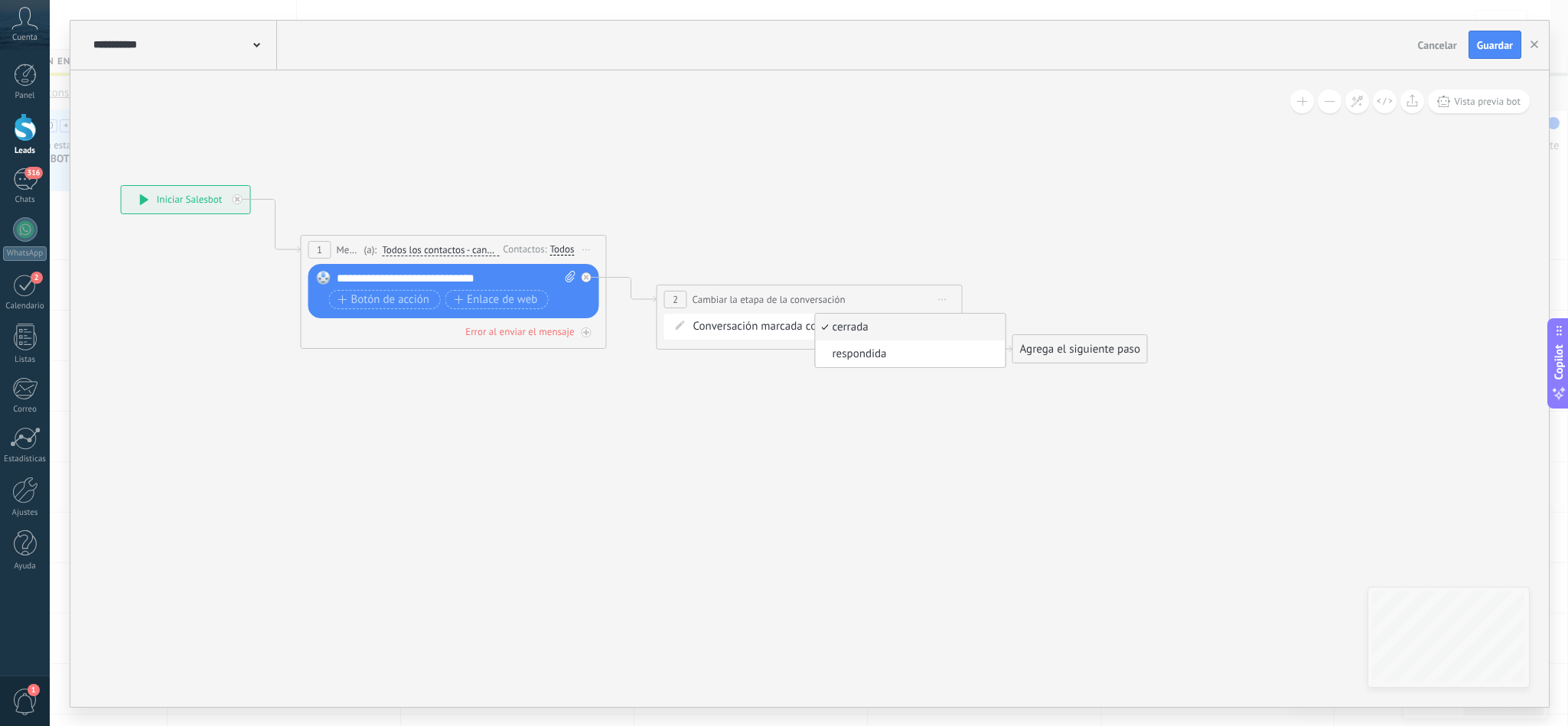
click at [855, 328] on span "cerrada" at bounding box center [908, 327] width 185 height 15
drag, startPoint x: 491, startPoint y: 278, endPoint x: 334, endPoint y: 271, distance: 157.2
click at [334, 271] on div "Reemplazar Quitar Convertir a mensaje de voz Arrastre la imagen aquí para adjun…" at bounding box center [453, 292] width 291 height 55
click at [497, 280] on div "**********" at bounding box center [456, 278] width 238 height 15
drag, startPoint x: 487, startPoint y: 274, endPoint x: 413, endPoint y: 280, distance: 74.2
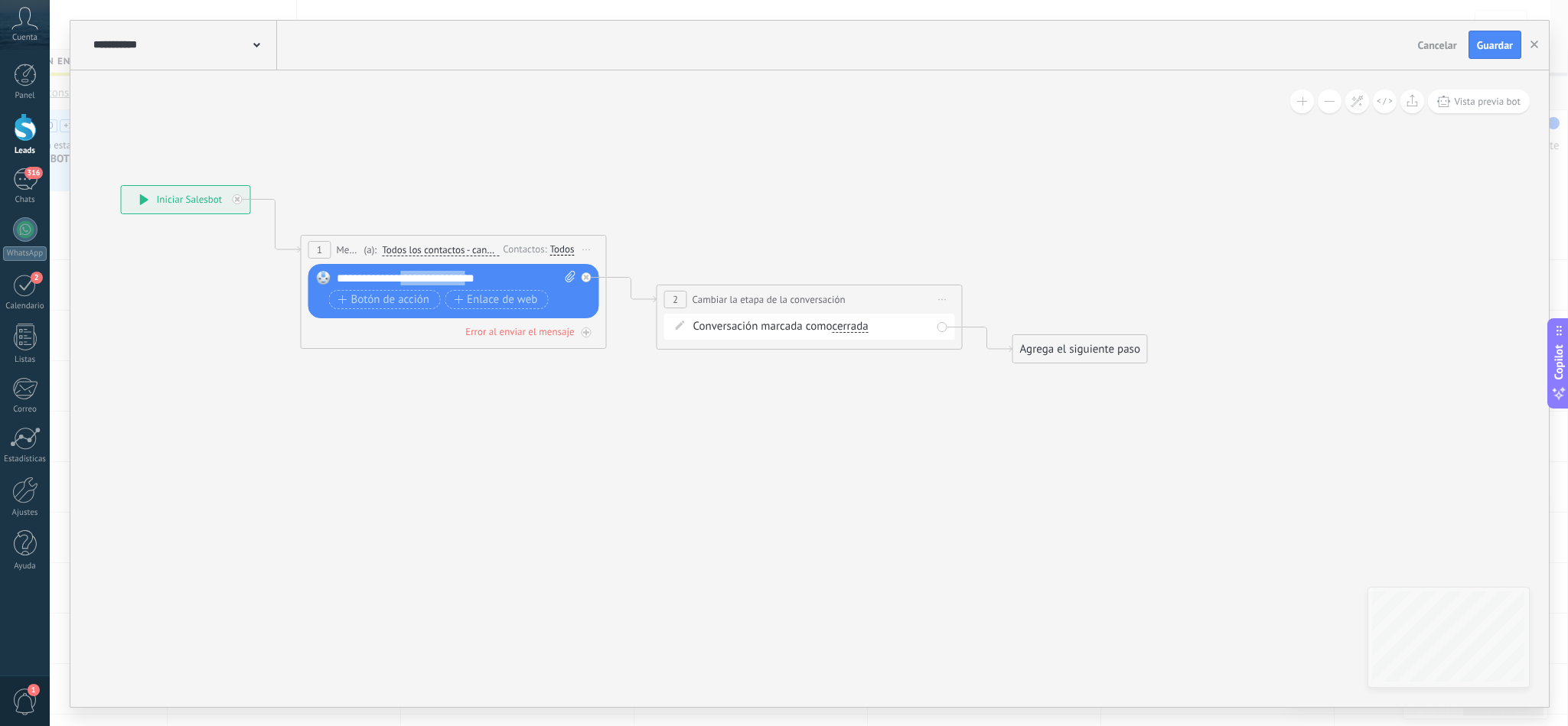
click at [413, 280] on div "**********" at bounding box center [456, 278] width 238 height 15
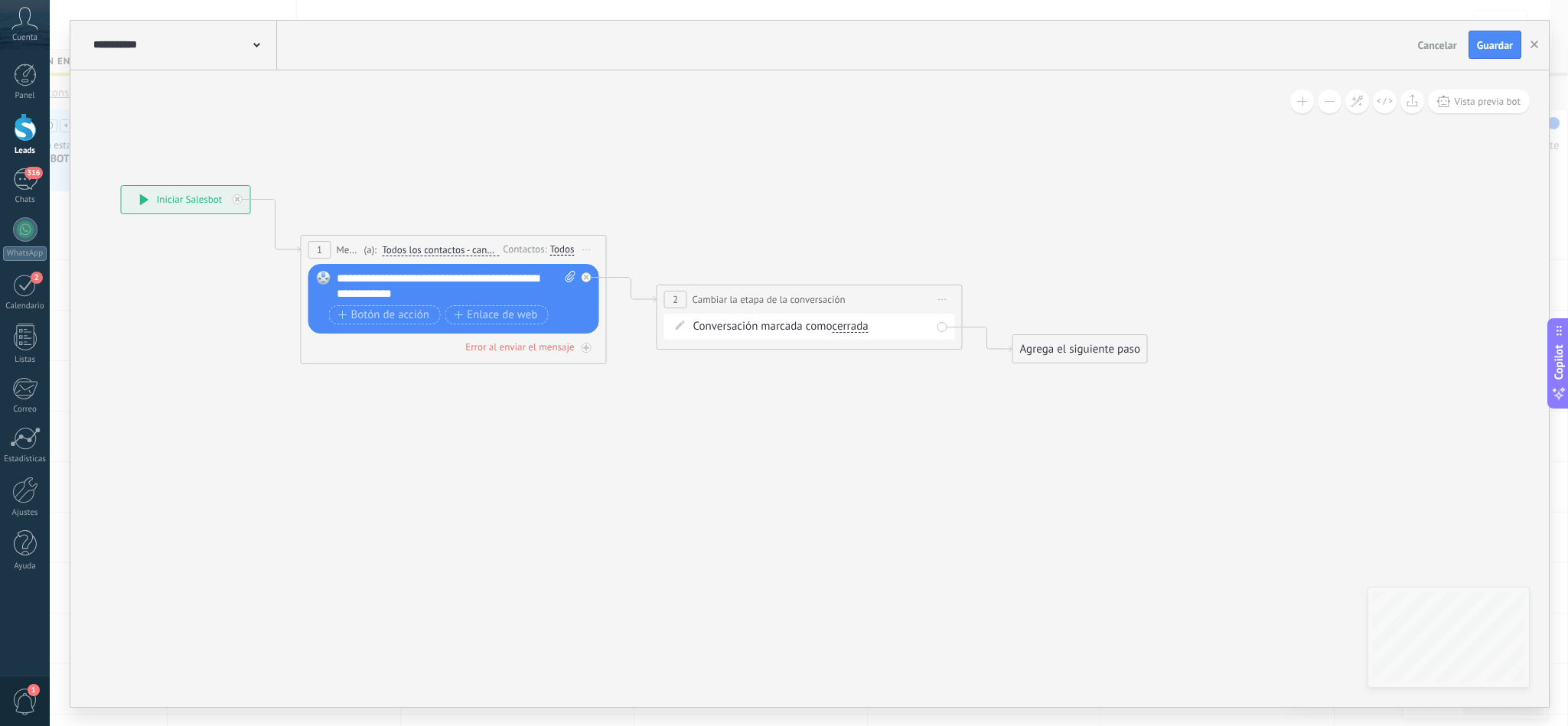
click at [411, 278] on div "**********" at bounding box center [456, 286] width 238 height 31
click at [487, 300] on div "**********" at bounding box center [456, 286] width 238 height 31
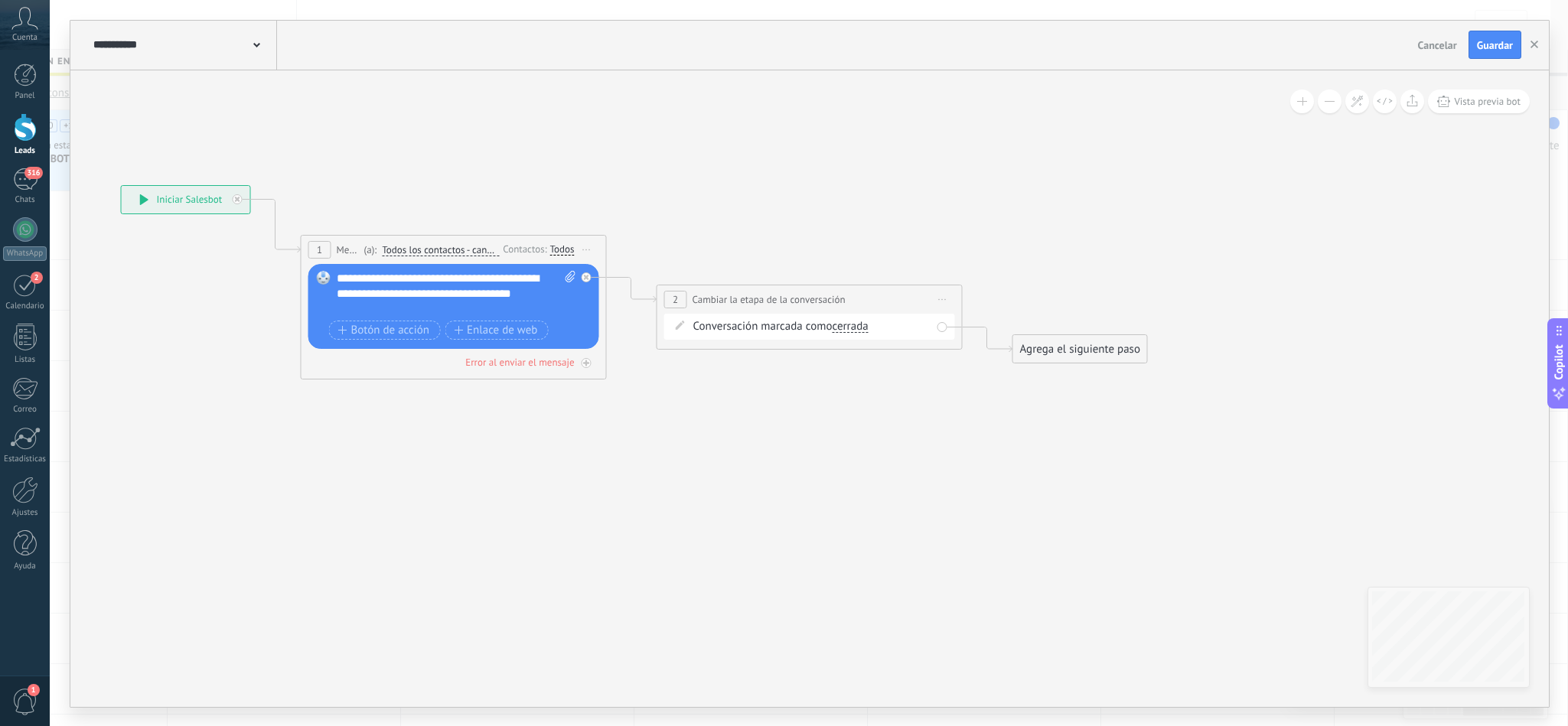
click at [818, 415] on icon at bounding box center [608, 274] width 1740 height 944
click at [1066, 344] on div "Agrega el siguiente paso" at bounding box center [1080, 350] width 134 height 25
drag, startPoint x: 1566, startPoint y: 99, endPoint x: 1558, endPoint y: 251, distance: 152.2
click at [1550, 251] on div "**********" at bounding box center [809, 363] width 1518 height 726
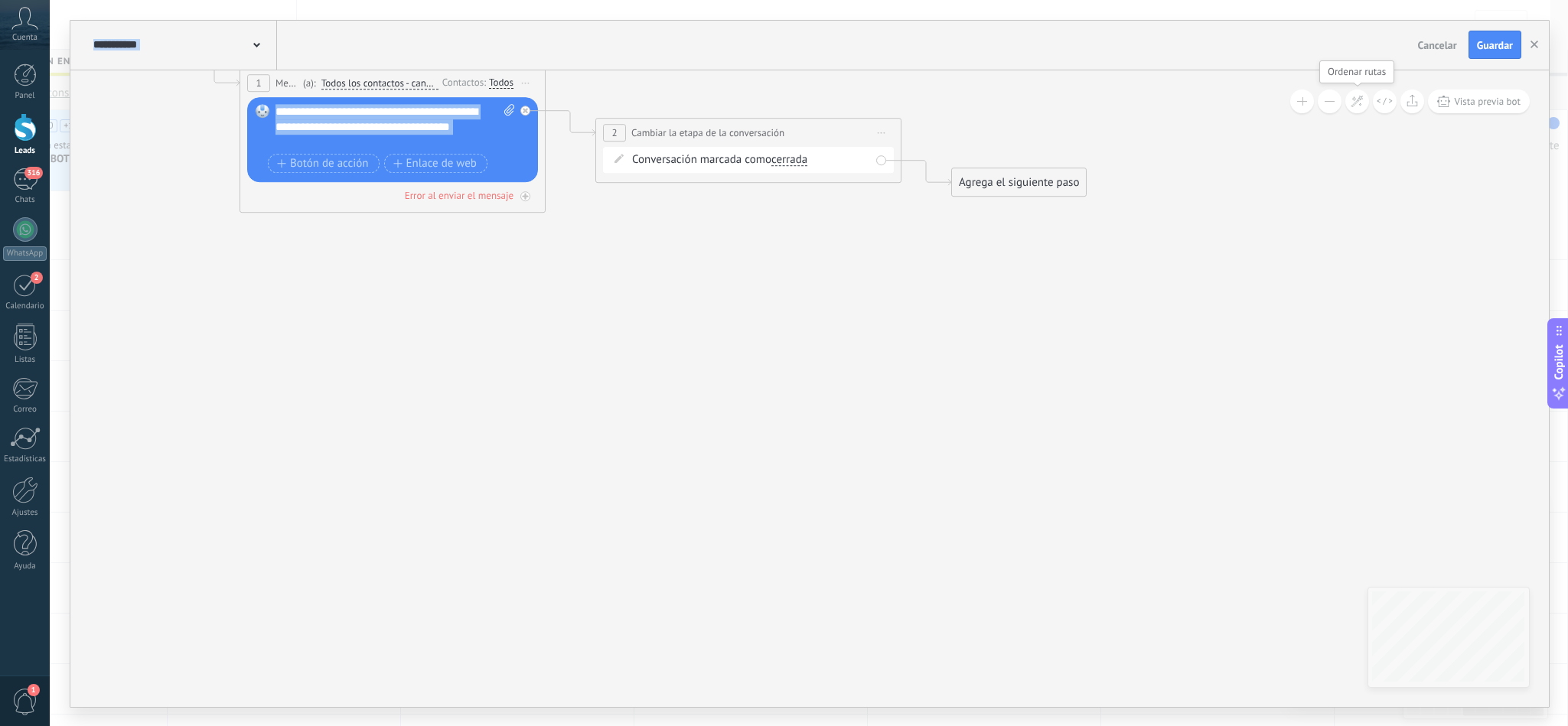
drag, startPoint x: 1425, startPoint y: 374, endPoint x: 1363, endPoint y: 90, distance: 290.7
click at [1363, 90] on div "**********" at bounding box center [809, 388] width 1478 height 636
click at [1019, 186] on div "Agrega el siguiente paso" at bounding box center [1019, 182] width 134 height 25
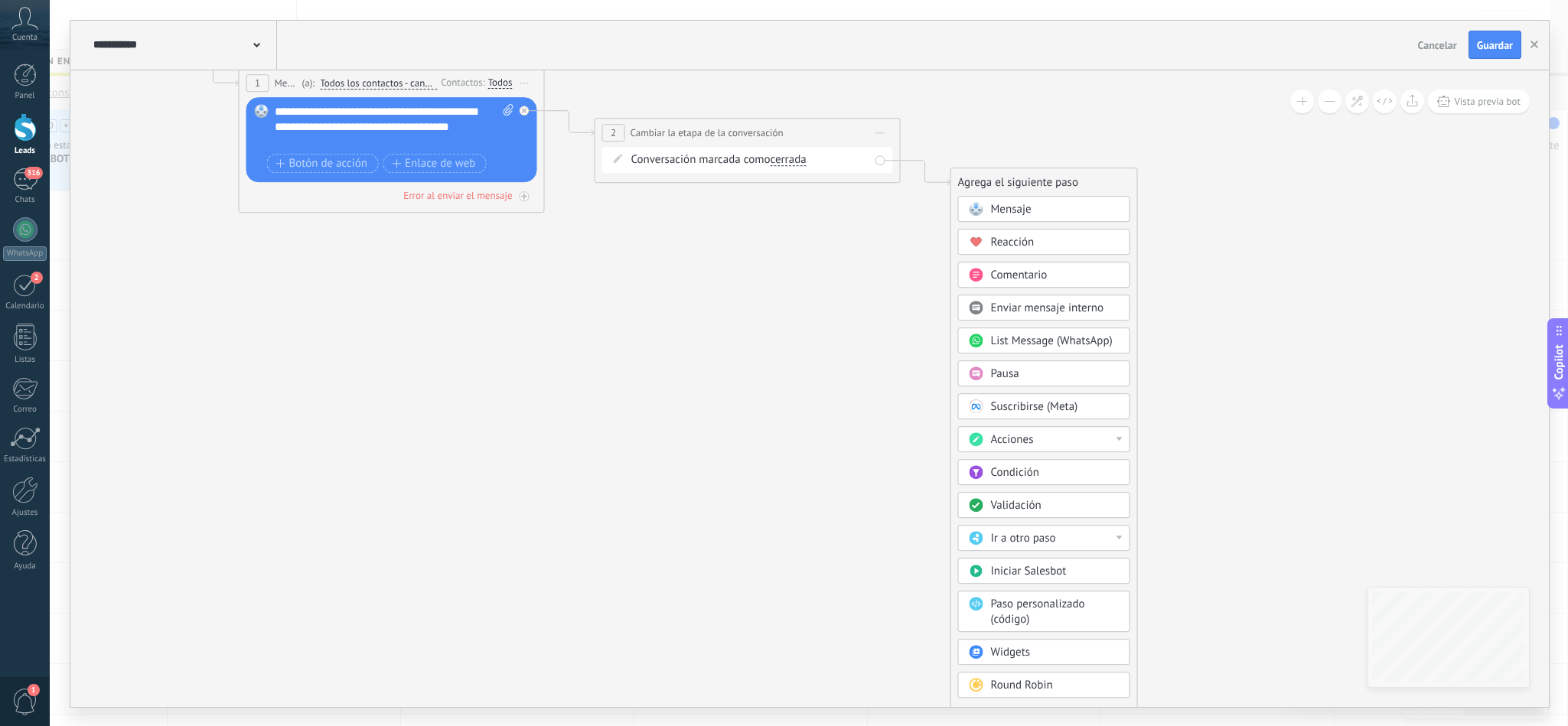
drag, startPoint x: 1213, startPoint y: 382, endPoint x: 1210, endPoint y: 246, distance: 136.0
click at [1210, 246] on icon at bounding box center [546, 107] width 1740 height 944
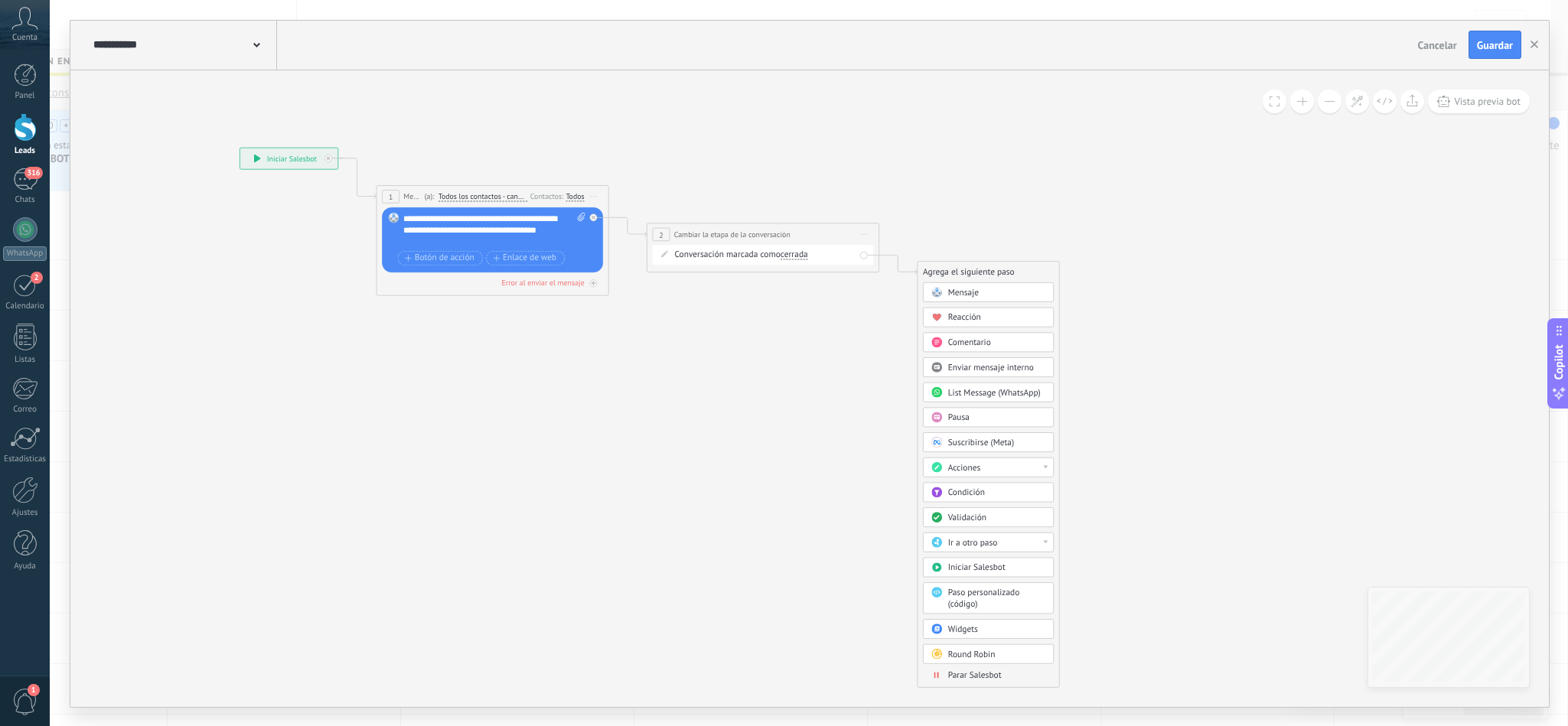
click at [972, 680] on span "Parar Salesbot" at bounding box center [975, 675] width 54 height 11
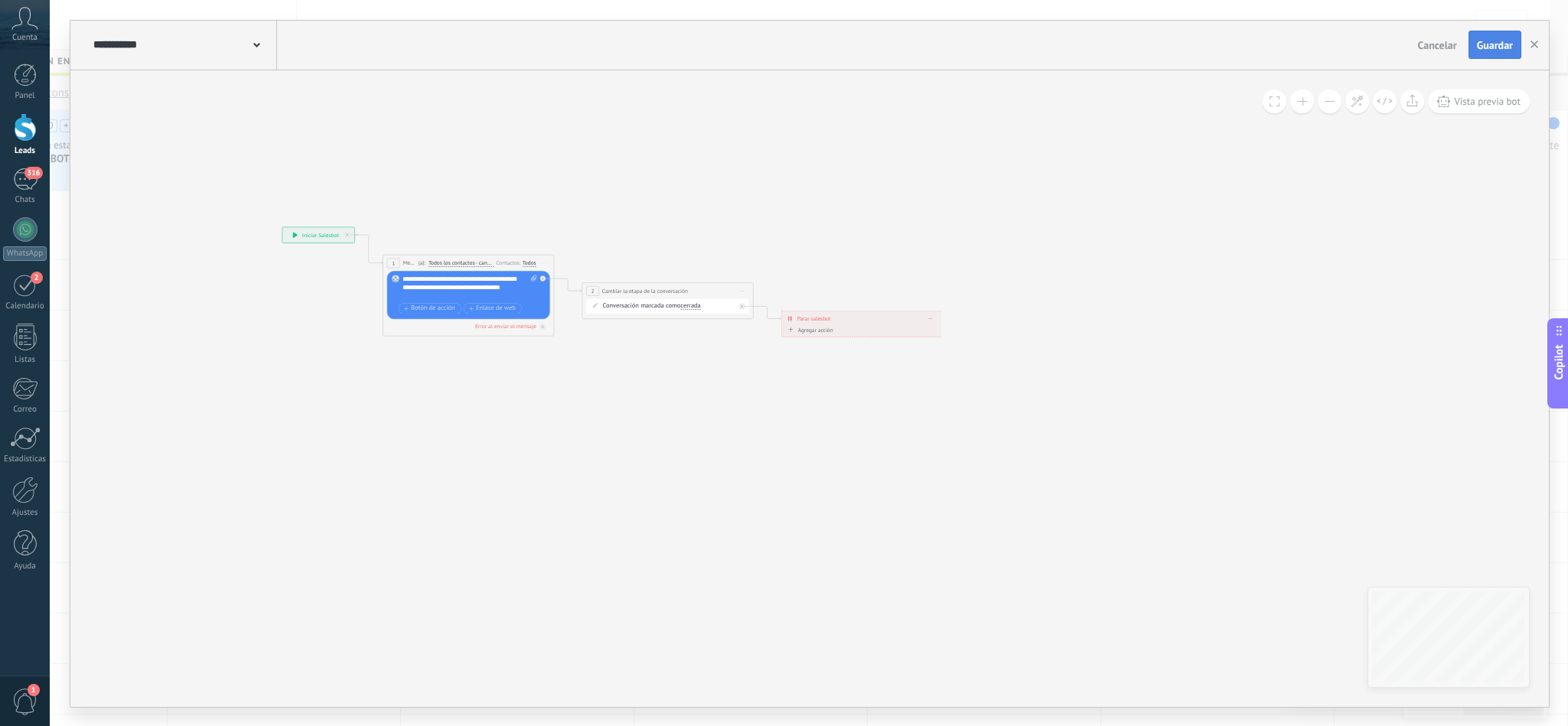
click at [1494, 47] on span "Guardar" at bounding box center [1494, 45] width 36 height 11
click at [1531, 46] on icon "button" at bounding box center [1535, 44] width 8 height 8
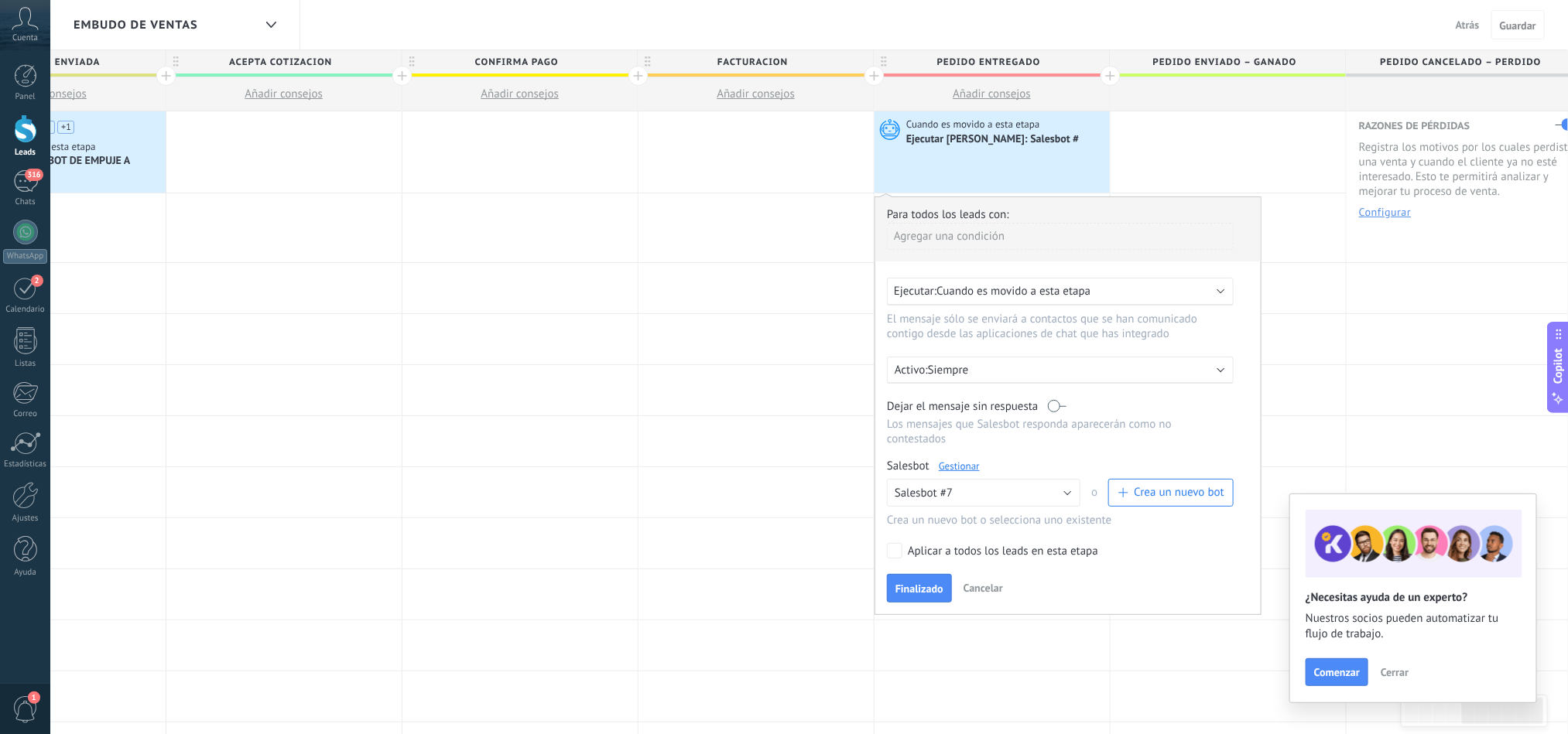
click at [956, 473] on link "Gestionar" at bounding box center [959, 466] width 41 height 13
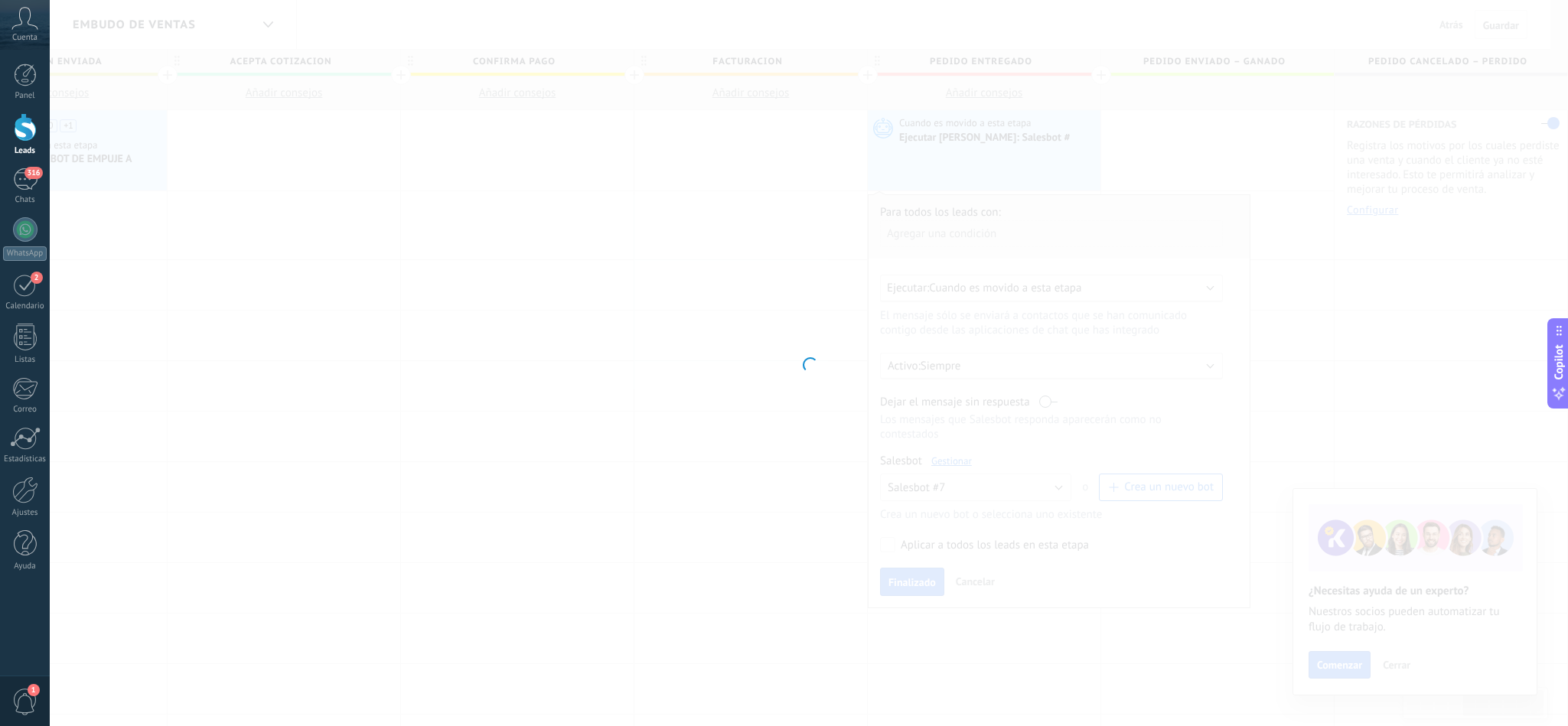
type input "**********"
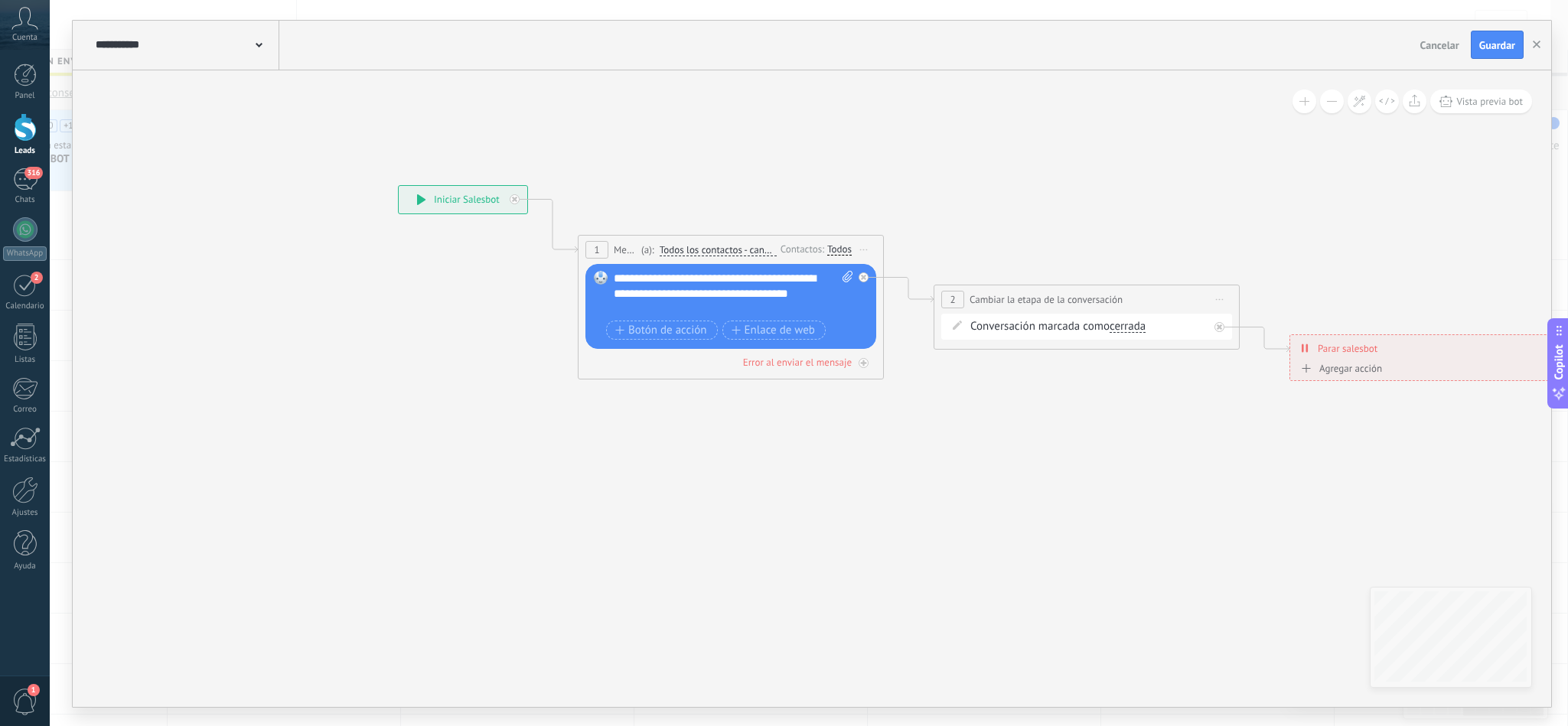
click at [265, 52] on div "**********" at bounding box center [185, 45] width 188 height 49
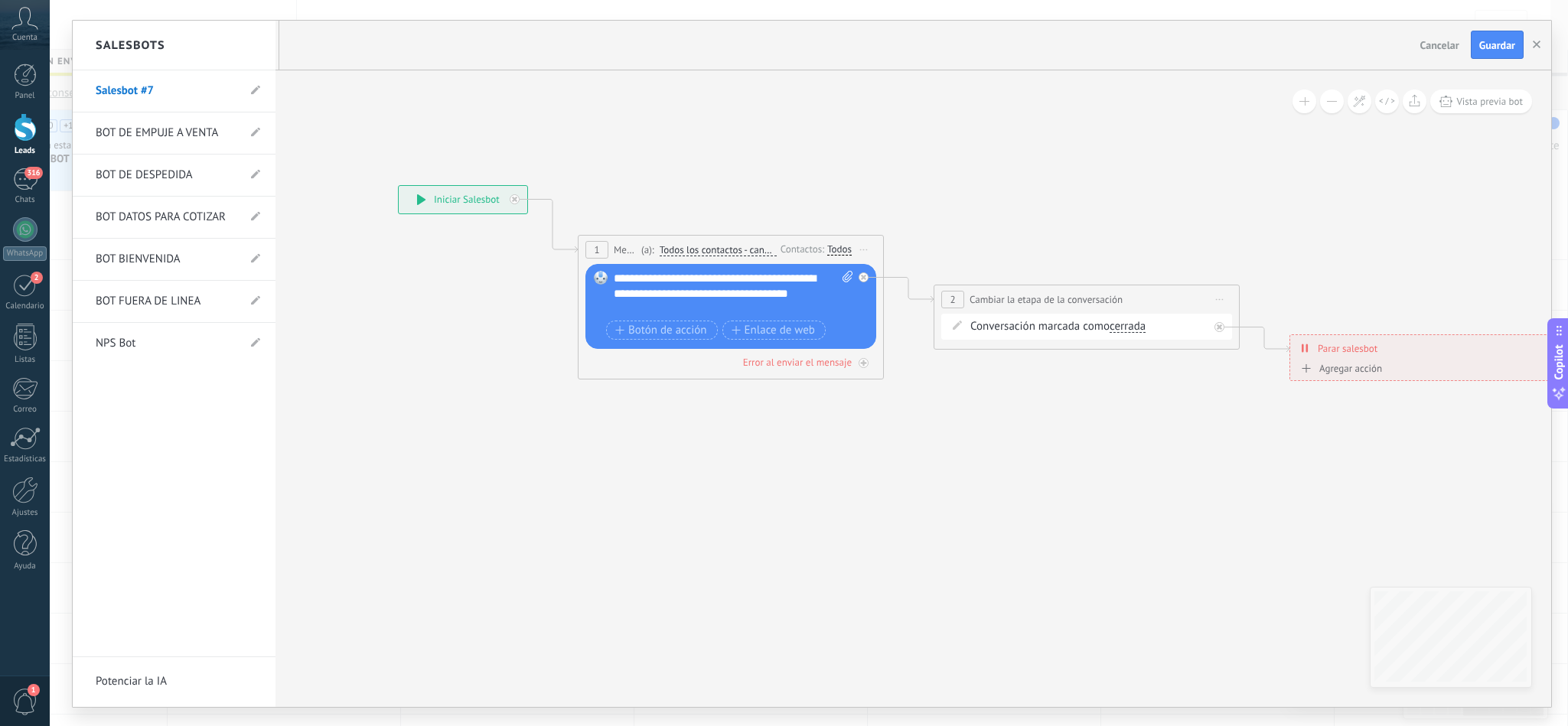
click at [247, 90] on li "Salesbot #7" at bounding box center [174, 91] width 203 height 42
click at [253, 97] on span at bounding box center [256, 90] width 10 height 14
click at [150, 97] on input "**********" at bounding box center [151, 90] width 109 height 25
type input "*"
type input "**********"
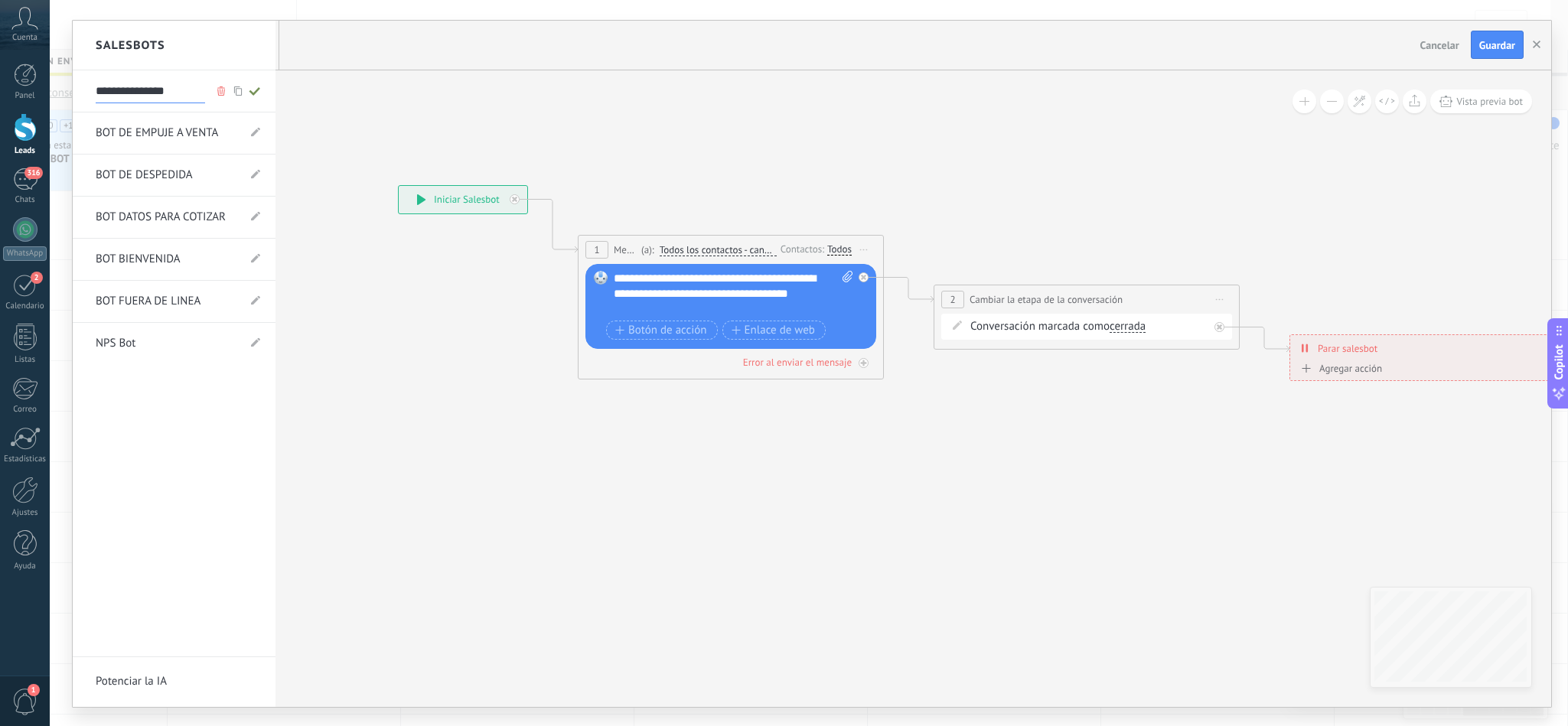
click at [262, 92] on icon at bounding box center [254, 91] width 17 height 10
type input "**********"
click at [1497, 40] on div at bounding box center [812, 364] width 1478 height 686
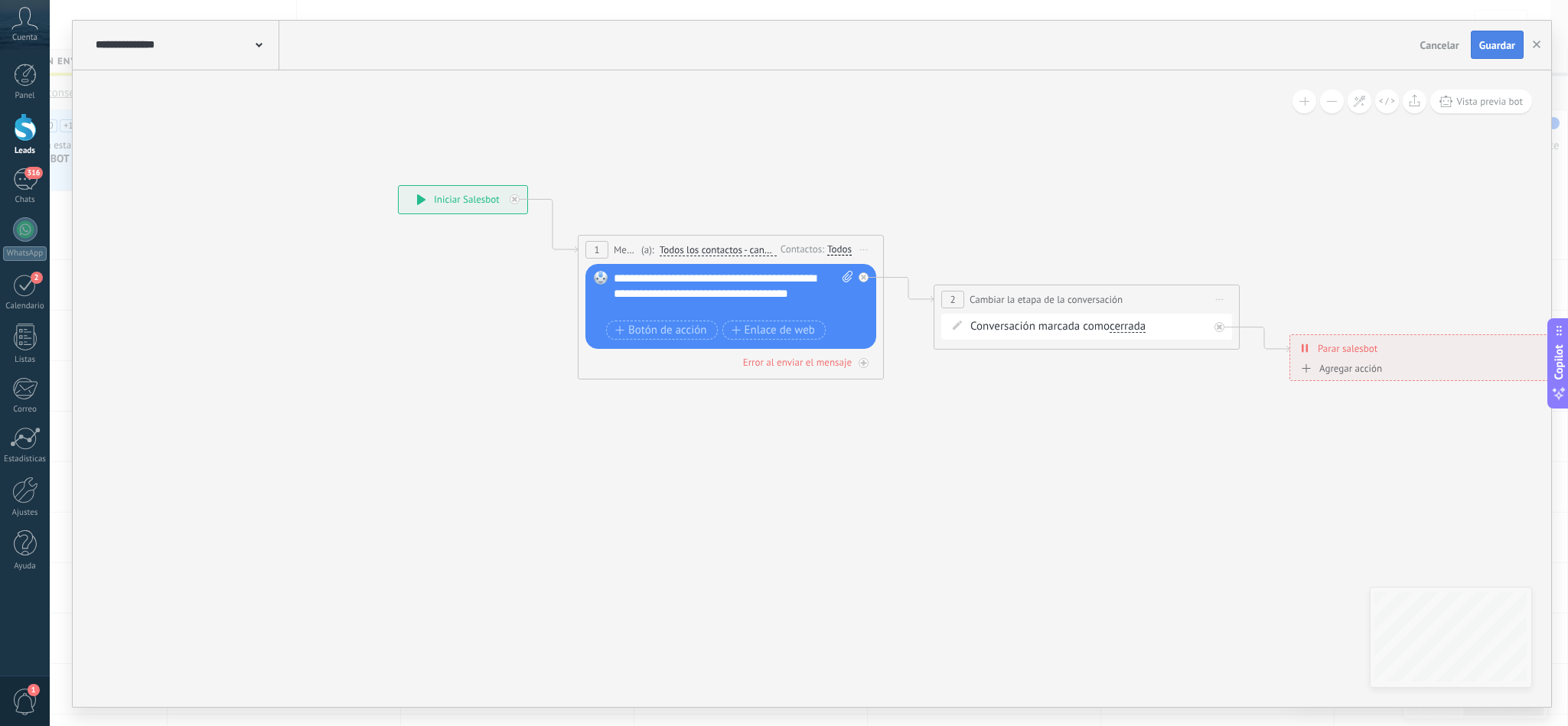
click at [1497, 40] on span "Guardar" at bounding box center [1497, 45] width 36 height 11
click at [1540, 40] on button "button" at bounding box center [1536, 45] width 23 height 29
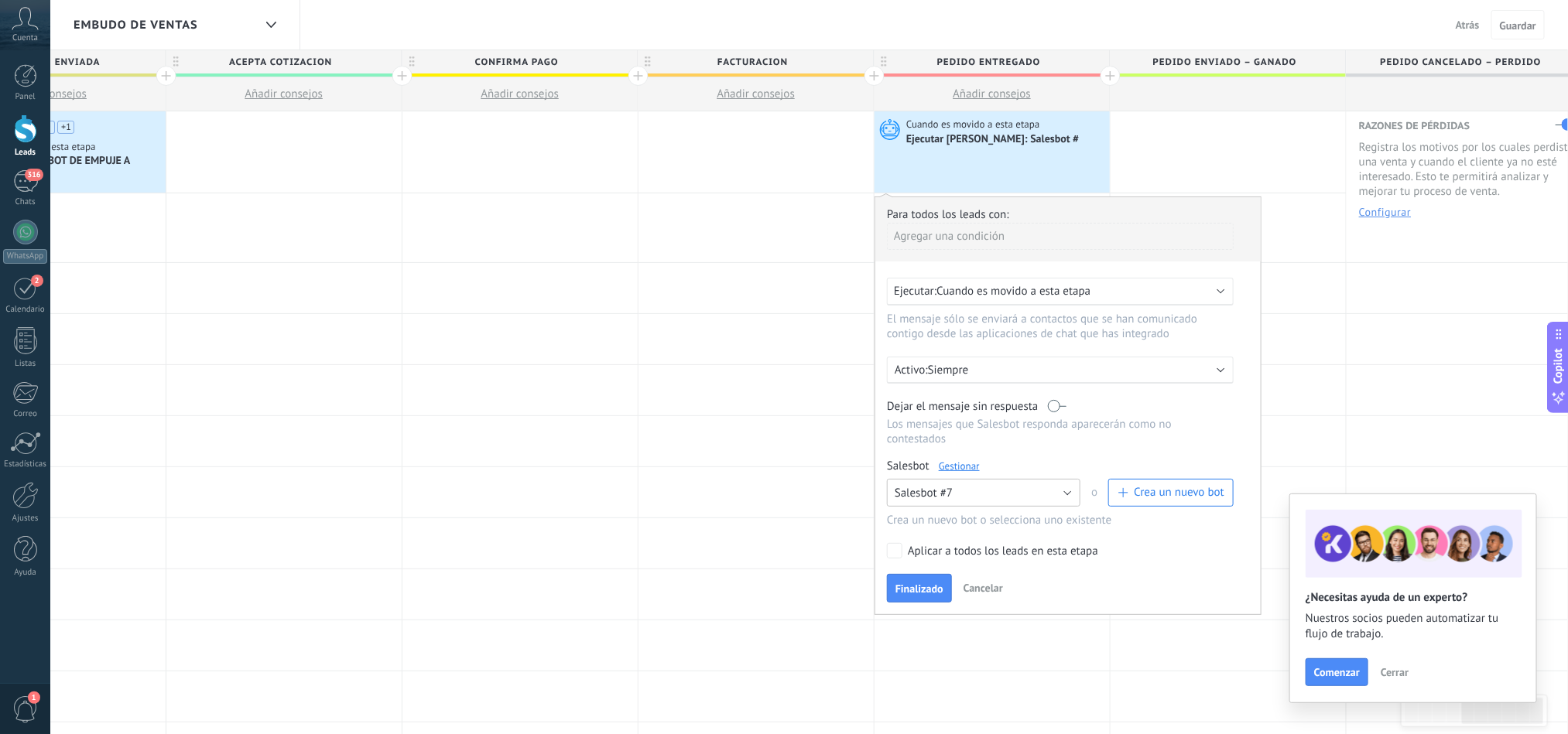
click at [1045, 502] on button "Salesbot #7" at bounding box center [983, 493] width 193 height 28
click at [999, 525] on span "Salesbot #7" at bounding box center [976, 519] width 197 height 14
click at [972, 471] on link "Gestionar" at bounding box center [959, 466] width 41 height 13
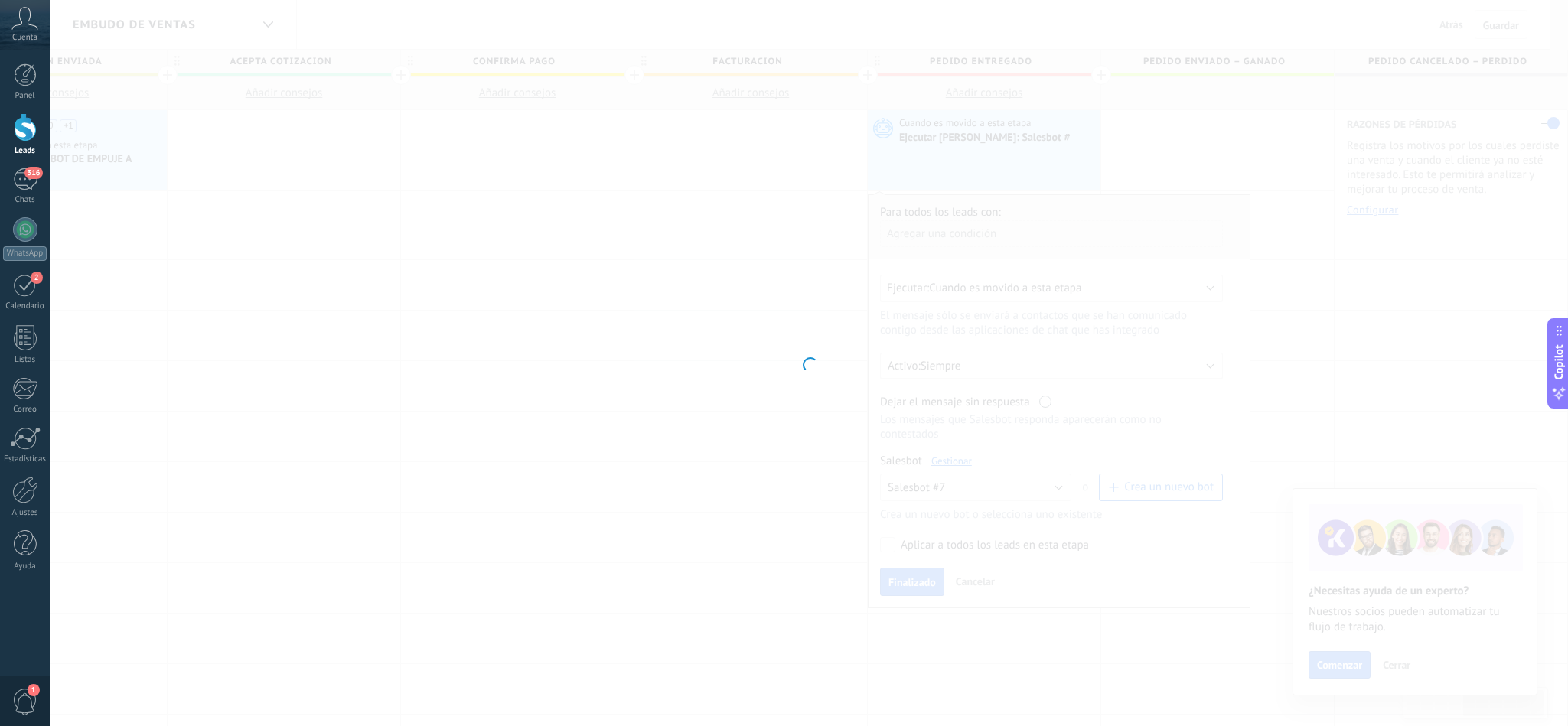
type input "**********"
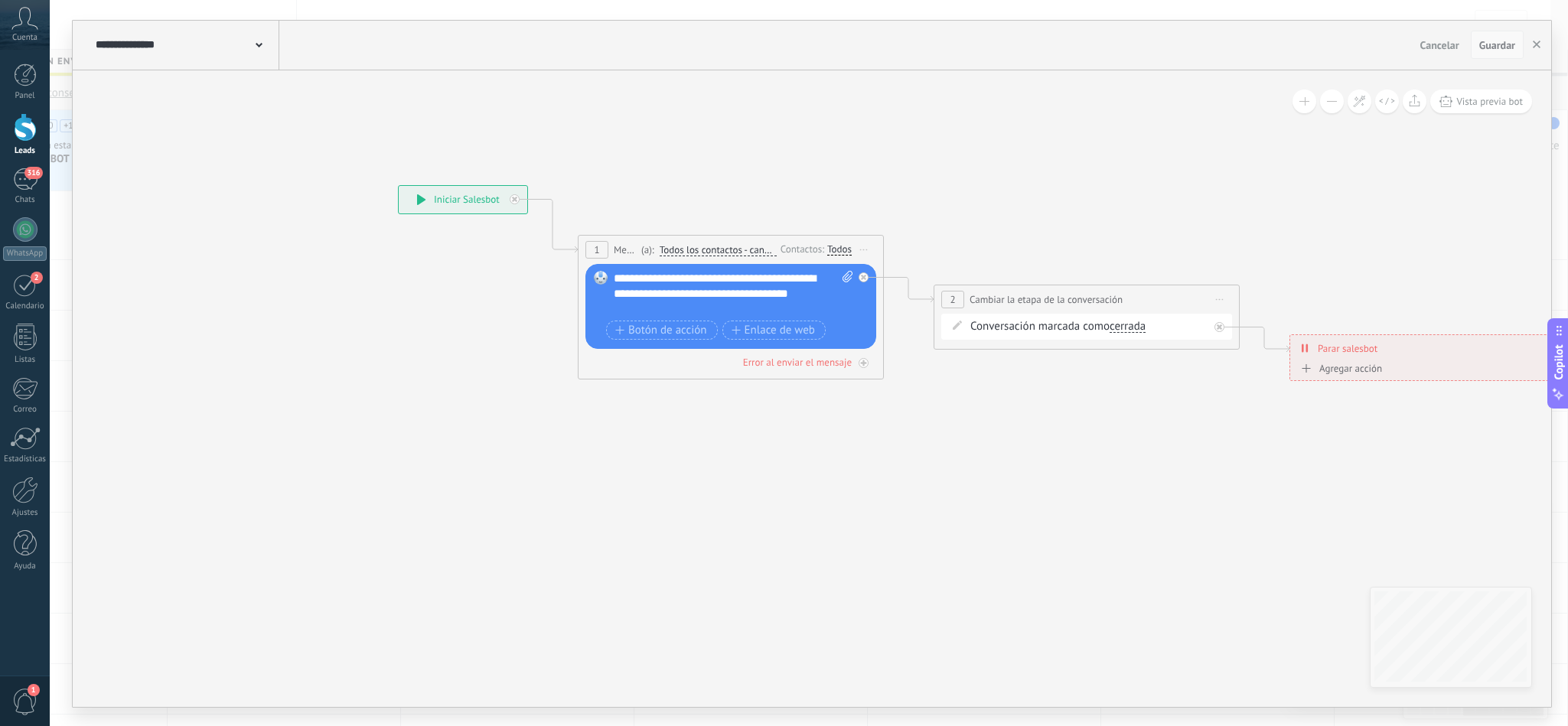
click at [1494, 44] on span "Guardar" at bounding box center [1497, 45] width 36 height 11
click at [1539, 47] on icon "button" at bounding box center [1537, 44] width 8 height 8
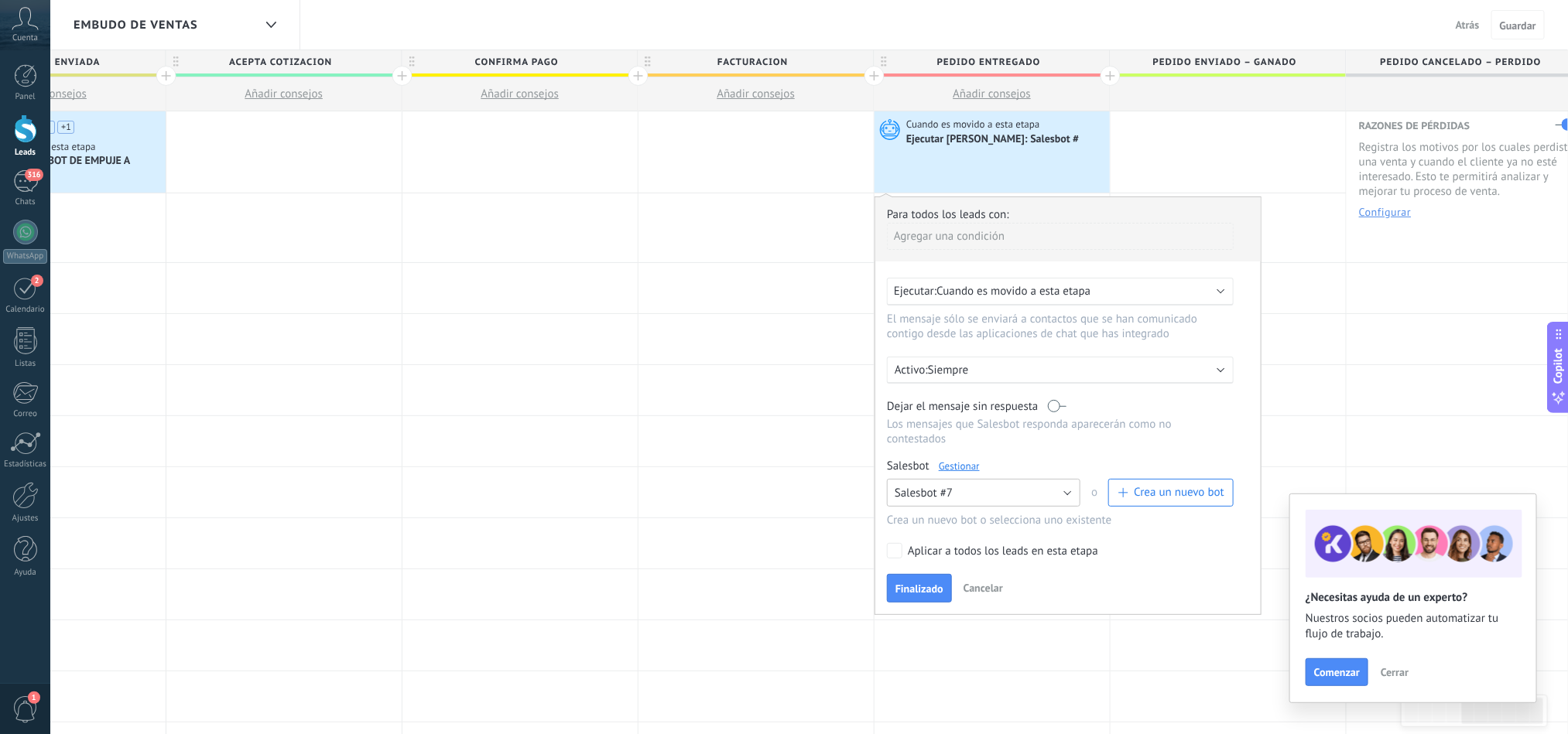
click at [1008, 500] on button "Salesbot #7" at bounding box center [983, 493] width 193 height 28
click at [982, 522] on span "Salesbot #7" at bounding box center [976, 519] width 197 height 14
click at [917, 591] on span "Finalizado" at bounding box center [919, 589] width 48 height 11
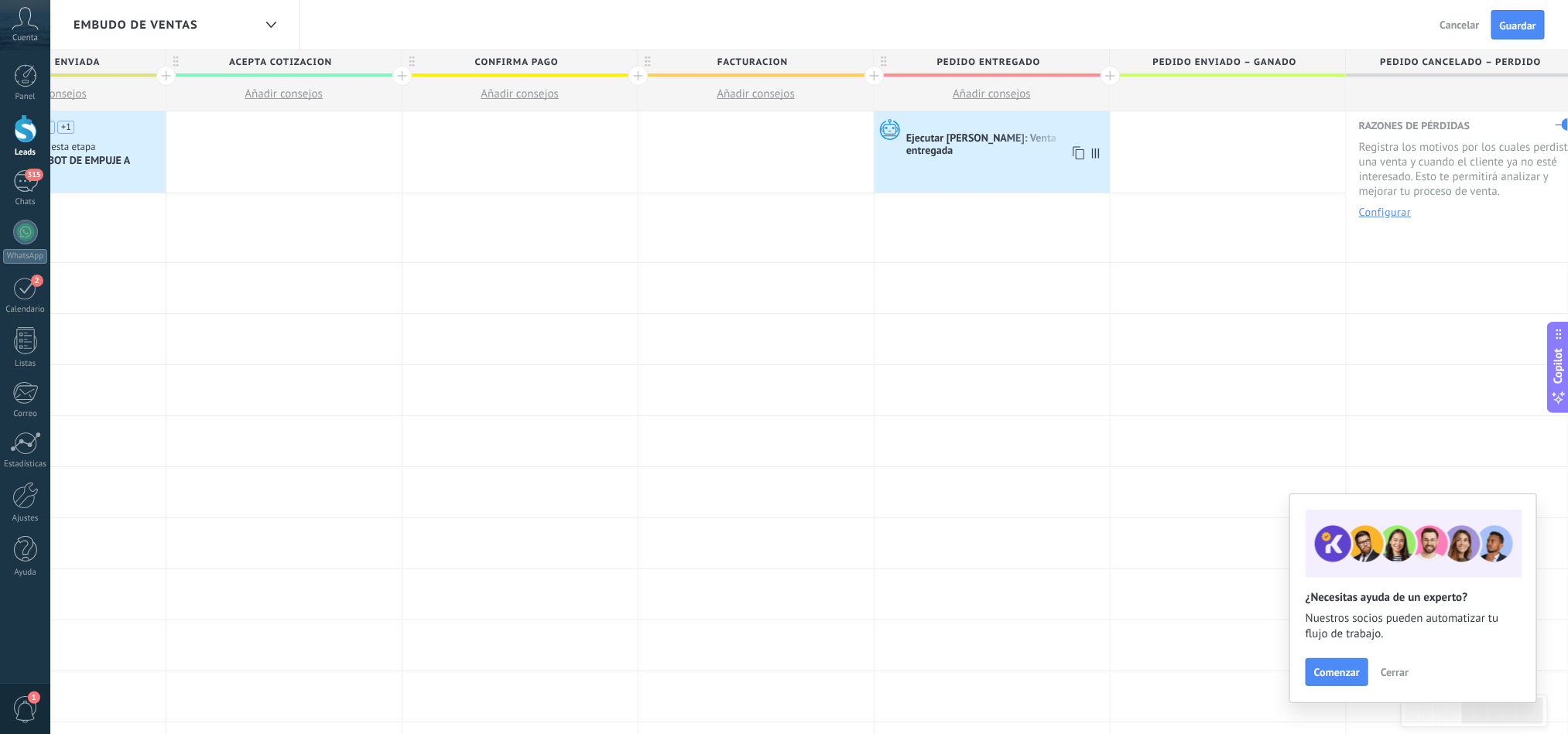
click at [1004, 140] on div "Ejecutar [PERSON_NAME]: Venta entregada" at bounding box center [1005, 145] width 200 height 26
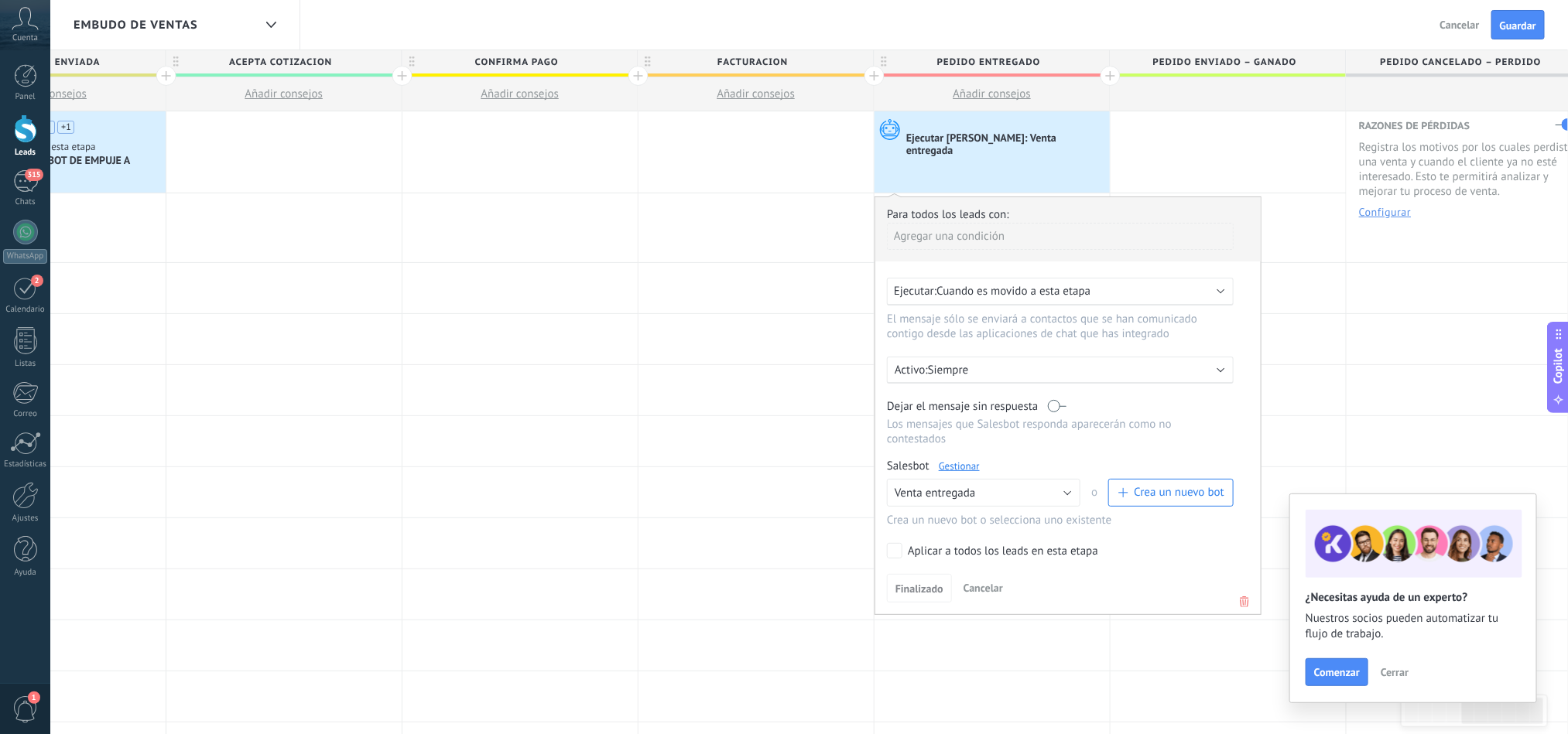
click at [964, 466] on link "Gestionar" at bounding box center [959, 466] width 41 height 13
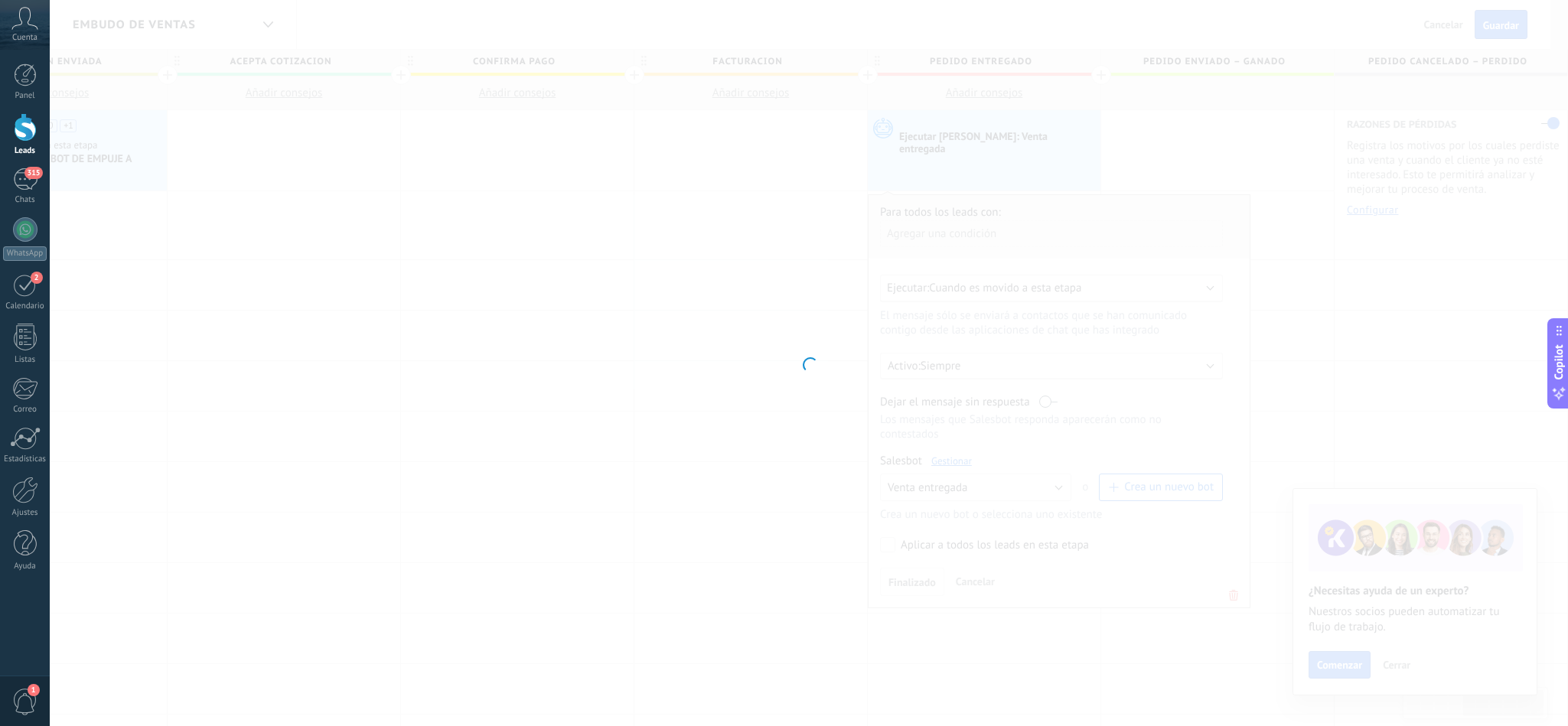
type input "**********"
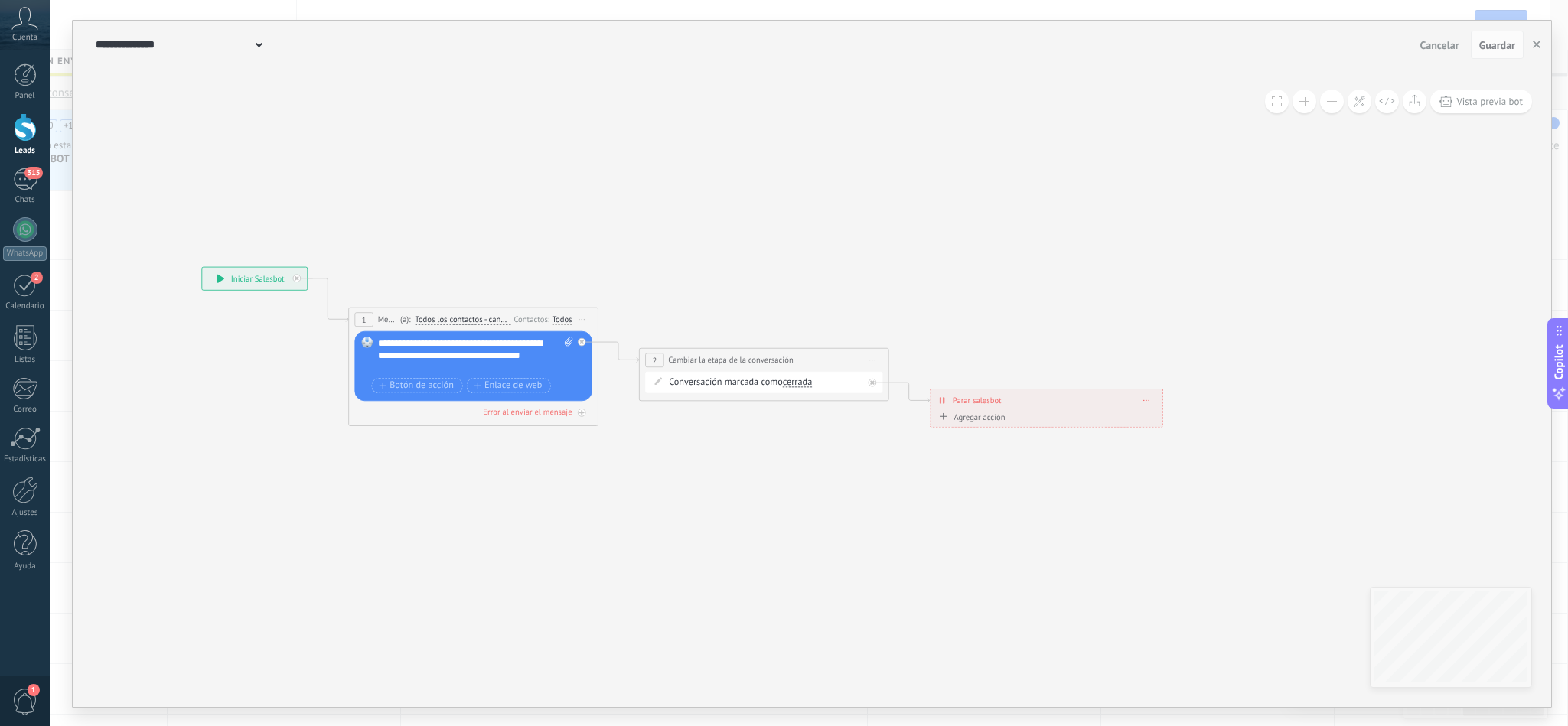
drag, startPoint x: 1080, startPoint y: 205, endPoint x: 759, endPoint y: 283, distance: 330.3
click at [759, 283] on icon at bounding box center [682, 347] width 1586 height 786
click at [1528, 47] on button "button" at bounding box center [1536, 45] width 23 height 29
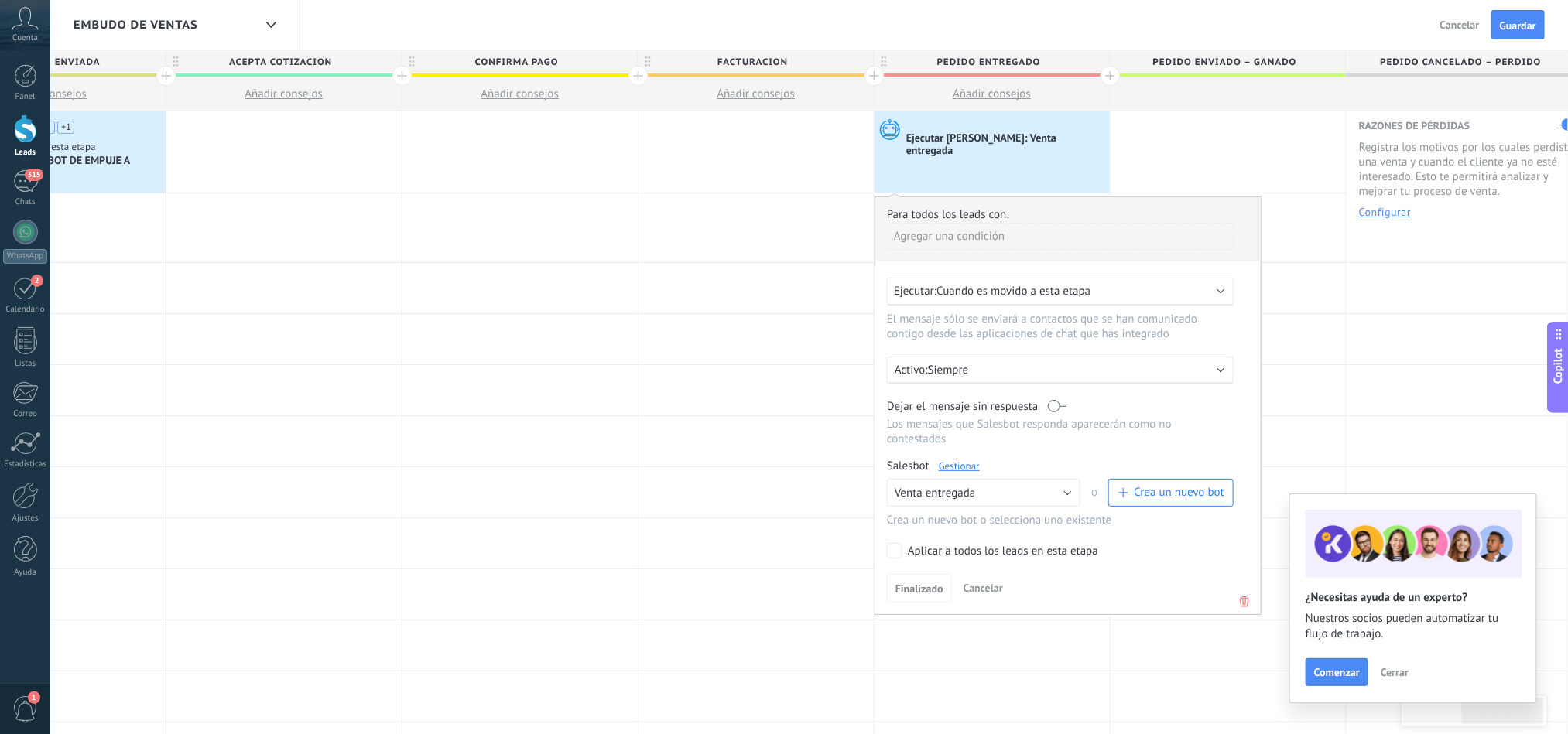
click at [1010, 46] on div "Embudo de ventas Atrás Cancelar Guardar" at bounding box center [809, 25] width 1517 height 50
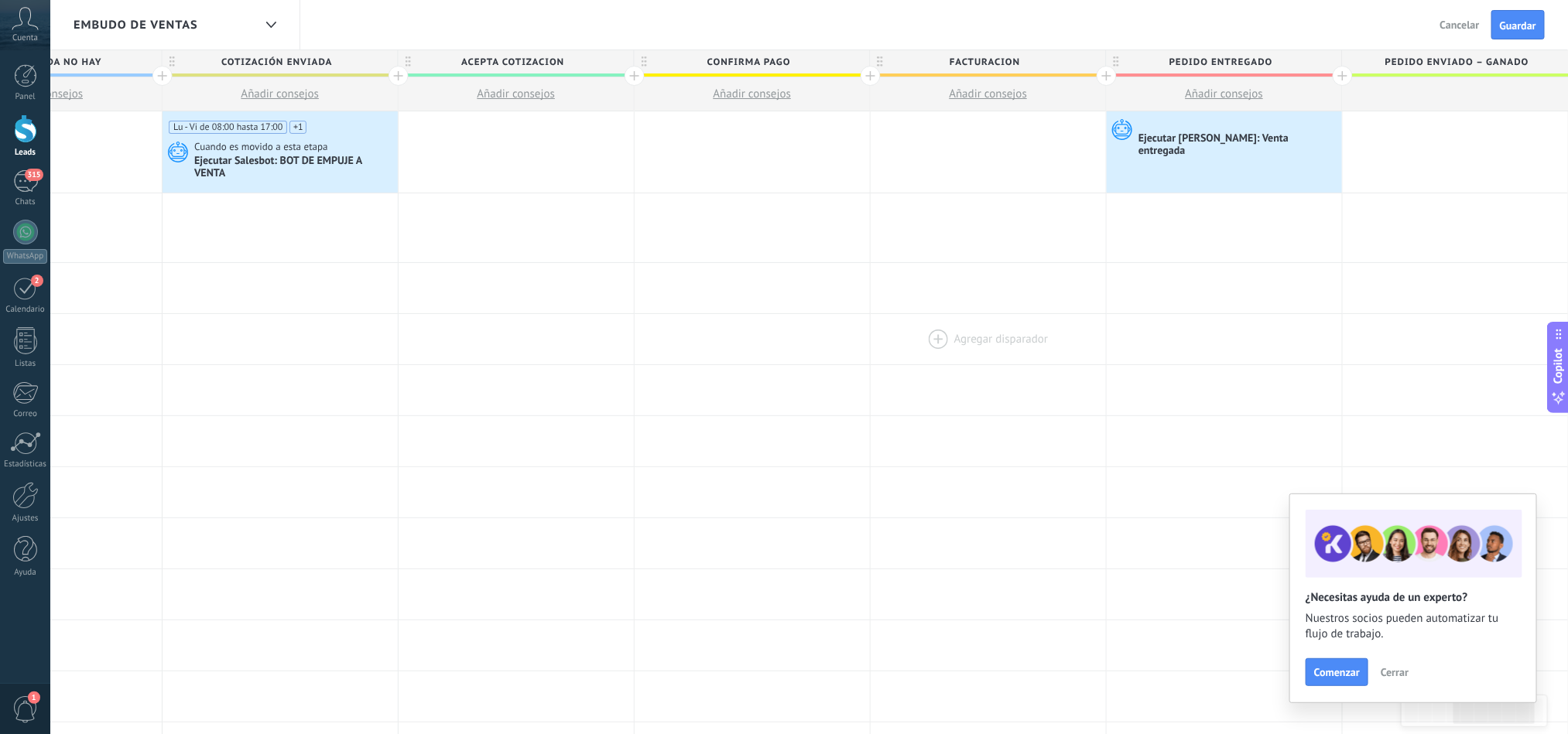
scroll to position [0, 843]
drag, startPoint x: 732, startPoint y: 302, endPoint x: 968, endPoint y: 345, distance: 239.9
click at [968, 345] on div "**********" at bounding box center [637, 698] width 2360 height 1173
click at [1239, 140] on div "Ejecutar [PERSON_NAME]: Venta entregada" at bounding box center [1241, 145] width 200 height 26
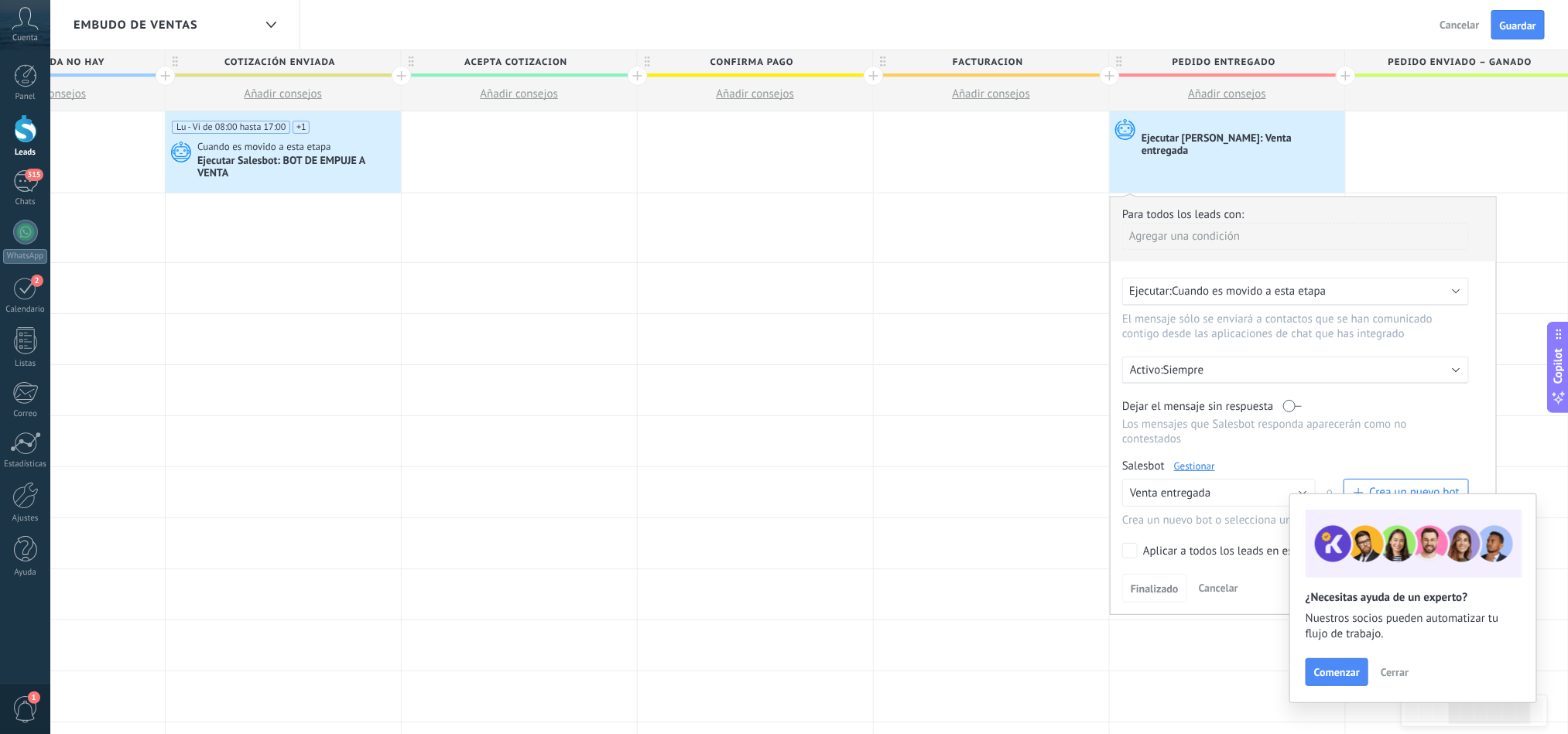
click at [1194, 471] on link "Gestionar" at bounding box center [1194, 466] width 41 height 13
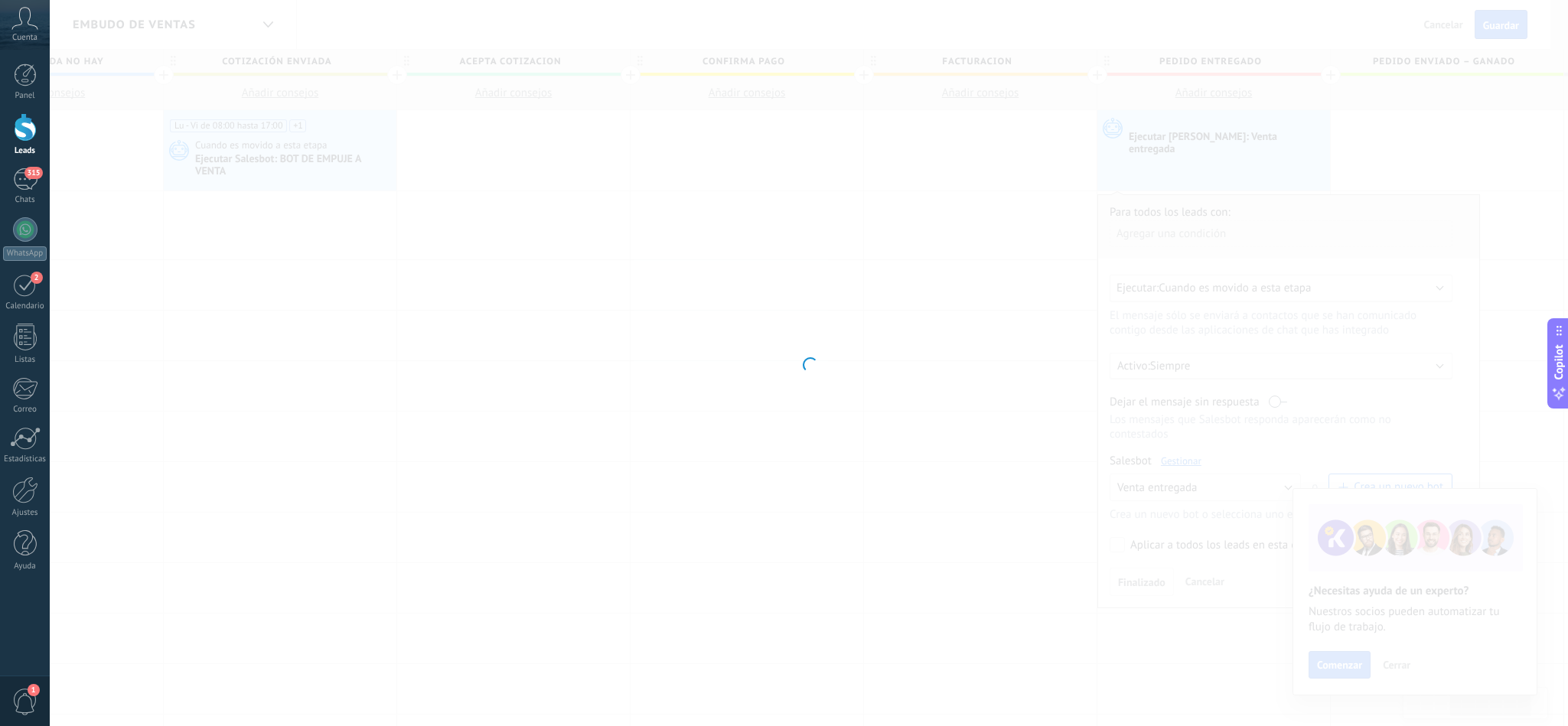
type input "**********"
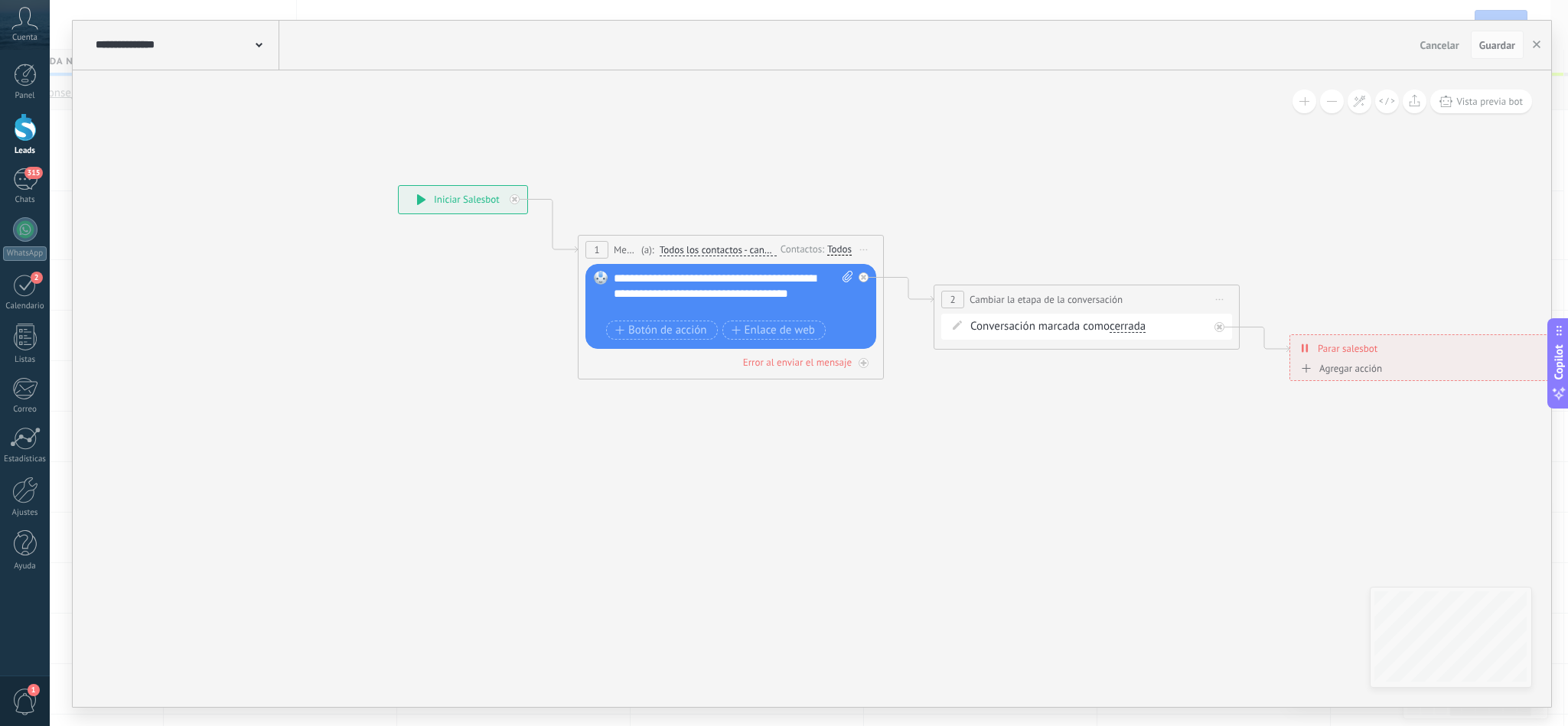
click at [675, 278] on div "**********" at bounding box center [732, 294] width 238 height 46
click at [262, 46] on div "**********" at bounding box center [185, 45] width 188 height 49
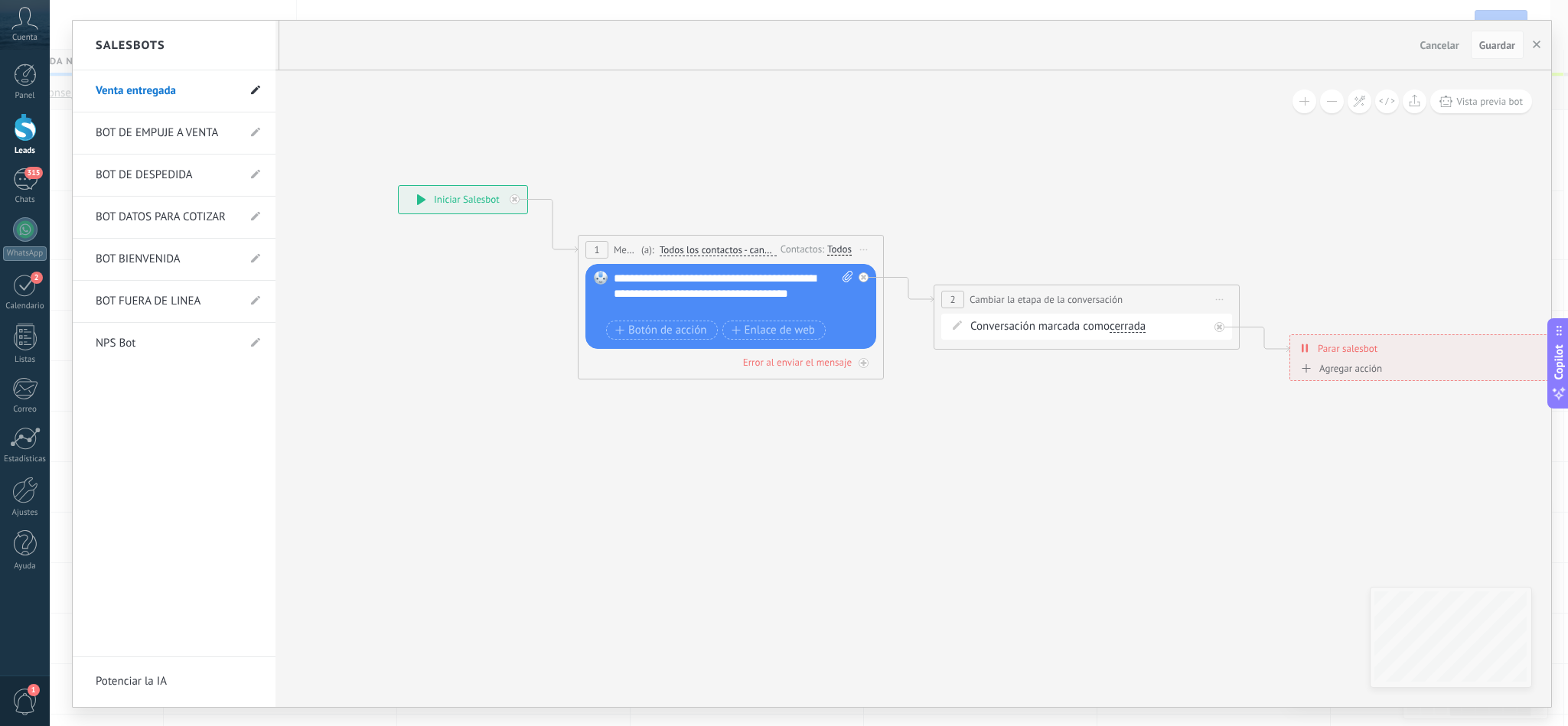
click at [255, 92] on use at bounding box center [256, 90] width 10 height 10
click at [179, 90] on input "**********" at bounding box center [151, 90] width 109 height 25
type input "*"
type input "**********"
click at [259, 90] on icon at bounding box center [254, 91] width 17 height 10
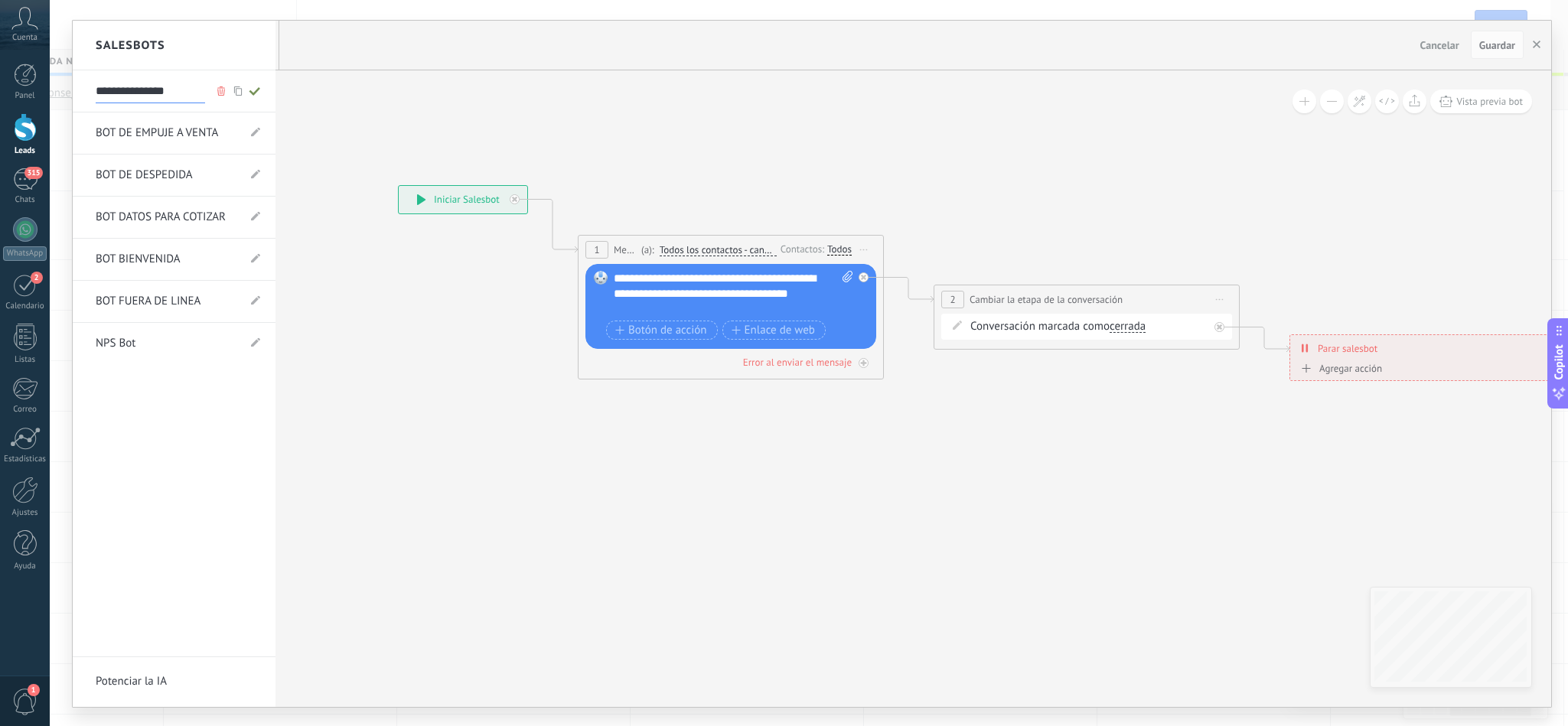
type input "**********"
click at [1484, 48] on div at bounding box center [812, 364] width 1478 height 686
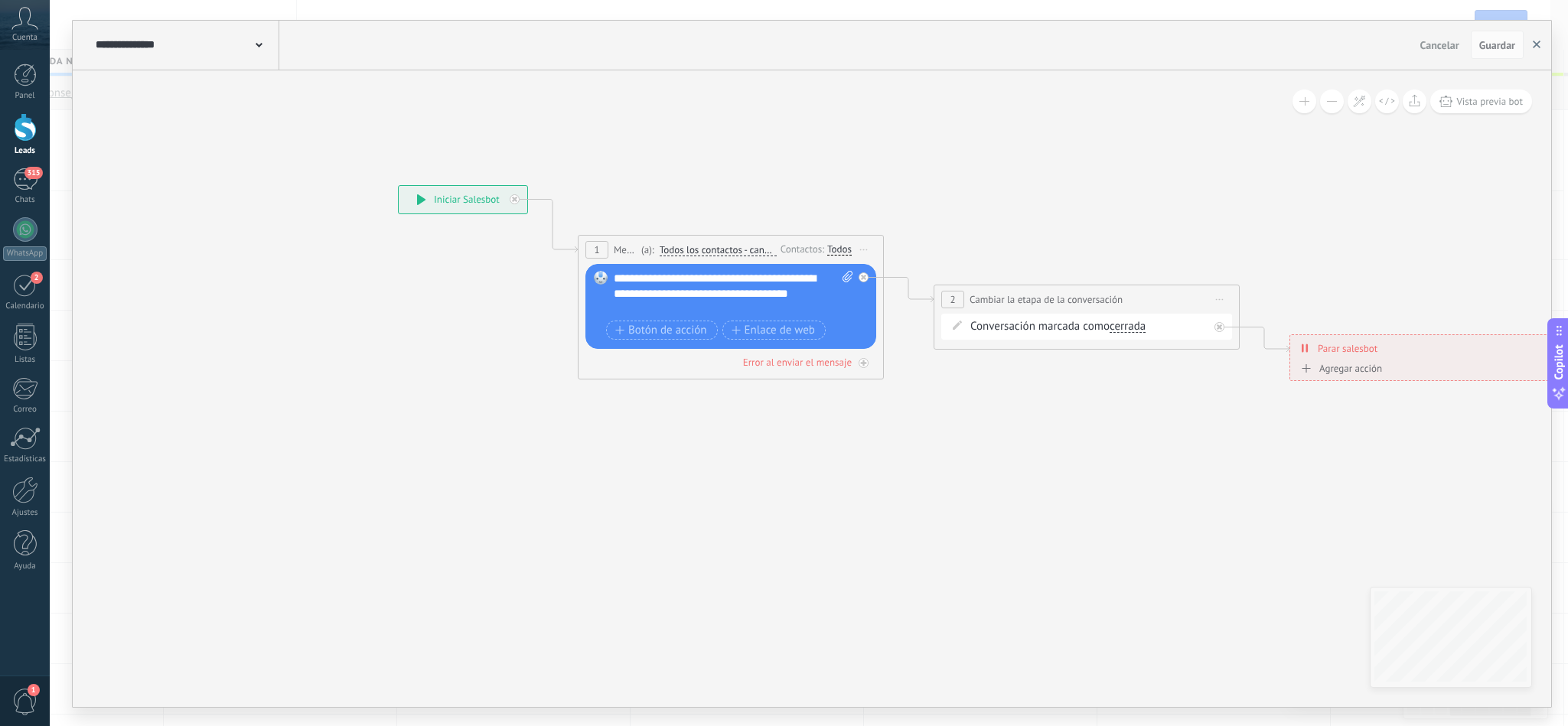
click at [1538, 49] on button "button" at bounding box center [1536, 45] width 23 height 29
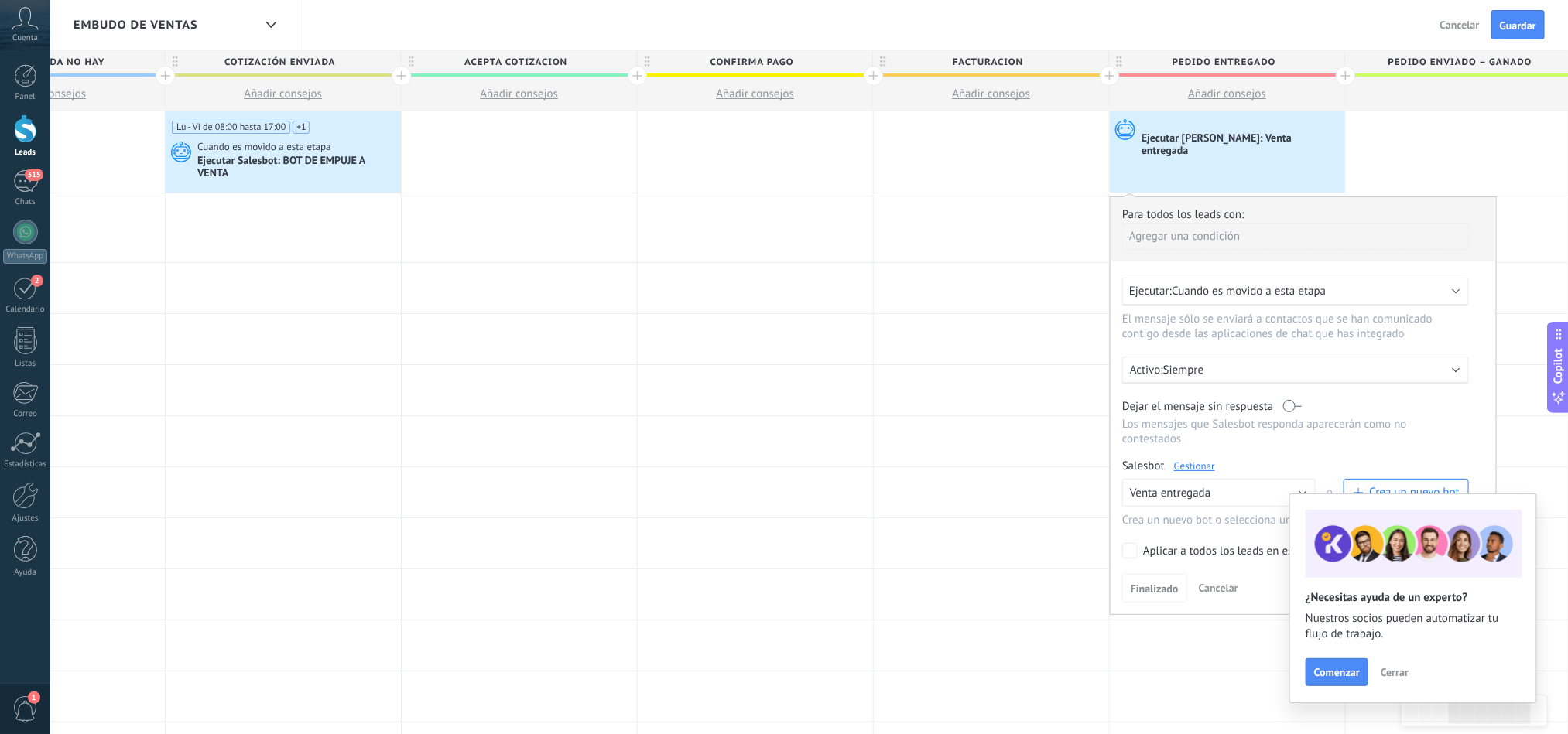
click at [1259, 143] on div "Ejecutar [PERSON_NAME]: Venta entregada" at bounding box center [1241, 145] width 200 height 26
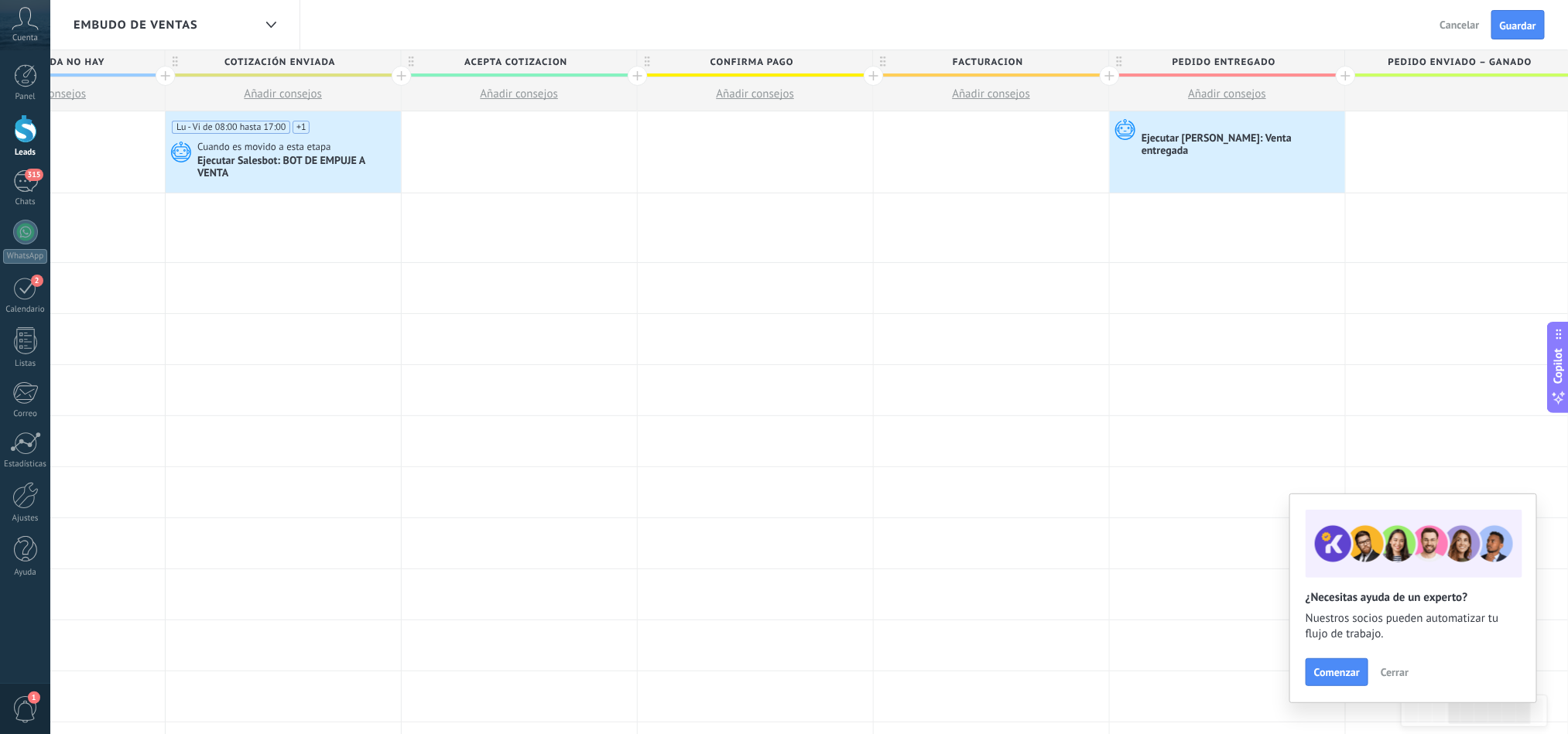
click at [1259, 143] on div "Ejecutar [PERSON_NAME]: Venta entregada" at bounding box center [1241, 145] width 200 height 26
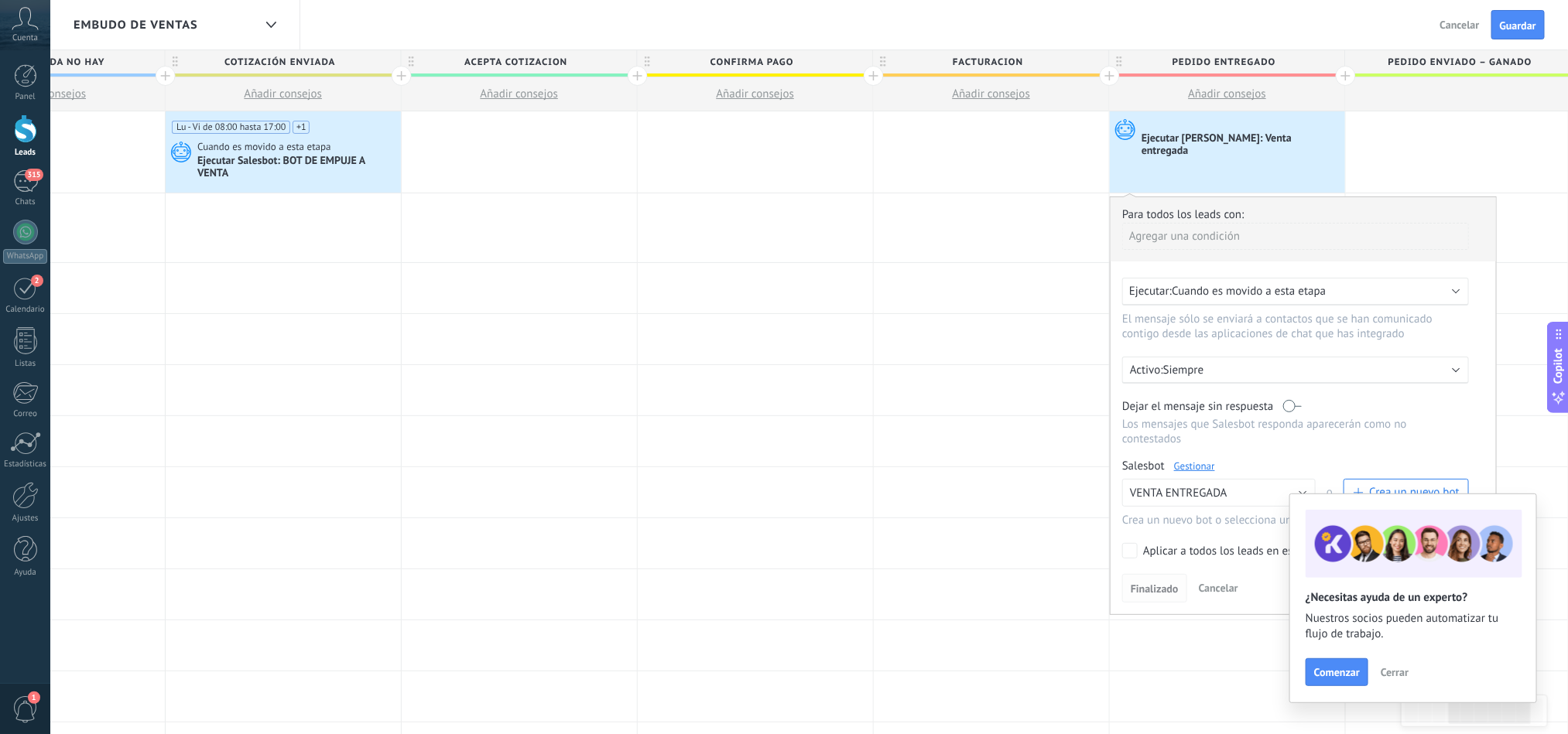
click at [1162, 586] on button "Finalizado" at bounding box center [1154, 588] width 65 height 30
click at [1130, 546] on div "Para todos los leads con: Agregar una condición Ejecutar: Cuando es movido a es…" at bounding box center [1303, 405] width 387 height 418
click at [1146, 583] on button "Finalizado" at bounding box center [1154, 588] width 65 height 30
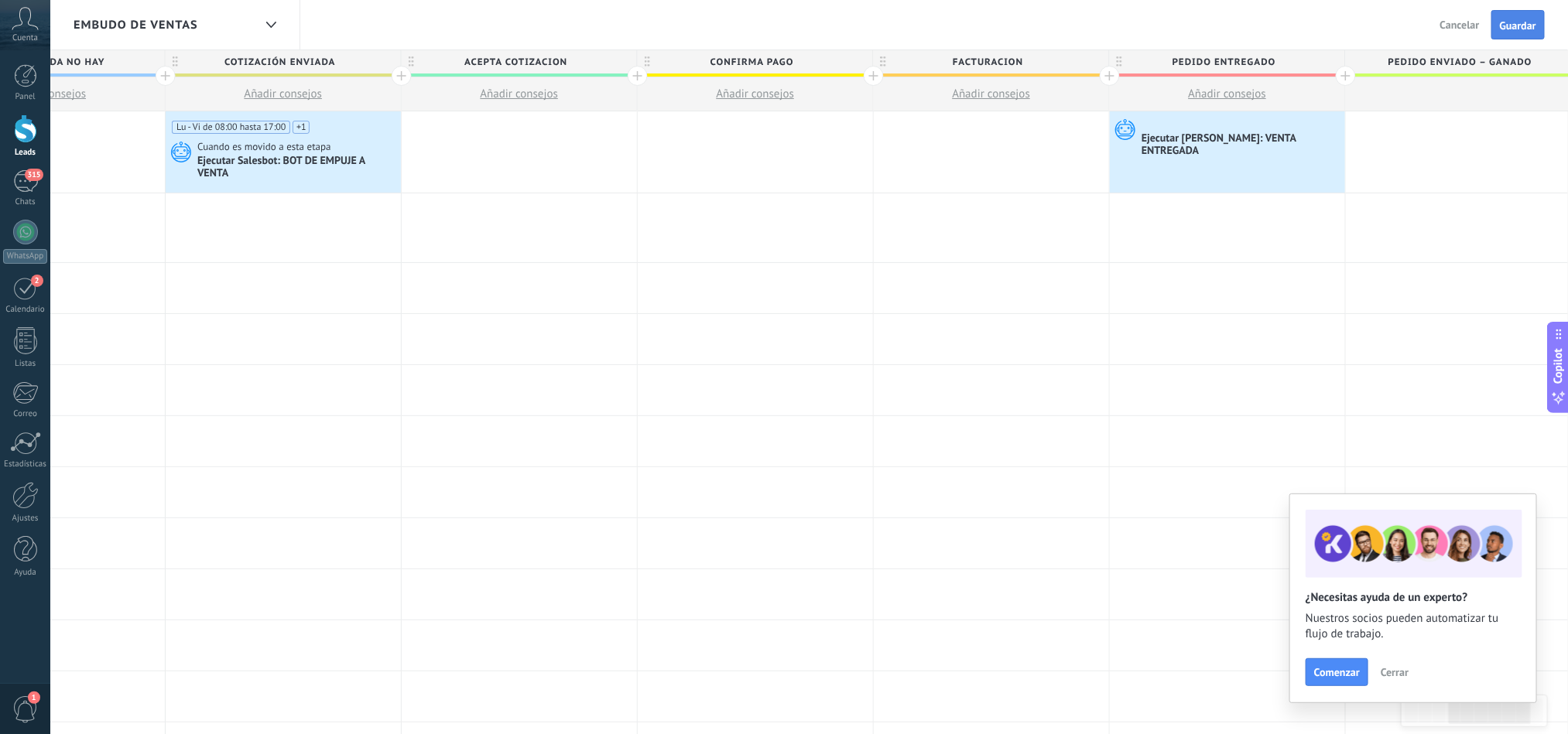
click at [1505, 30] on span "Guardar" at bounding box center [1517, 26] width 36 height 11
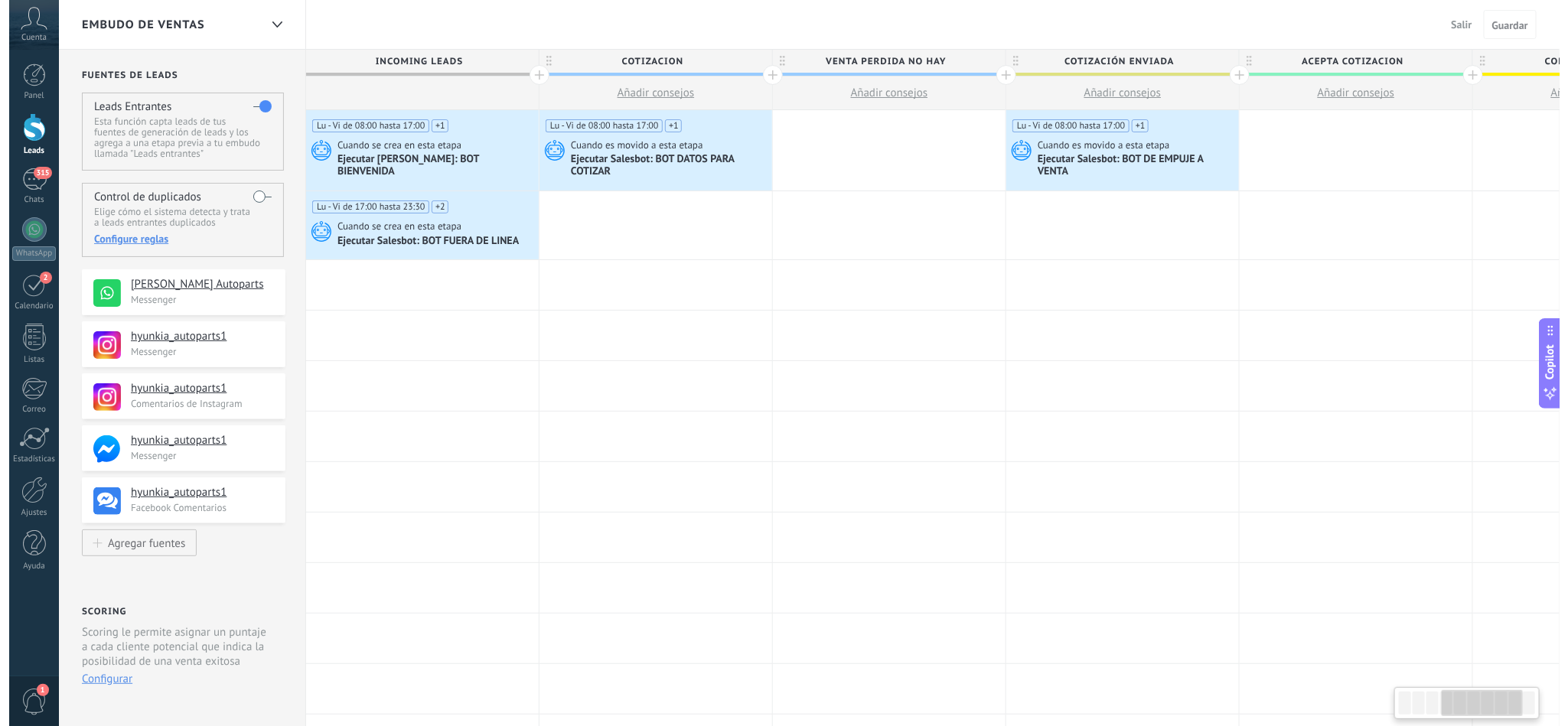
scroll to position [0, 833]
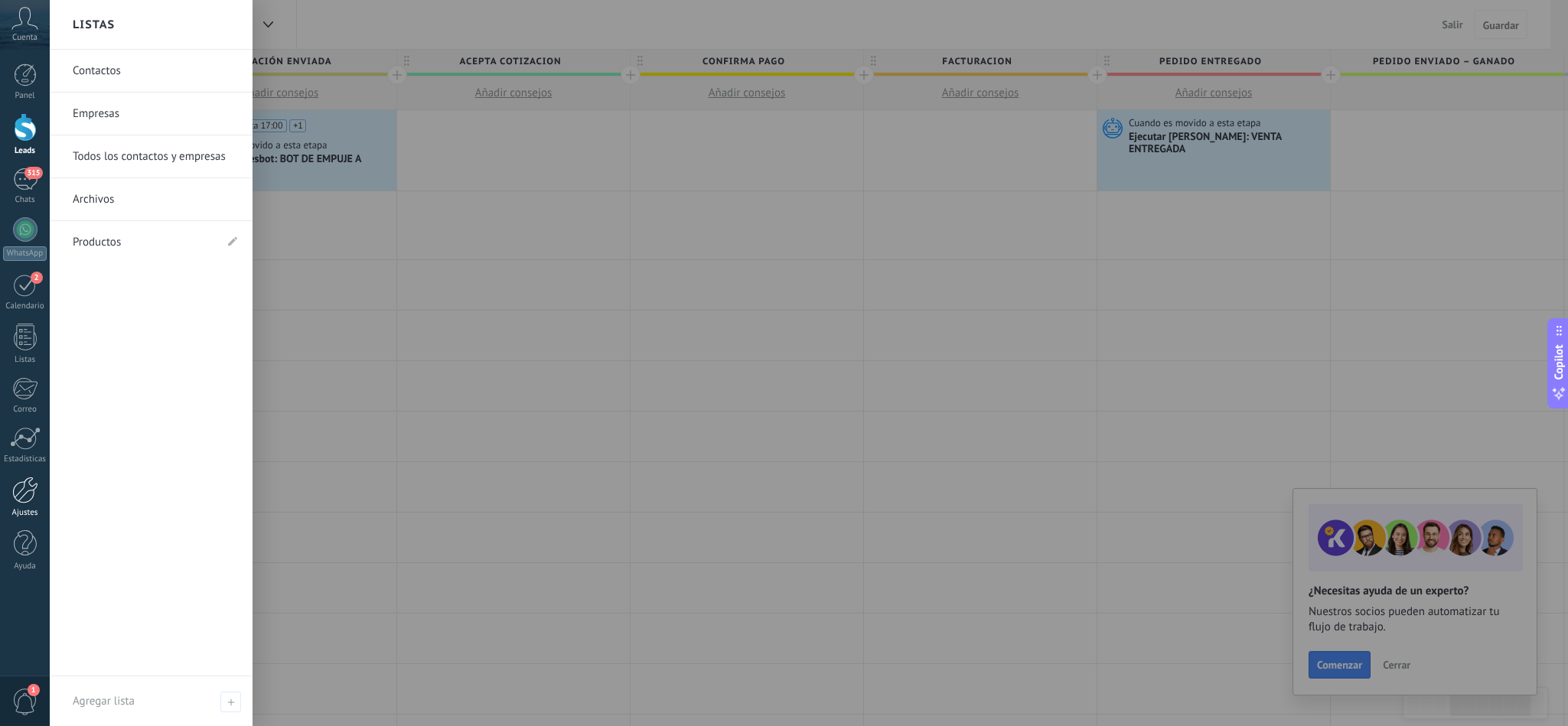
click at [18, 492] on div at bounding box center [25, 490] width 26 height 27
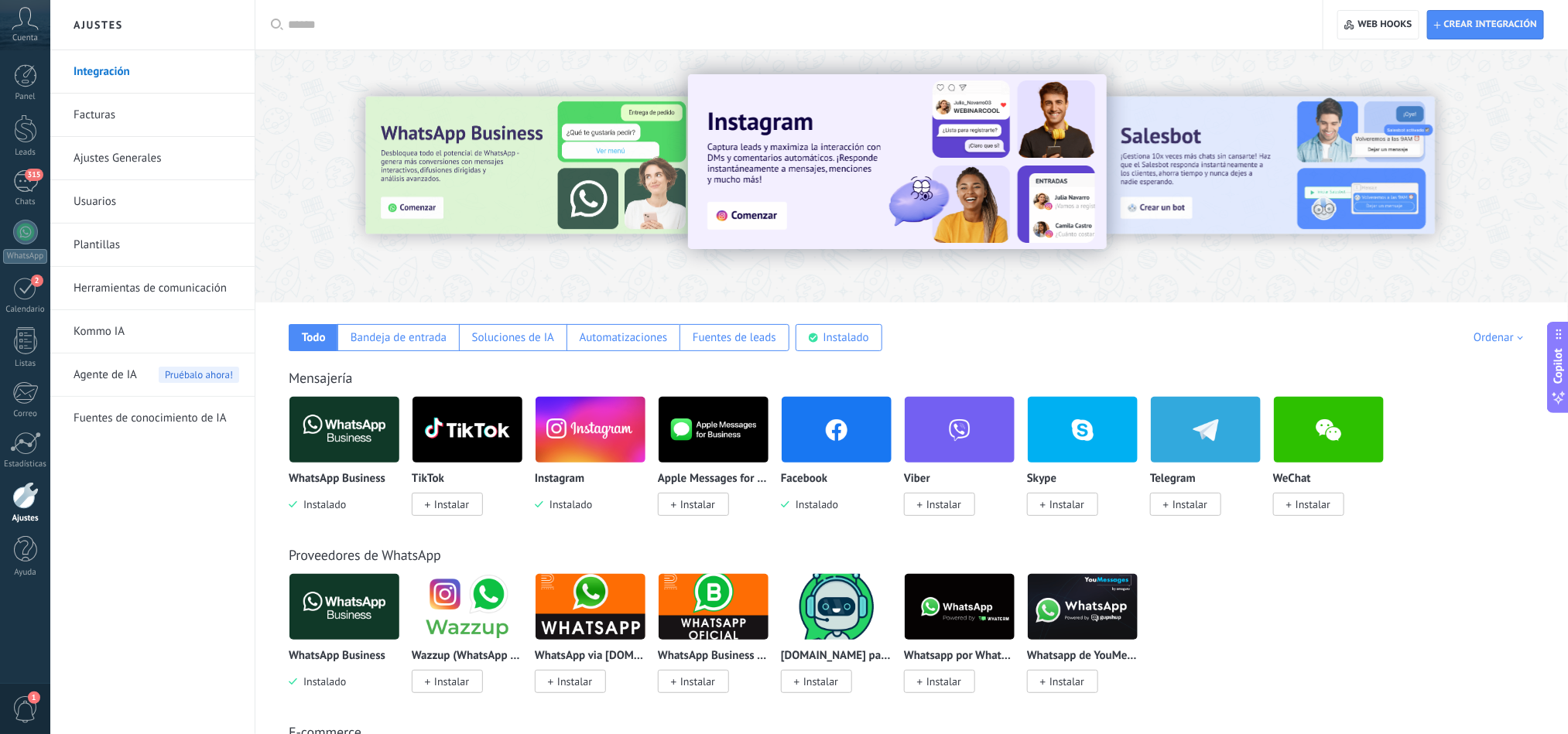
click at [170, 288] on link "Herramientas de comunicación" at bounding box center [156, 288] width 166 height 43
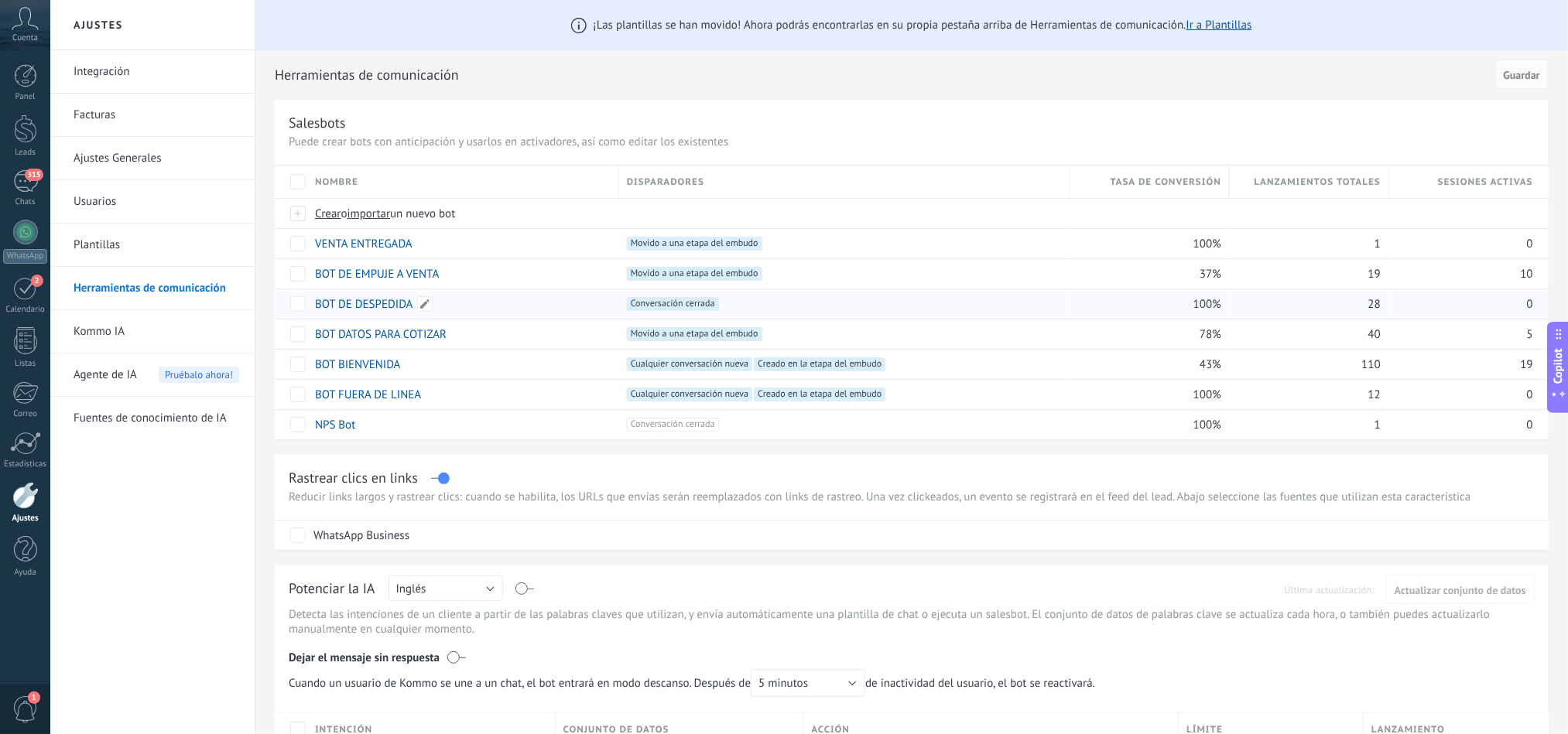
click at [371, 304] on link "BOT DE DESPEDIDA" at bounding box center [364, 304] width 99 height 14
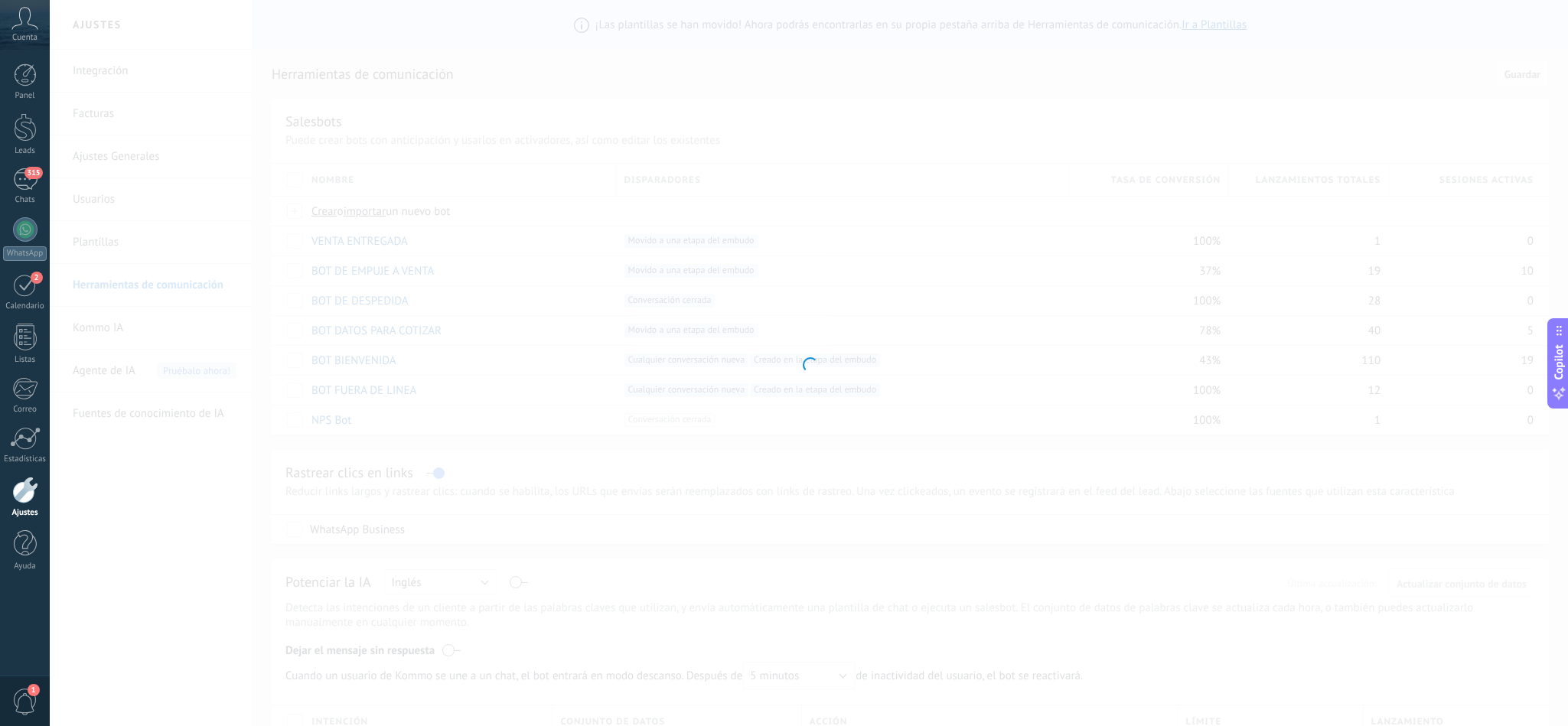
type input "**********"
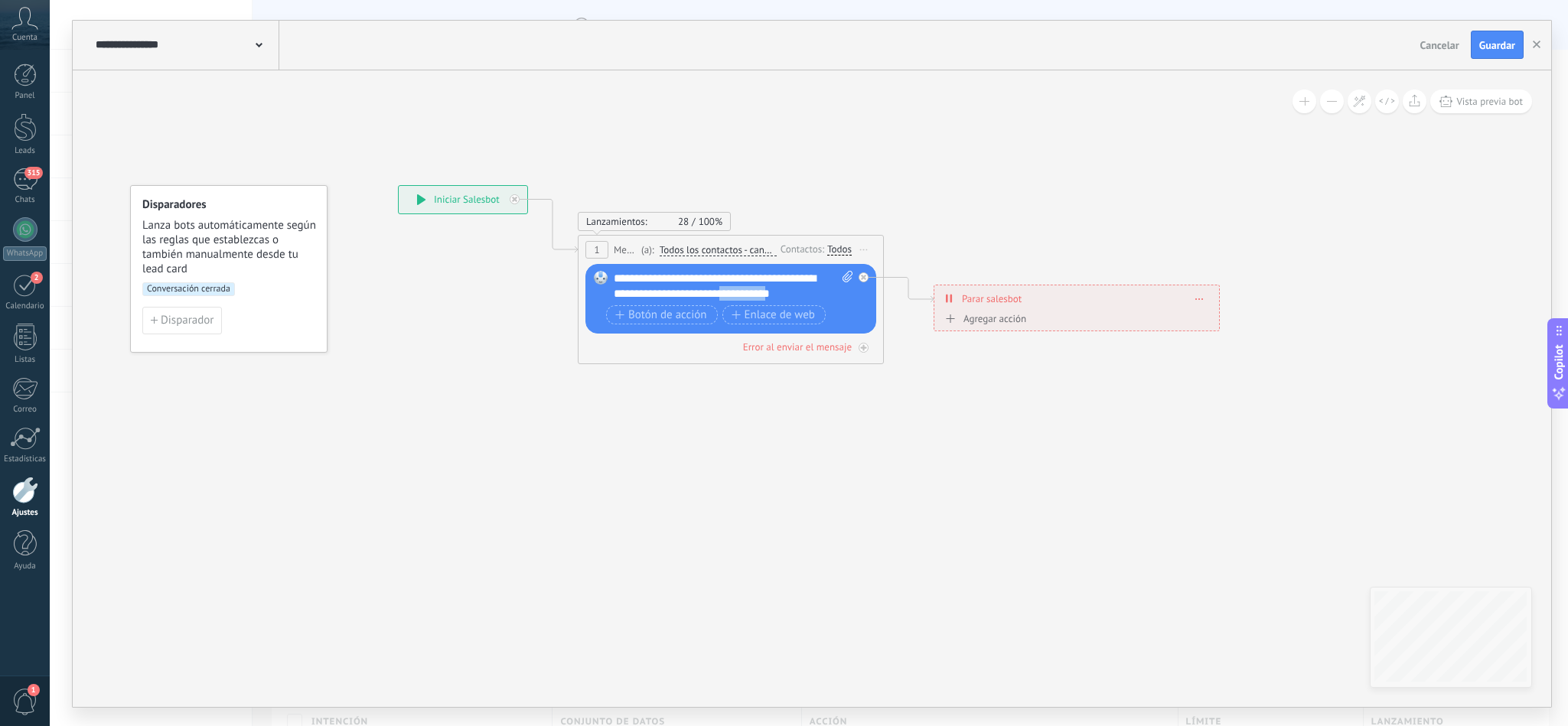
drag, startPoint x: 809, startPoint y: 301, endPoint x: 763, endPoint y: 292, distance: 46.9
click at [763, 292] on div "**********" at bounding box center [732, 286] width 238 height 31
drag, startPoint x: 784, startPoint y: 281, endPoint x: 579, endPoint y: 285, distance: 205.0
click at [579, 285] on div "Lanzamientos: 28 100% Enviados: 28 Leídos: 0 1 Mensaje ******* (a): Todos los c…" at bounding box center [731, 300] width 306 height 130
click at [880, 487] on icon at bounding box center [809, 276] width 1587 height 946
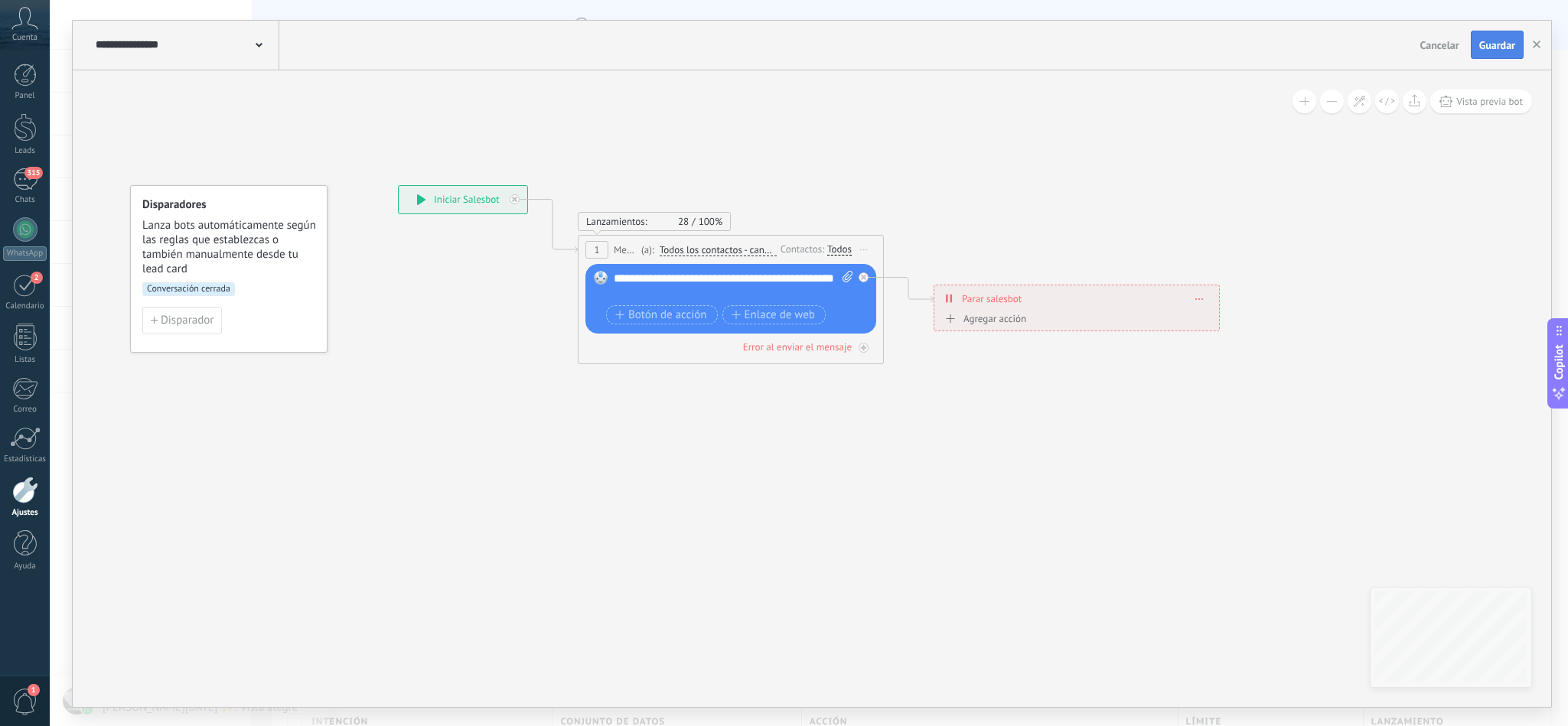
click at [1502, 42] on span "Guardar" at bounding box center [1497, 45] width 36 height 11
click at [5, 72] on link "Panel" at bounding box center [25, 82] width 50 height 37
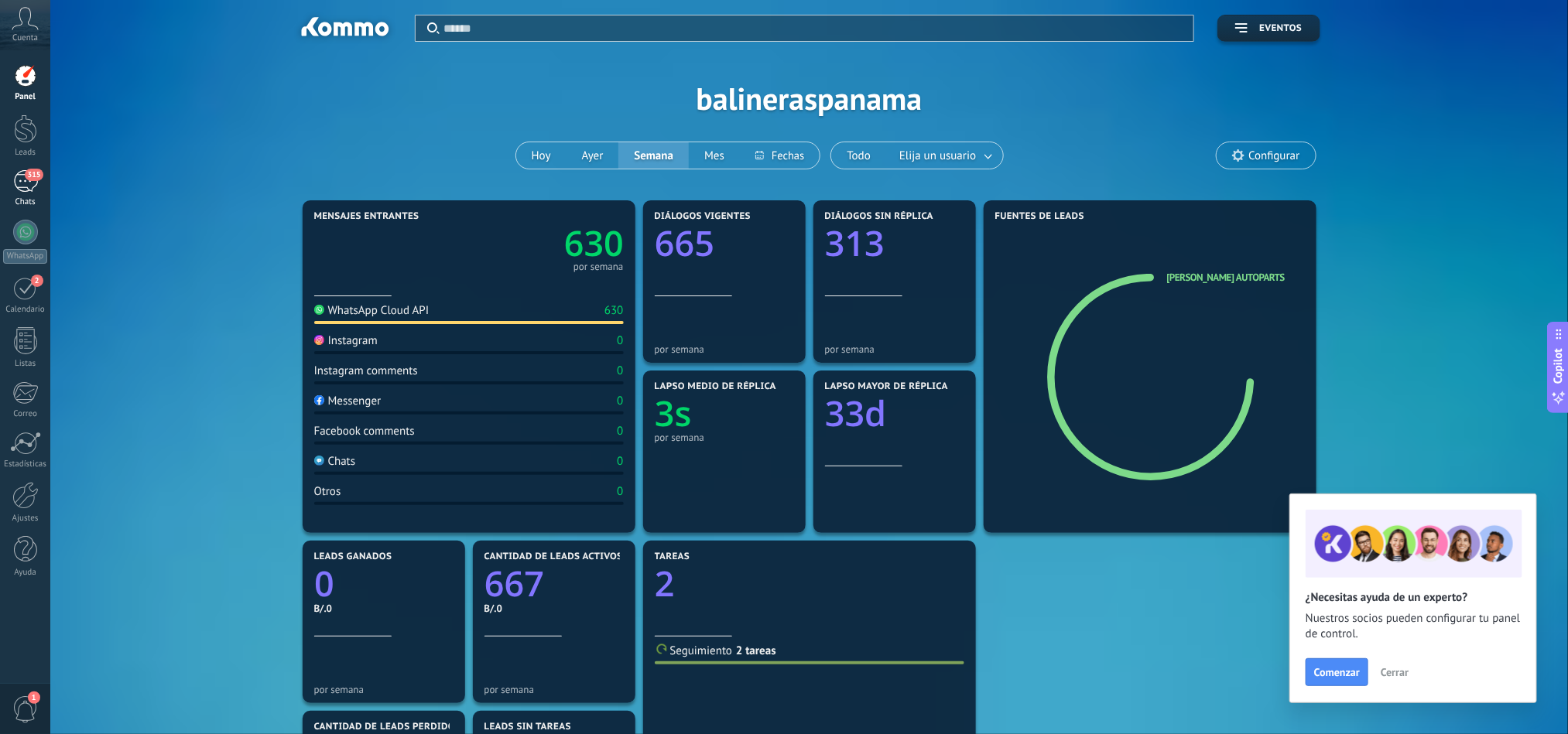
click at [14, 179] on div "315" at bounding box center [25, 181] width 25 height 22
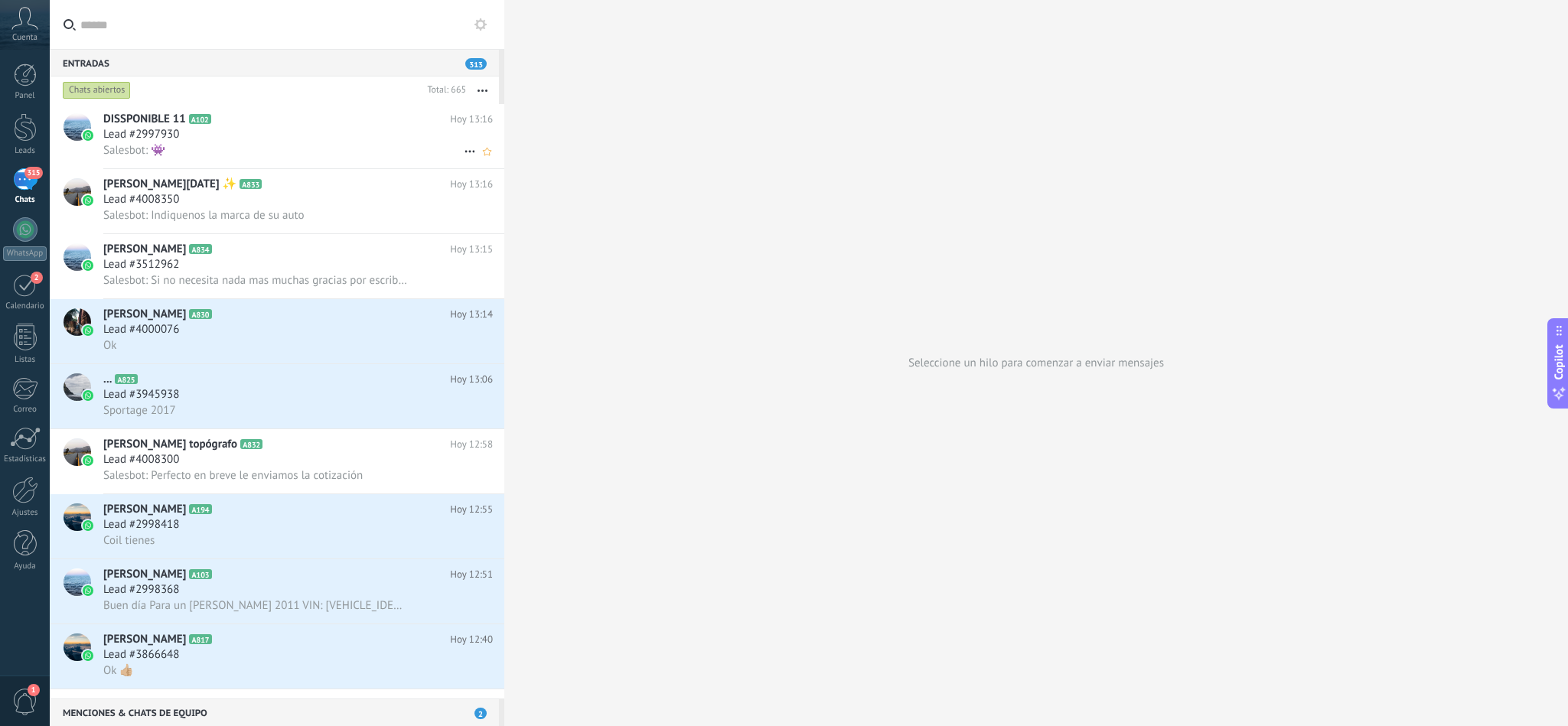
click at [231, 143] on div "Lead #2997930" at bounding box center [297, 134] width 389 height 15
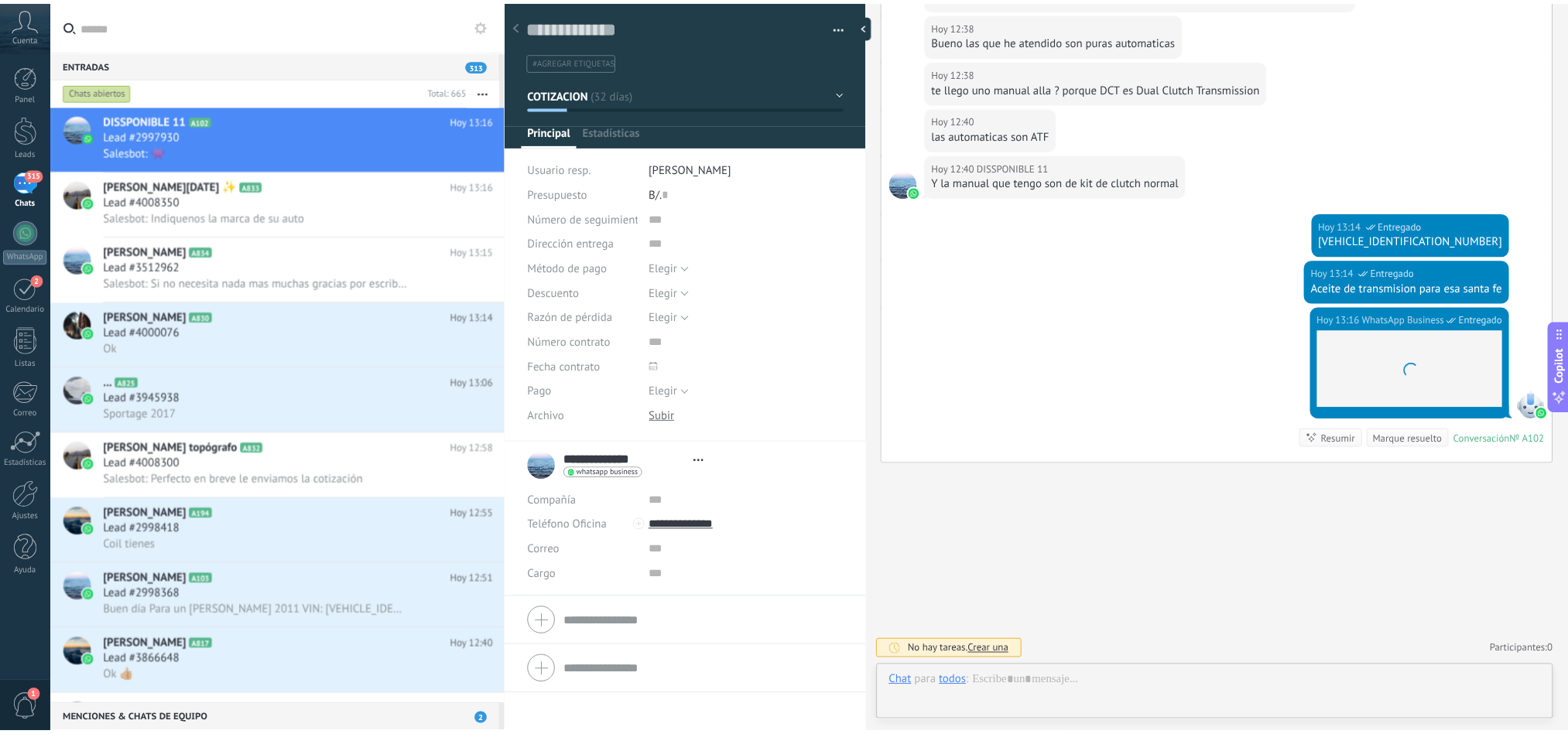
scroll to position [23, 0]
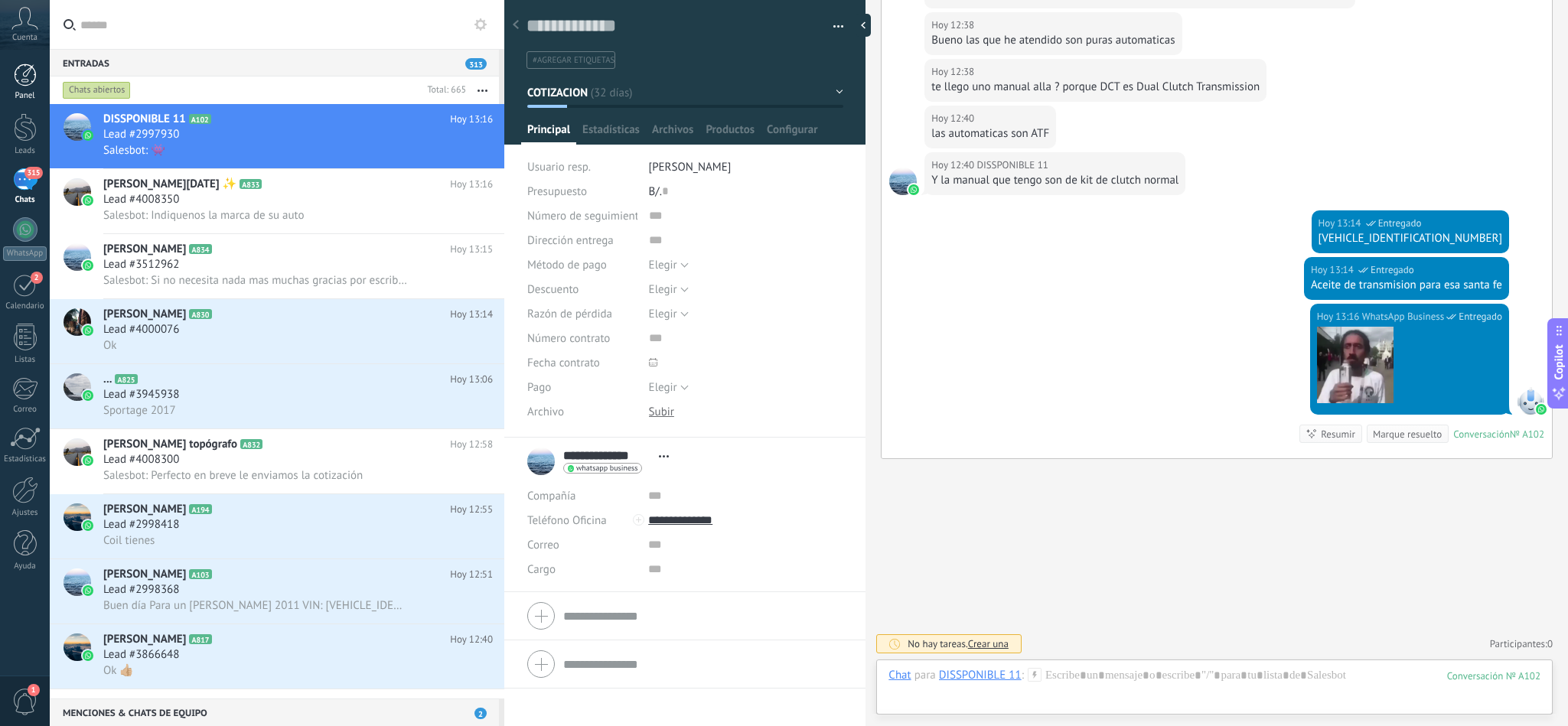
click at [26, 83] on div at bounding box center [25, 75] width 23 height 23
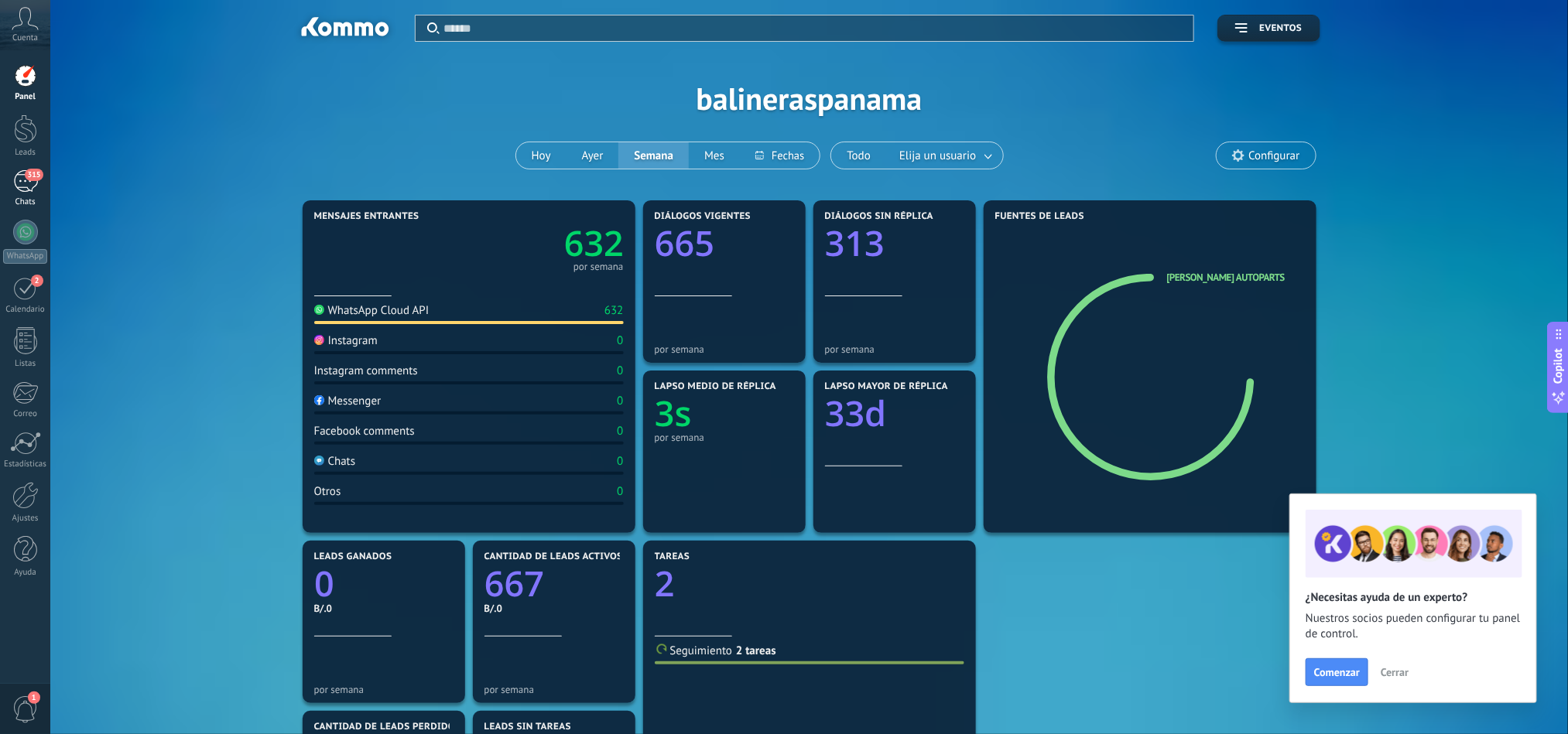
click at [39, 179] on span "315" at bounding box center [34, 174] width 18 height 12
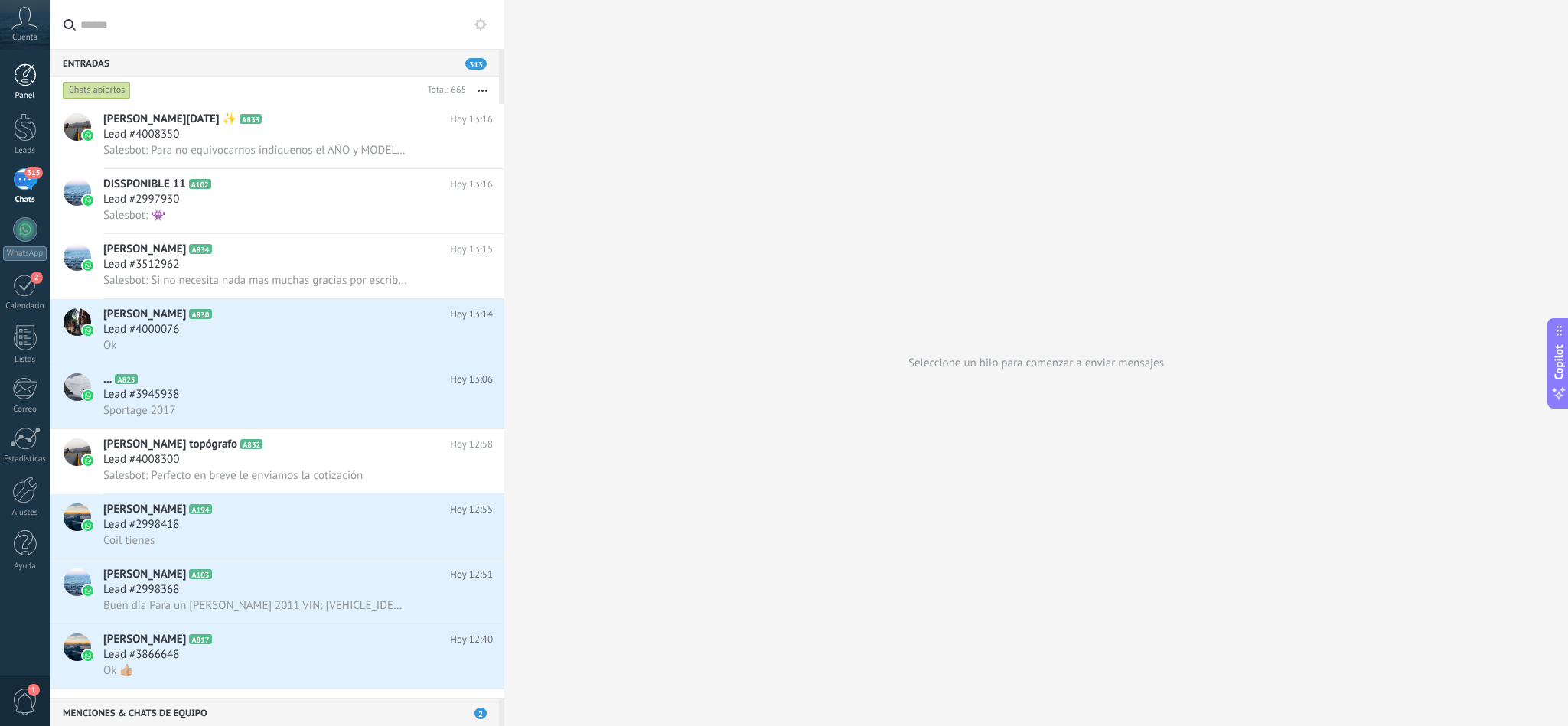
click at [13, 81] on div at bounding box center [25, 75] width 23 height 23
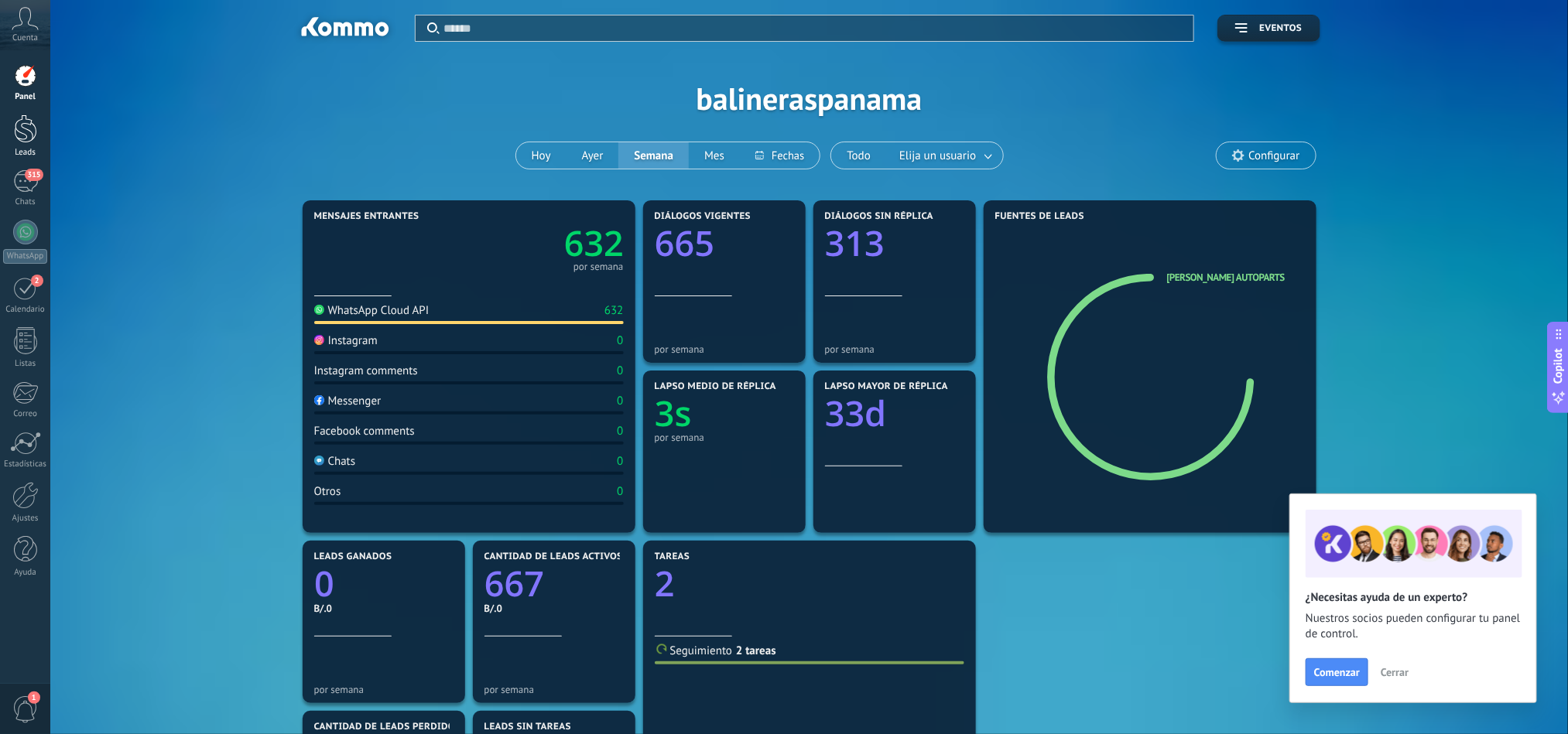
click at [26, 119] on div at bounding box center [25, 129] width 23 height 29
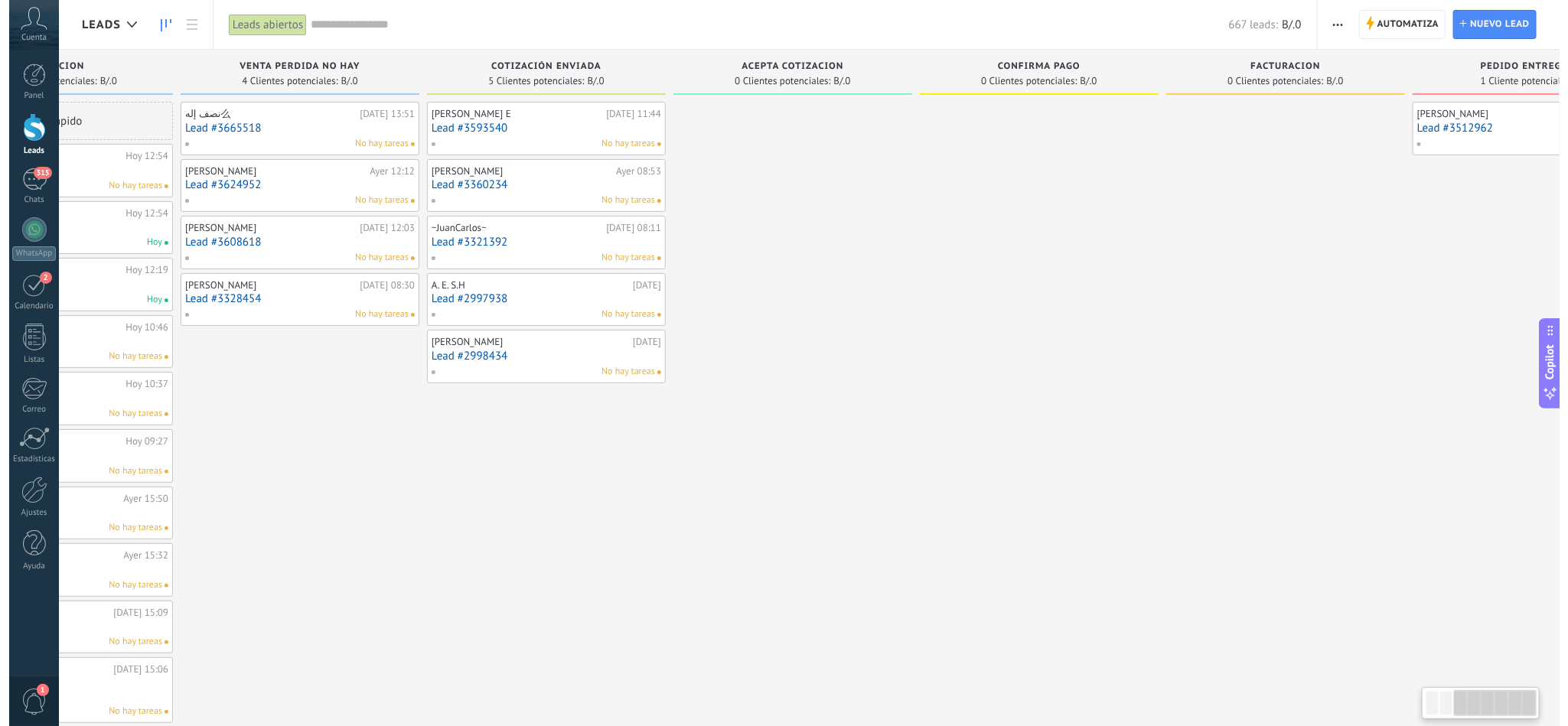
scroll to position [0, 515]
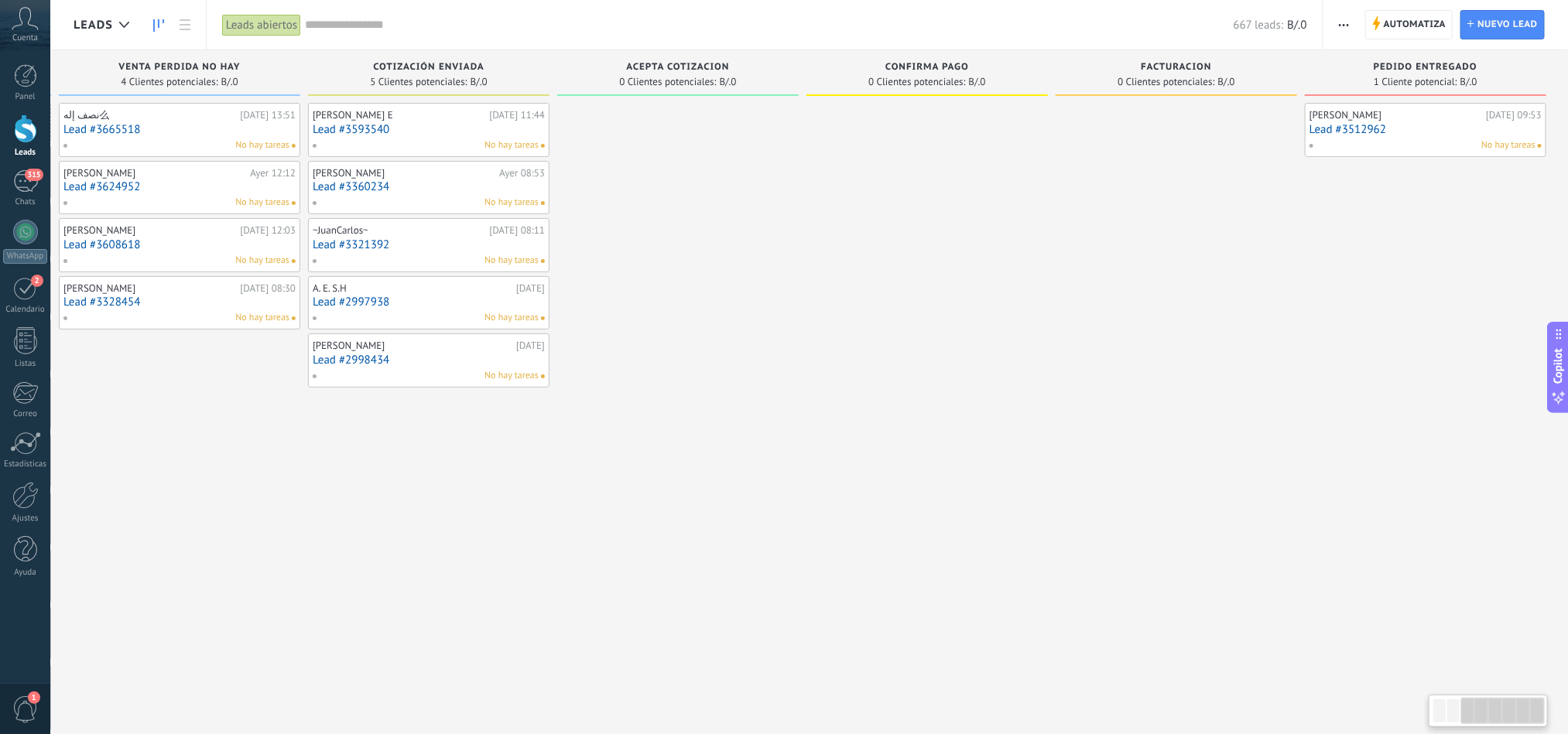
drag, startPoint x: 1243, startPoint y: 367, endPoint x: 643, endPoint y: 444, distance: 604.9
click at [1400, 142] on div "No hay tareas" at bounding box center [1421, 145] width 227 height 14
click at [1484, 131] on link "Lead #3512962" at bounding box center [1425, 129] width 232 height 13
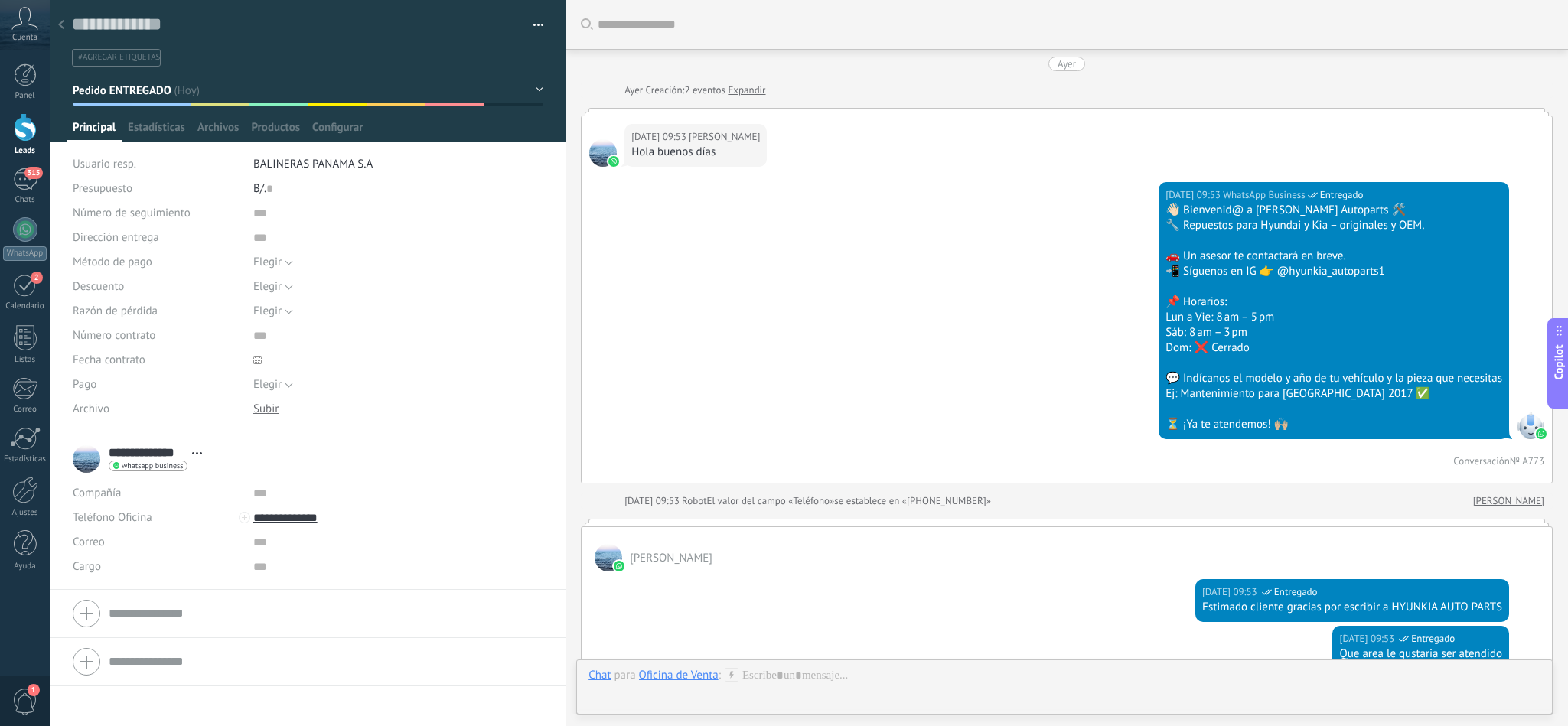
scroll to position [4465, 0]
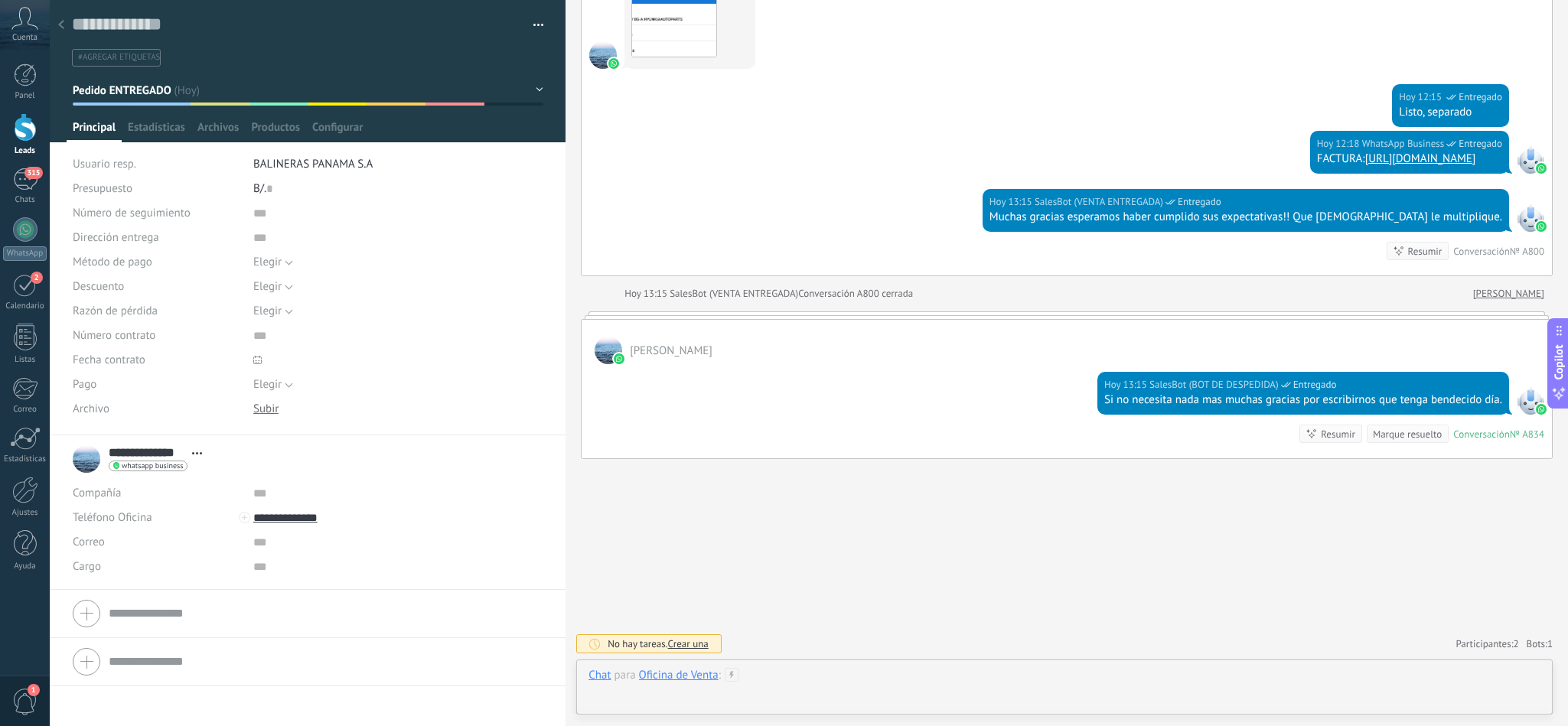
click at [747, 674] on div at bounding box center [1064, 691] width 952 height 46
click at [671, 610] on div "Oficina de Venta" at bounding box center [679, 610] width 79 height 13
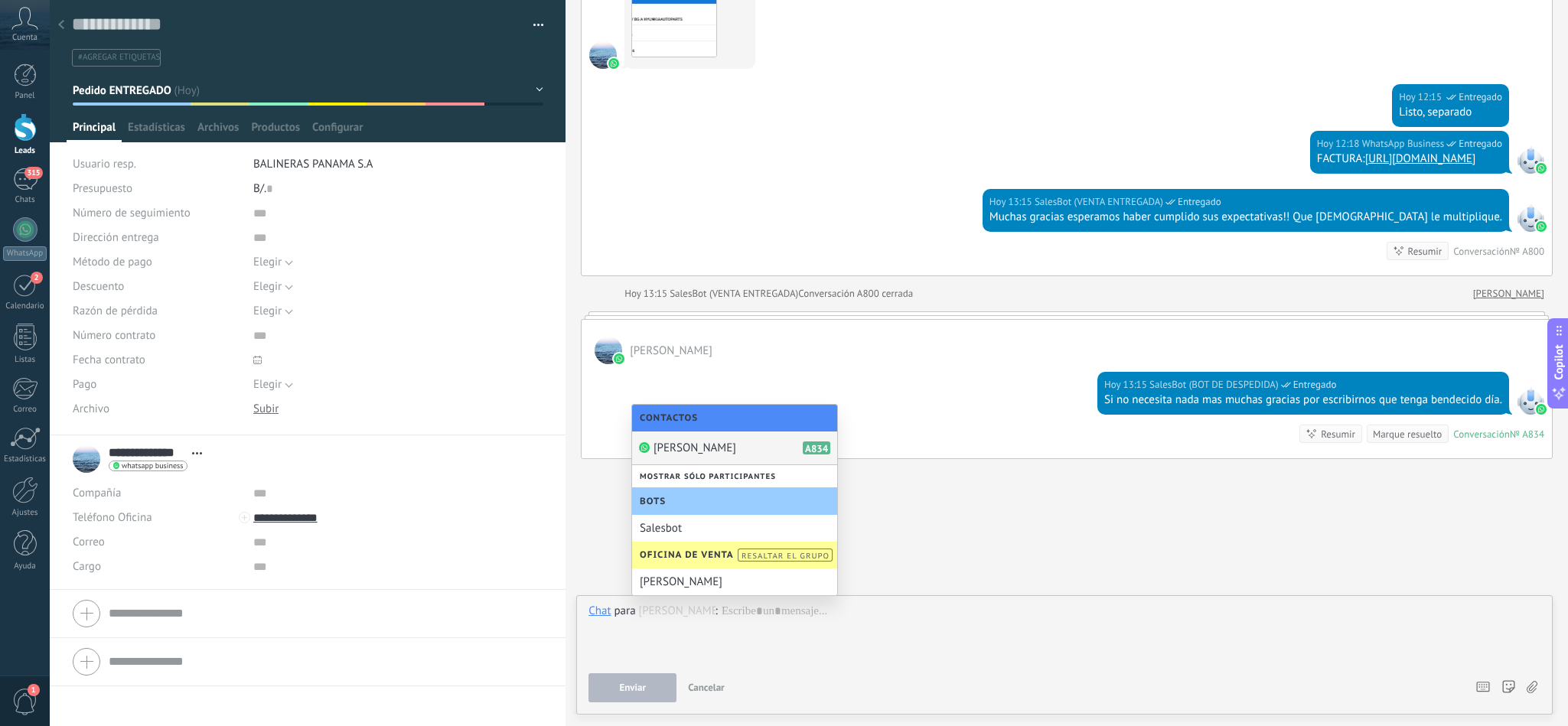
click at [729, 444] on div "[PERSON_NAME] A834" at bounding box center [734, 448] width 205 height 33
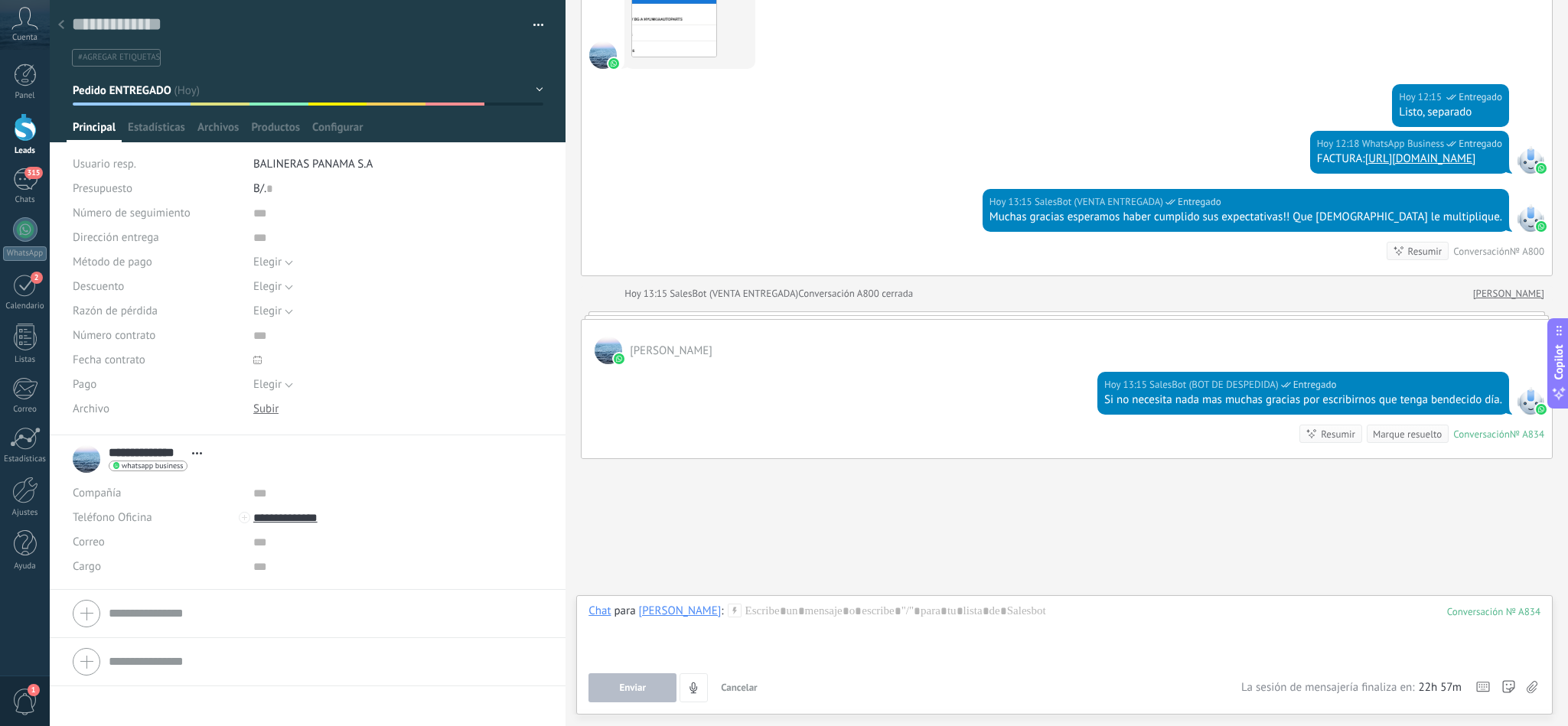
click at [748, 685] on span "Cancelar" at bounding box center [739, 687] width 36 height 13
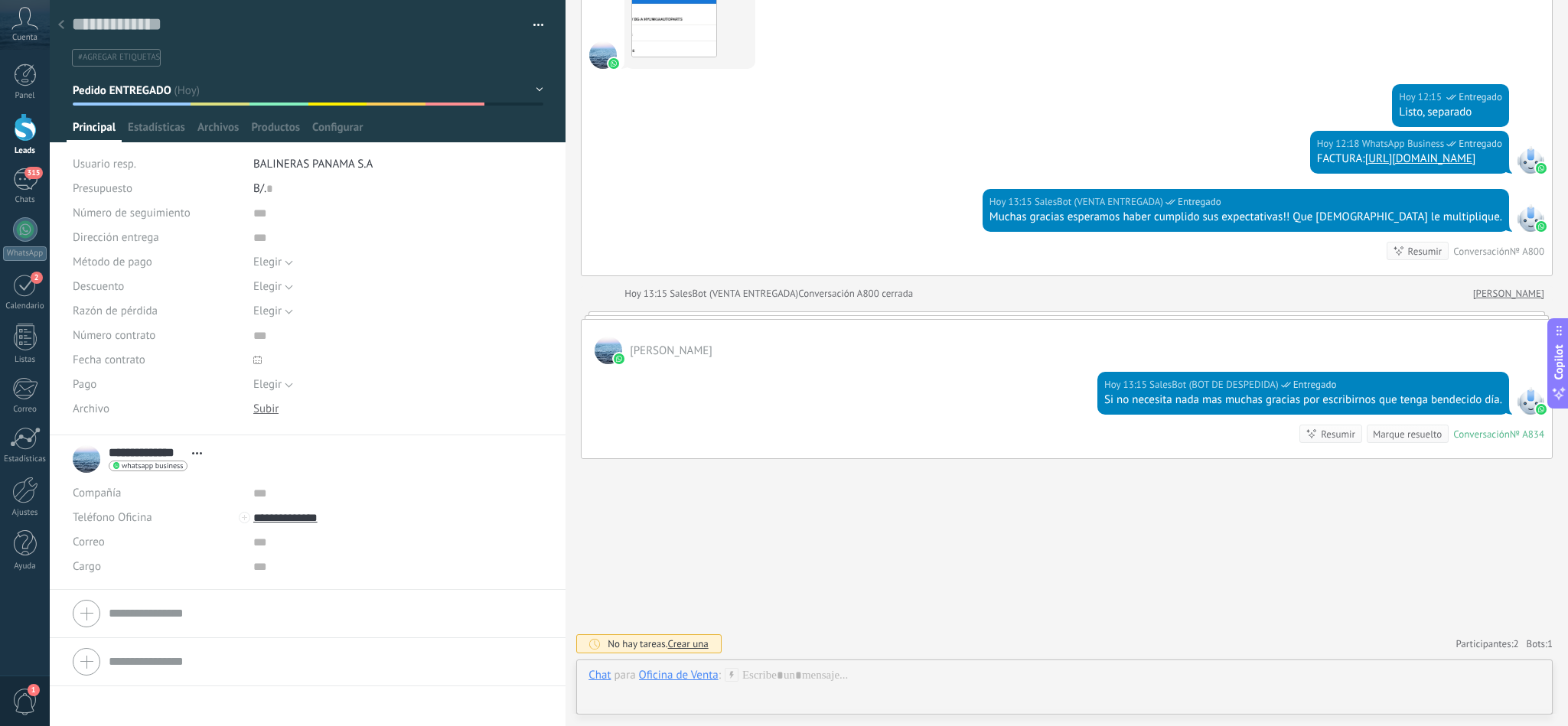
click at [63, 26] on icon at bounding box center [61, 25] width 6 height 10
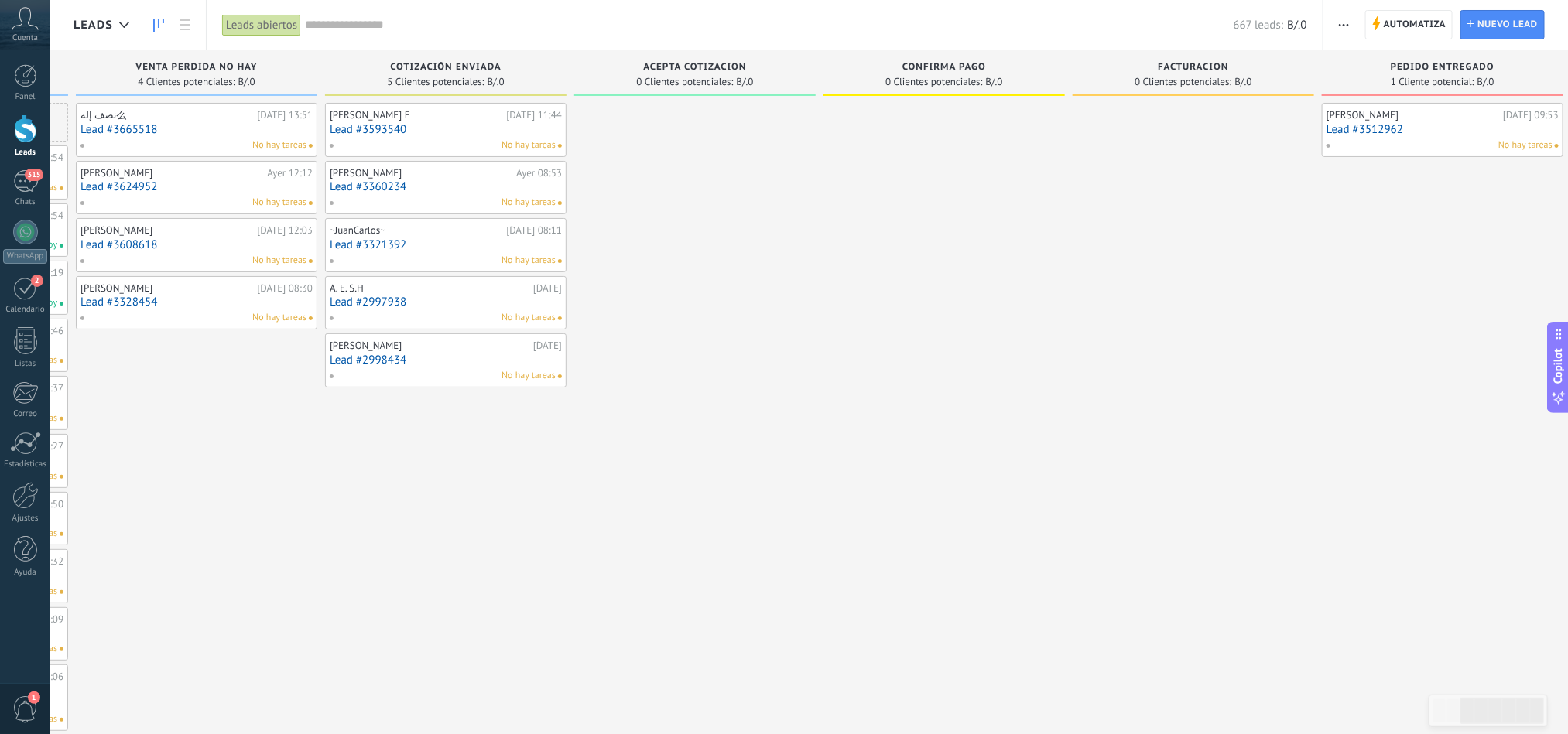
click at [1424, 128] on link "Lead #3512962" at bounding box center [1443, 129] width 232 height 13
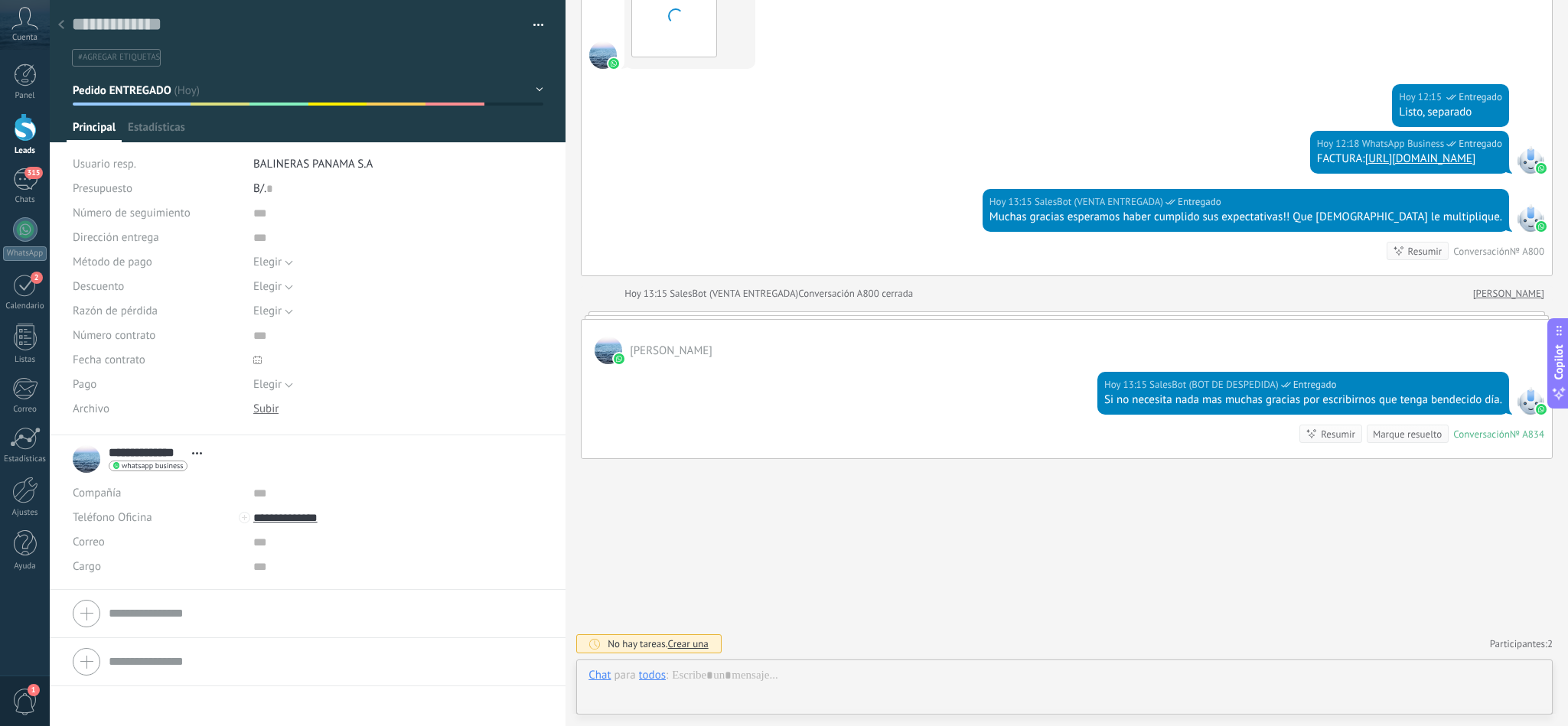
scroll to position [23, 0]
click at [70, 30] on div at bounding box center [61, 26] width 21 height 30
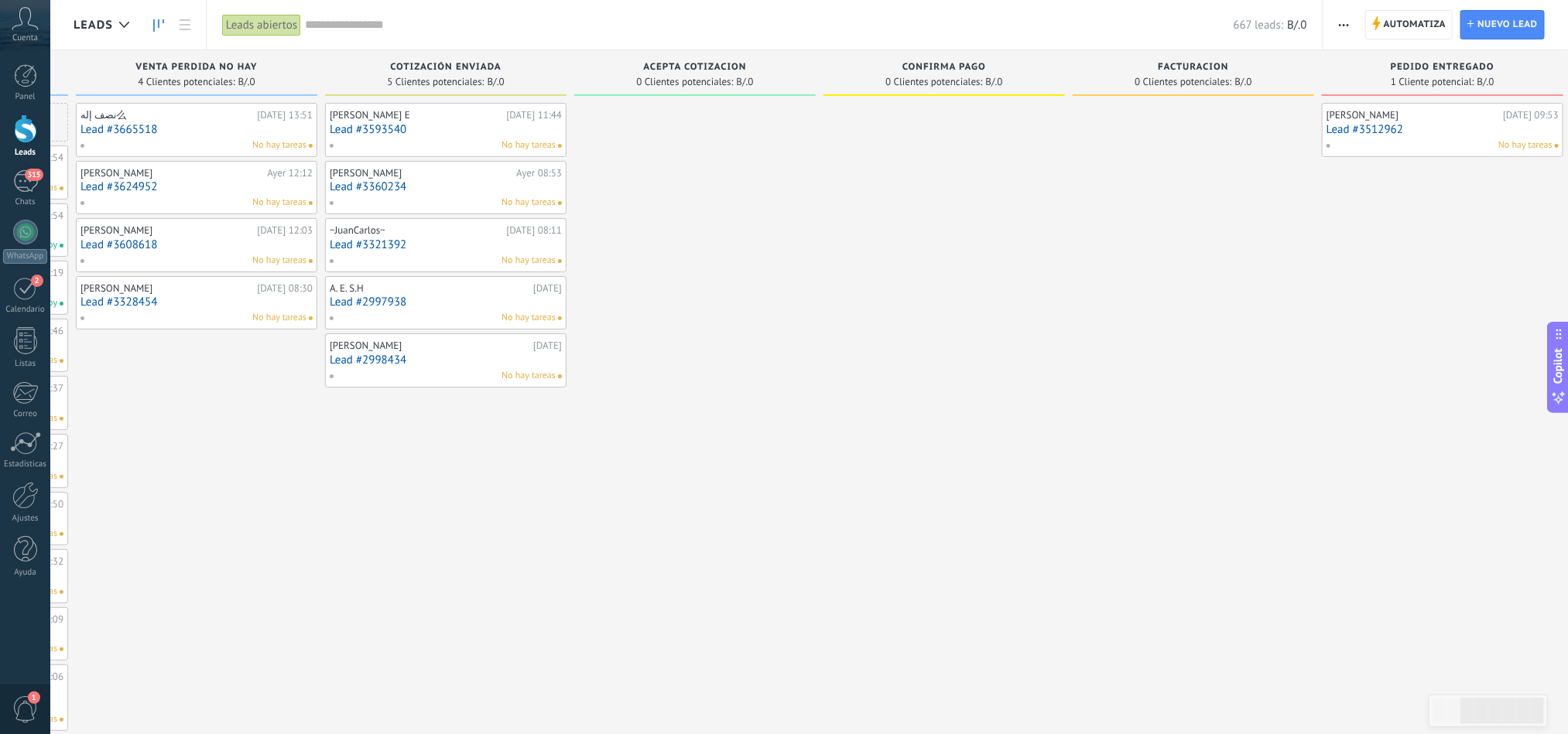
click at [1412, 121] on div "[PERSON_NAME]" at bounding box center [1412, 115] width 172 height 12
click at [1375, 131] on link "Lead #3512962" at bounding box center [1443, 129] width 232 height 13
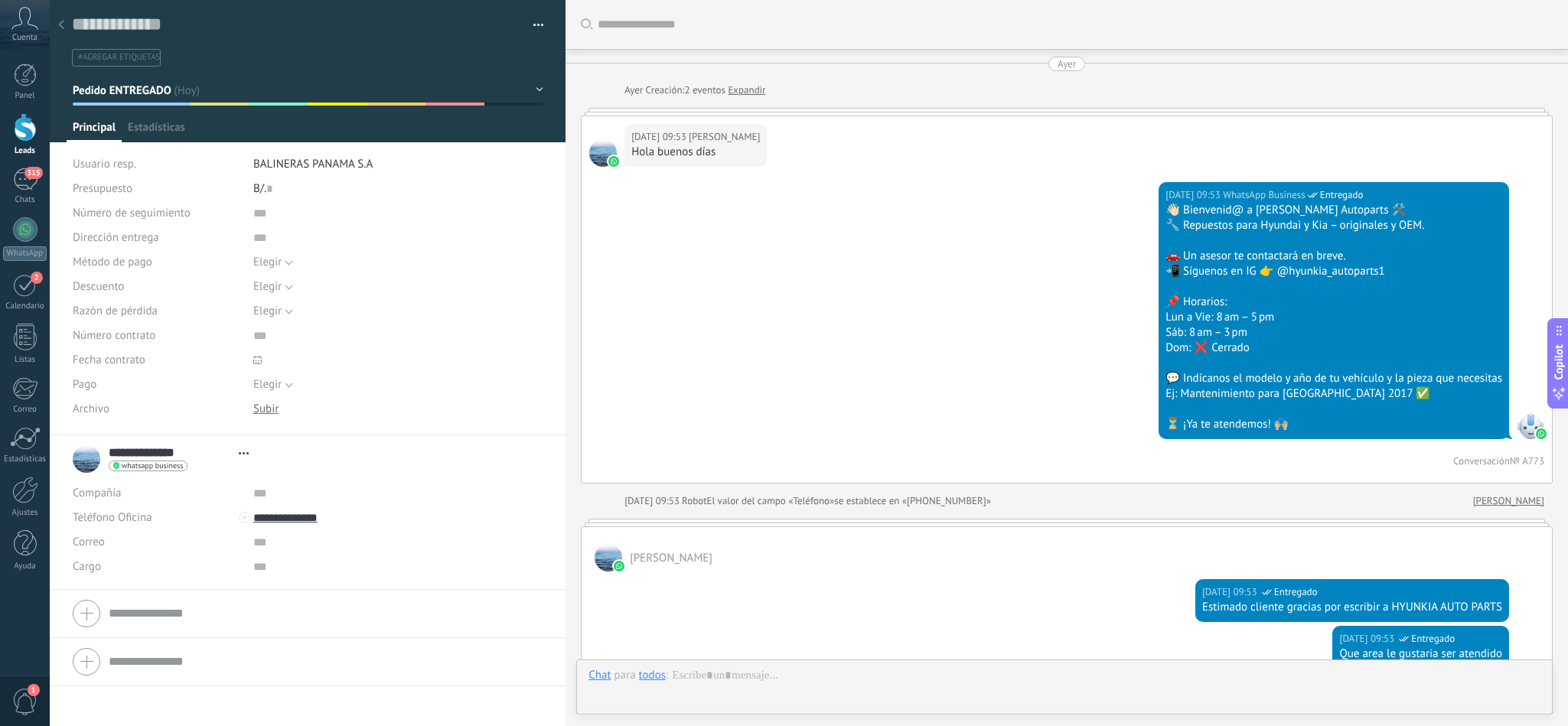
type textarea "**********"
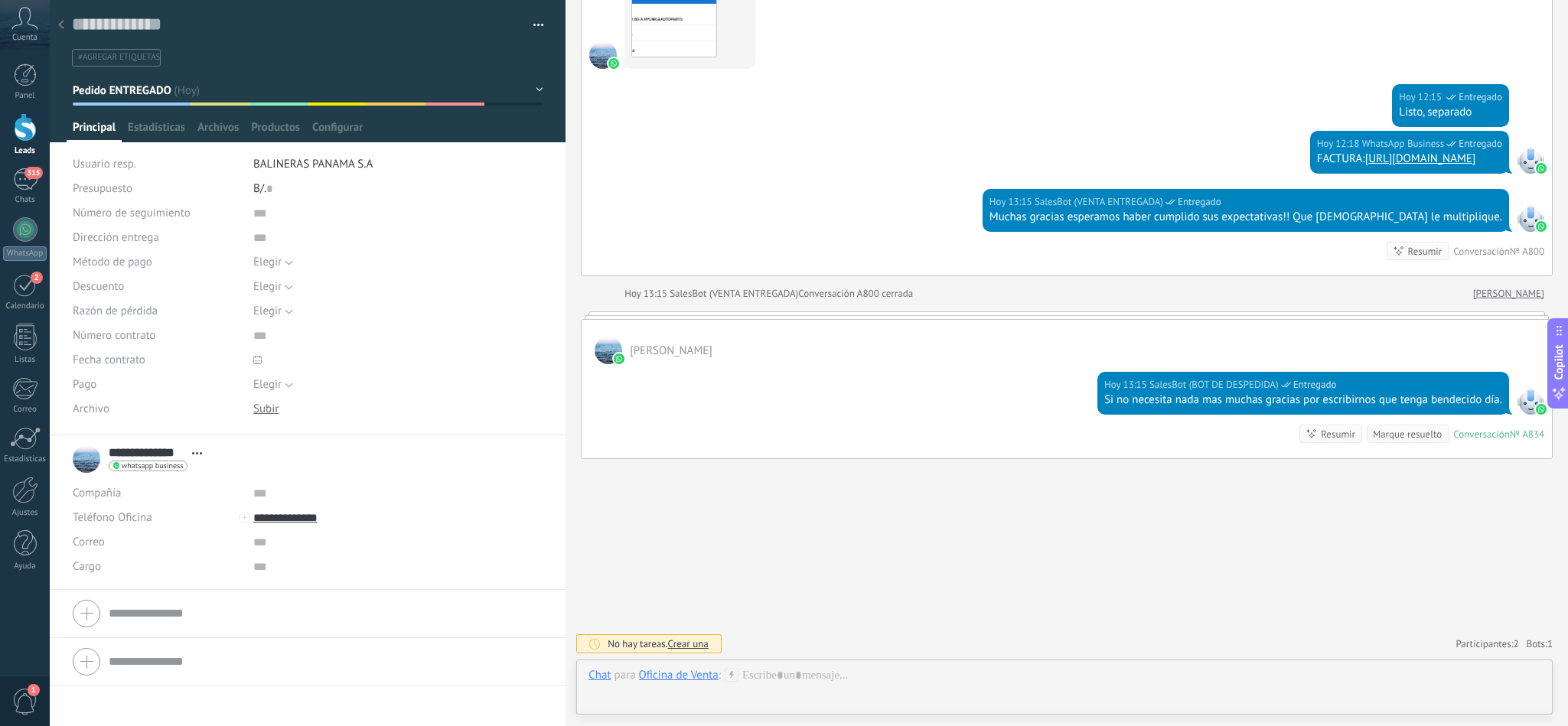
click at [535, 92] on button "Pedido ENTREGADO" at bounding box center [308, 90] width 471 height 28
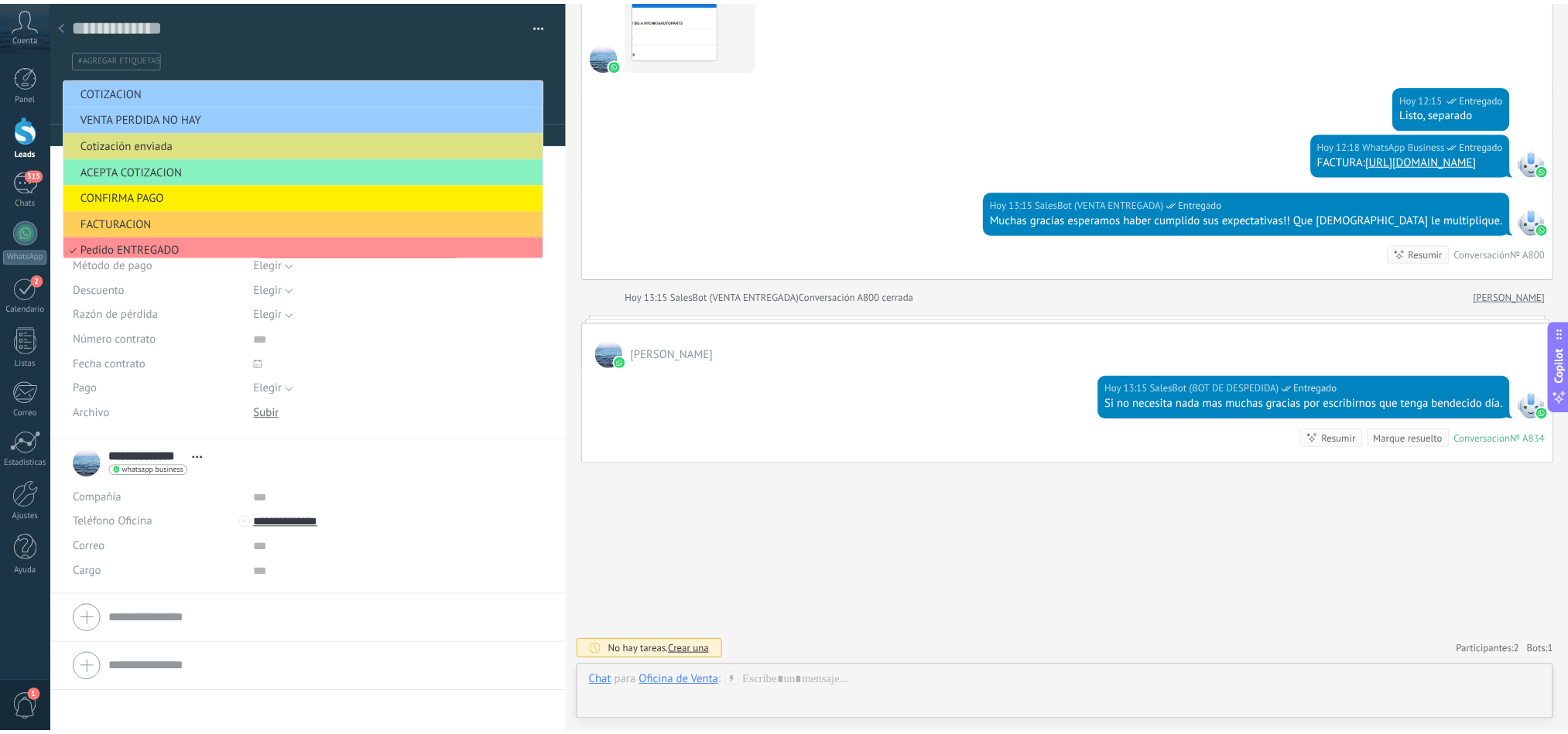
scroll to position [61, 0]
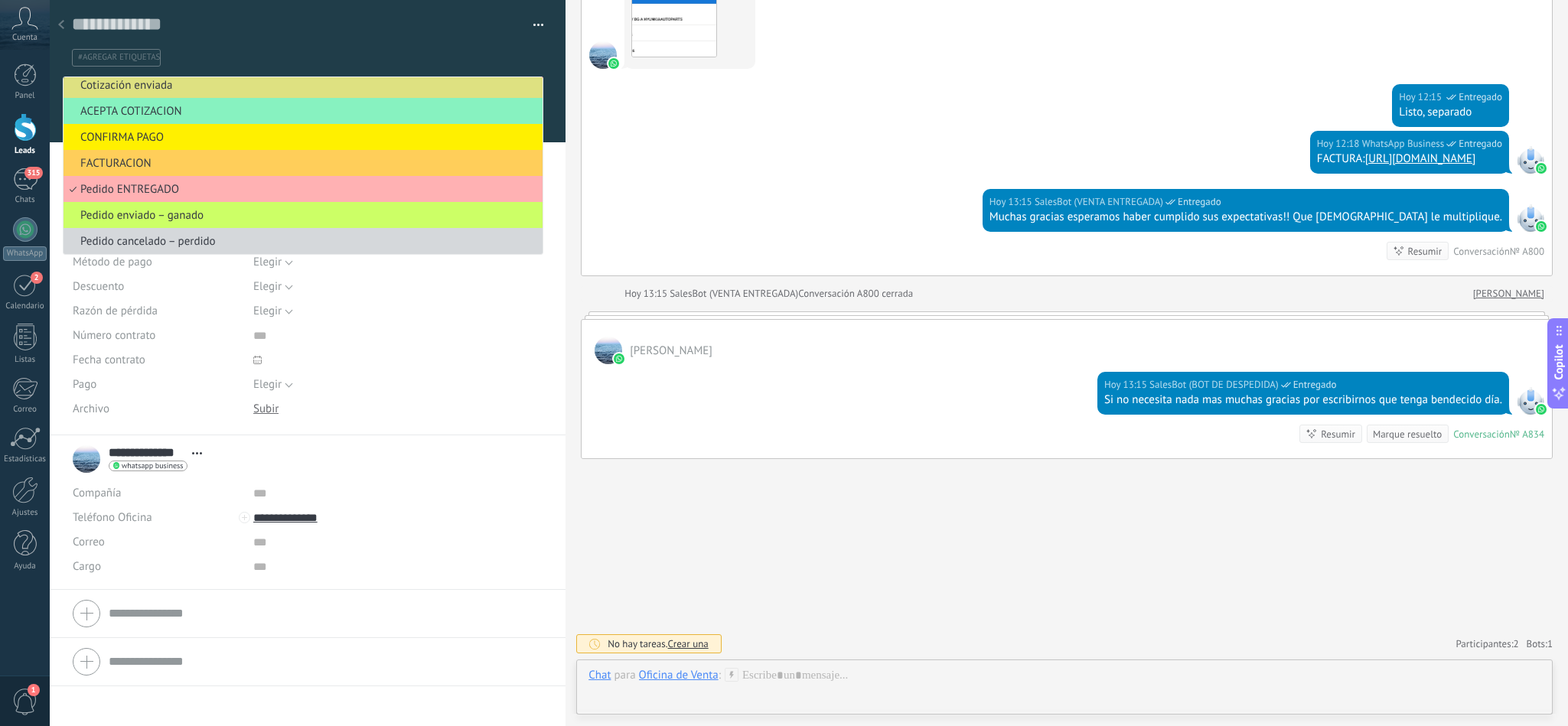
click at [280, 187] on span "Pedido ENTREGADO" at bounding box center [300, 189] width 475 height 14
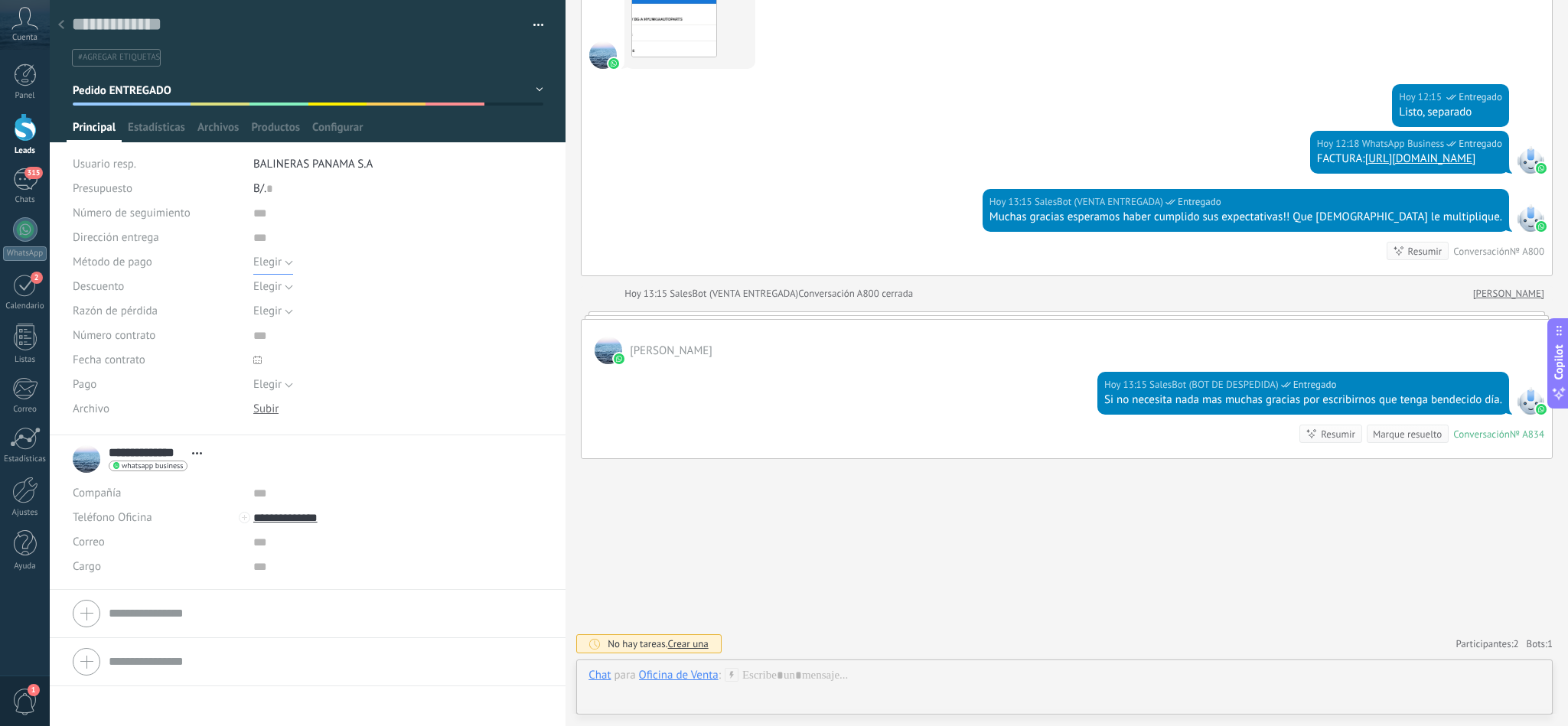
click at [285, 266] on button "Elegir" at bounding box center [273, 262] width 40 height 25
click at [154, 338] on span "Número contrato" at bounding box center [114, 335] width 82 height 11
drag, startPoint x: 453, startPoint y: 508, endPoint x: 446, endPoint y: 369, distance: 139.2
click at [446, 369] on div "Guardar y crear Imprimir Administrar etiquetas" at bounding box center [308, 363] width 516 height 726
type input "**********"
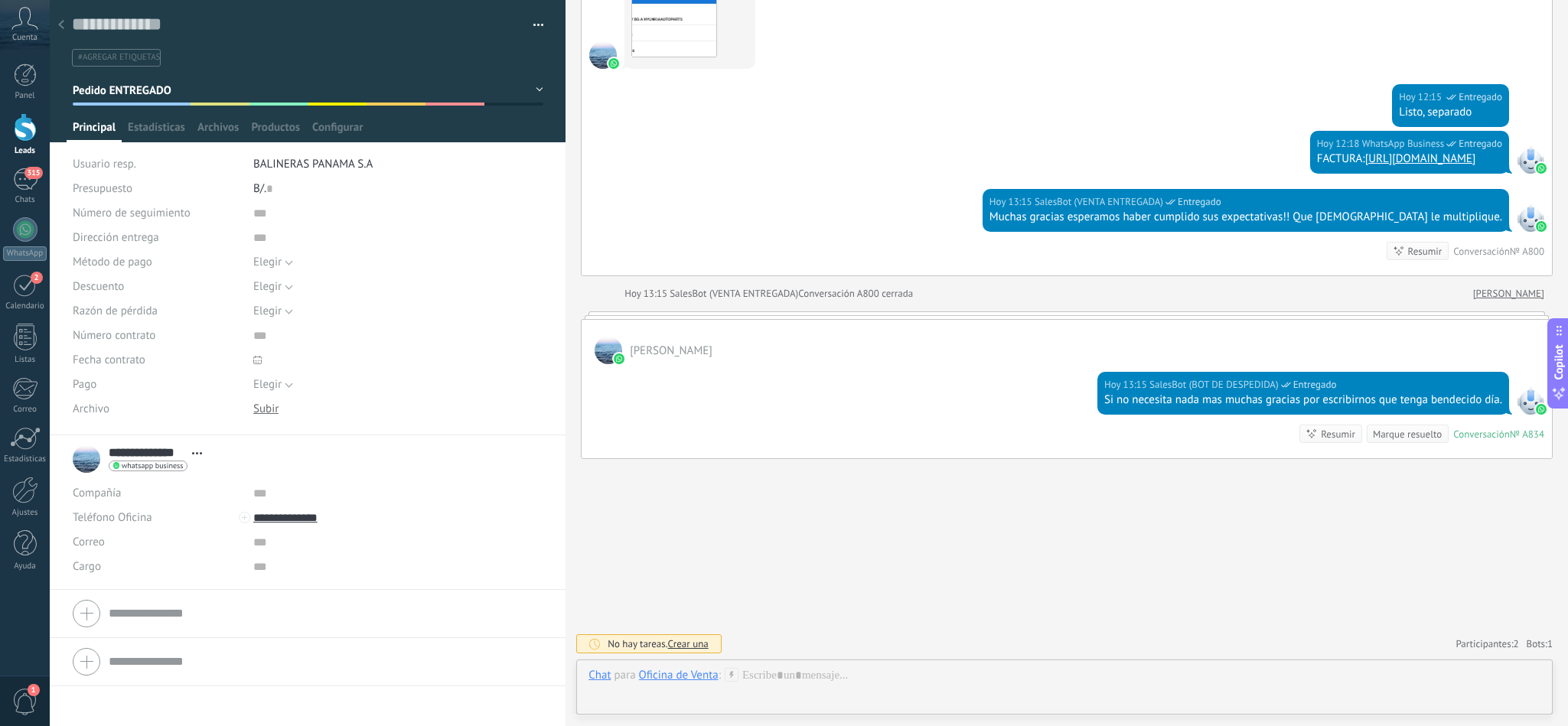
drag, startPoint x: 634, startPoint y: 484, endPoint x: 614, endPoint y: 561, distance: 79.6
click at [141, 21] on textarea at bounding box center [297, 25] width 450 height 25
click at [63, 29] on use at bounding box center [61, 25] width 6 height 10
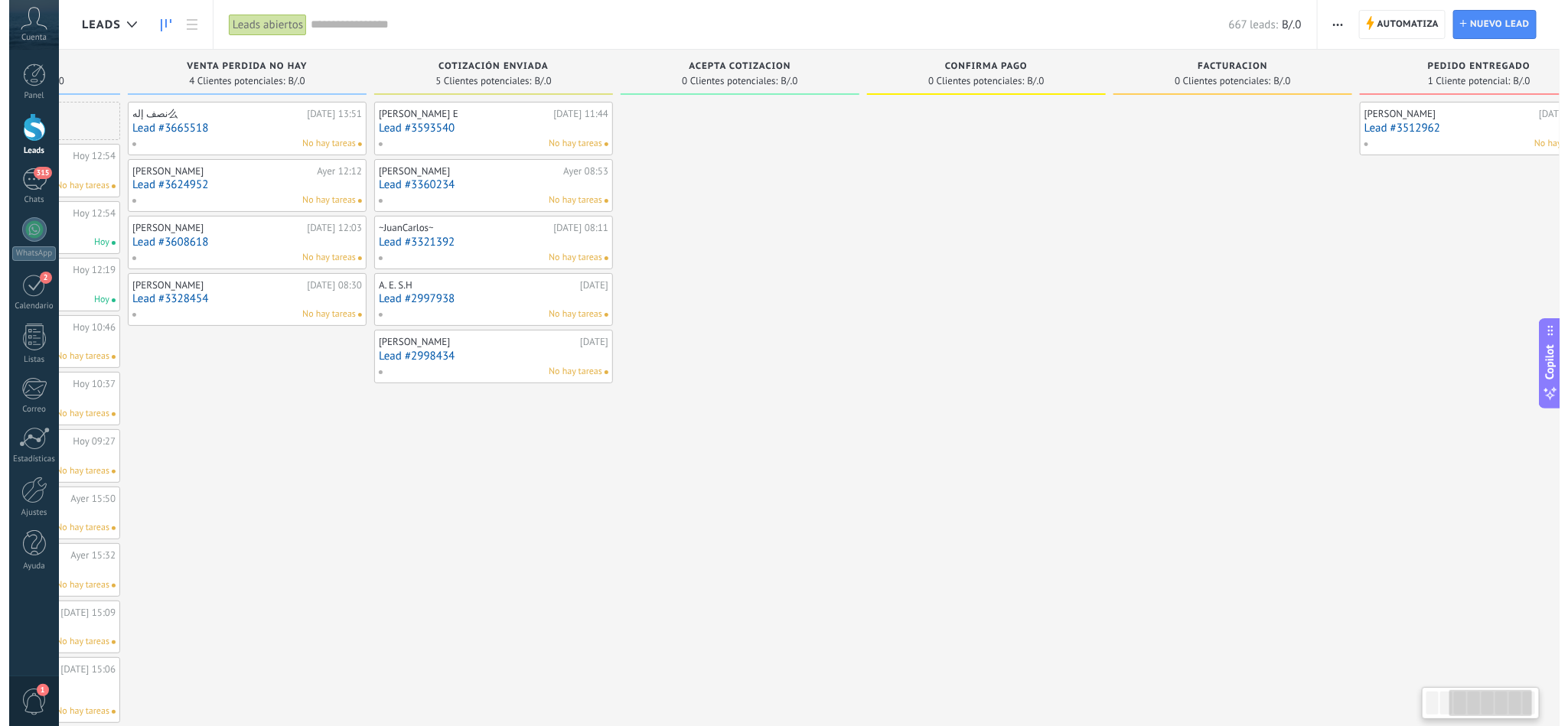
scroll to position [0, 453]
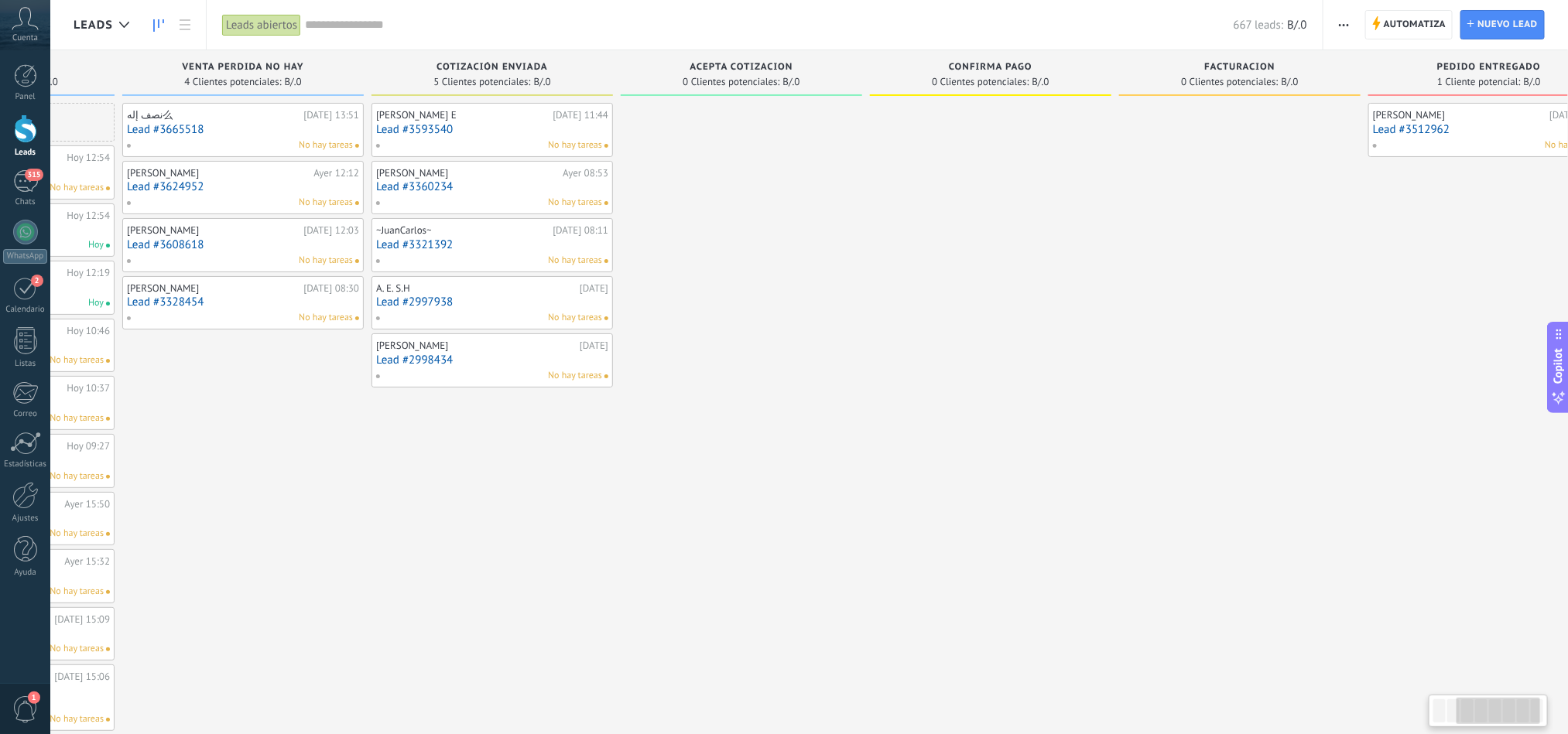
drag, startPoint x: 832, startPoint y: 286, endPoint x: 839, endPoint y: 295, distance: 11.4
click at [839, 295] on div "Leads Entrantes Solicitudes: 21 0 0 0 21 0 0 0 21 de: [PERSON_NAME] Autoparts […" at bounding box center [624, 744] width 2017 height 1389
click at [438, 357] on link "Lead #2998434" at bounding box center [492, 360] width 232 height 13
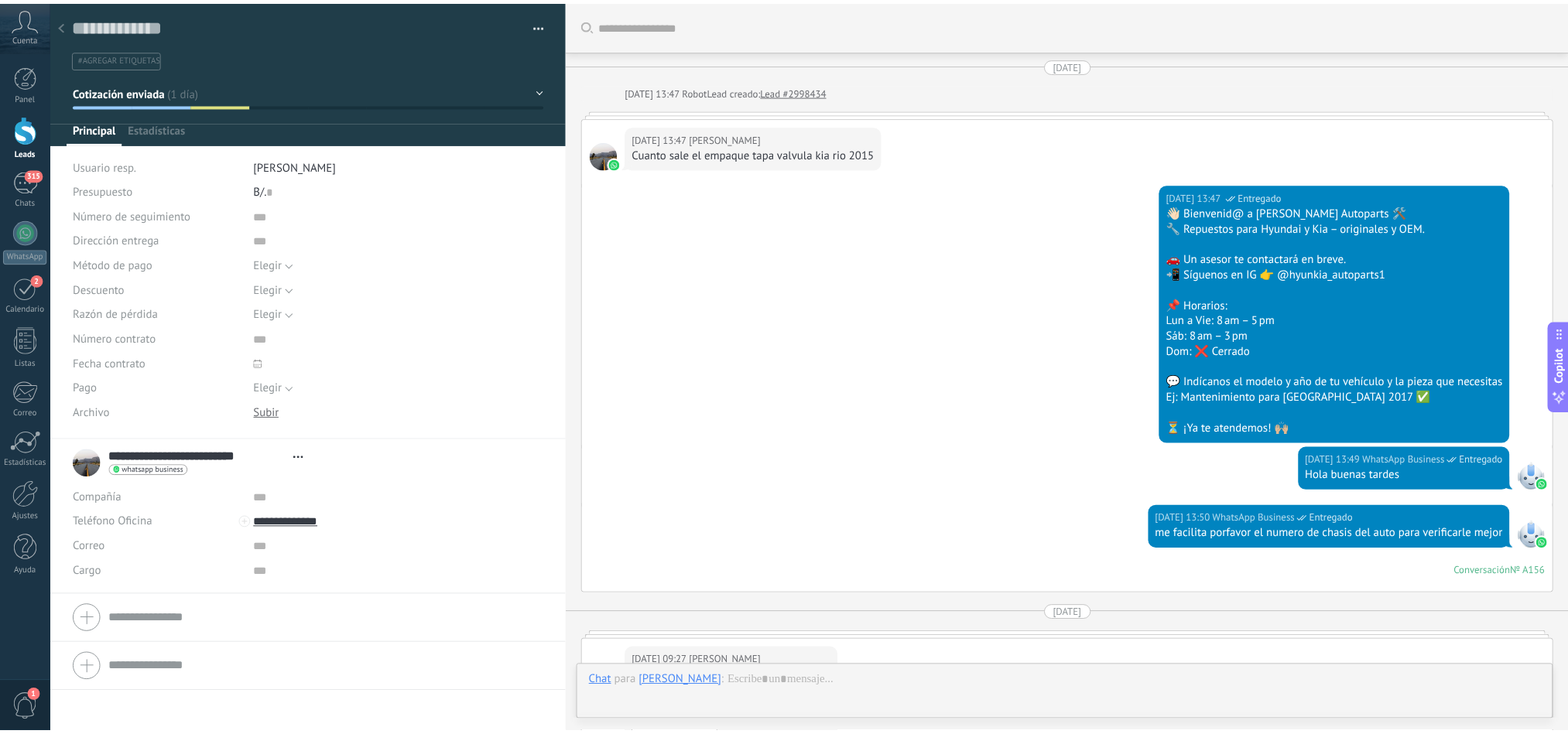
scroll to position [23, 0]
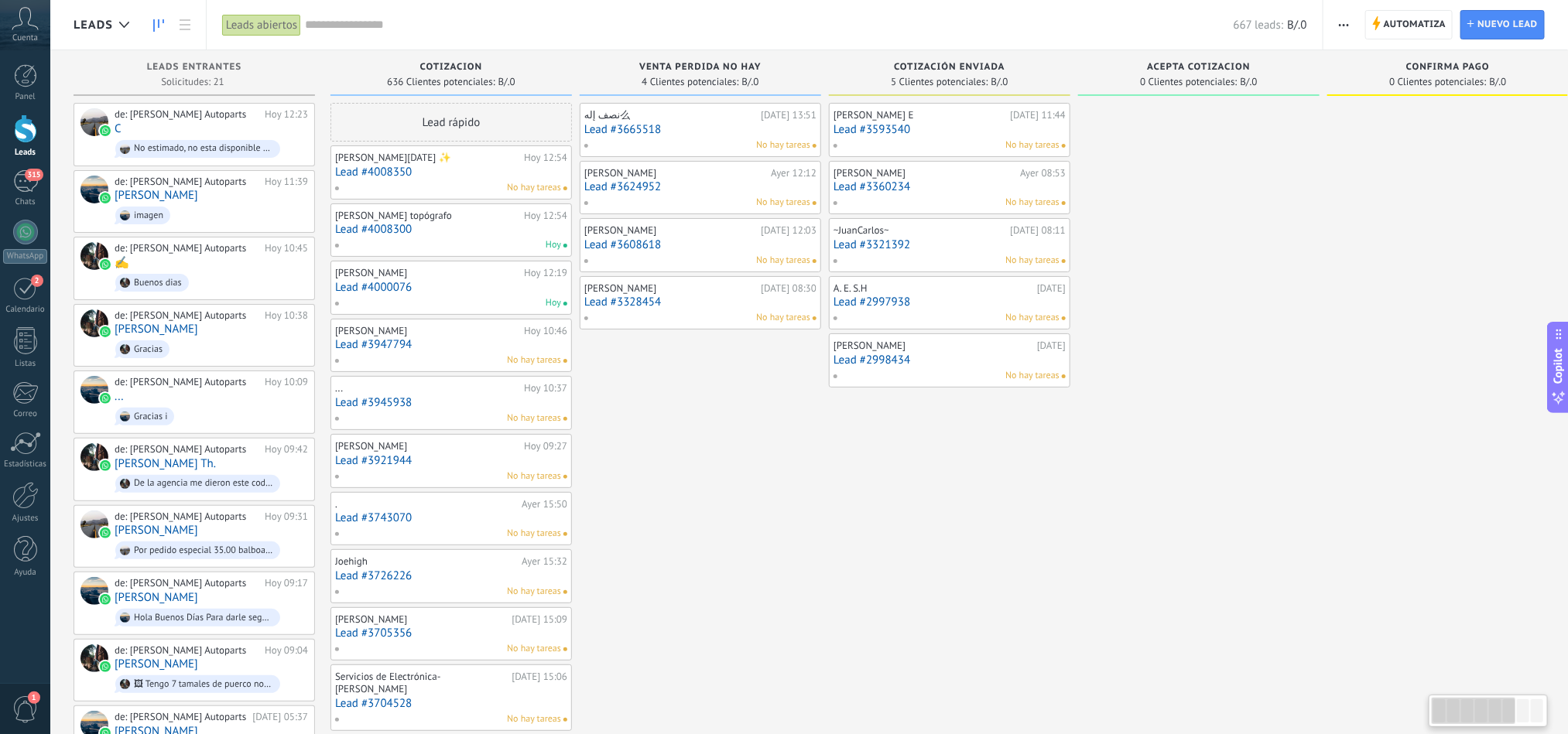
drag, startPoint x: 785, startPoint y: 291, endPoint x: 1324, endPoint y: 324, distance: 540.0
click at [1324, 324] on div "ACEPTA COTIZACION 0 Clientes potenciales: B/.0" at bounding box center [1202, 744] width 249 height 1389
drag, startPoint x: 922, startPoint y: 466, endPoint x: 1012, endPoint y: 409, distance: 106.5
click at [438, 174] on link "Lead #4008350" at bounding box center [451, 172] width 232 height 13
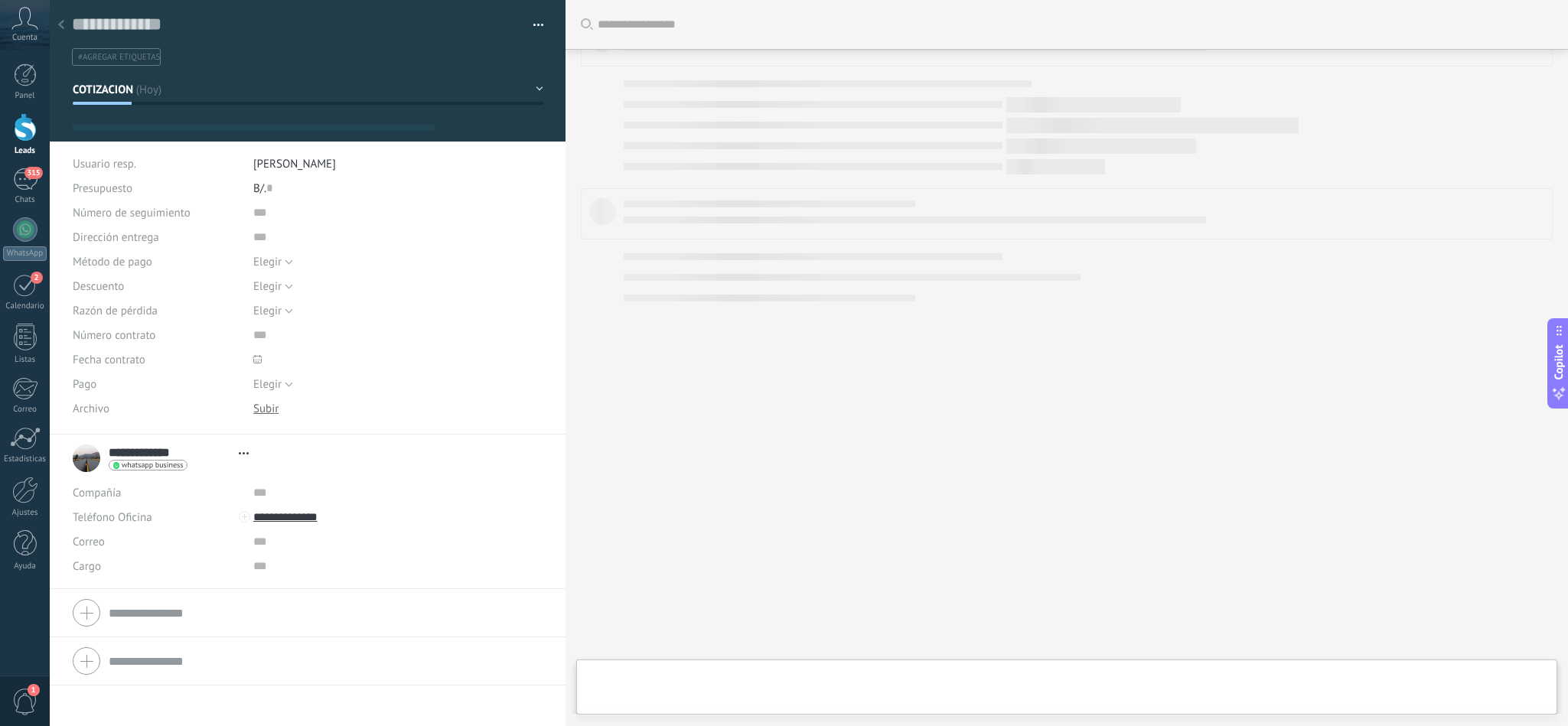
scroll to position [23, 0]
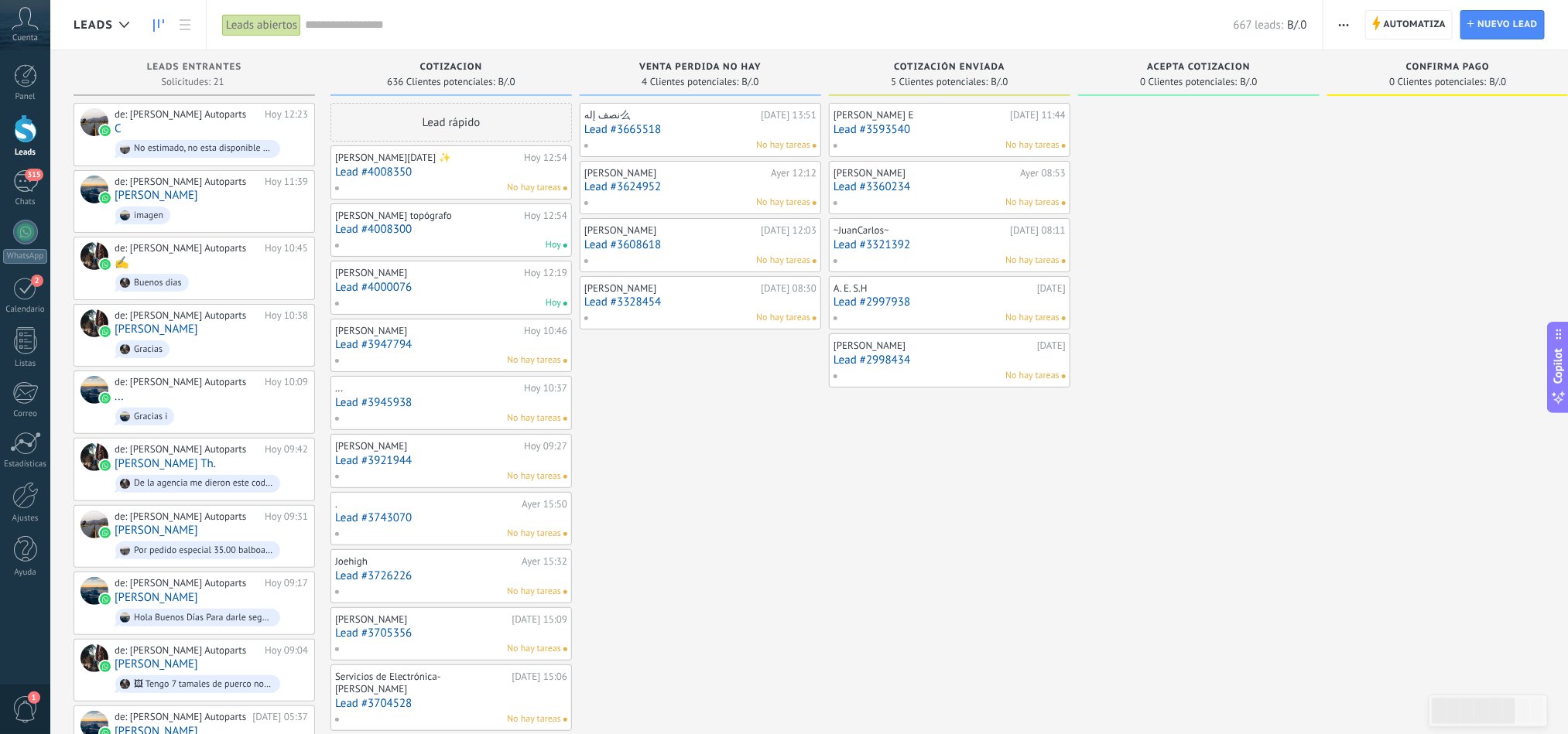
click at [388, 235] on link "Lead #4008300" at bounding box center [451, 229] width 232 height 13
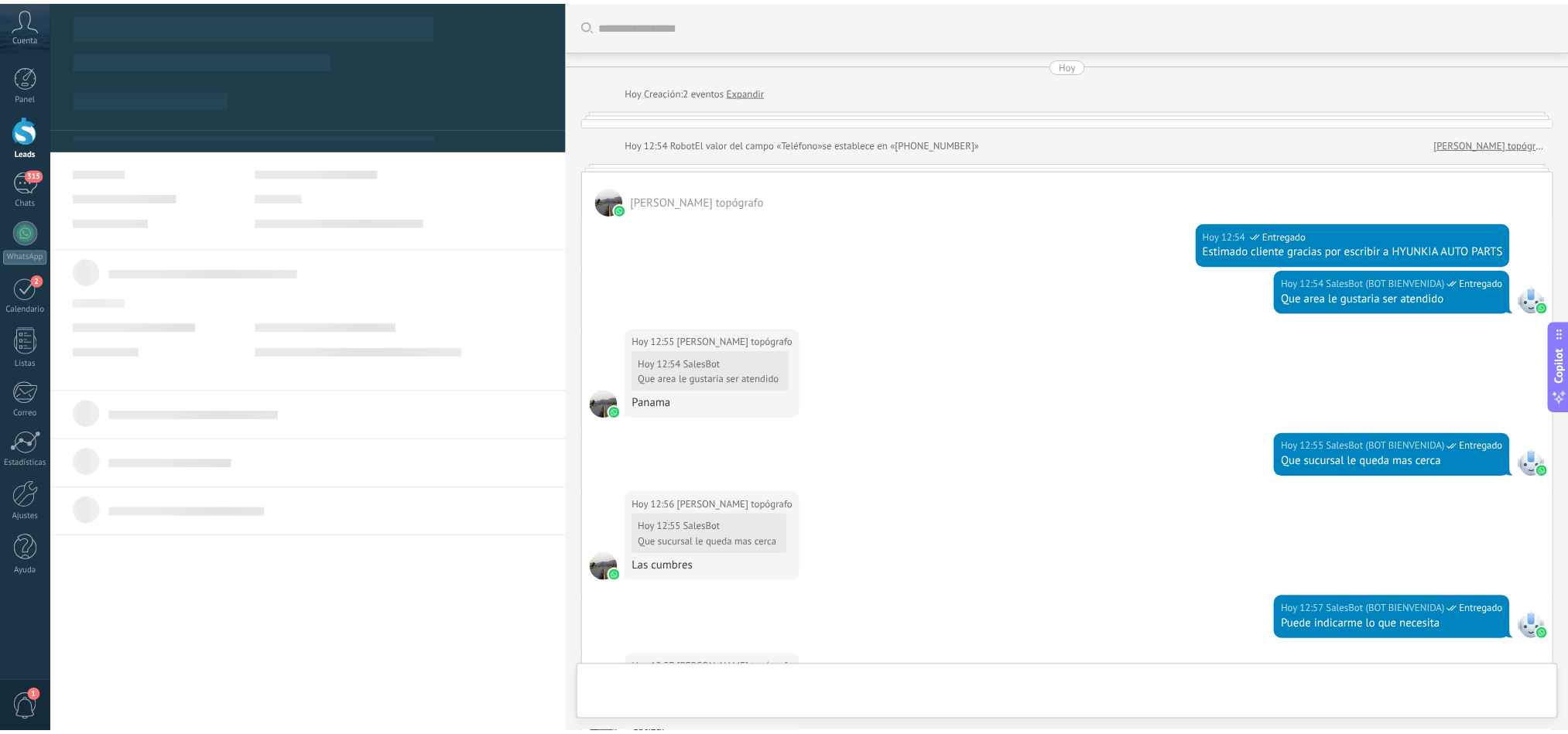
scroll to position [1135, 0]
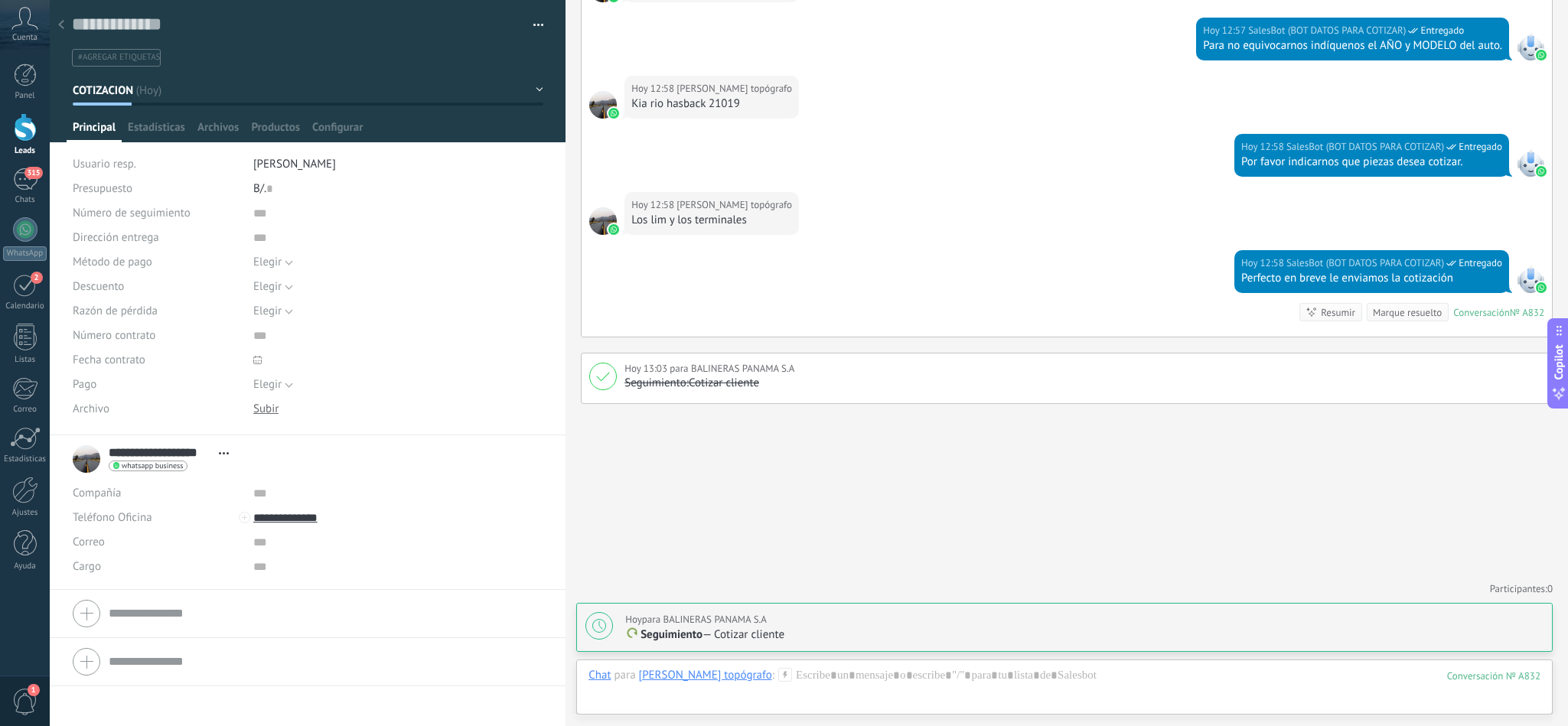
click at [65, 17] on div at bounding box center [61, 26] width 21 height 30
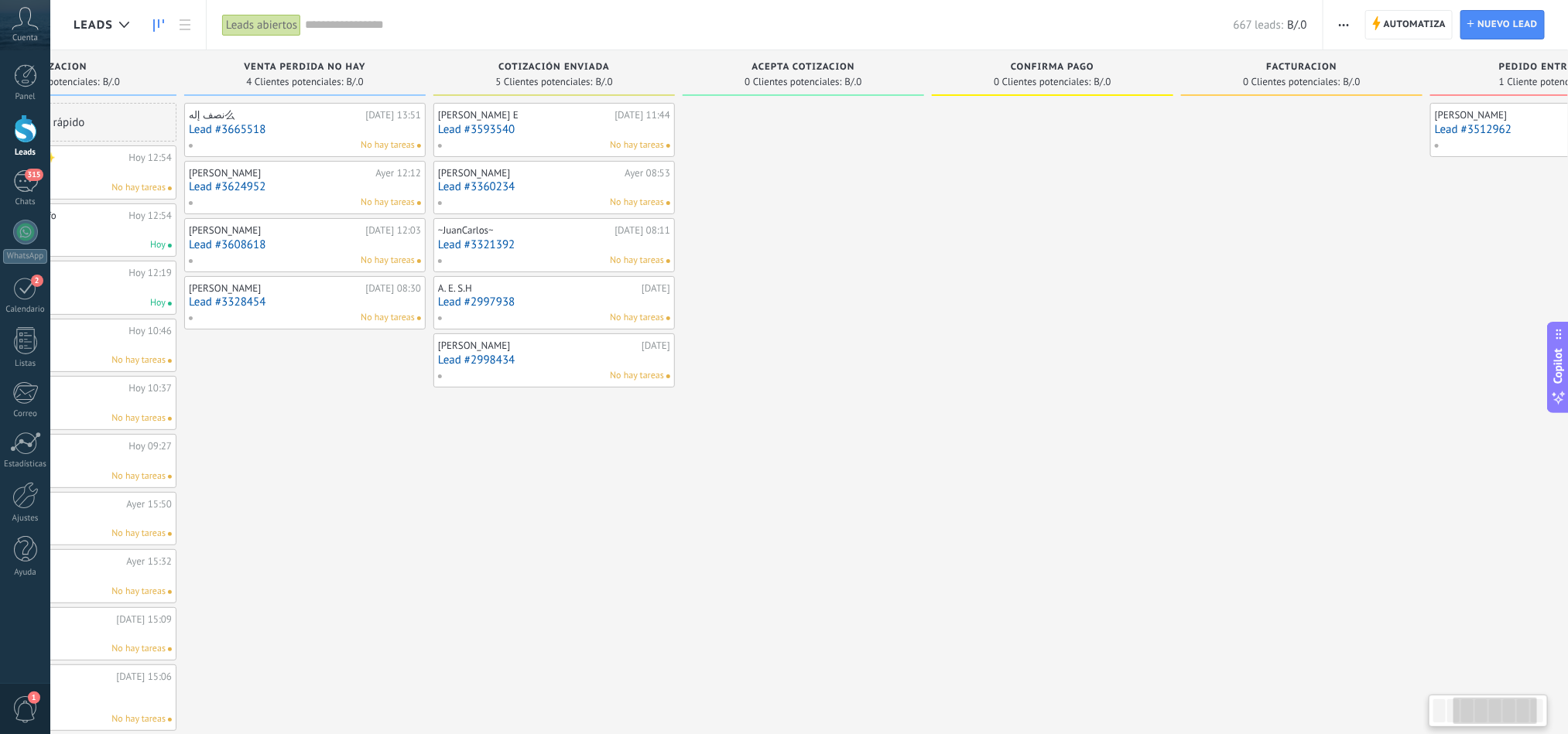
scroll to position [0, 421]
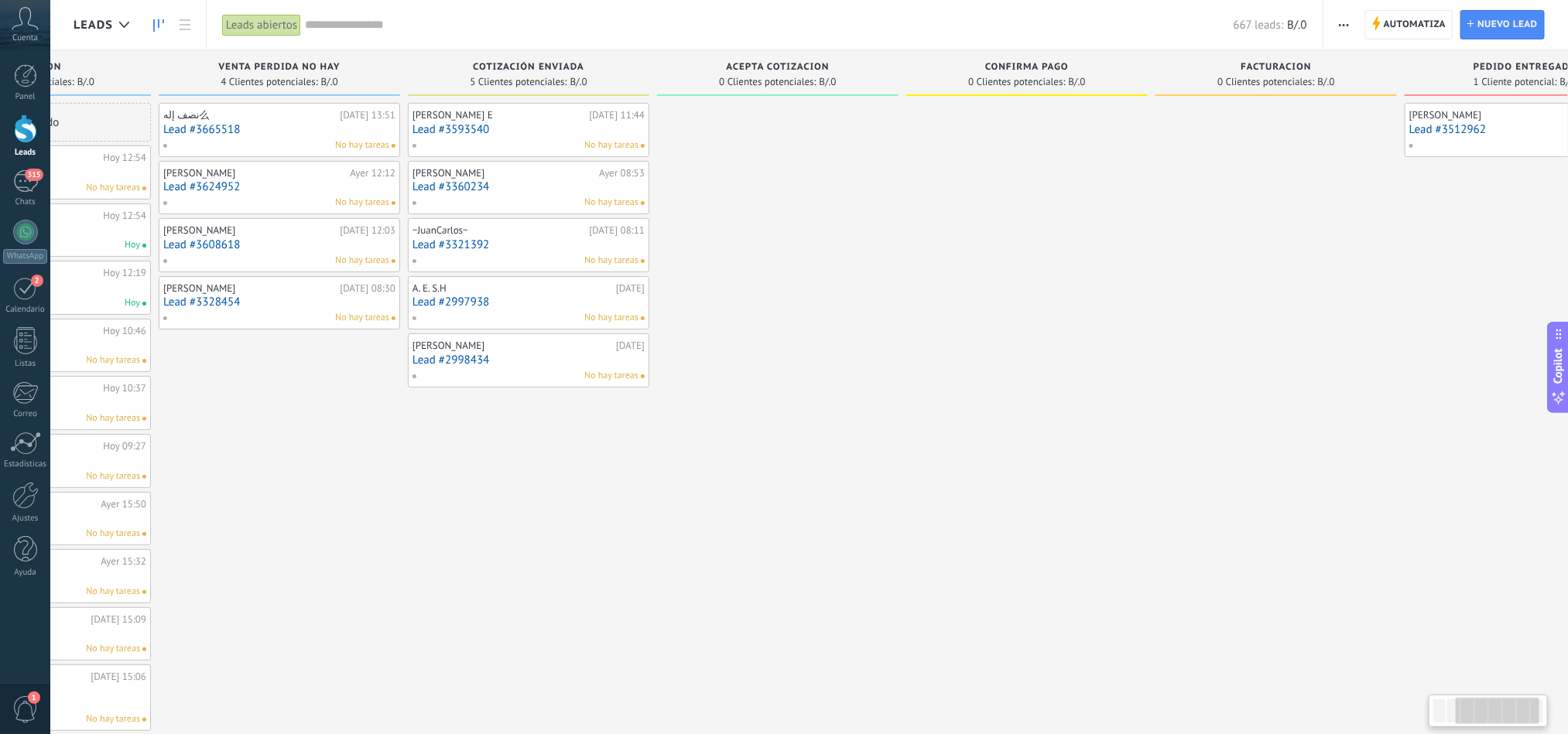
drag, startPoint x: 1231, startPoint y: 413, endPoint x: 810, endPoint y: 442, distance: 422.0
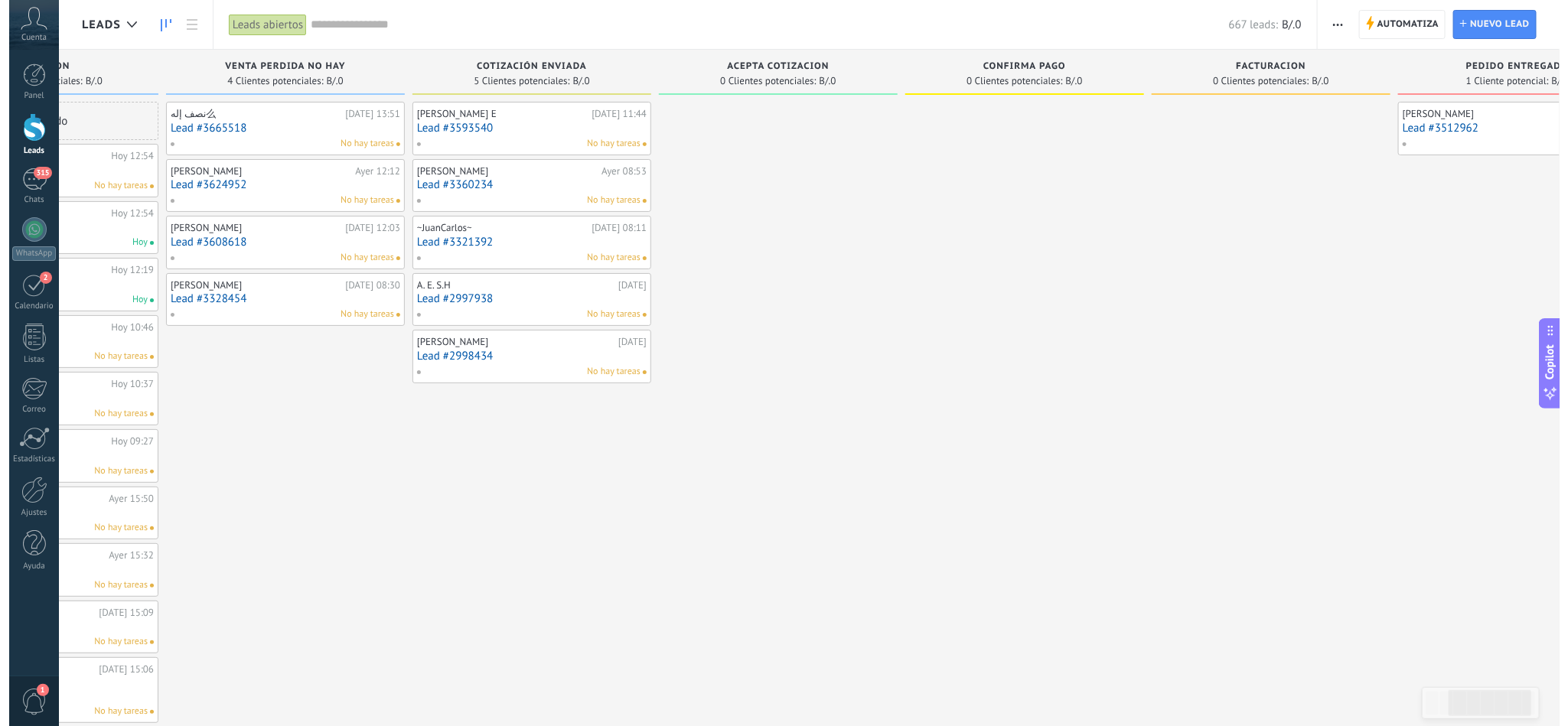
scroll to position [0, 515]
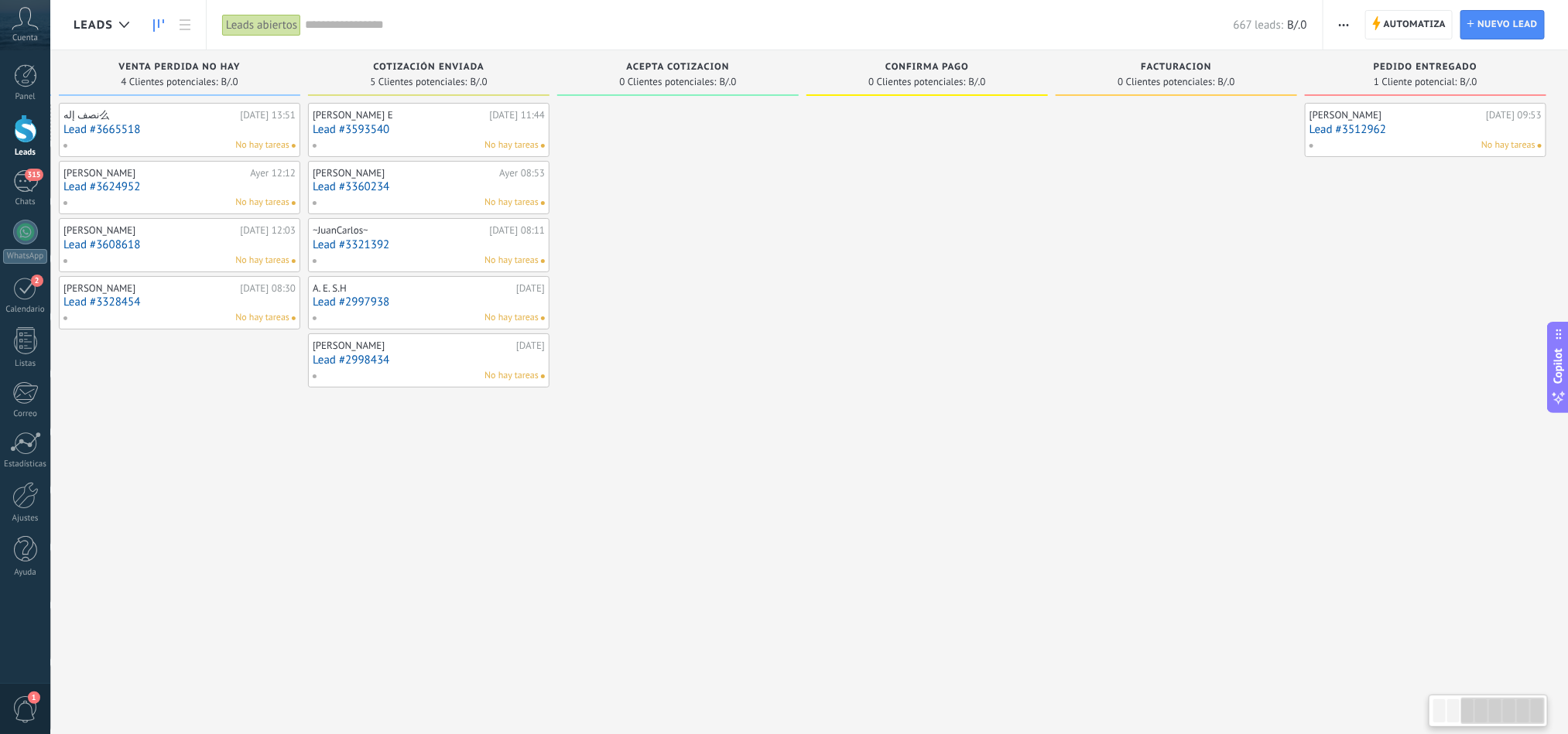
drag, startPoint x: 950, startPoint y: 404, endPoint x: 811, endPoint y: 402, distance: 139.0
click at [372, 126] on link "Lead #3593540" at bounding box center [429, 129] width 232 height 13
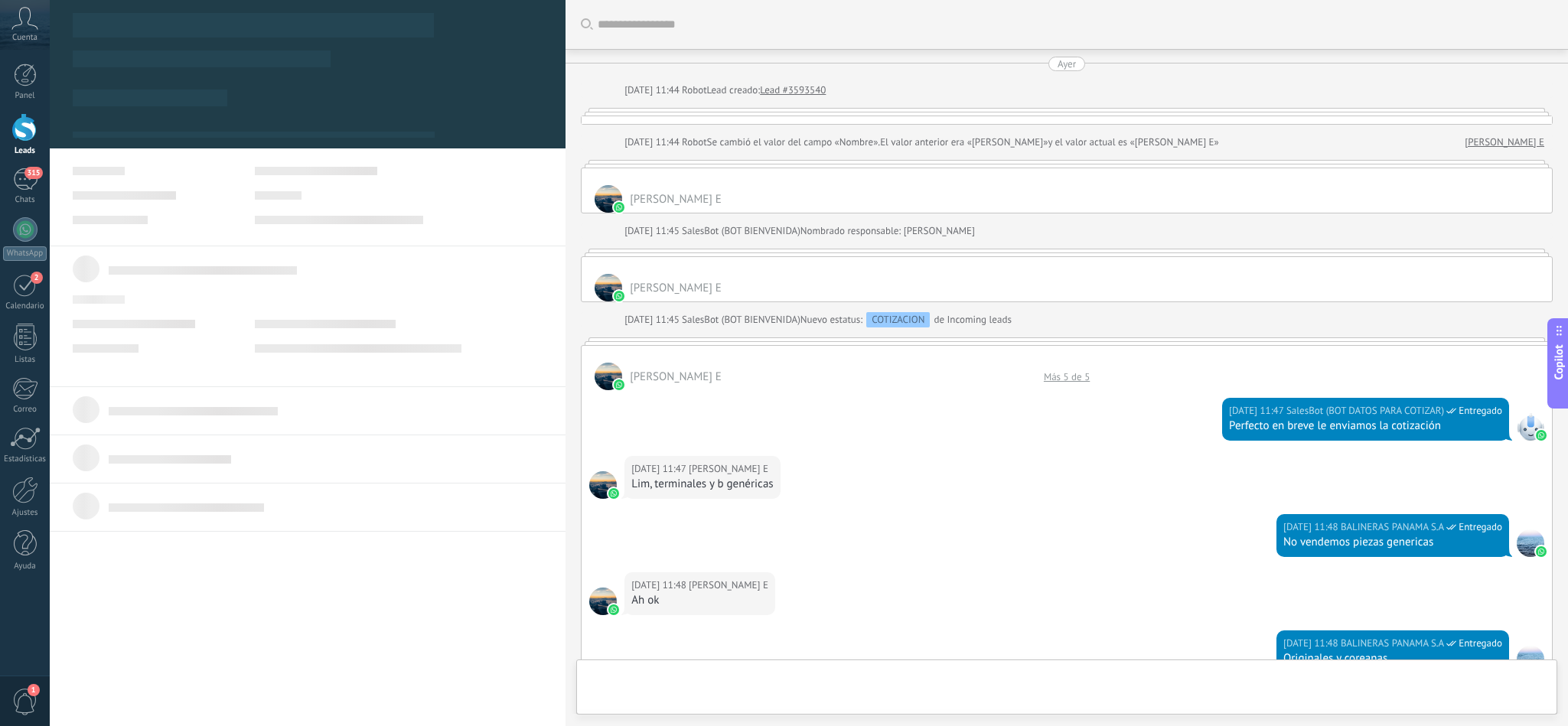
scroll to position [951, 0]
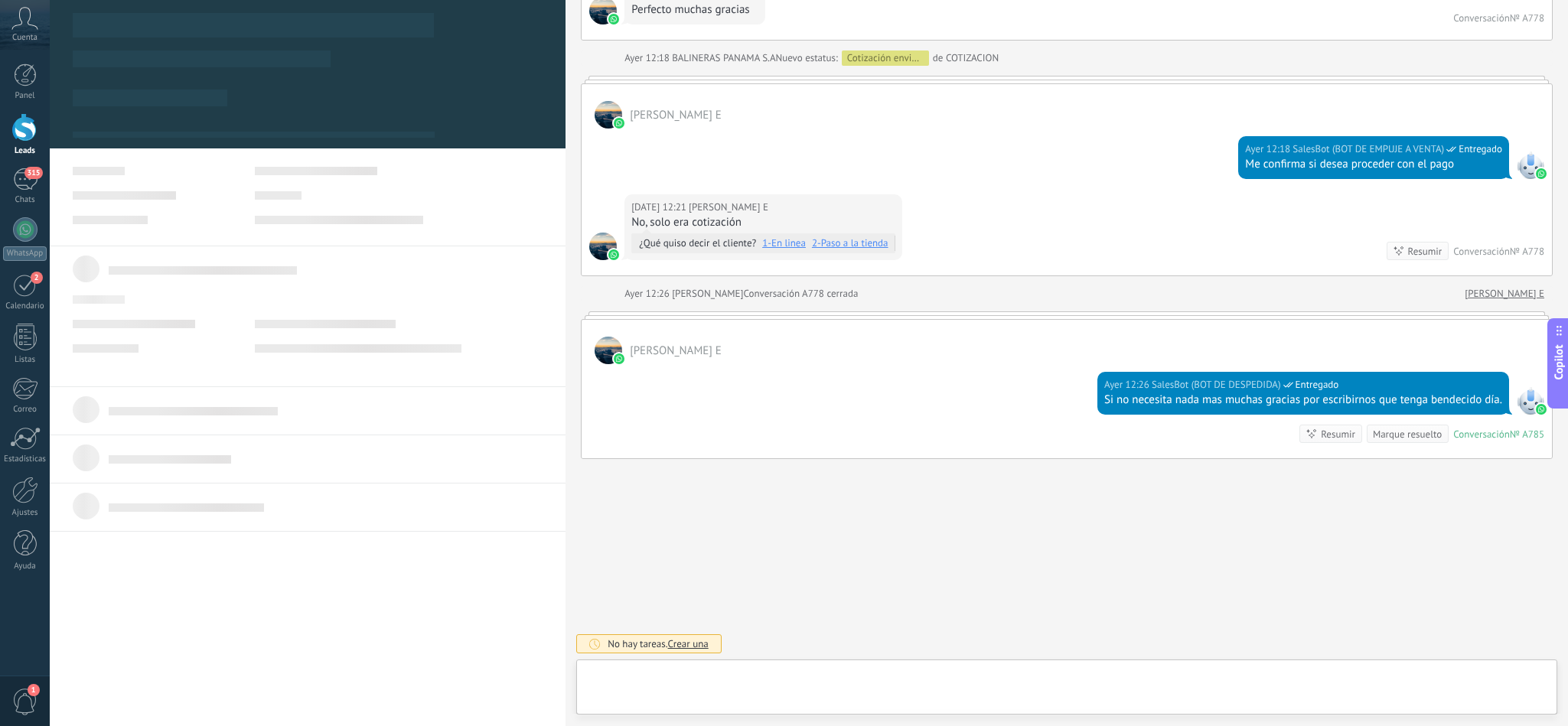
type textarea "**********"
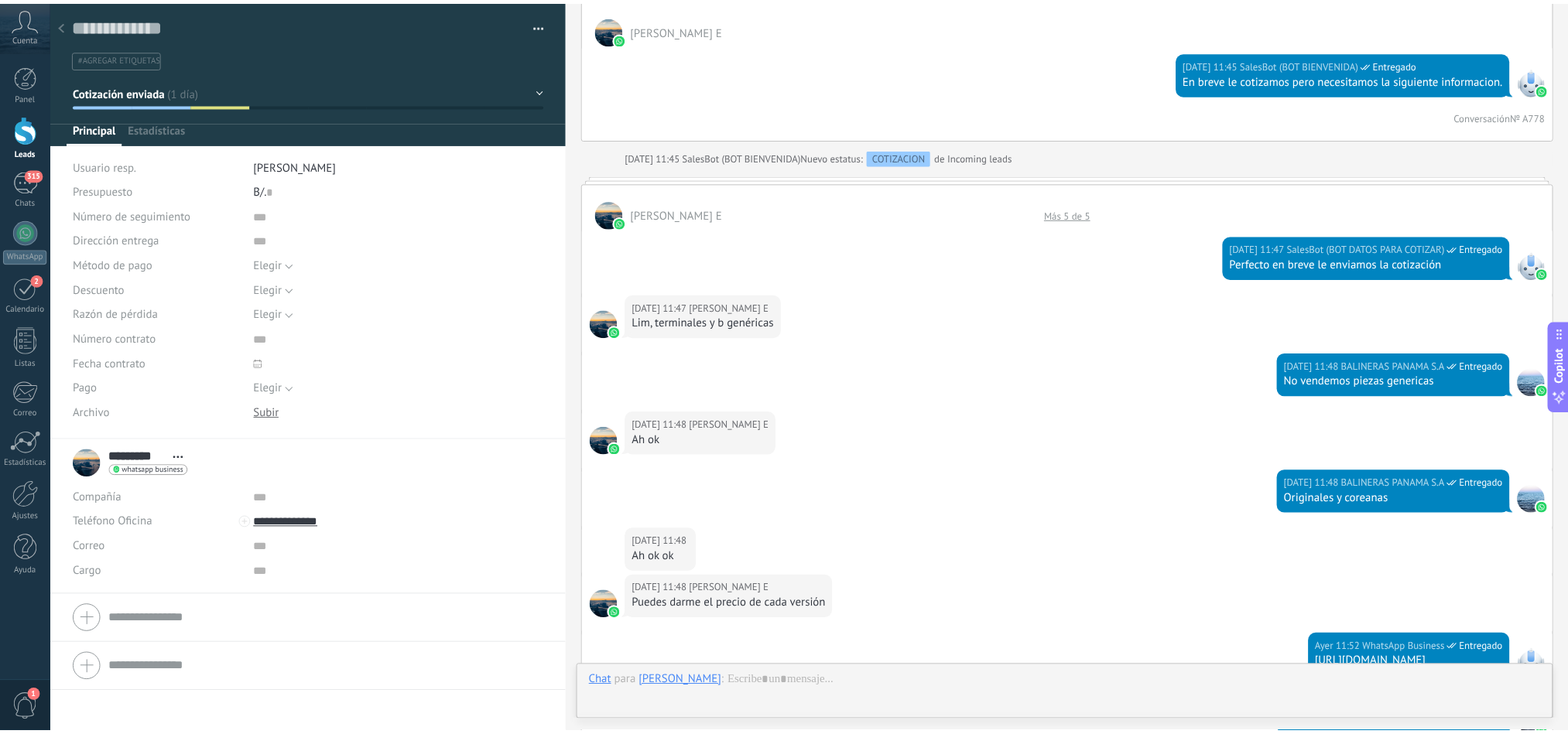
scroll to position [1756, 0]
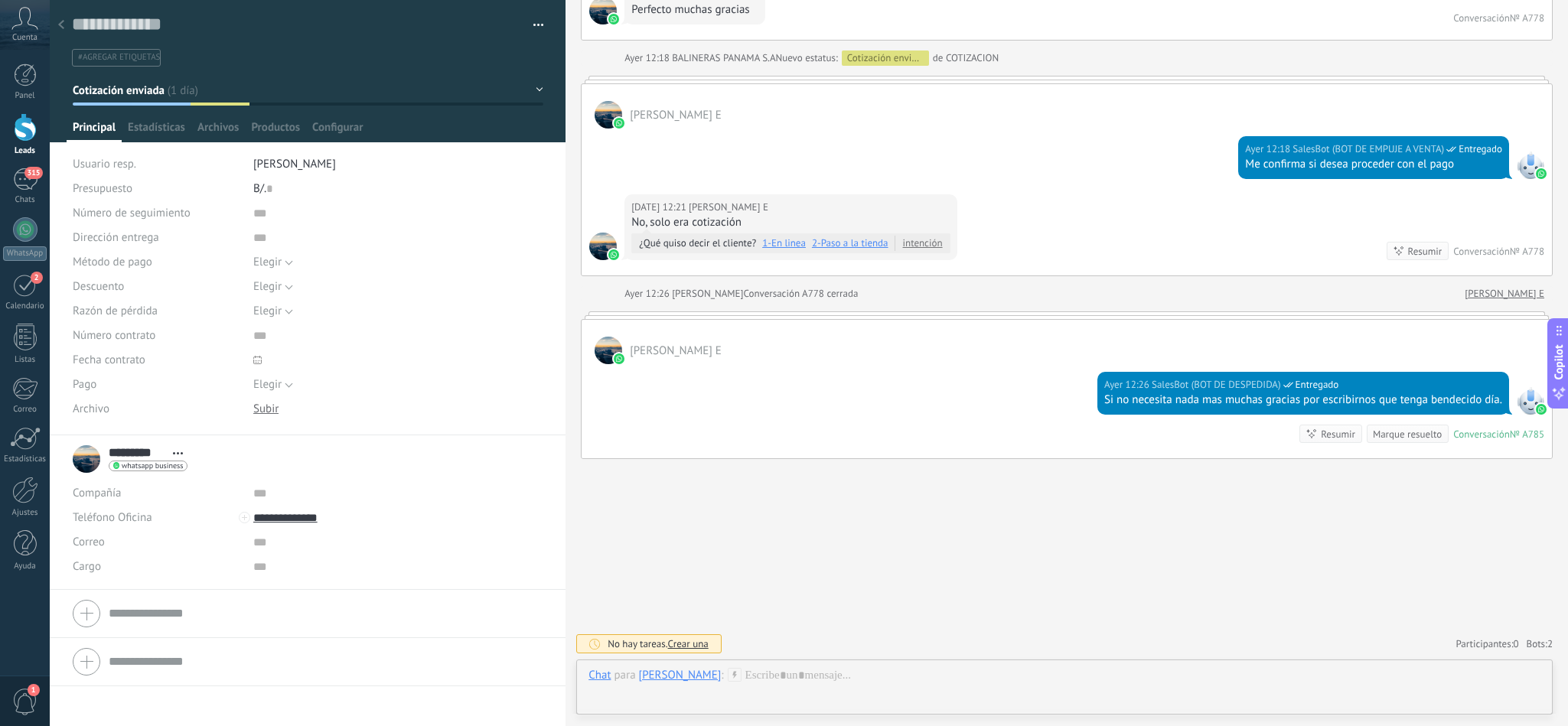
click at [65, 28] on div at bounding box center [61, 26] width 21 height 30
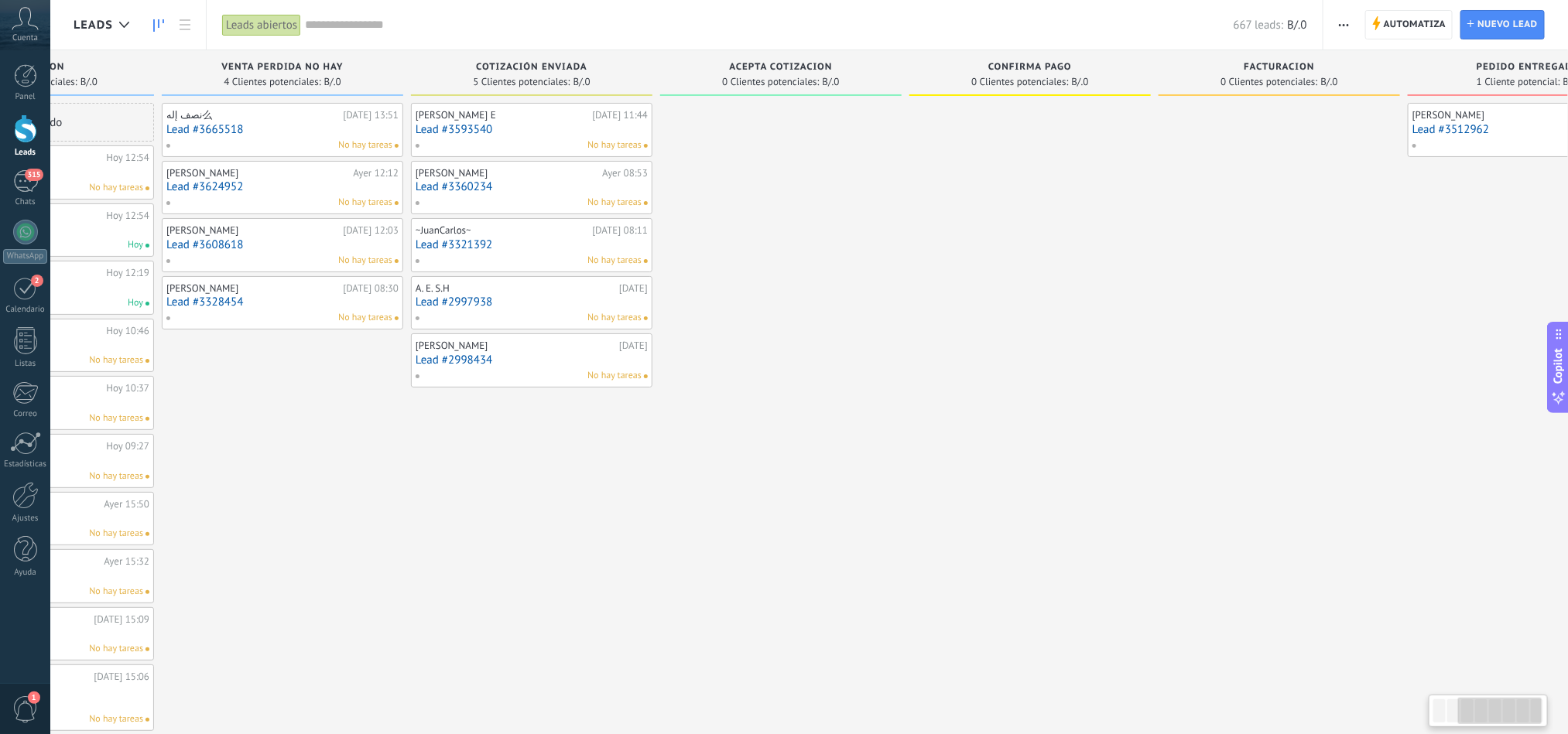
drag, startPoint x: 1202, startPoint y: 288, endPoint x: 1324, endPoint y: 304, distance: 123.0
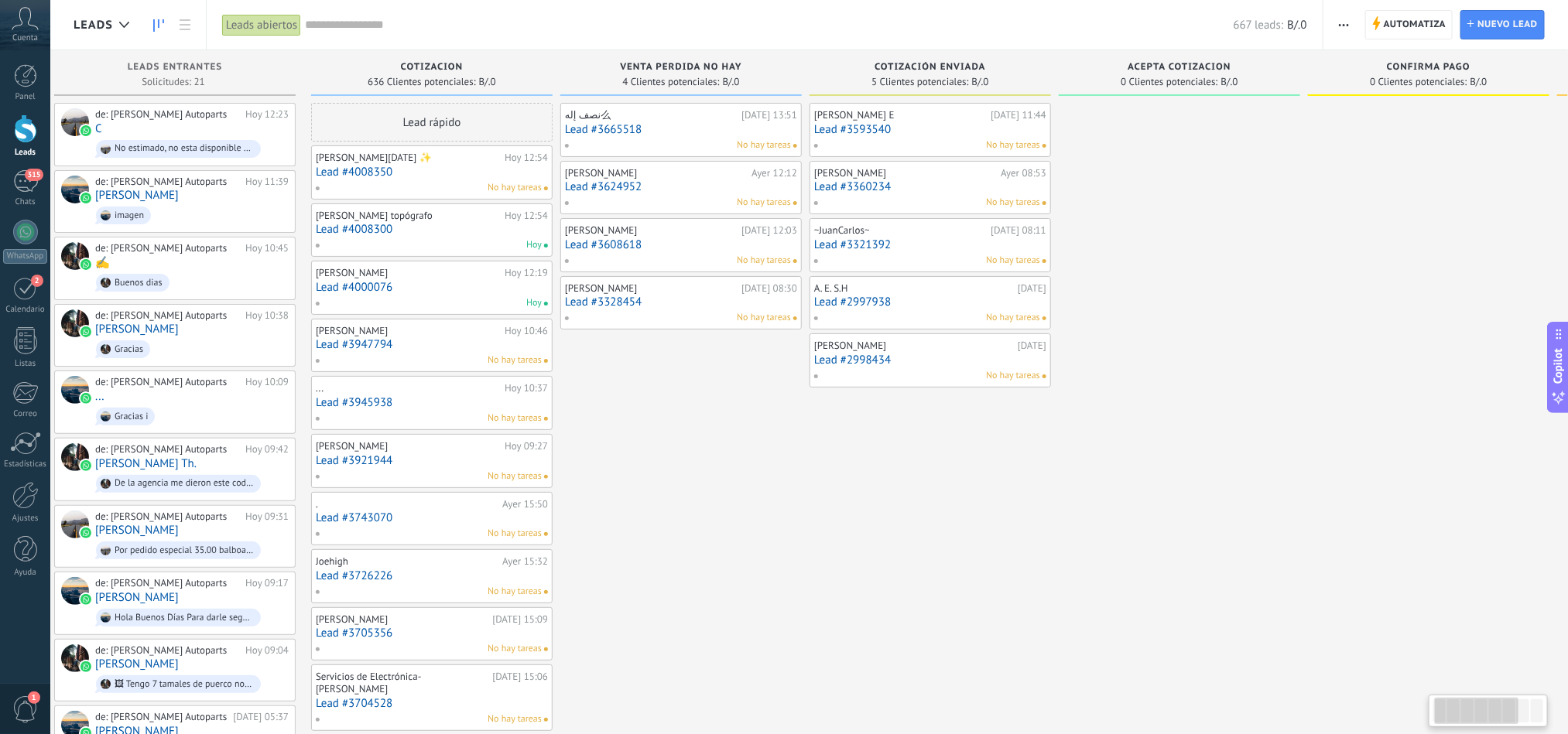
scroll to position [0, 0]
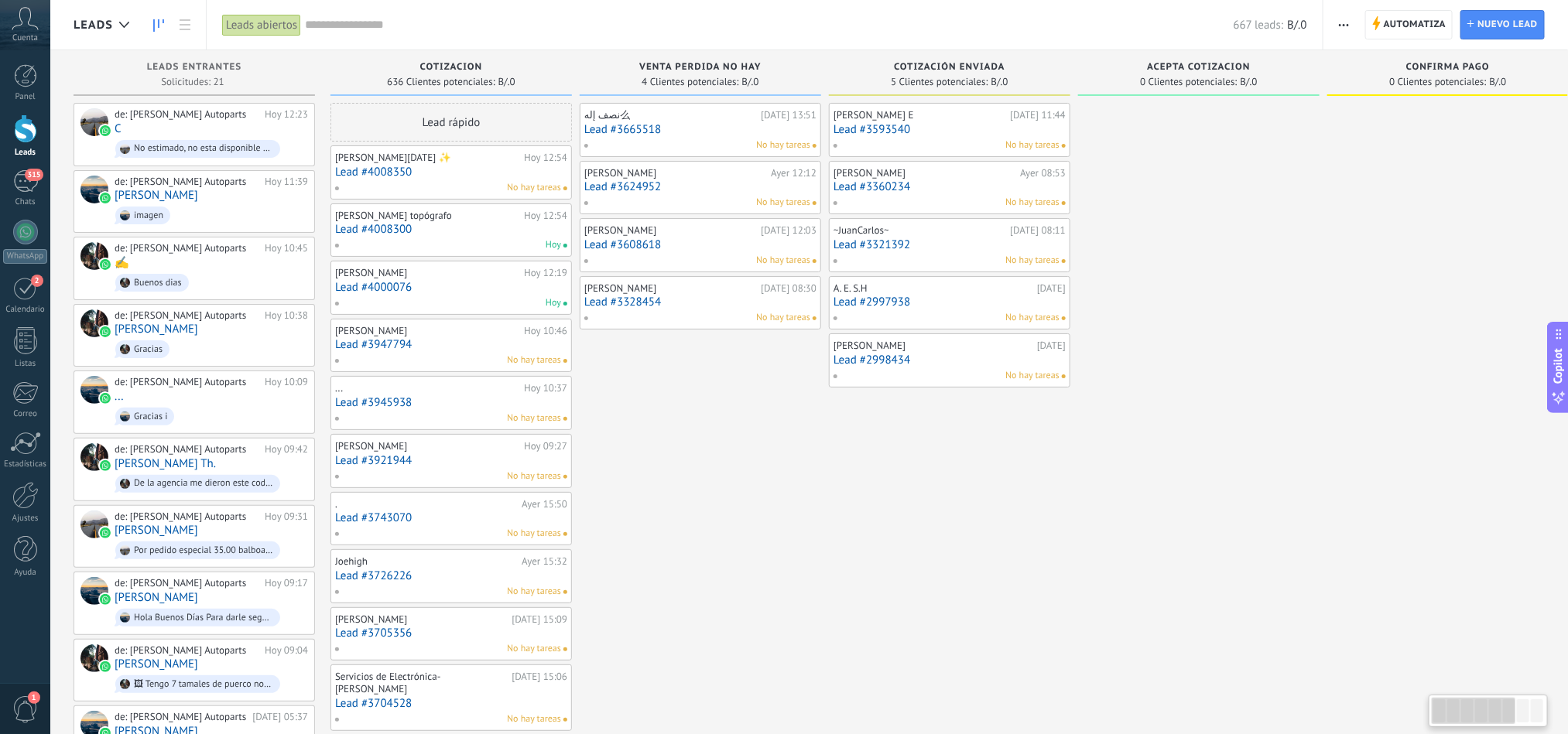
drag, startPoint x: 499, startPoint y: 480, endPoint x: 912, endPoint y: 400, distance: 420.7
